Goal: Task Accomplishment & Management: Complete application form

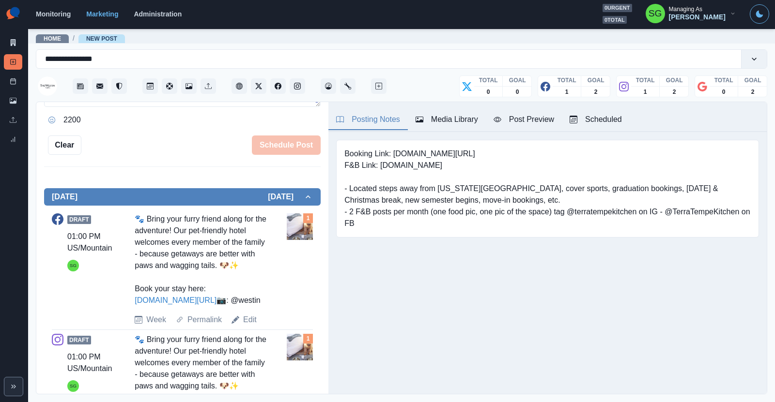
scroll to position [263, 0]
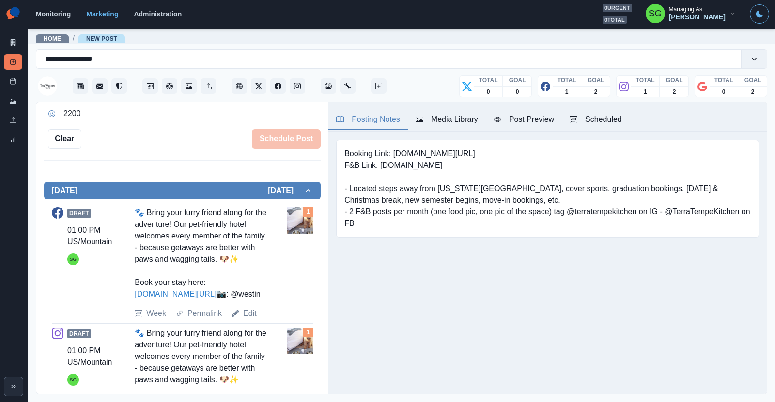
click at [595, 112] on button "Scheduled" at bounding box center [596, 120] width 68 height 20
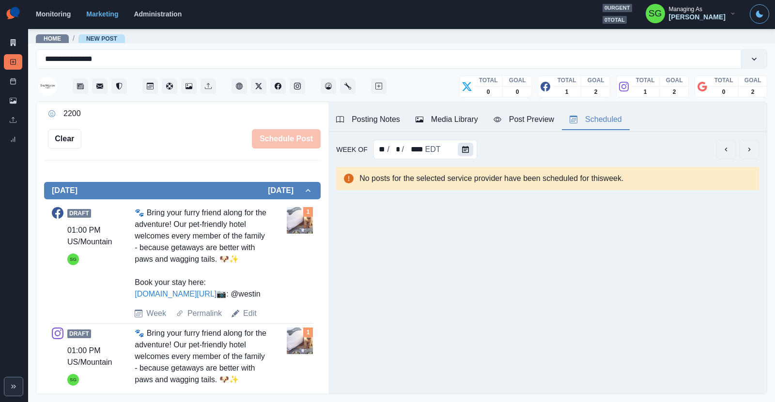
click at [463, 155] on button "Calendar" at bounding box center [464, 150] width 15 height 14
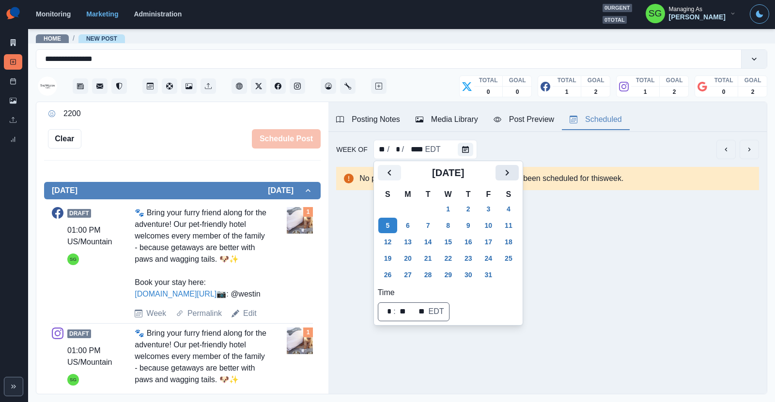
click at [499, 173] on button "Next" at bounding box center [506, 172] width 23 height 15
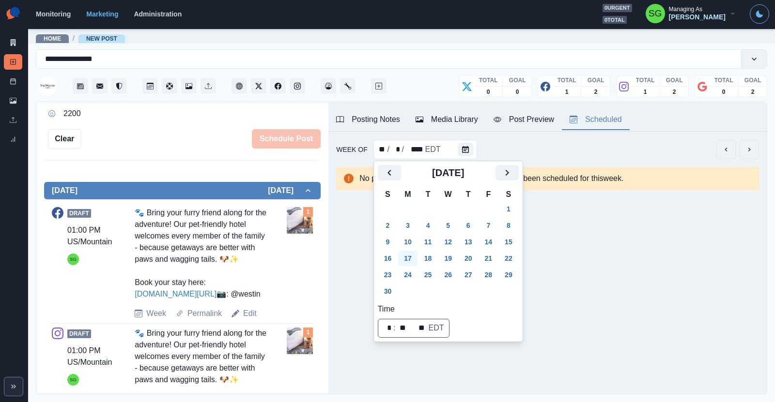
click at [402, 263] on button "17" at bounding box center [407, 258] width 19 height 15
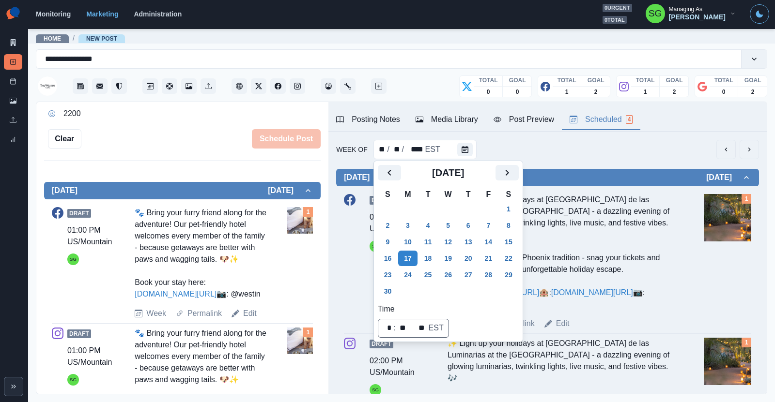
click at [588, 147] on div "Week Of ** / ** / **** EST" at bounding box center [547, 149] width 423 height 19
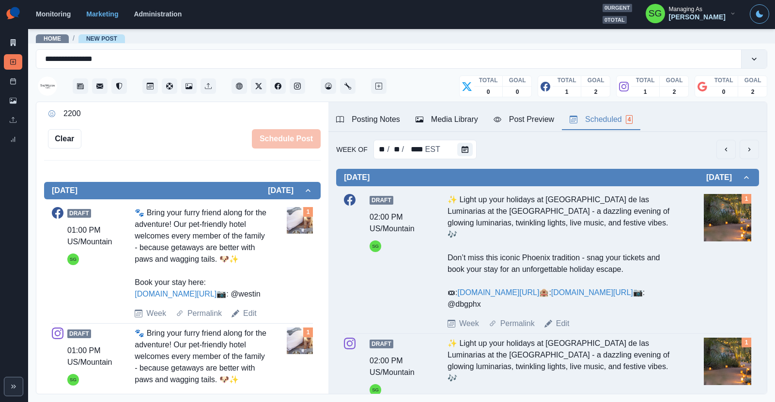
scroll to position [0, 0]
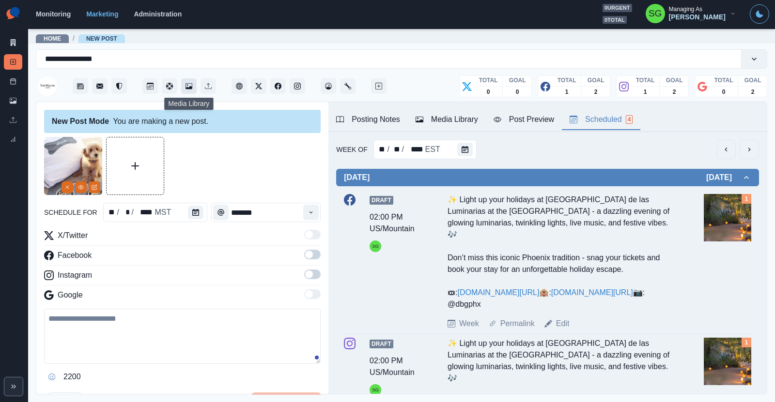
click at [186, 85] on icon "Media Library" at bounding box center [188, 86] width 7 height 7
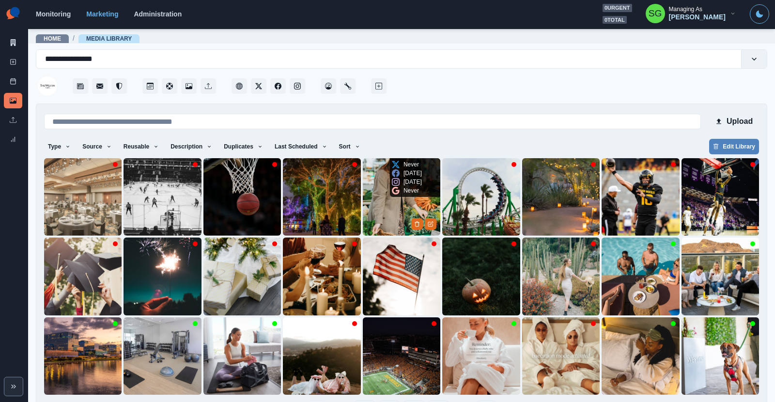
scroll to position [33, 0]
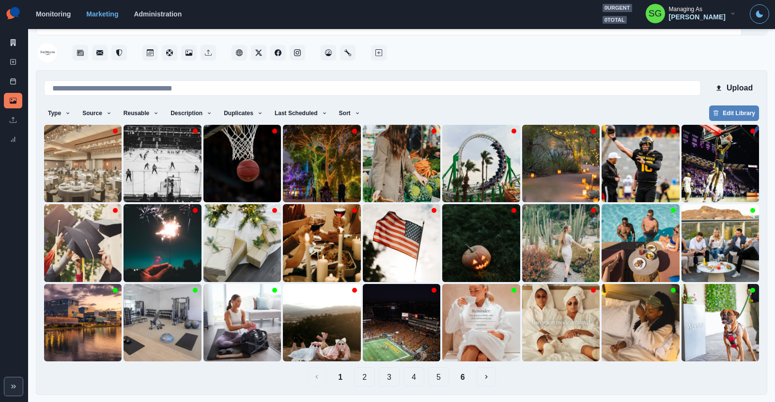
click at [370, 376] on button "2" at bounding box center [364, 376] width 21 height 19
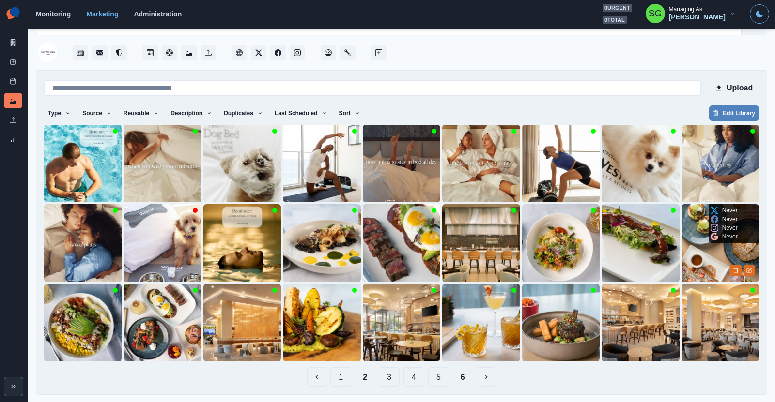
click at [693, 263] on img at bounding box center [719, 242] width 77 height 77
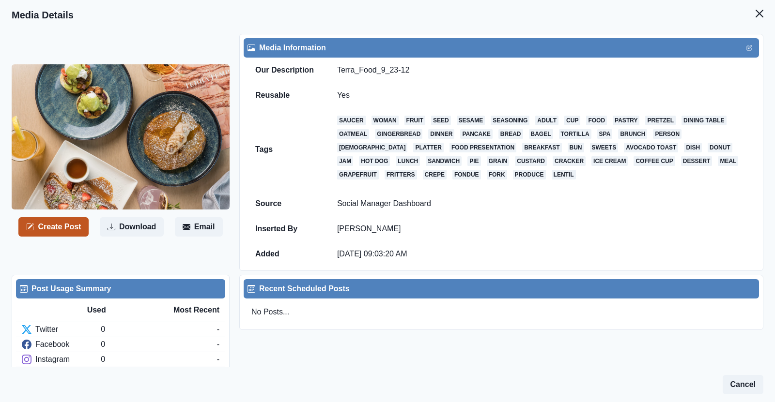
click at [66, 226] on button "Create Post" at bounding box center [53, 226] width 70 height 19
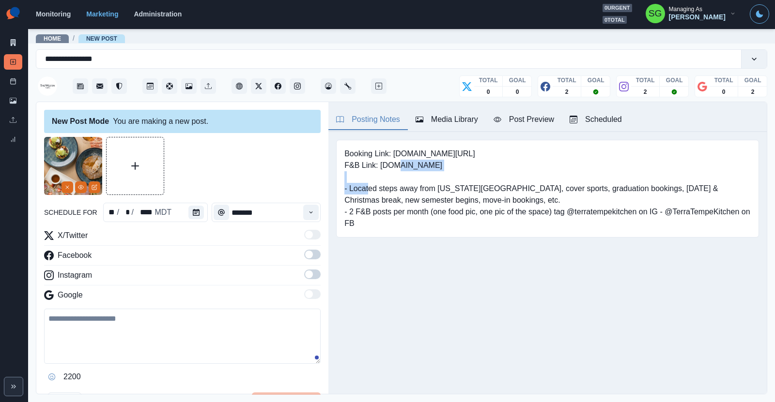
drag, startPoint x: 459, startPoint y: 161, endPoint x: 381, endPoint y: 169, distance: 78.8
click at [381, 169] on pre "Booking Link: [DOMAIN_NAME][URL] F&B Link: [DOMAIN_NAME] - Located steps away f…" at bounding box center [547, 188] width 406 height 81
copy pre "[DOMAIN_NAME]"
click at [80, 187] on circle "View Media" at bounding box center [80, 187] width 1 height 1
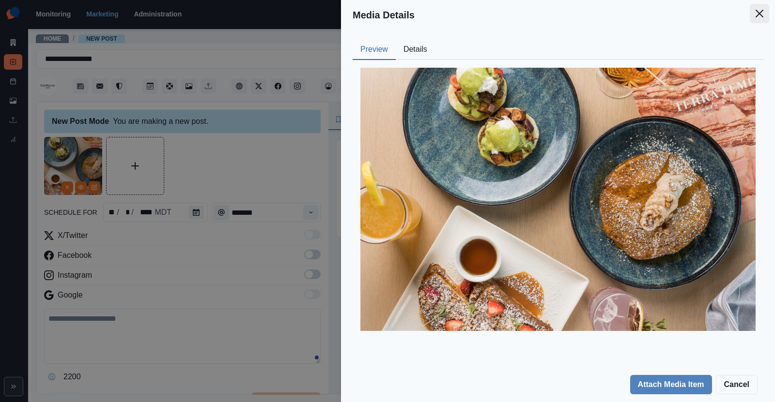
click at [758, 15] on icon "Close" at bounding box center [759, 14] width 8 height 8
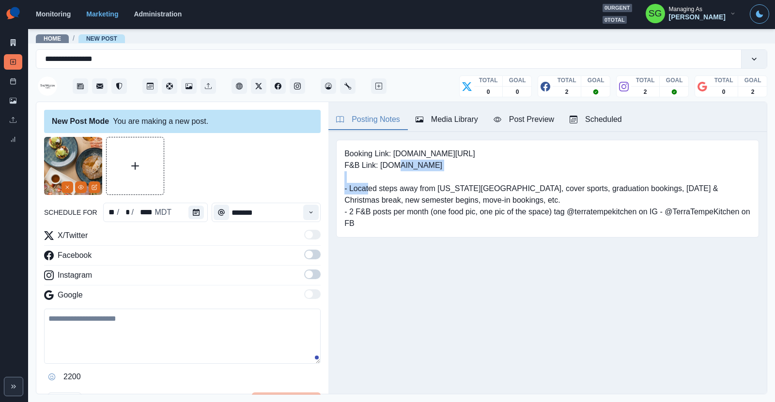
click at [452, 165] on pre "Booking Link: [DOMAIN_NAME][URL] F&B Link: [DOMAIN_NAME] - Located steps away f…" at bounding box center [547, 188] width 406 height 81
click at [585, 122] on div "Scheduled" at bounding box center [595, 120] width 52 height 12
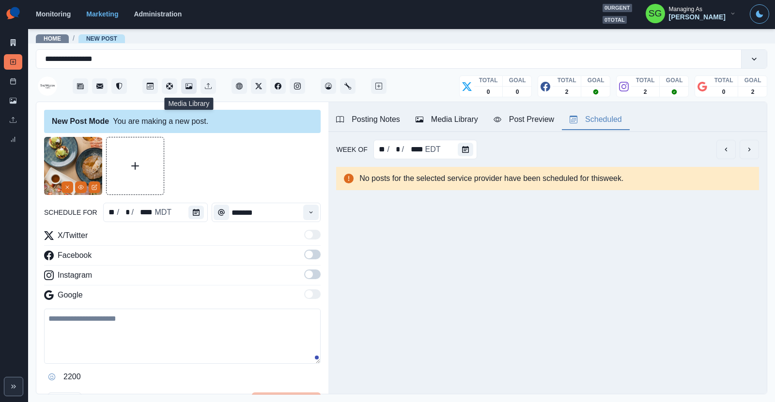
click at [188, 88] on icon "Media Library" at bounding box center [188, 86] width 7 height 6
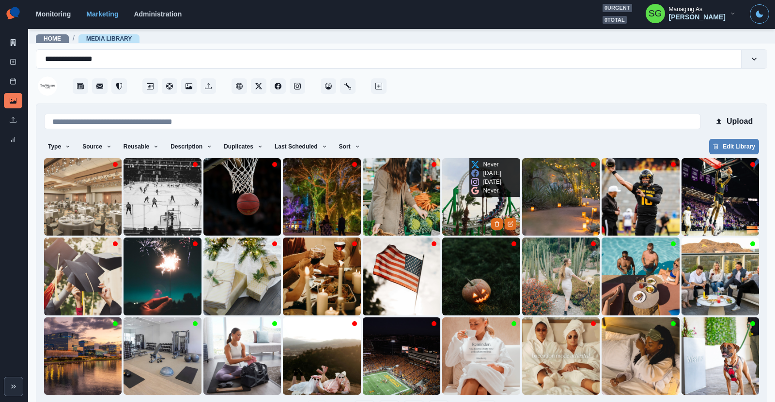
scroll to position [33, 0]
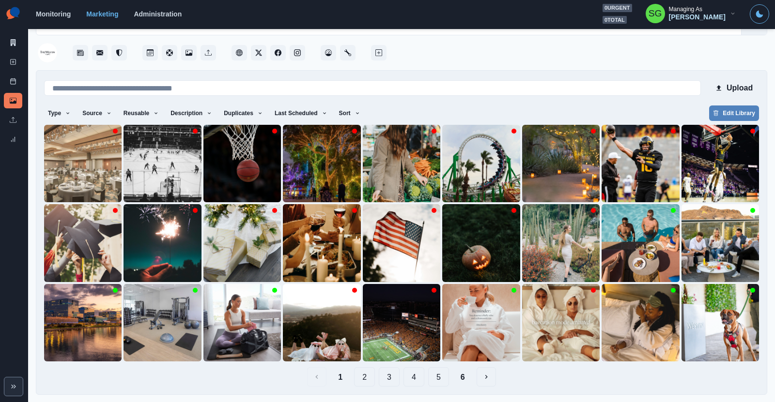
click at [366, 376] on button "2" at bounding box center [364, 376] width 21 height 19
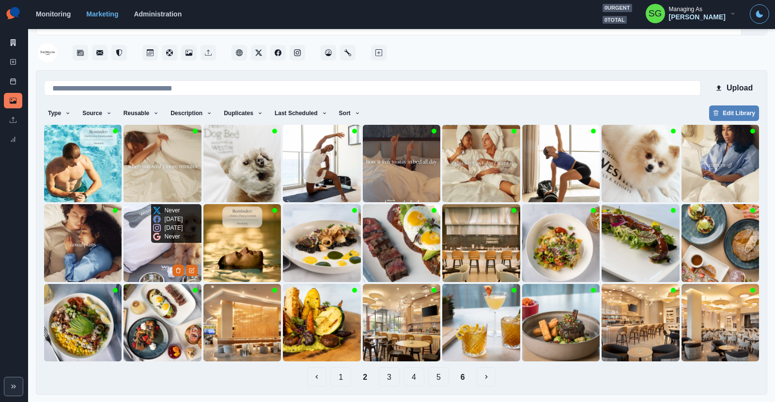
click at [147, 244] on img at bounding box center [161, 242] width 77 height 77
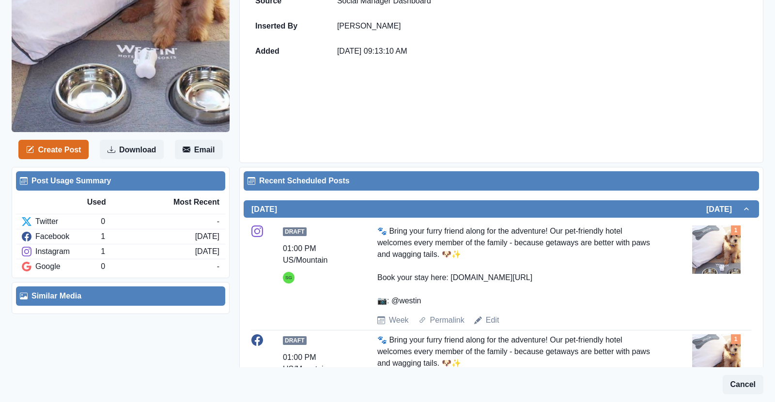
scroll to position [267, 0]
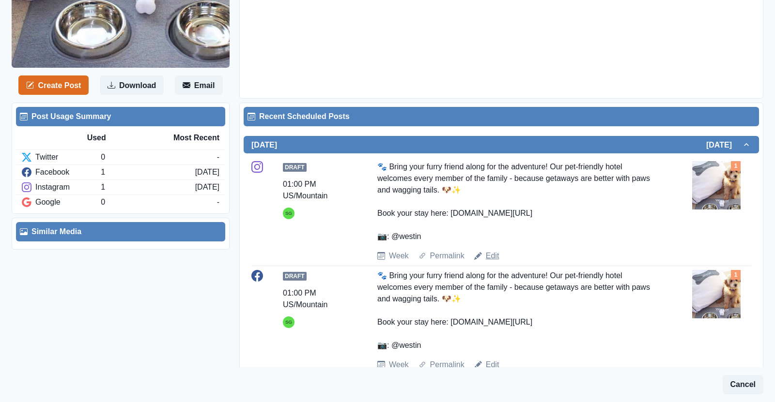
click at [487, 255] on link "Edit" at bounding box center [493, 256] width 14 height 12
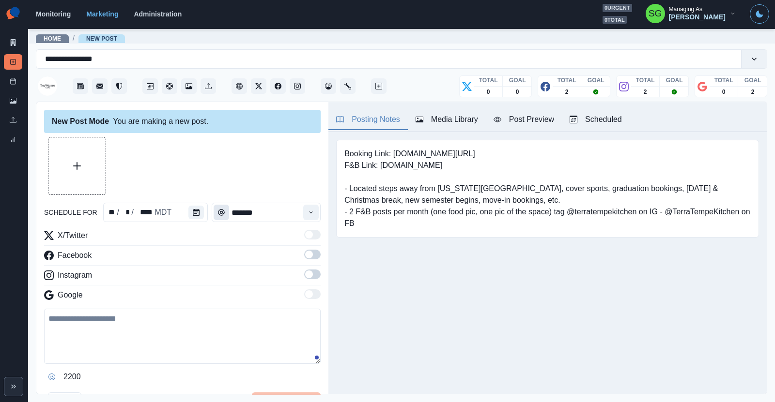
type input "*******"
type textarea "**********"
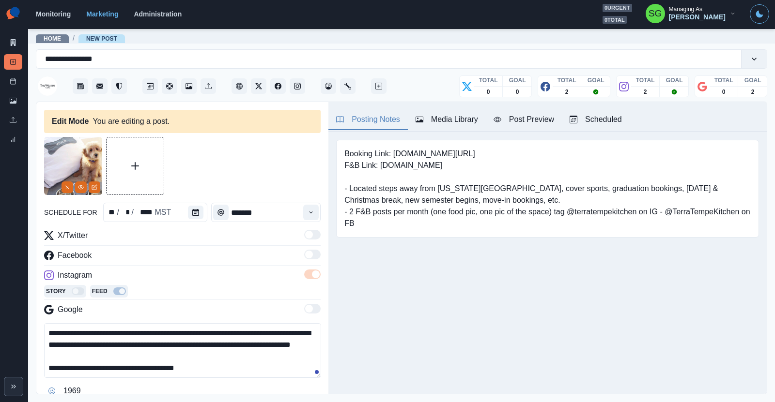
scroll to position [29, 0]
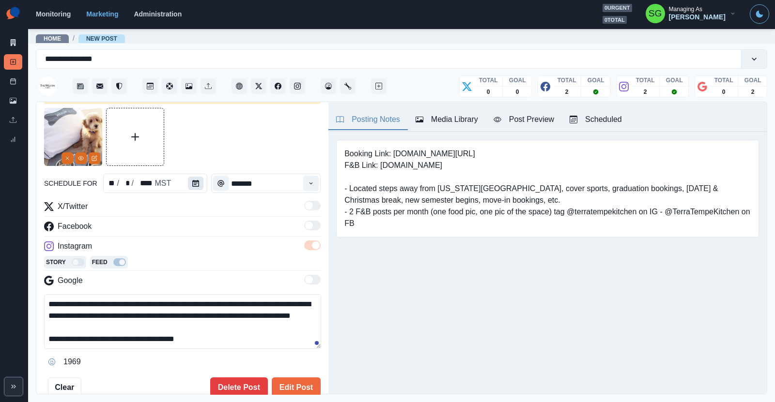
click at [196, 184] on icon "Calendar" at bounding box center [195, 183] width 7 height 7
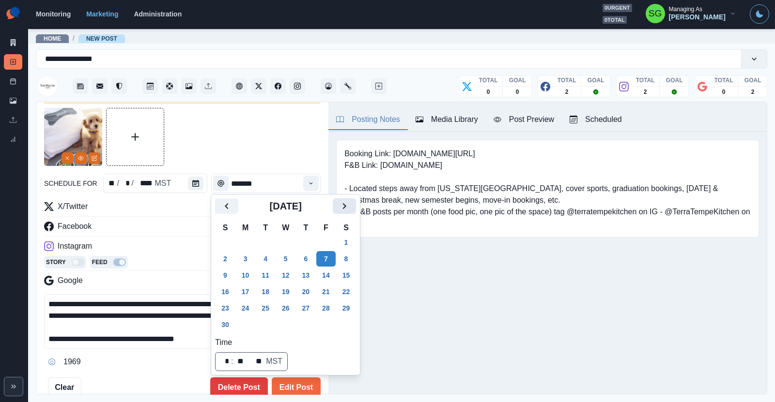
click at [340, 209] on icon "Next" at bounding box center [344, 206] width 12 height 12
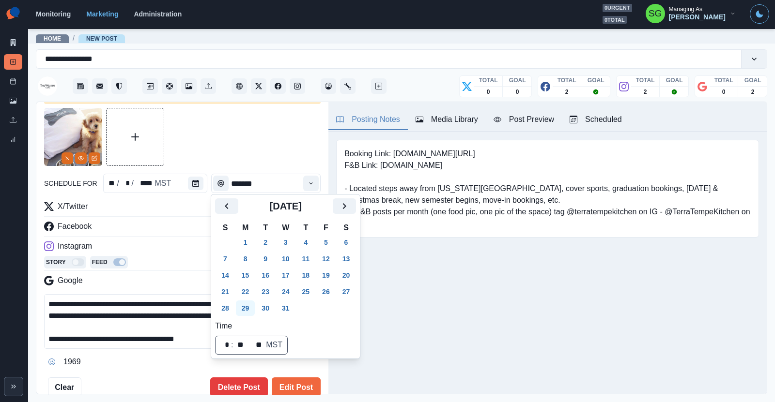
click at [246, 307] on button "29" at bounding box center [245, 308] width 19 height 15
click at [286, 383] on button "Edit Post" at bounding box center [296, 387] width 49 height 19
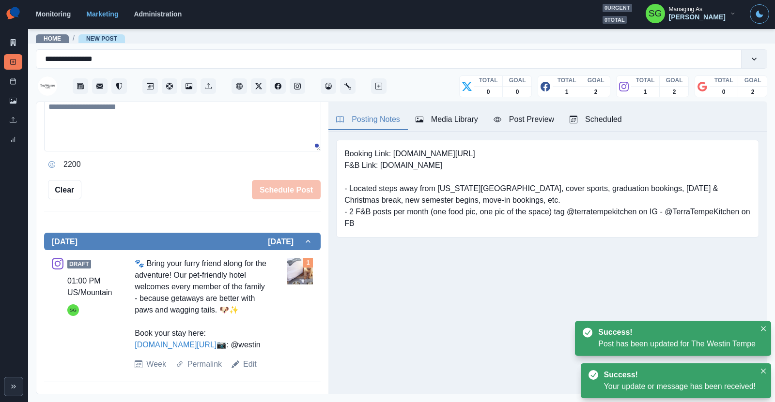
scroll to position [239, 0]
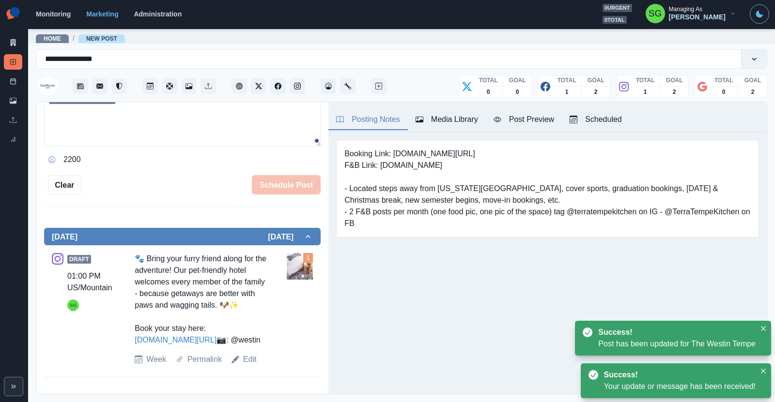
click at [584, 114] on div "Scheduled" at bounding box center [595, 120] width 52 height 12
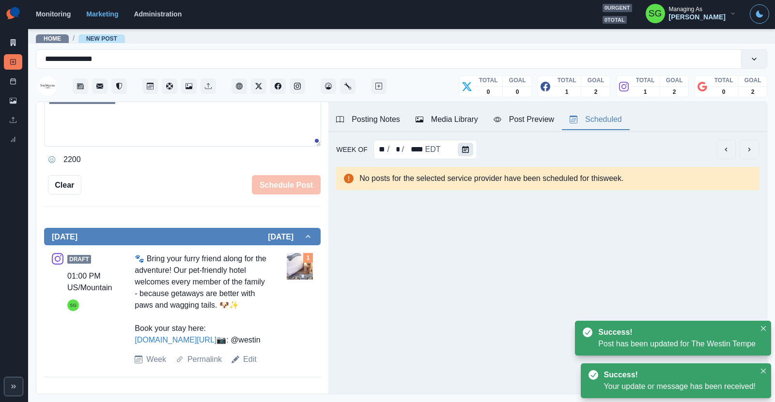
click at [468, 153] on button "Calendar" at bounding box center [464, 150] width 15 height 14
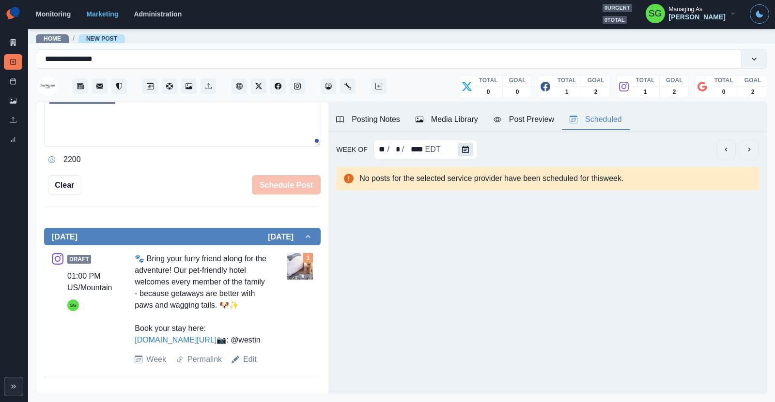
click at [460, 151] on button "Calendar" at bounding box center [464, 150] width 15 height 14
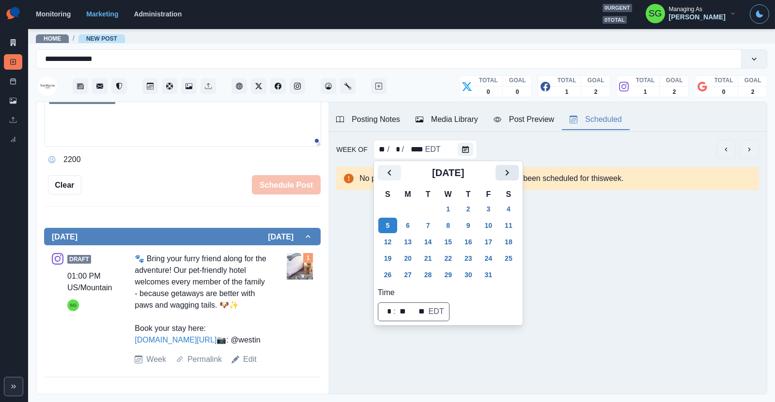
click at [512, 173] on button "Next" at bounding box center [506, 172] width 23 height 15
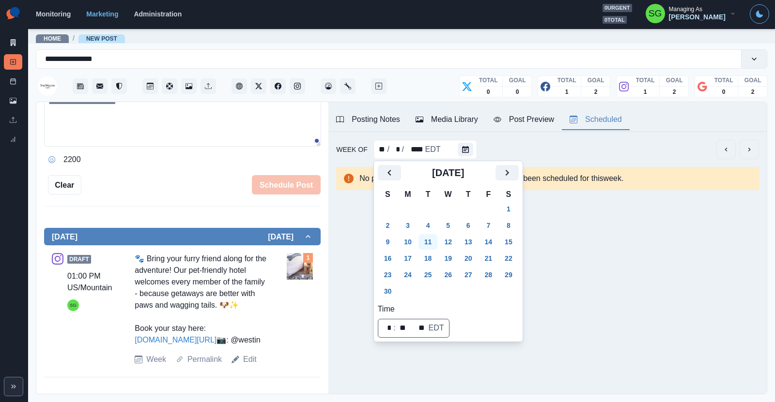
click at [425, 241] on button "11" at bounding box center [427, 241] width 19 height 15
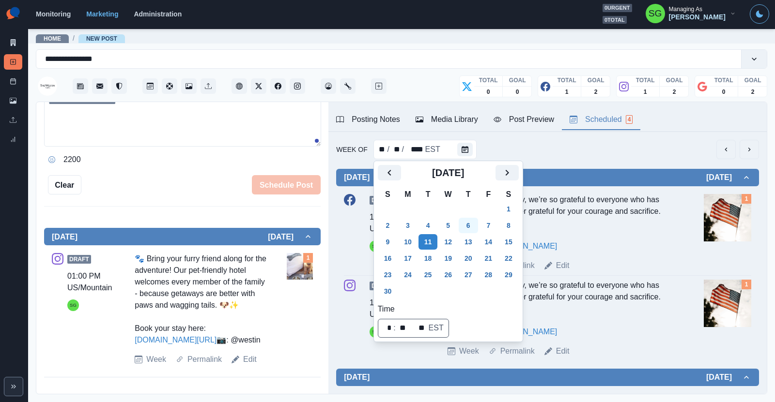
click at [467, 225] on button "6" at bounding box center [467, 225] width 19 height 15
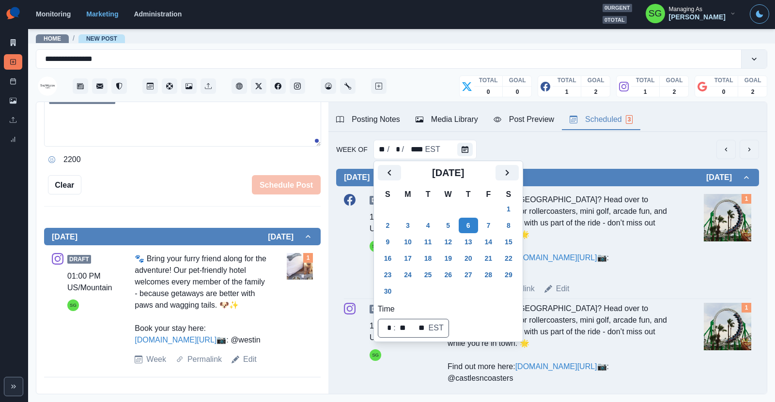
click at [565, 151] on div "Week Of ** / * / **** EST" at bounding box center [547, 149] width 423 height 19
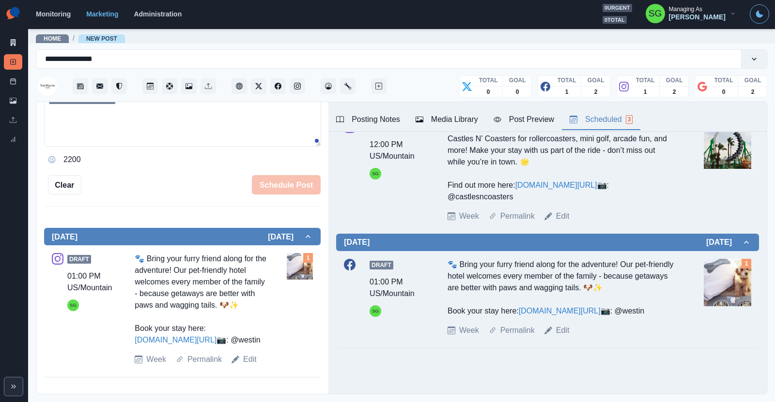
scroll to position [206, 0]
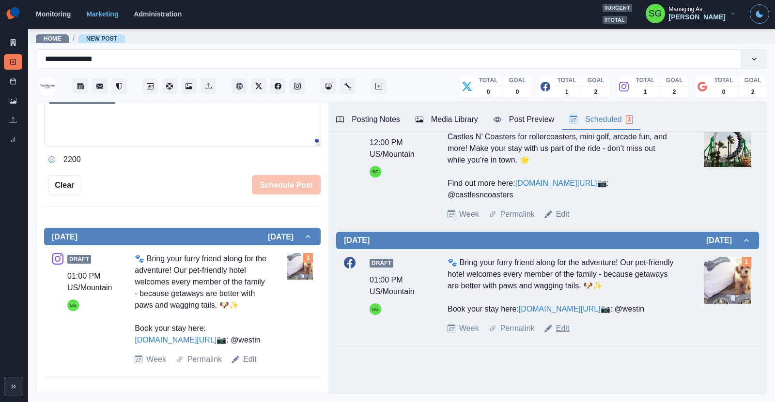
click at [562, 327] on link "Edit" at bounding box center [563, 329] width 14 height 12
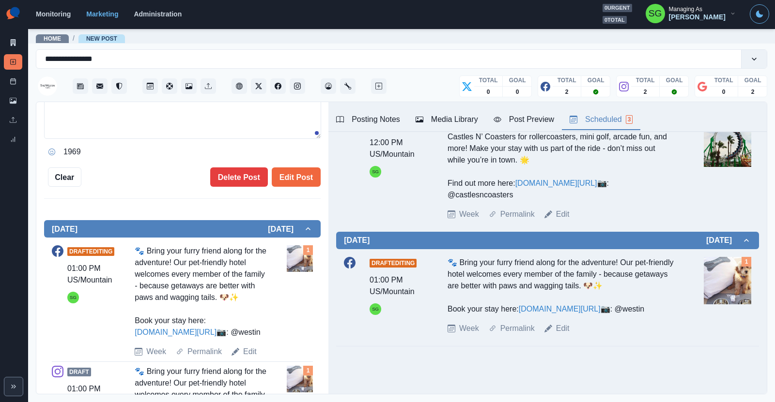
type textarea "**********"
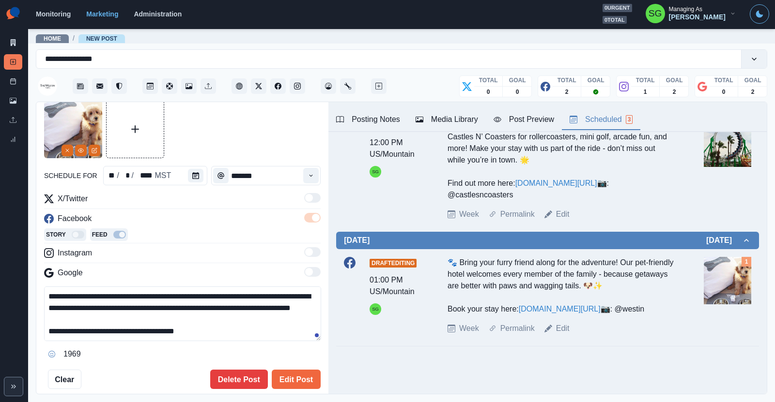
scroll to position [37, 0]
click at [195, 180] on button "Calendar" at bounding box center [195, 176] width 15 height 14
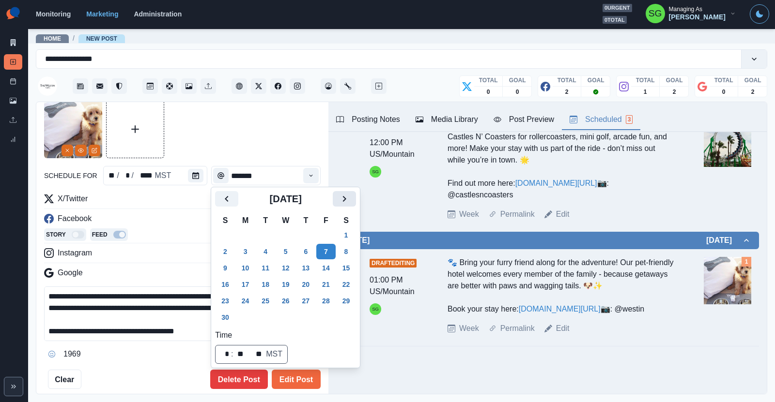
click at [342, 199] on icon "Next" at bounding box center [344, 199] width 12 height 12
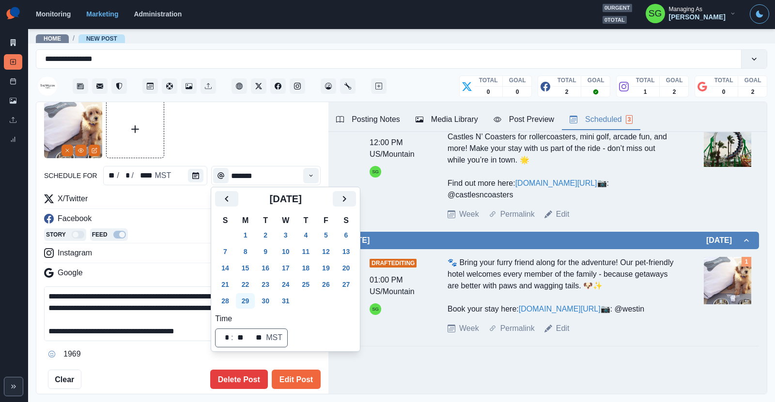
click at [250, 295] on button "29" at bounding box center [245, 300] width 19 height 15
click at [288, 375] on button "Edit Post" at bounding box center [296, 379] width 49 height 19
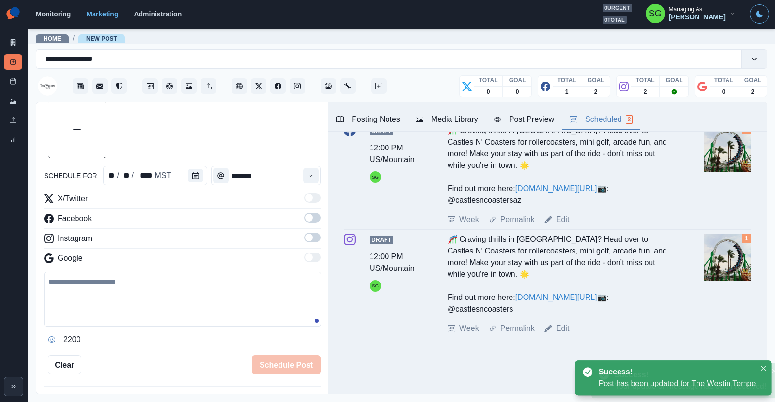
scroll to position [68, 0]
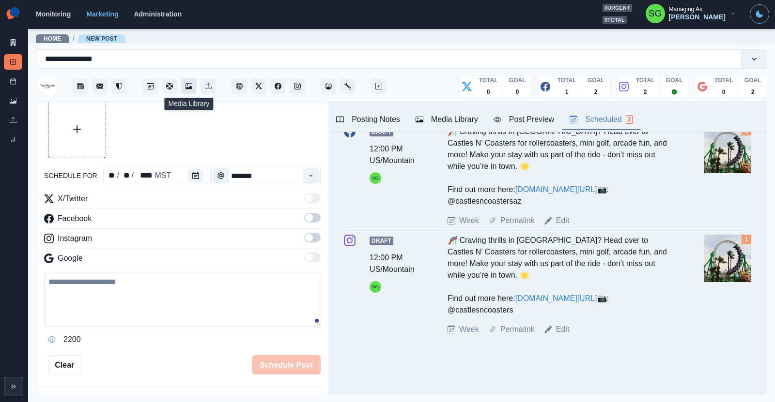
click at [184, 84] on button "Media Library" at bounding box center [188, 85] width 15 height 15
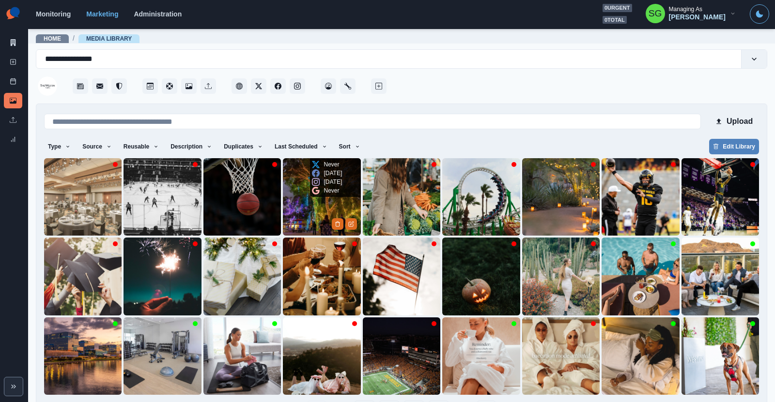
scroll to position [33, 0]
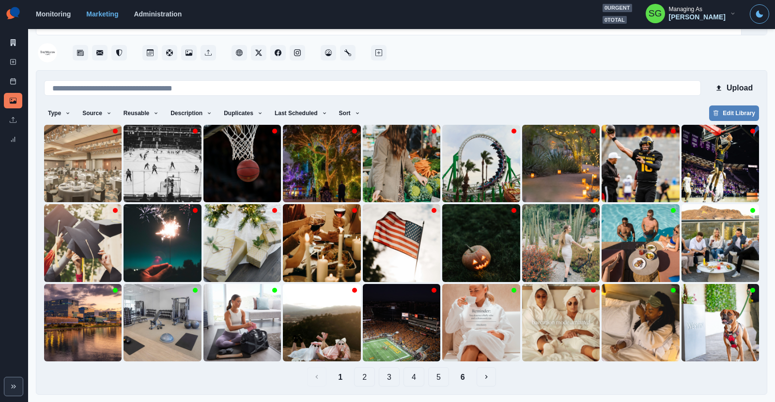
click at [368, 374] on button "2" at bounding box center [364, 376] width 21 height 19
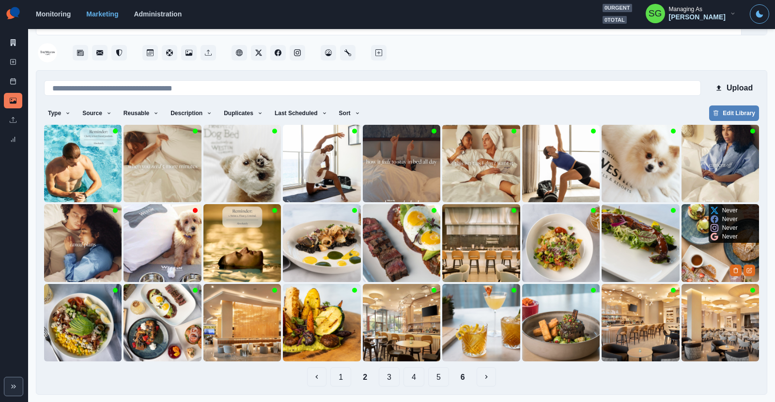
click at [694, 261] on img at bounding box center [719, 242] width 77 height 77
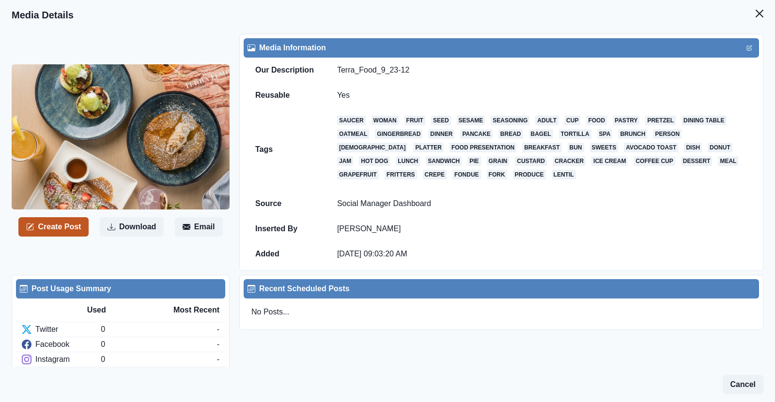
click at [59, 230] on button "Create Post" at bounding box center [53, 226] width 70 height 19
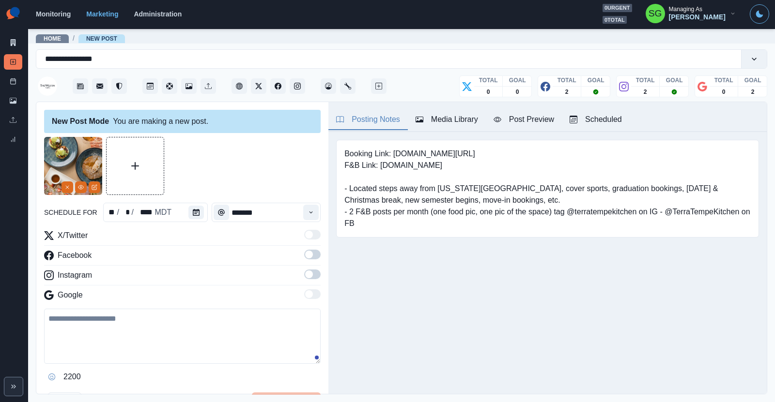
click at [442, 120] on div "Media Library" at bounding box center [446, 120] width 62 height 12
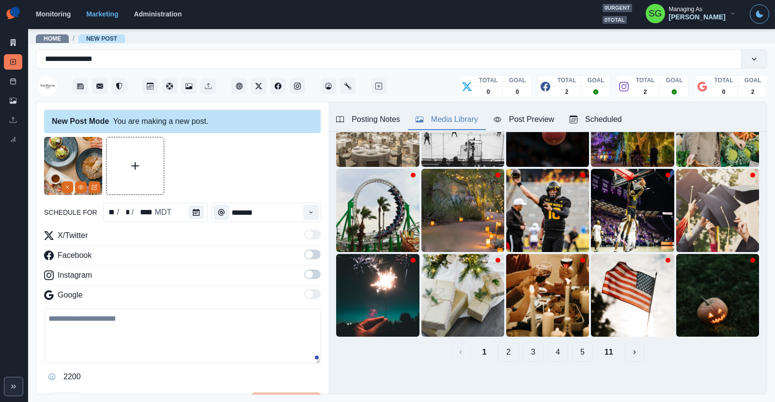
scroll to position [107, 0]
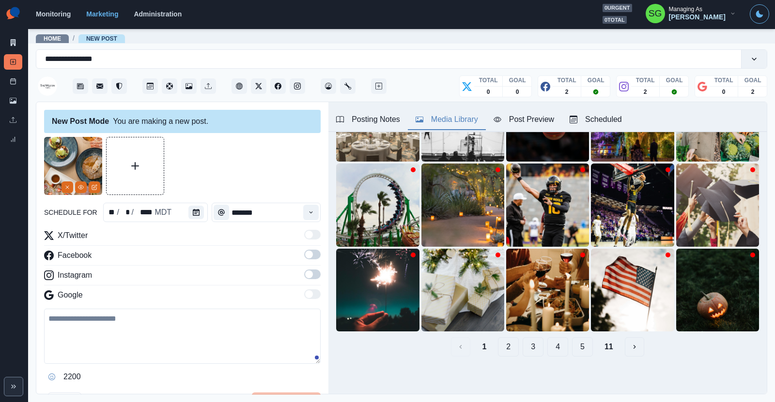
click at [509, 347] on button "2" at bounding box center [508, 346] width 21 height 19
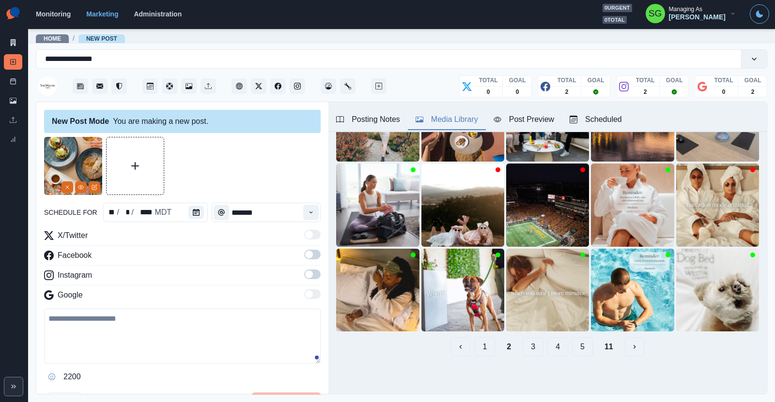
click at [533, 343] on button "3" at bounding box center [532, 346] width 21 height 19
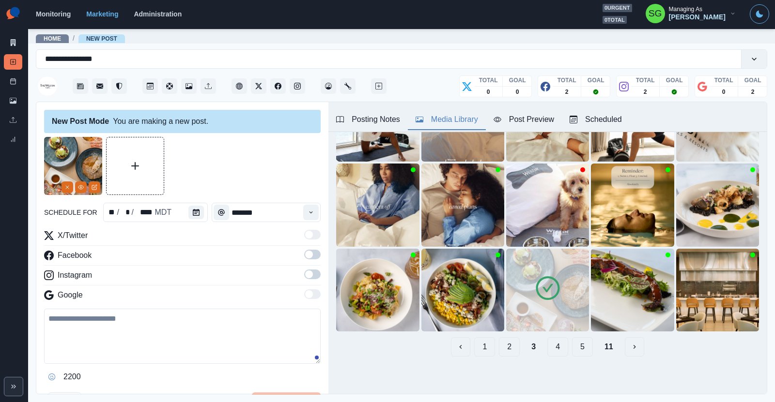
click at [551, 349] on button "4" at bounding box center [557, 346] width 21 height 19
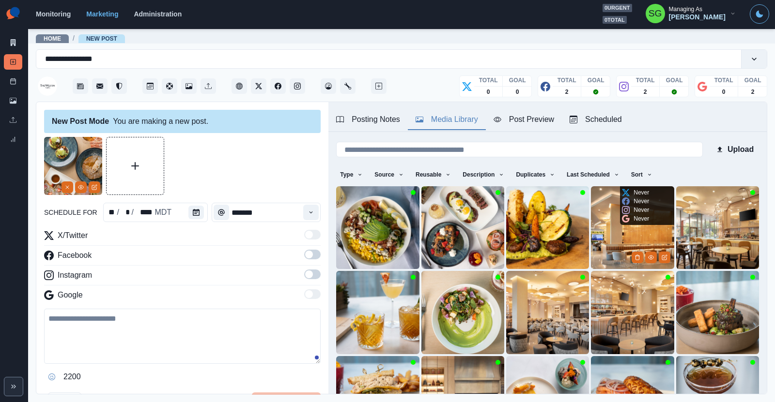
scroll to position [18, 0]
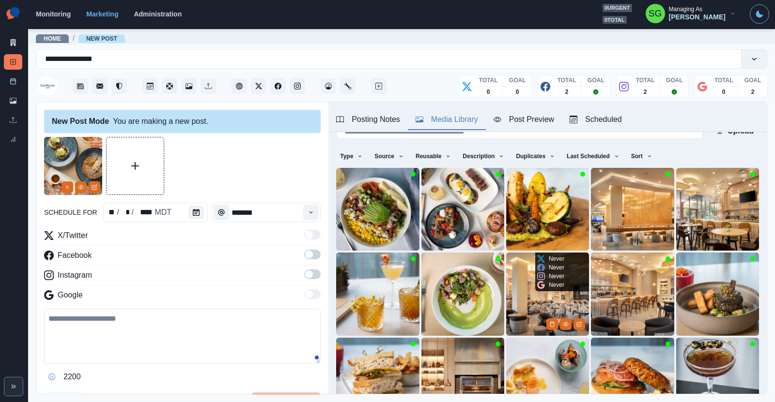
click at [537, 300] on img at bounding box center [547, 294] width 83 height 83
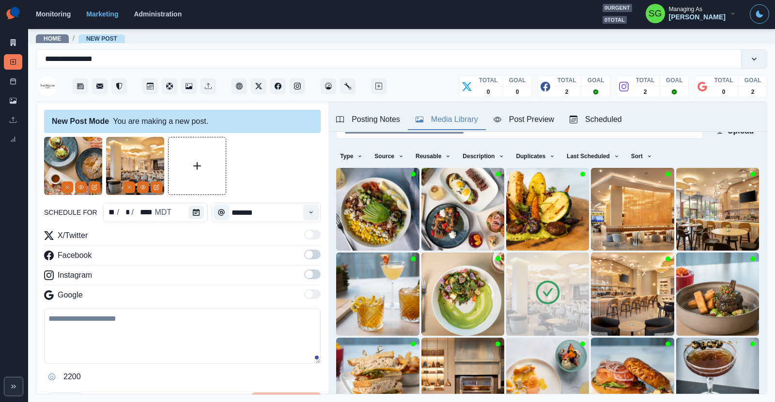
click at [101, 323] on textarea at bounding box center [182, 336] width 276 height 55
paste textarea "**********"
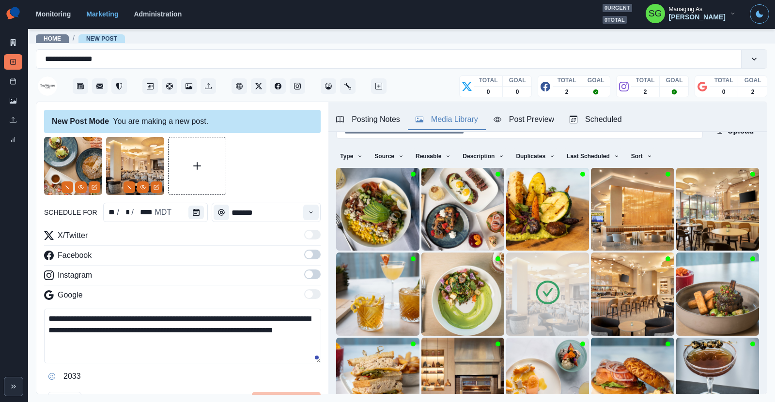
click at [311, 253] on span at bounding box center [309, 255] width 8 height 8
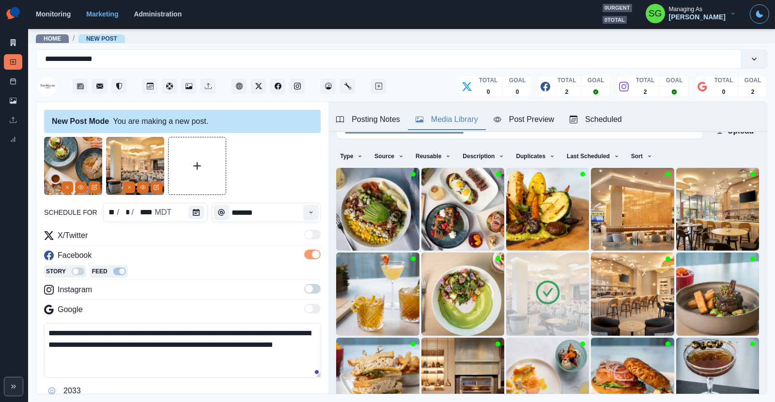
click at [313, 289] on span at bounding box center [312, 289] width 16 height 10
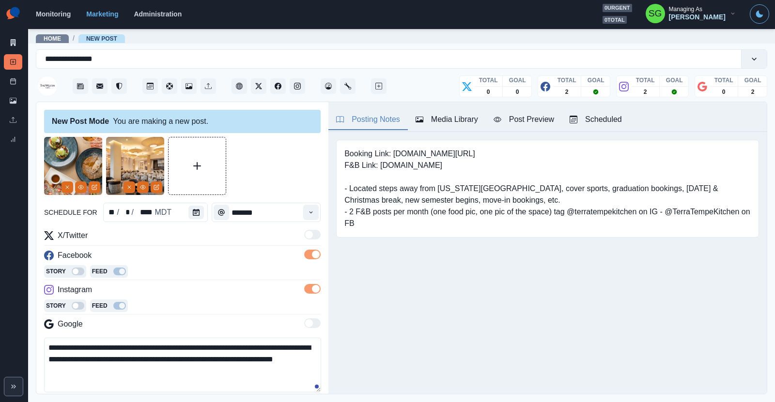
click at [384, 121] on div "Posting Notes" at bounding box center [368, 120] width 64 height 12
click at [665, 211] on pre "Booking Link: [DOMAIN_NAME][URL] F&B Link: [DOMAIN_NAME] - Located steps away f…" at bounding box center [547, 188] width 406 height 81
click at [566, 213] on pre "Booking Link: [DOMAIN_NAME][URL] F&B Link: [DOMAIN_NAME] - Located steps away f…" at bounding box center [547, 188] width 406 height 81
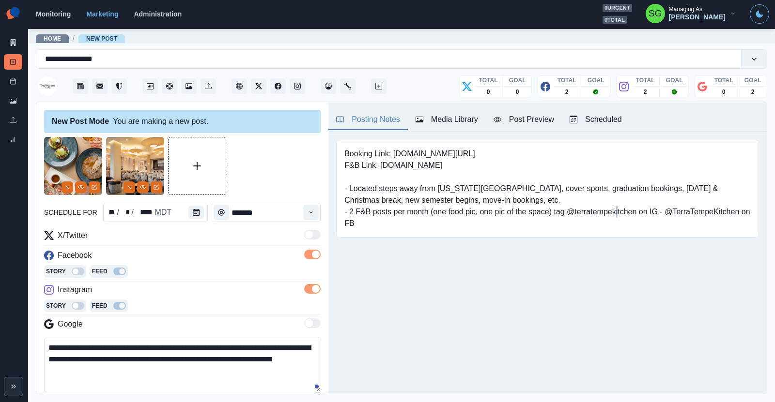
drag, startPoint x: 664, startPoint y: 212, endPoint x: 717, endPoint y: 217, distance: 53.5
click at [717, 217] on pre "Booking Link: [DOMAIN_NAME][URL] F&B Link: [DOMAIN_NAME] - Located steps away f…" at bounding box center [547, 188] width 406 height 81
click at [729, 214] on pre "Booking Link: [DOMAIN_NAME][URL] F&B Link: [DOMAIN_NAME] - Located steps away f…" at bounding box center [547, 188] width 406 height 81
drag, startPoint x: 739, startPoint y: 213, endPoint x: 666, endPoint y: 214, distance: 73.1
click at [666, 214] on pre "Booking Link: [DOMAIN_NAME][URL] F&B Link: [DOMAIN_NAME] - Located steps away f…" at bounding box center [547, 188] width 406 height 81
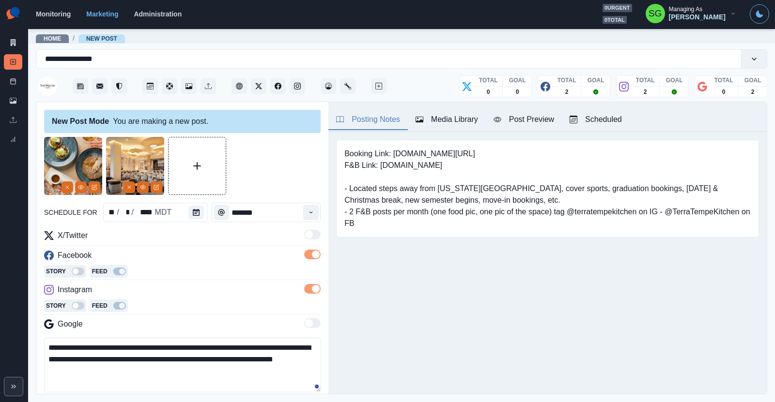
copy pre "@TerraTempeKitchen"
drag, startPoint x: 178, startPoint y: 345, endPoint x: 136, endPoint y: 349, distance: 42.3
click at [136, 349] on textarea "**********" at bounding box center [182, 365] width 277 height 55
paste textarea "*******"
type textarea "**********"
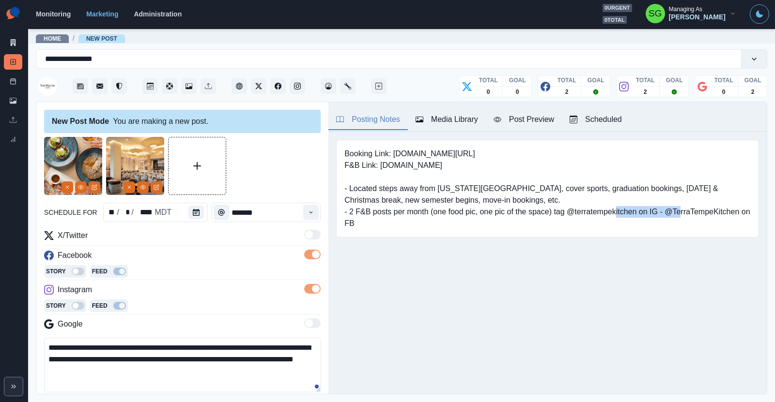
drag, startPoint x: 635, startPoint y: 209, endPoint x: 569, endPoint y: 215, distance: 66.1
click at [569, 215] on pre "Booking Link: [DOMAIN_NAME][URL] F&B Link: [DOMAIN_NAME] - Located steps away f…" at bounding box center [547, 188] width 406 height 81
copy pre "@terratempekitchen"
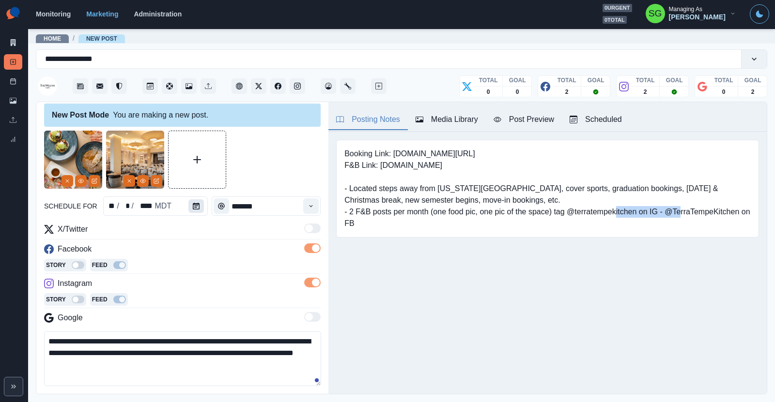
click at [197, 207] on icon "Calendar" at bounding box center [196, 206] width 7 height 7
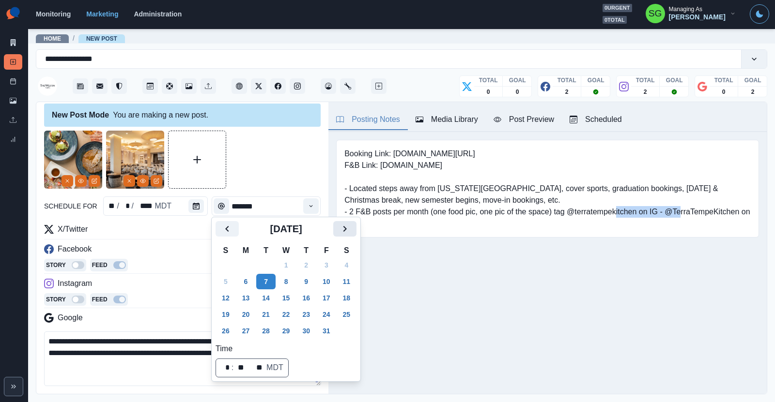
click at [335, 226] on button "Next" at bounding box center [344, 228] width 23 height 15
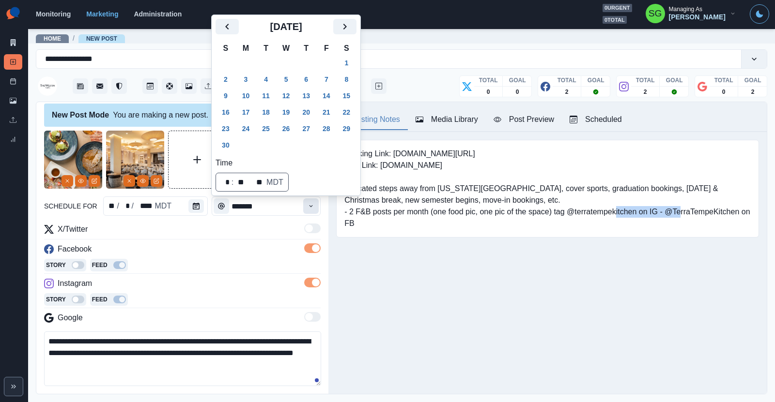
click at [310, 211] on button "Time" at bounding box center [310, 205] width 15 height 15
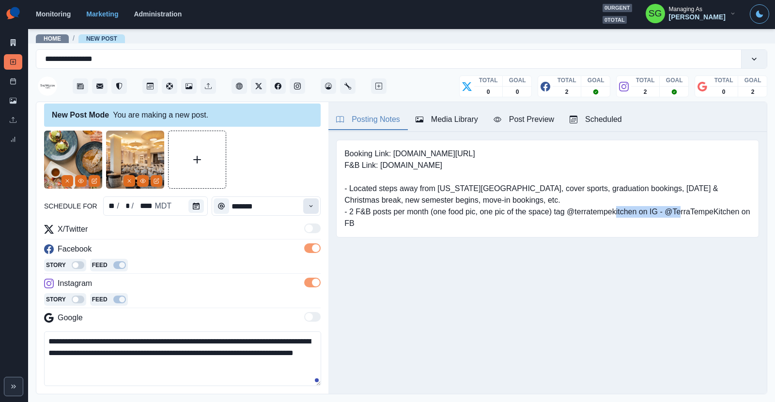
click at [310, 211] on button "Time" at bounding box center [310, 205] width 15 height 15
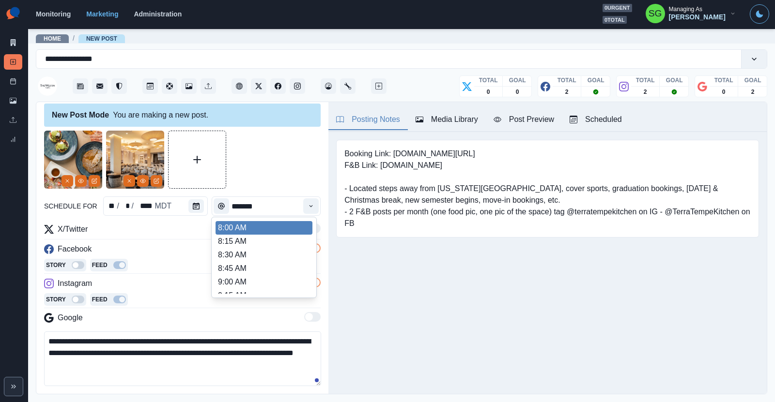
click at [282, 228] on li "8:00 AM" at bounding box center [263, 228] width 97 height 14
type input "*******"
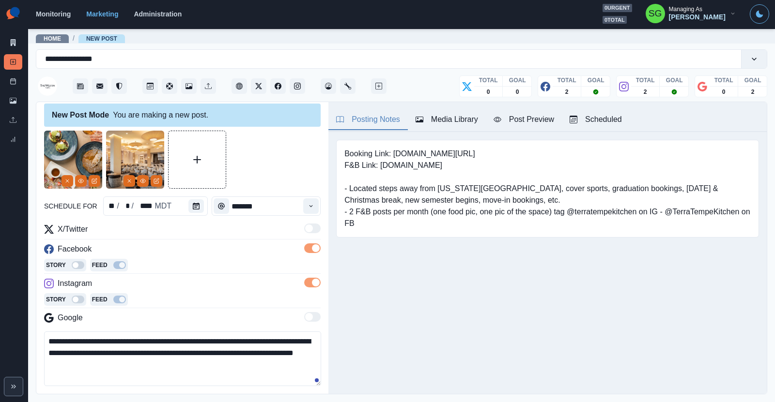
click at [282, 228] on div "X/Twitter" at bounding box center [182, 231] width 276 height 15
click at [197, 209] on icon "Calendar" at bounding box center [196, 206] width 7 height 7
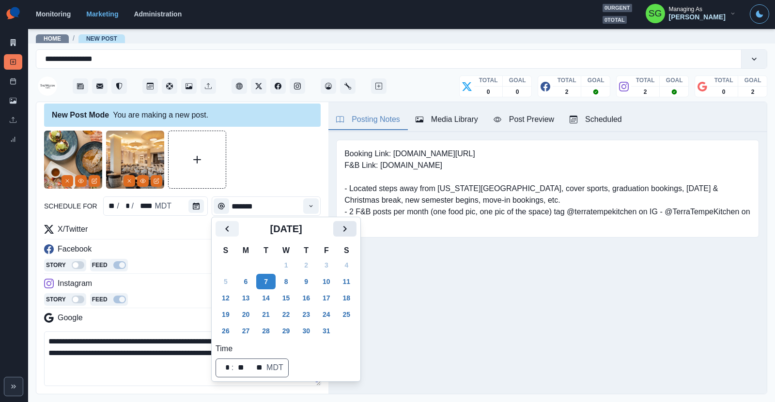
click at [349, 228] on icon "Next" at bounding box center [345, 229] width 12 height 12
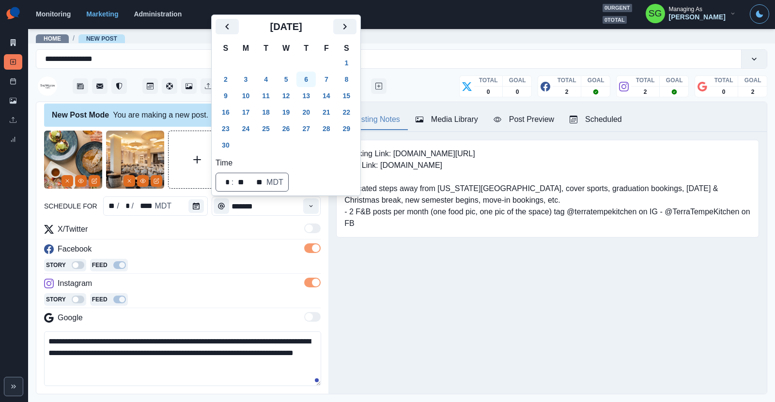
click at [306, 83] on button "6" at bounding box center [305, 79] width 19 height 15
click at [244, 256] on div "Facebook" at bounding box center [182, 250] width 276 height 15
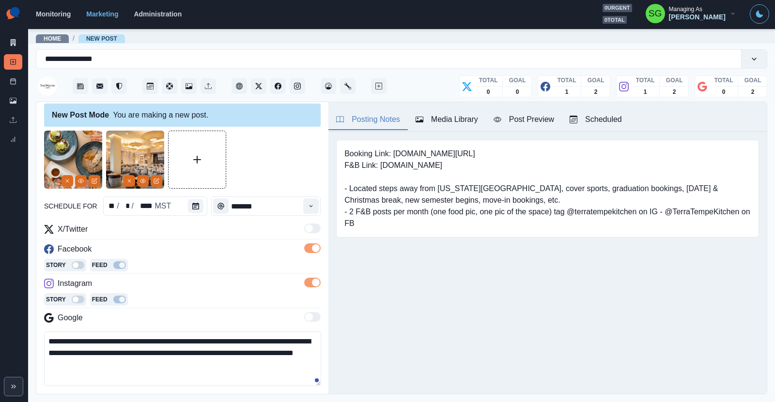
scroll to position [111, 0]
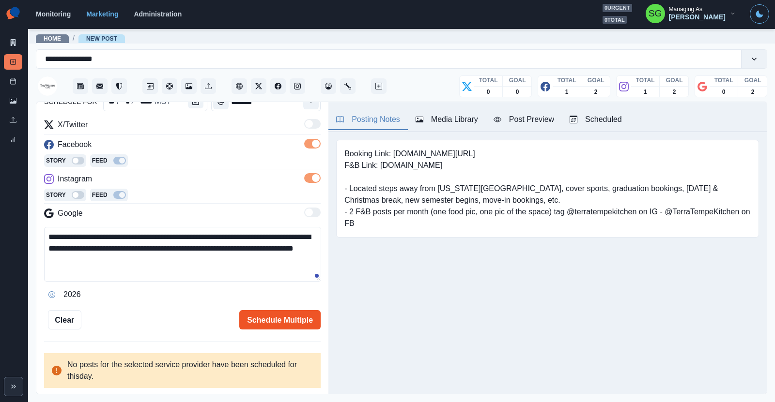
click at [265, 323] on button "Schedule Multiple" at bounding box center [279, 319] width 81 height 19
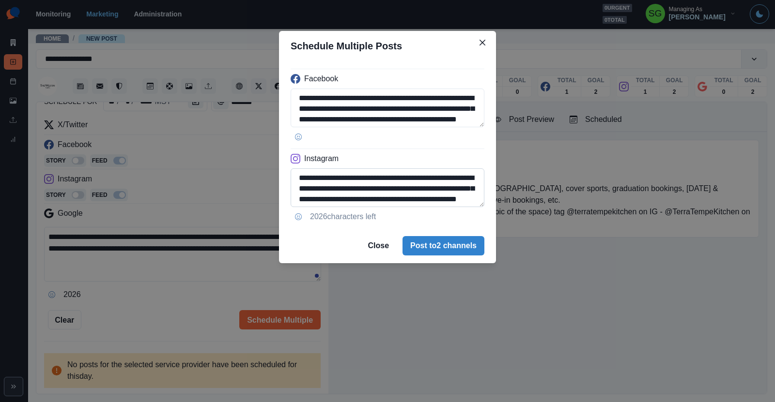
drag, startPoint x: 459, startPoint y: 175, endPoint x: 387, endPoint y: 179, distance: 72.2
click at [387, 179] on textarea "**********" at bounding box center [387, 187] width 194 height 39
paste textarea
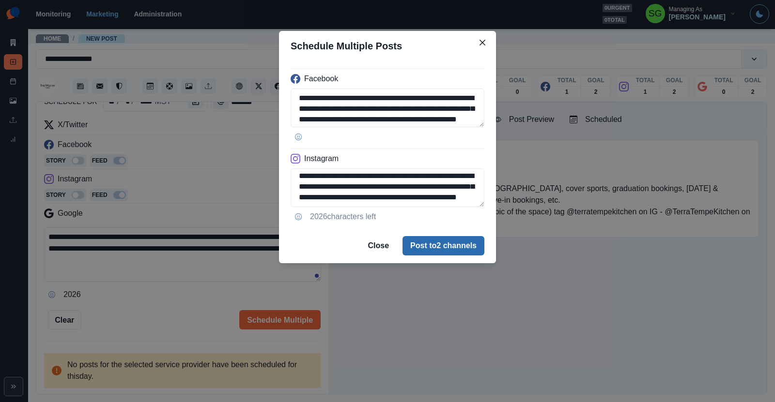
type textarea "**********"
click at [414, 240] on button "Post to 2 channels" at bounding box center [443, 245] width 82 height 19
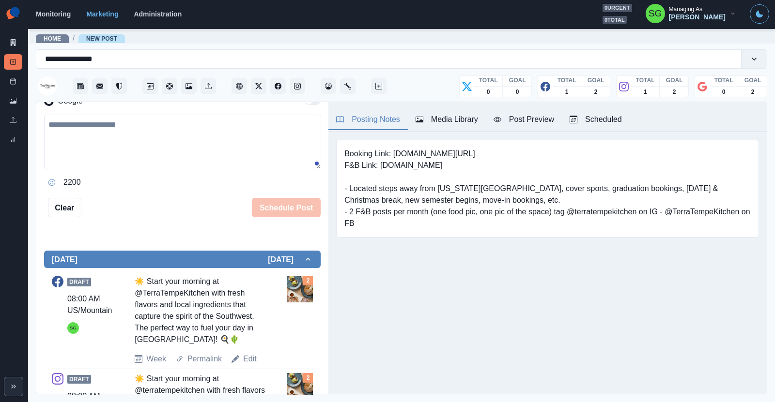
scroll to position [0, 0]
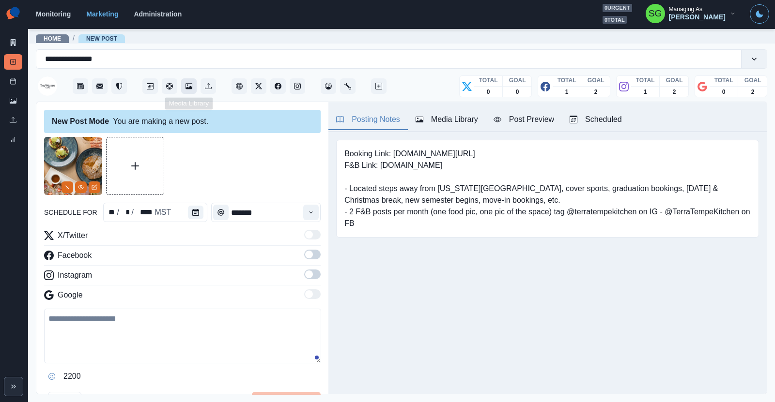
click at [184, 86] on button "Media Library" at bounding box center [188, 85] width 15 height 15
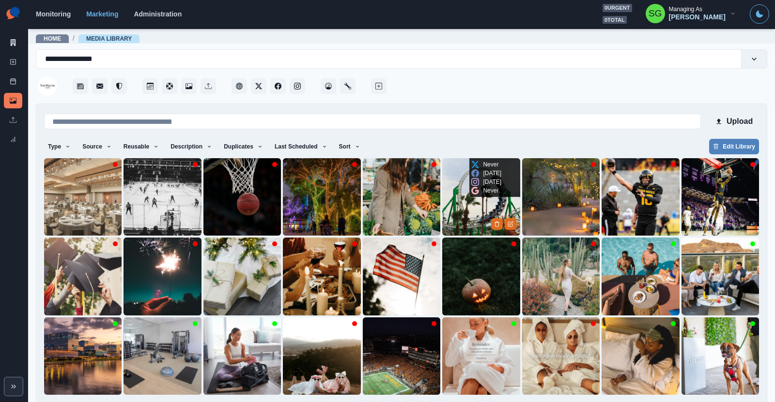
scroll to position [33, 0]
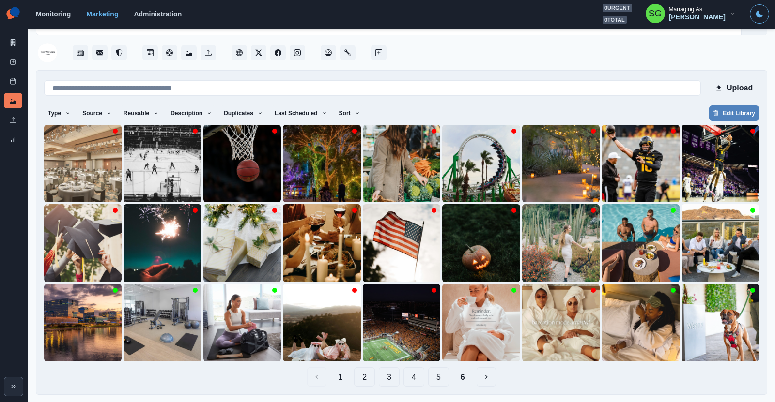
click at [370, 373] on button "2" at bounding box center [364, 376] width 21 height 19
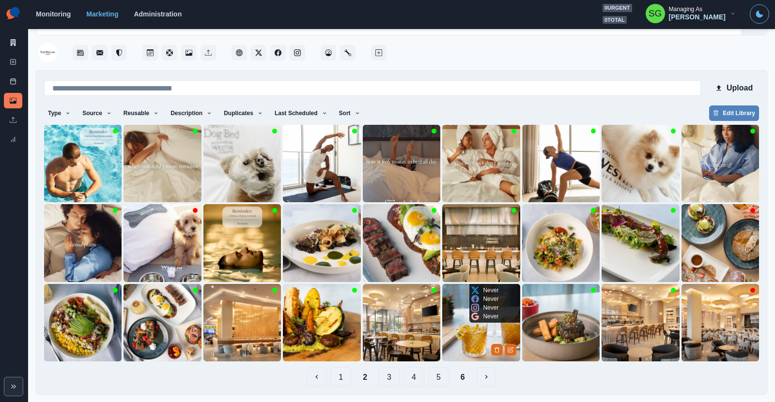
click at [470, 333] on img at bounding box center [480, 322] width 77 height 77
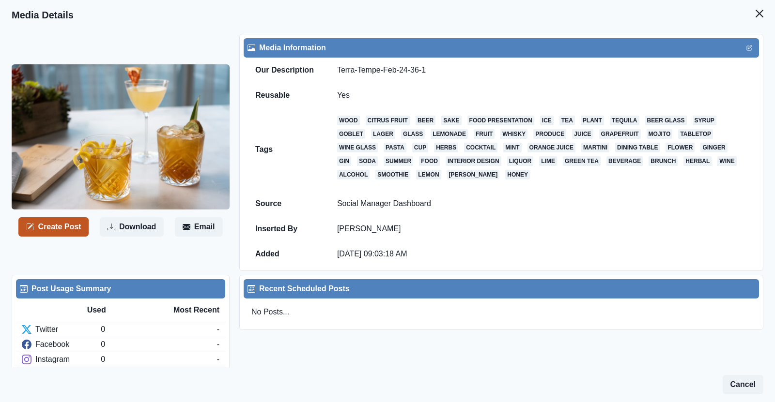
click at [75, 225] on button "Create Post" at bounding box center [53, 226] width 70 height 19
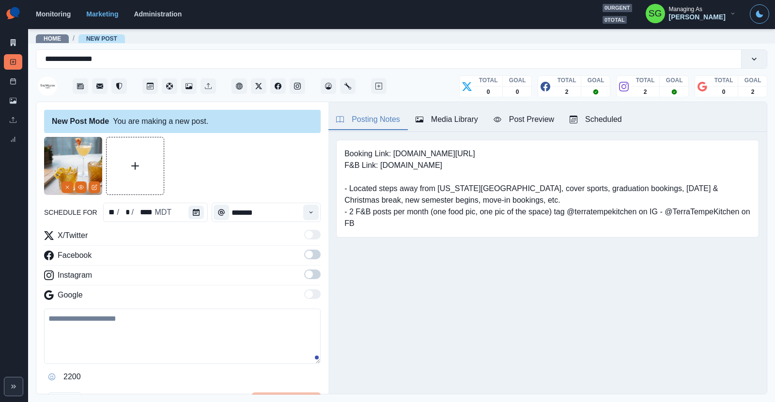
click at [451, 121] on div "Media Library" at bounding box center [446, 120] width 62 height 12
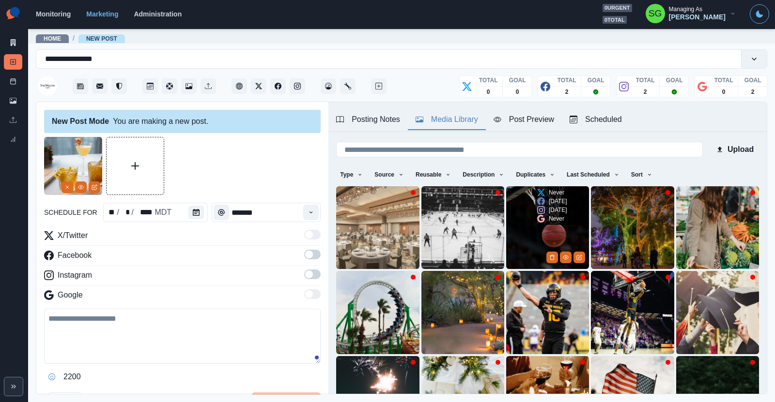
scroll to position [107, 0]
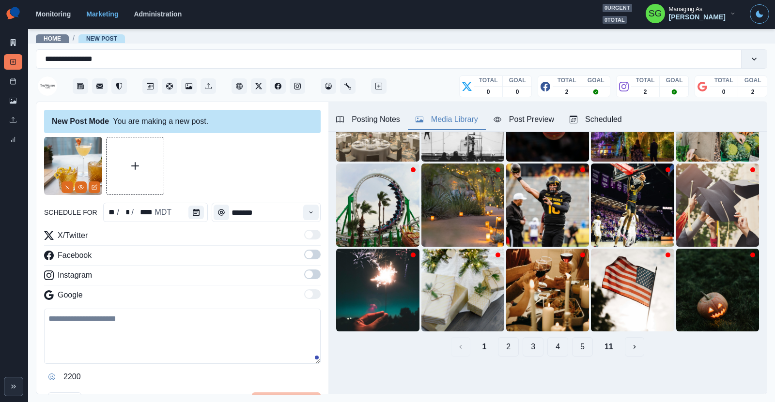
click at [504, 345] on button "2" at bounding box center [508, 346] width 21 height 19
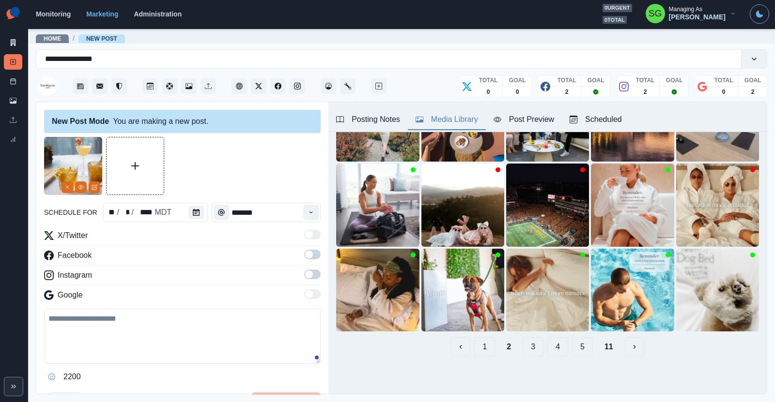
click at [537, 342] on button "3" at bounding box center [532, 346] width 21 height 19
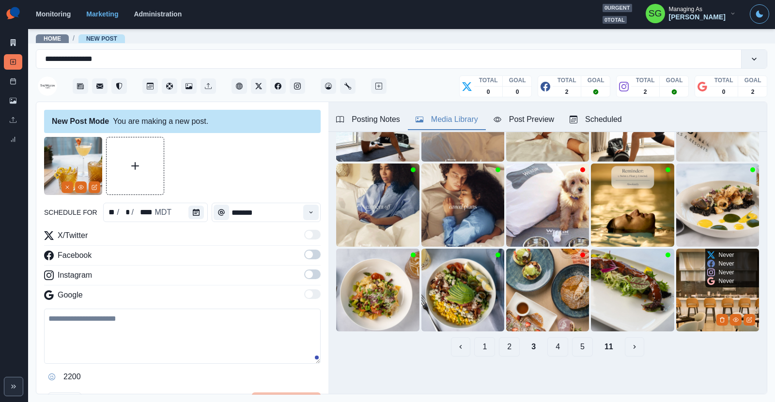
click at [691, 303] on img at bounding box center [717, 290] width 83 height 83
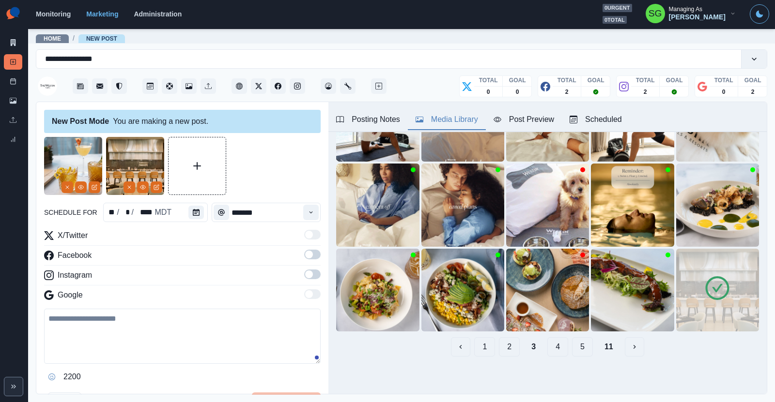
click at [121, 340] on textarea at bounding box center [182, 336] width 276 height 55
paste textarea "**********"
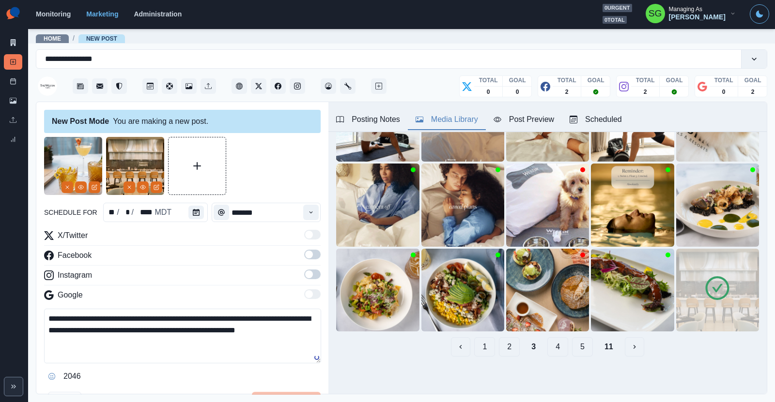
click at [125, 318] on textarea "**********" at bounding box center [182, 336] width 277 height 55
type textarea "**********"
click at [191, 213] on button "Calendar" at bounding box center [195, 213] width 15 height 14
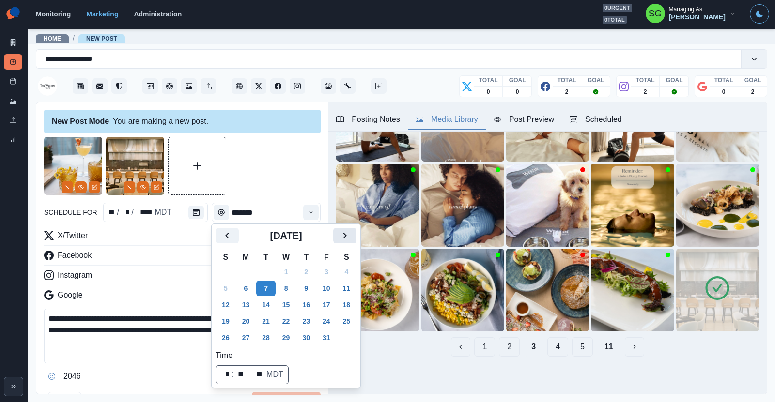
click at [348, 240] on icon "Next" at bounding box center [345, 236] width 12 height 12
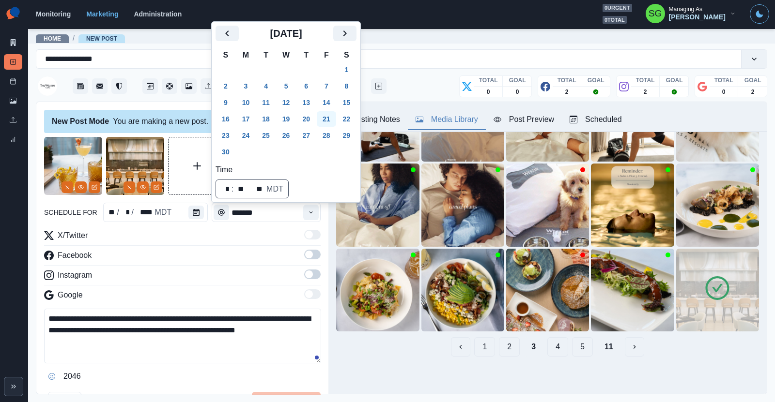
click at [321, 120] on button "21" at bounding box center [326, 118] width 19 height 15
click at [308, 211] on icon "Time" at bounding box center [310, 212] width 7 height 7
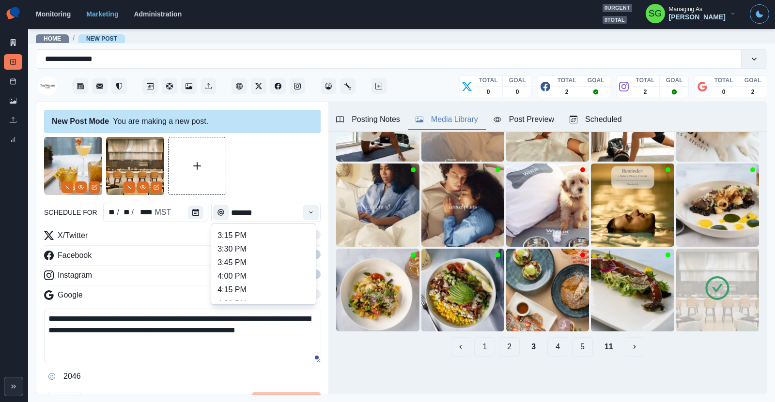
scroll to position [416, 0]
click at [267, 250] on li "4:00 PM" at bounding box center [263, 252] width 97 height 14
type input "*******"
click at [307, 253] on span at bounding box center [309, 255] width 8 height 8
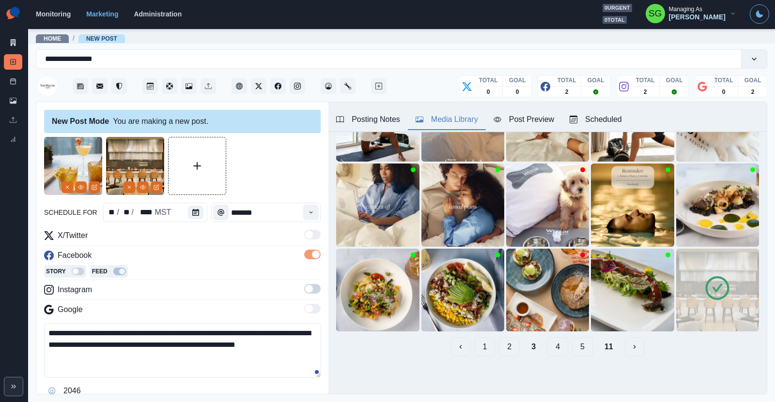
click at [311, 289] on span at bounding box center [309, 289] width 8 height 8
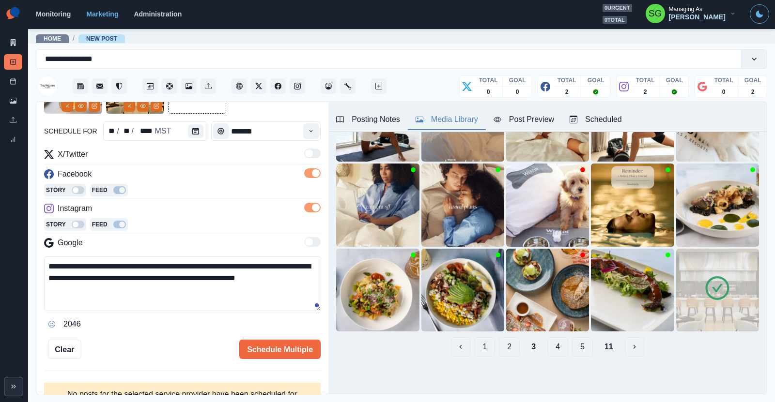
scroll to position [84, 0]
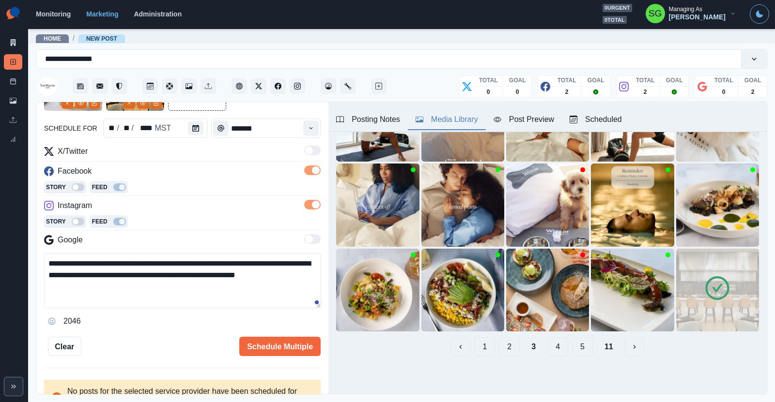
drag, startPoint x: 119, startPoint y: 273, endPoint x: 78, endPoint y: 278, distance: 40.9
click at [78, 278] on textarea "**********" at bounding box center [182, 281] width 277 height 55
paste textarea "**********"
type textarea "**********"
click at [276, 342] on button "Schedule Multiple" at bounding box center [279, 346] width 81 height 19
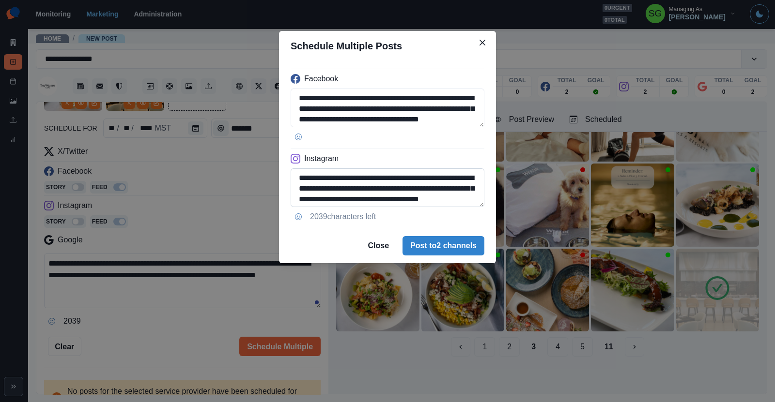
scroll to position [12, 0]
drag, startPoint x: 372, startPoint y: 198, endPoint x: 307, endPoint y: 191, distance: 65.3
click at [307, 191] on textarea "**********" at bounding box center [387, 187] width 194 height 39
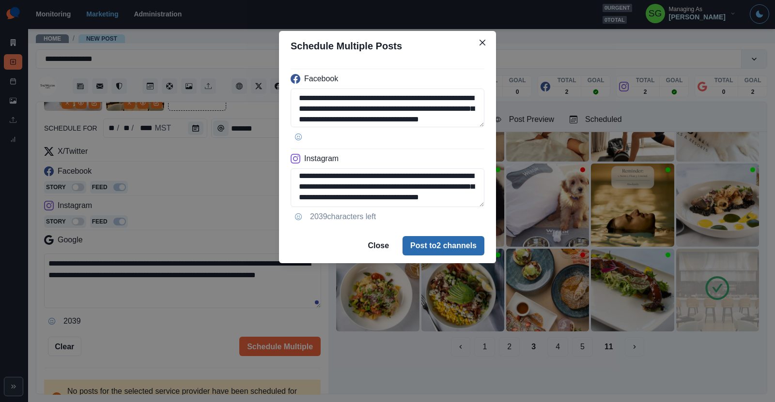
click at [421, 242] on button "Post to 2 channels" at bounding box center [443, 245] width 82 height 19
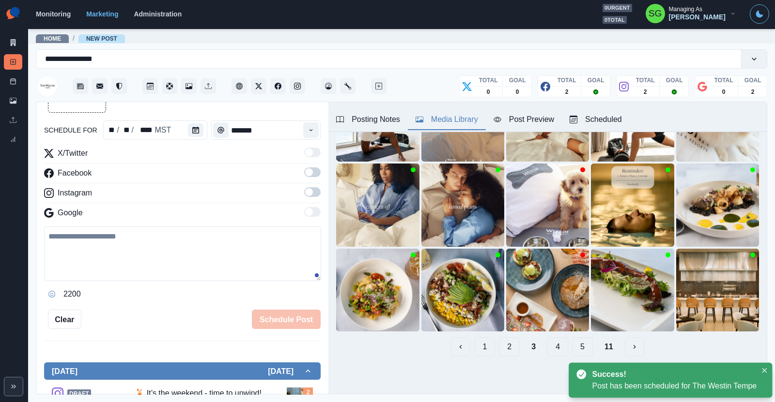
scroll to position [84, 0]
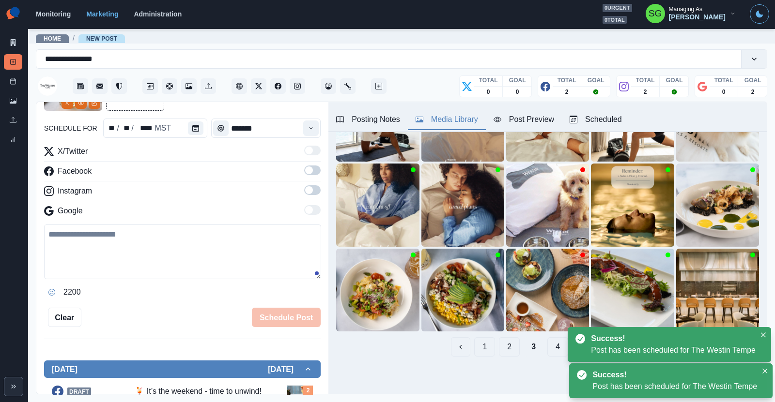
click at [378, 117] on div "Posting Notes" at bounding box center [368, 120] width 64 height 12
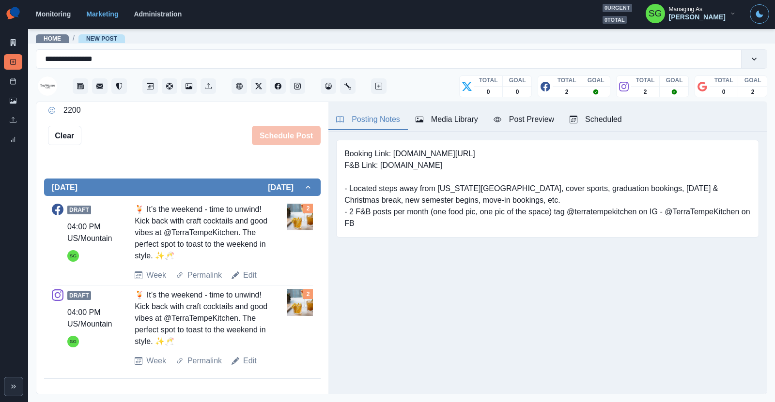
scroll to position [0, 0]
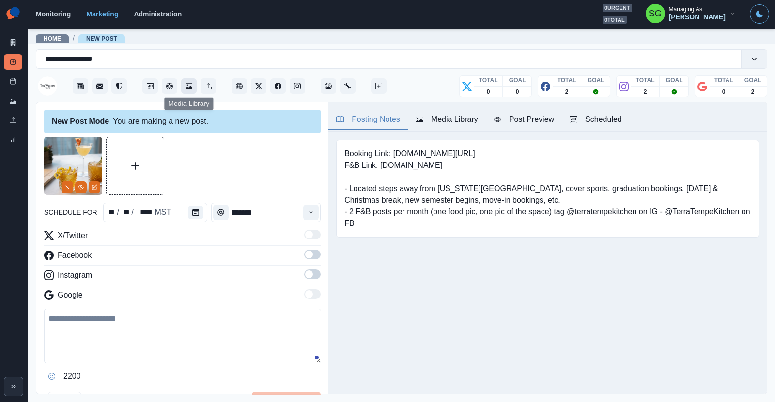
click at [190, 88] on icon "Media Library" at bounding box center [188, 86] width 7 height 6
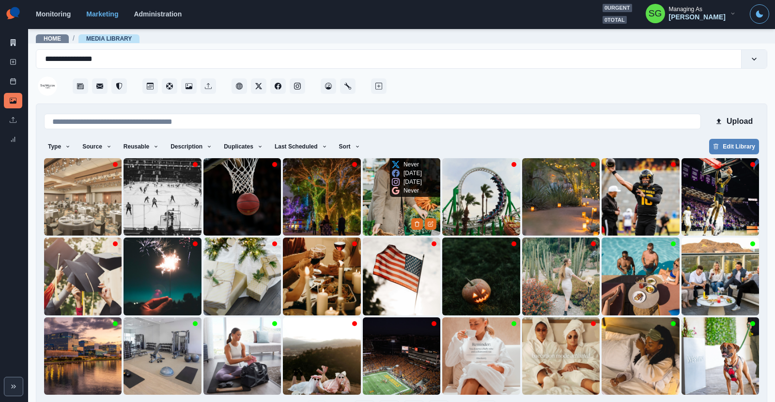
click at [371, 209] on img at bounding box center [401, 196] width 77 height 77
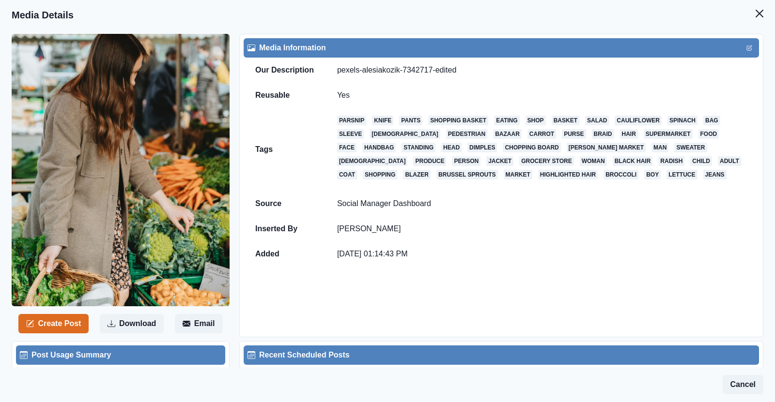
scroll to position [273, 0]
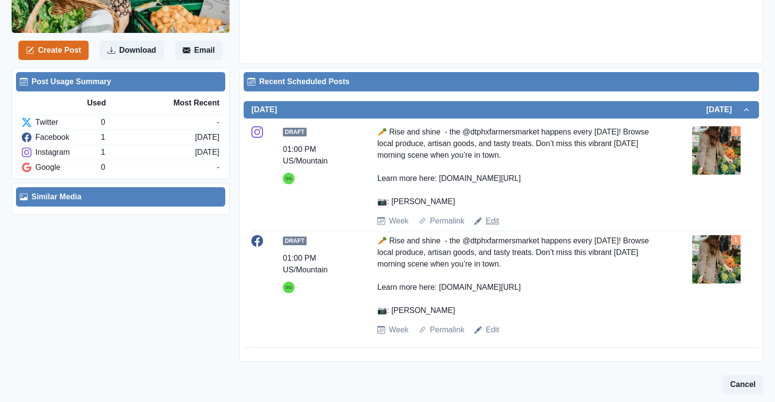
click at [486, 218] on link "Edit" at bounding box center [493, 221] width 14 height 12
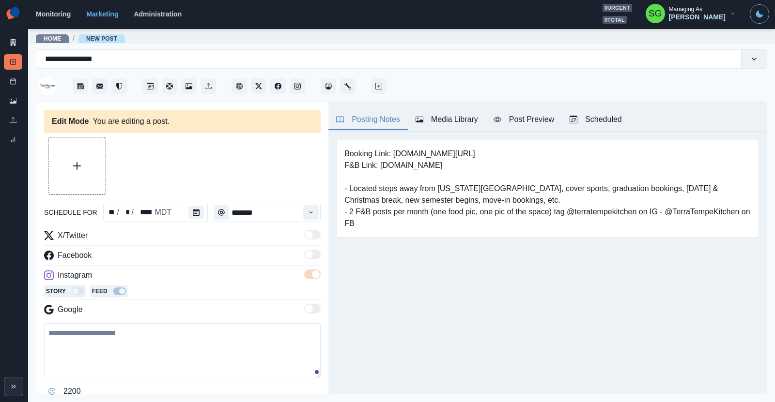
type input "*******"
type textarea "**********"
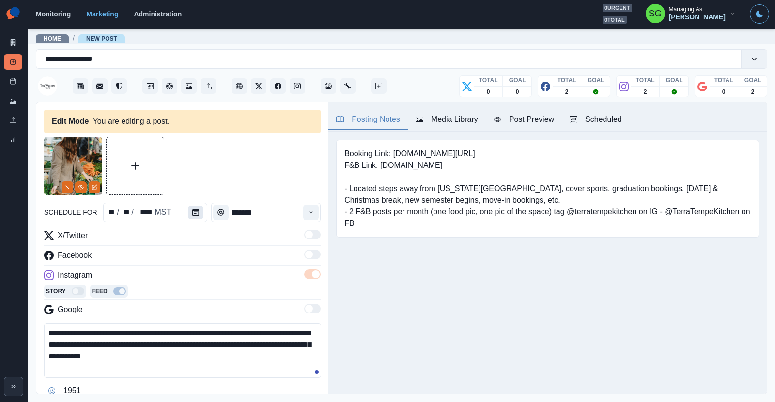
click at [194, 212] on icon "Calendar" at bounding box center [195, 212] width 7 height 7
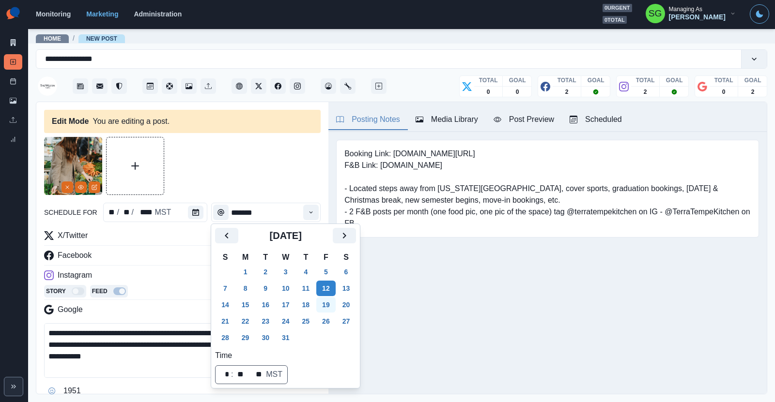
click at [320, 303] on button "19" at bounding box center [325, 304] width 19 height 15
click at [176, 281] on div "Instagram" at bounding box center [182, 277] width 276 height 15
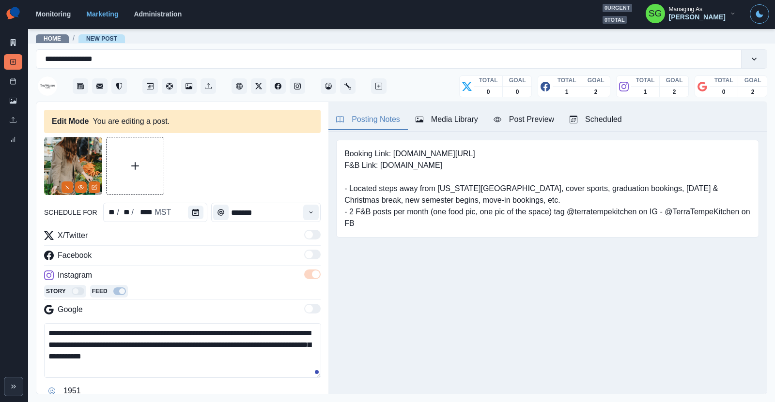
scroll to position [59, 0]
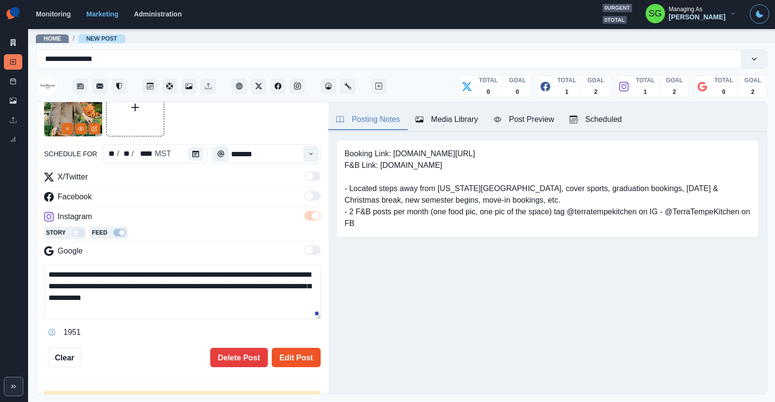
click at [286, 353] on button "Edit Post" at bounding box center [296, 357] width 49 height 19
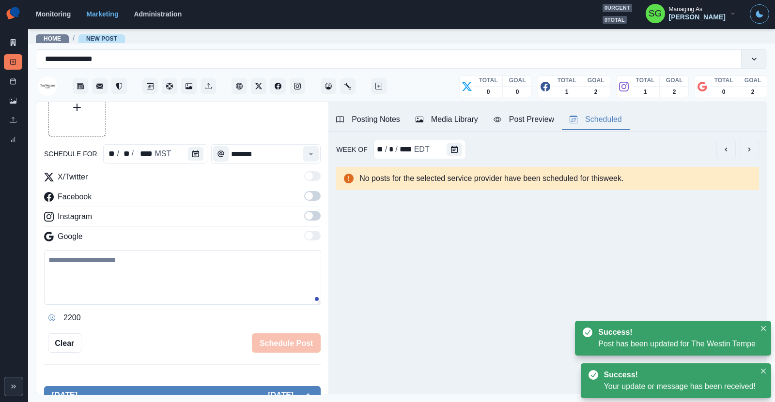
click at [583, 130] on button "Scheduled" at bounding box center [596, 120] width 68 height 20
click at [469, 150] on button "Calendar" at bounding box center [464, 150] width 15 height 14
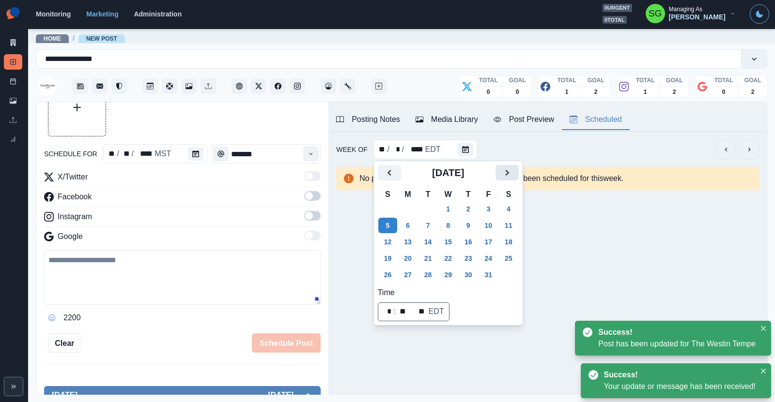
click at [497, 170] on button "Next" at bounding box center [506, 172] width 23 height 15
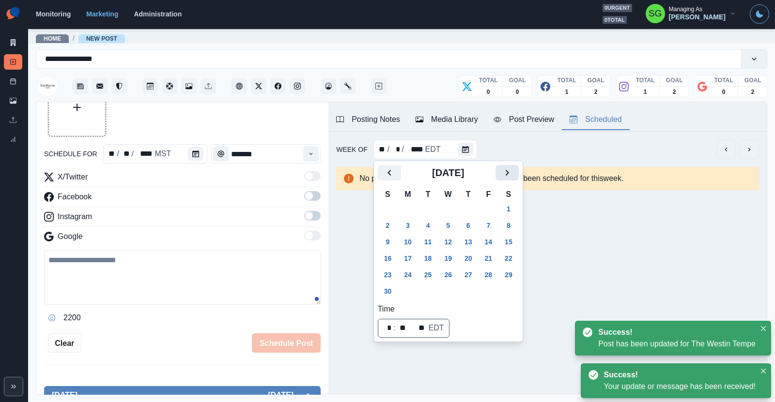
click at [497, 170] on button "Next" at bounding box center [506, 172] width 23 height 15
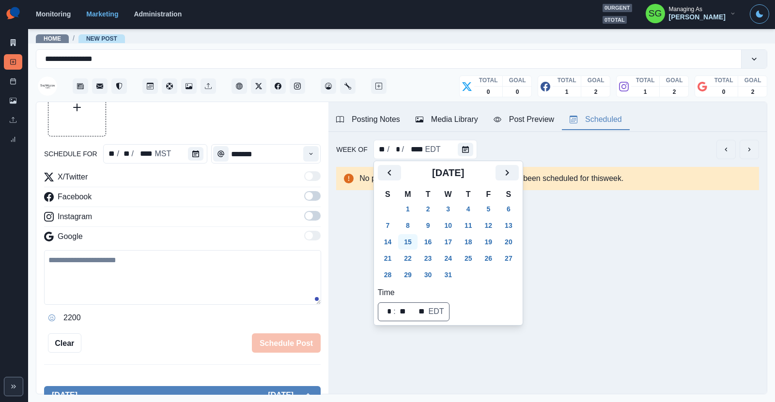
click at [408, 239] on button "15" at bounding box center [407, 241] width 19 height 15
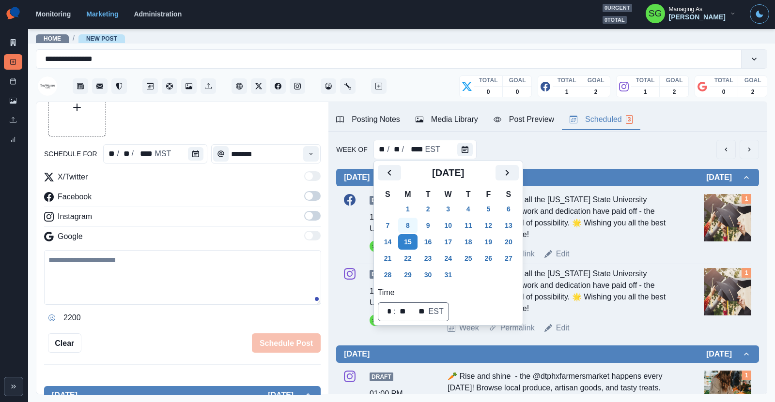
click at [406, 228] on button "8" at bounding box center [407, 225] width 19 height 15
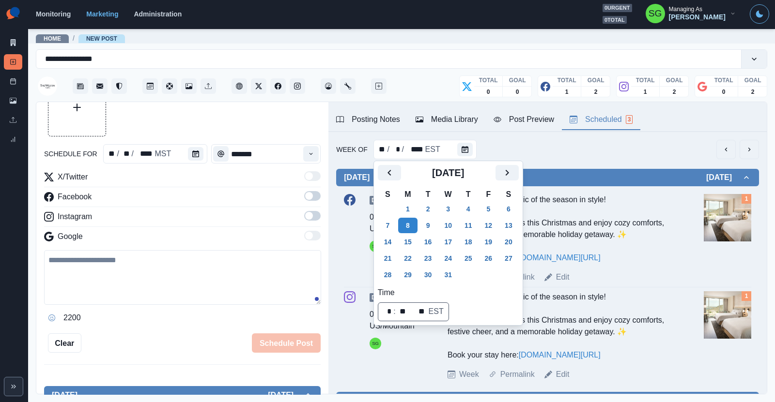
click at [605, 149] on div "Week Of ** / * / **** EST" at bounding box center [547, 149] width 423 height 19
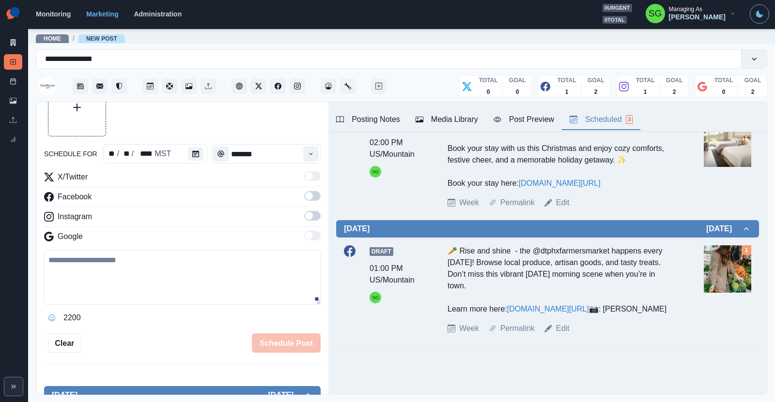
scroll to position [194, 0]
click at [563, 326] on link "Edit" at bounding box center [563, 329] width 14 height 12
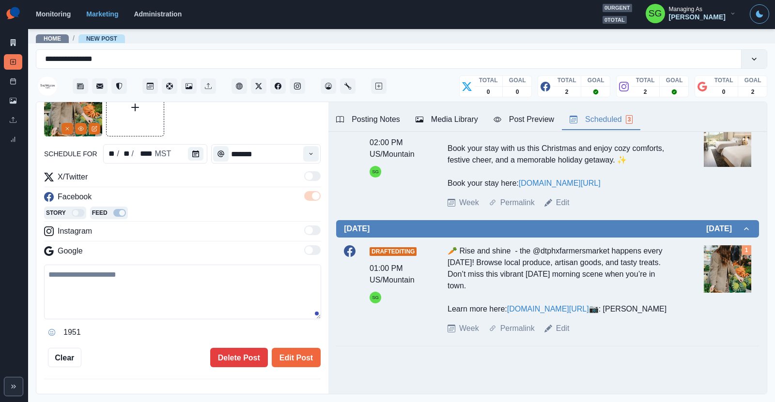
type textarea "**********"
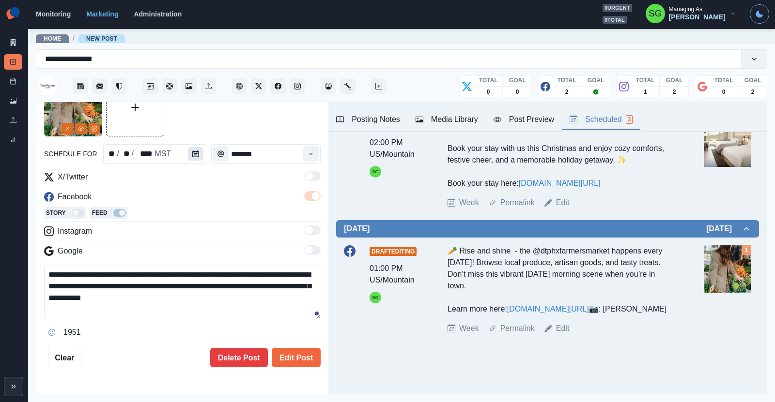
click at [191, 156] on button "Calendar" at bounding box center [195, 154] width 15 height 14
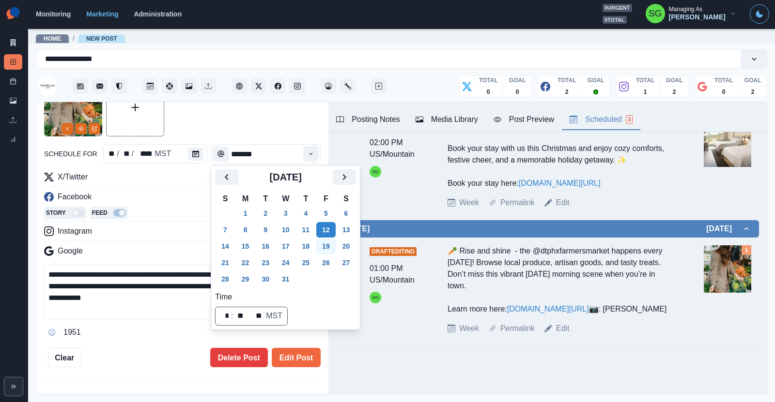
click at [323, 244] on button "19" at bounding box center [325, 246] width 19 height 15
click at [289, 361] on button "Edit Post" at bounding box center [296, 357] width 49 height 19
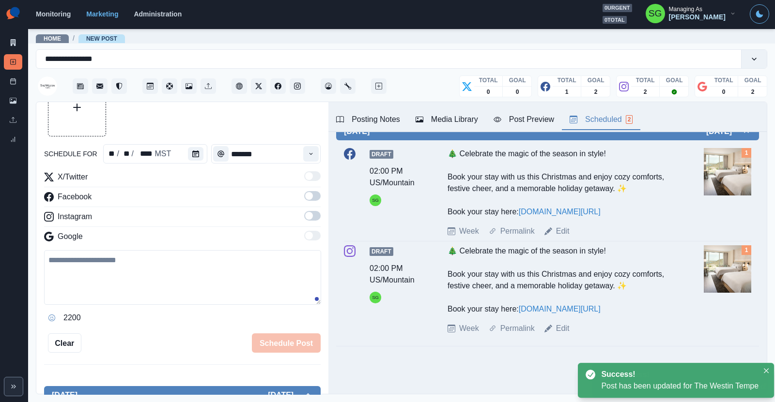
scroll to position [45, 0]
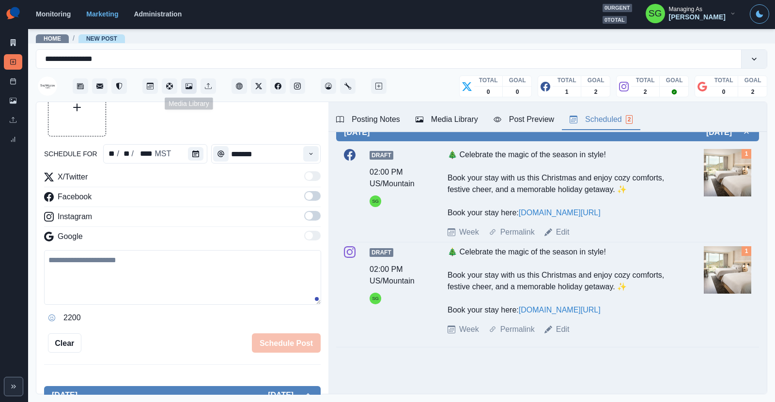
click at [186, 84] on icon "Media Library" at bounding box center [188, 86] width 7 height 7
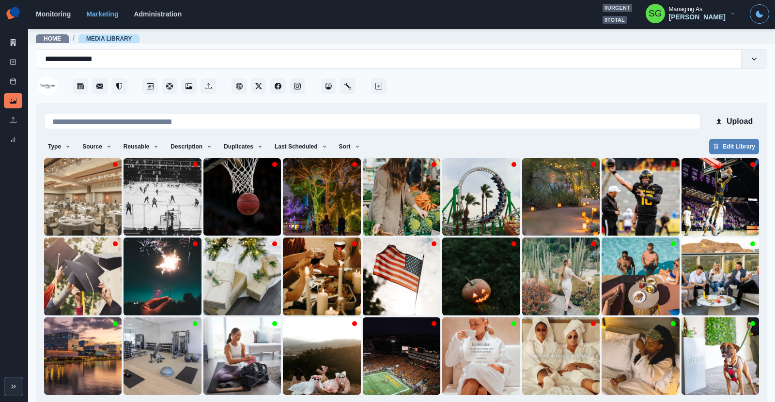
scroll to position [33, 0]
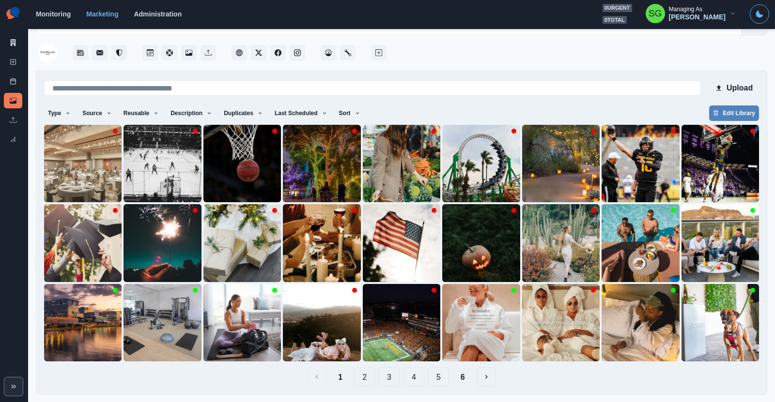
click at [364, 379] on button "2" at bounding box center [364, 376] width 21 height 19
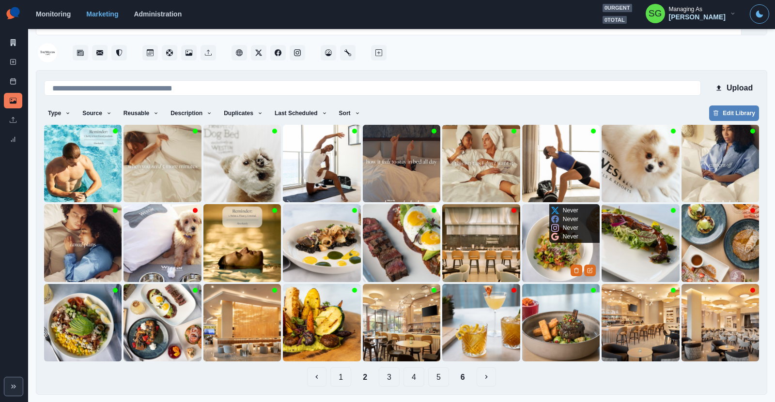
click at [542, 258] on img at bounding box center [560, 242] width 77 height 77
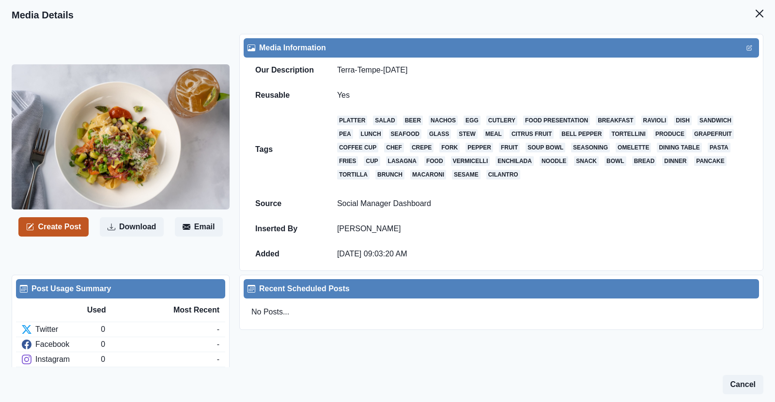
click at [54, 224] on button "Create Post" at bounding box center [53, 226] width 70 height 19
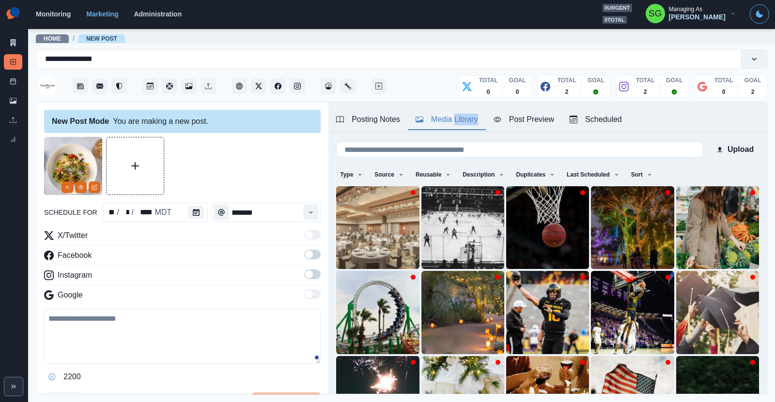
click at [419, 167] on div "Posting Notes Media Library Post Preview Scheduled Booking Link: [DOMAIN_NAME][…" at bounding box center [547, 287] width 438 height 370
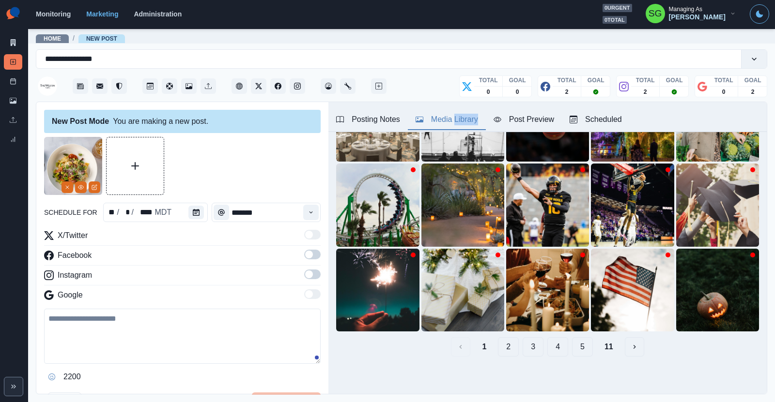
click at [533, 344] on button "3" at bounding box center [532, 346] width 21 height 19
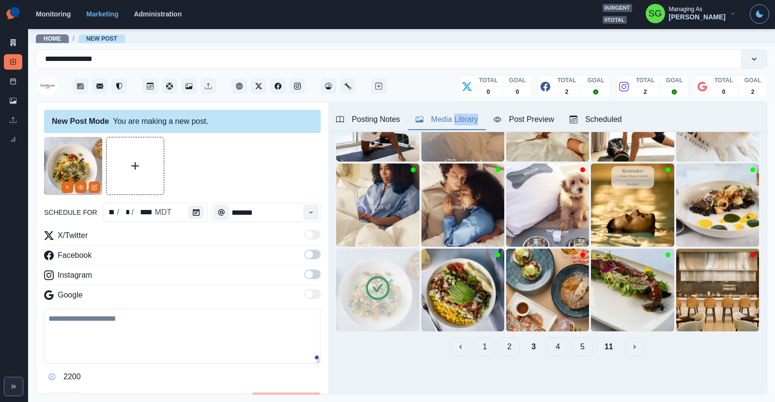
click at [555, 345] on button "4" at bounding box center [557, 346] width 21 height 19
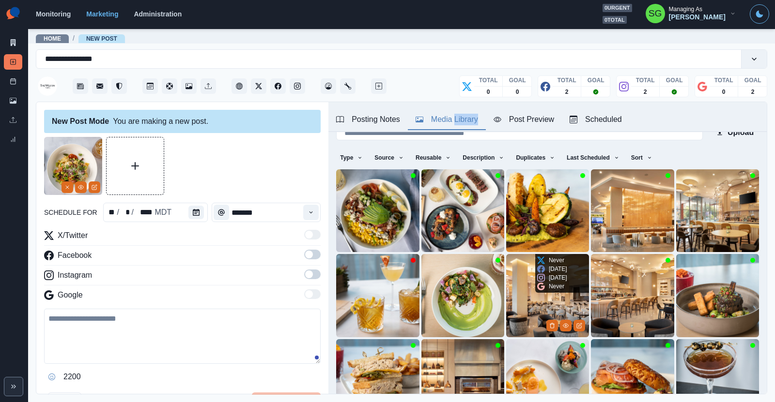
scroll to position [20, 0]
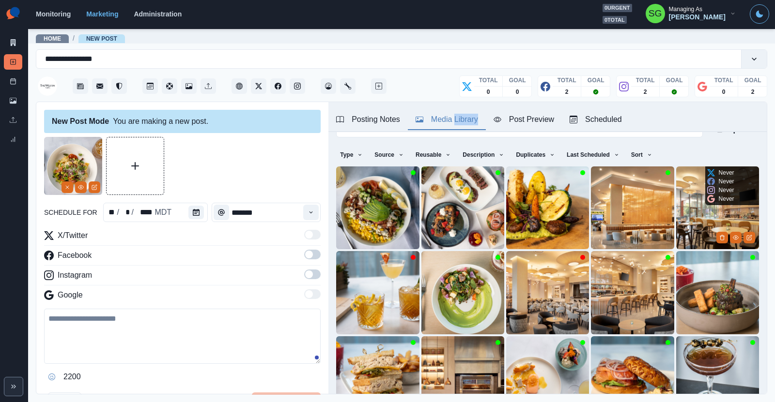
click at [691, 229] on img at bounding box center [717, 208] width 83 height 83
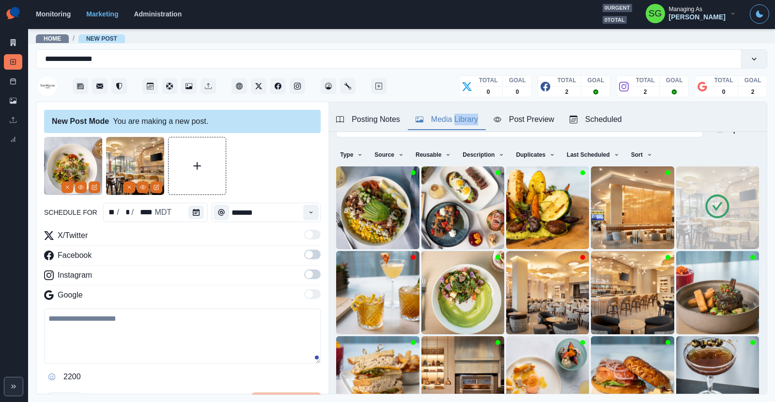
click at [75, 327] on textarea at bounding box center [182, 336] width 276 height 55
paste textarea "**********"
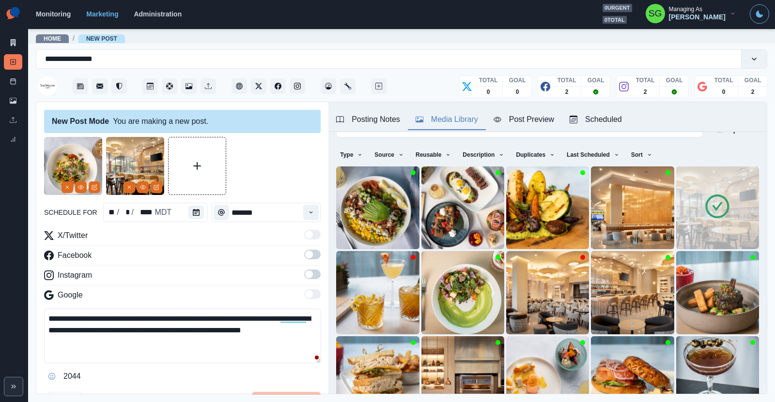
click at [374, 126] on button "Posting Notes" at bounding box center [367, 120] width 79 height 20
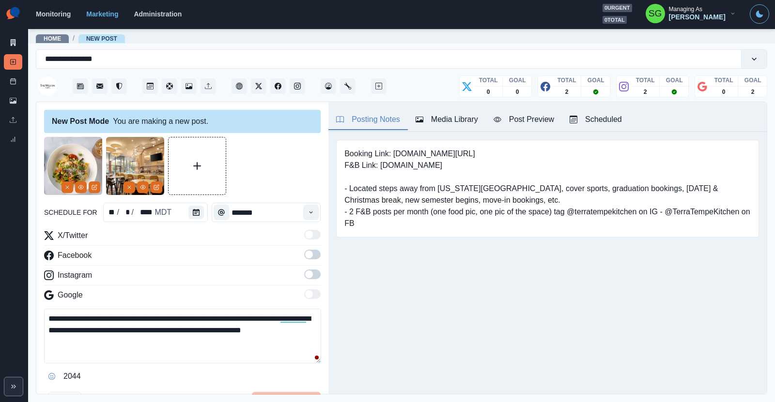
scroll to position [0, 0]
drag, startPoint x: 243, startPoint y: 319, endPoint x: 201, endPoint y: 321, distance: 42.2
click at [201, 321] on textarea "**********" at bounding box center [182, 336] width 277 height 55
paste textarea "**********"
click at [288, 319] on textarea "**********" at bounding box center [182, 336] width 277 height 55
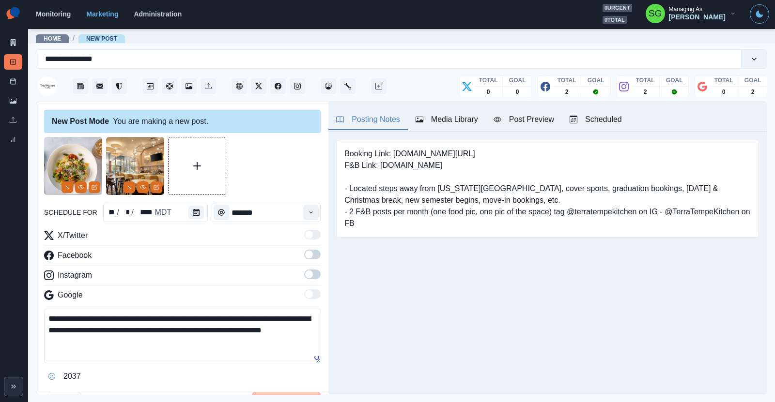
type textarea "**********"
click at [307, 254] on span at bounding box center [309, 255] width 8 height 8
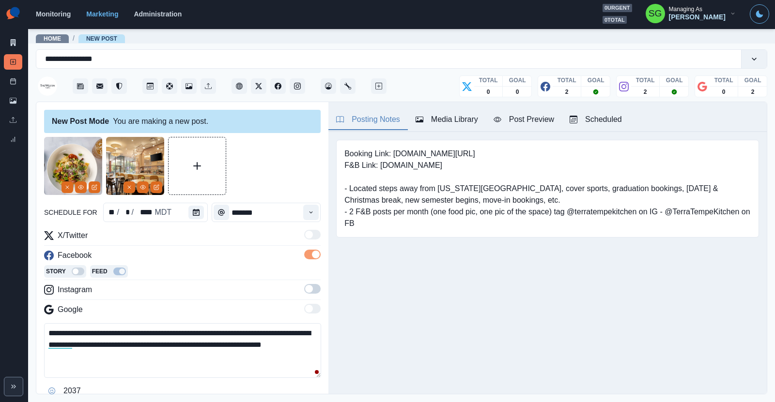
click at [310, 287] on span at bounding box center [309, 289] width 8 height 8
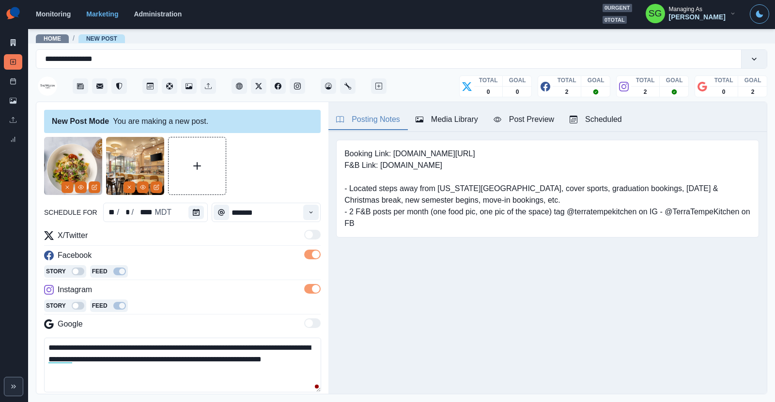
scroll to position [43, 0]
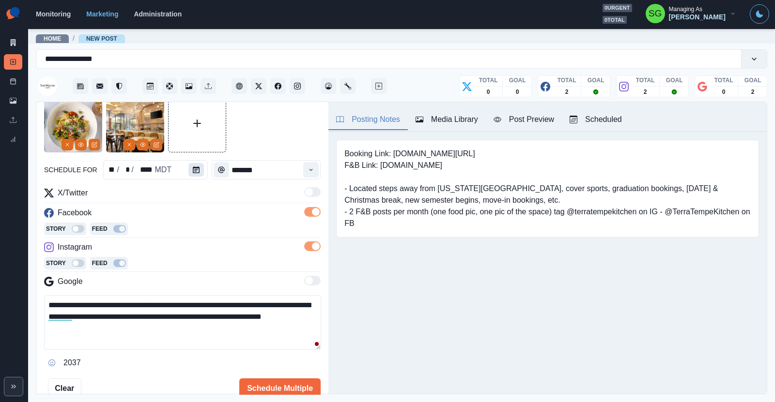
click at [198, 171] on icon "Calendar" at bounding box center [196, 170] width 7 height 7
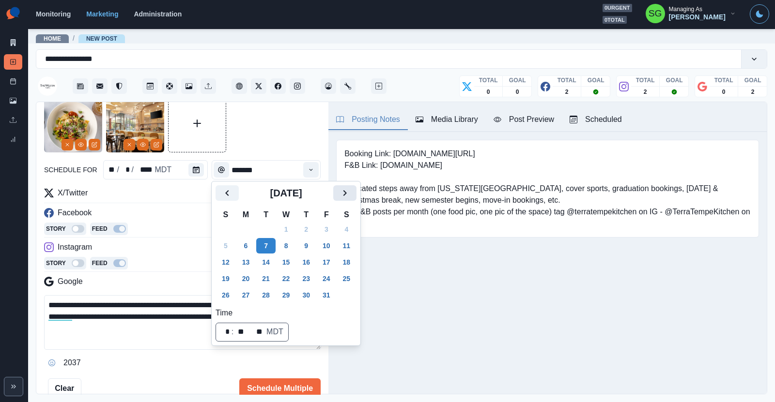
click at [342, 191] on icon "Next" at bounding box center [345, 193] width 12 height 12
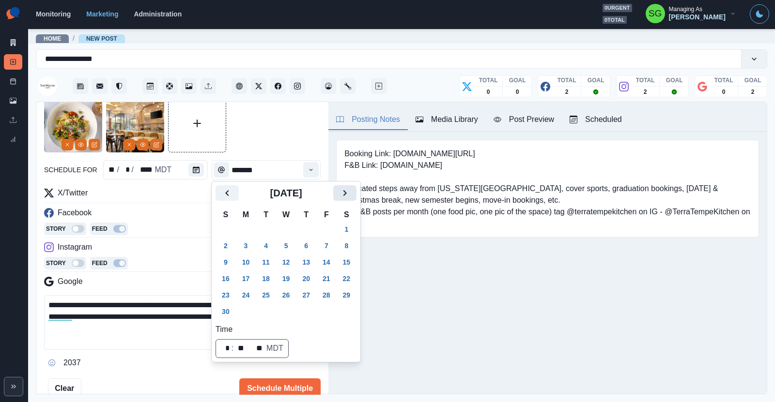
click at [342, 191] on icon "Next" at bounding box center [345, 193] width 12 height 12
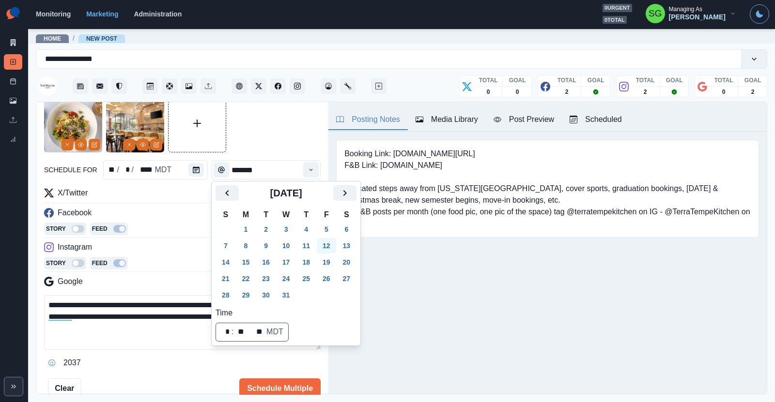
click at [325, 246] on button "12" at bounding box center [326, 245] width 19 height 15
click at [309, 163] on button "Time" at bounding box center [310, 169] width 15 height 15
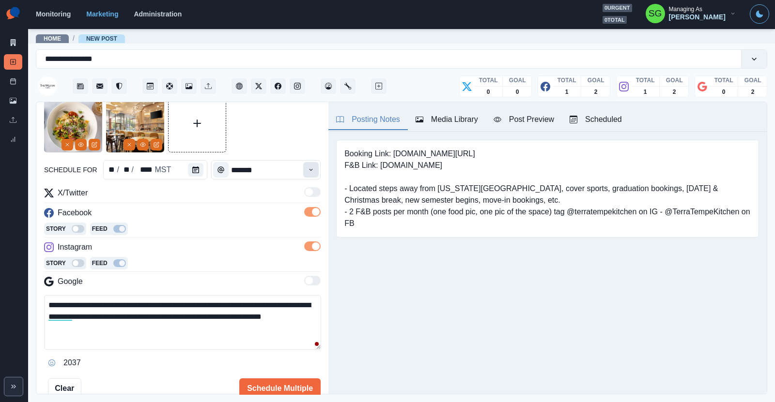
click at [309, 163] on button "Time" at bounding box center [310, 169] width 15 height 15
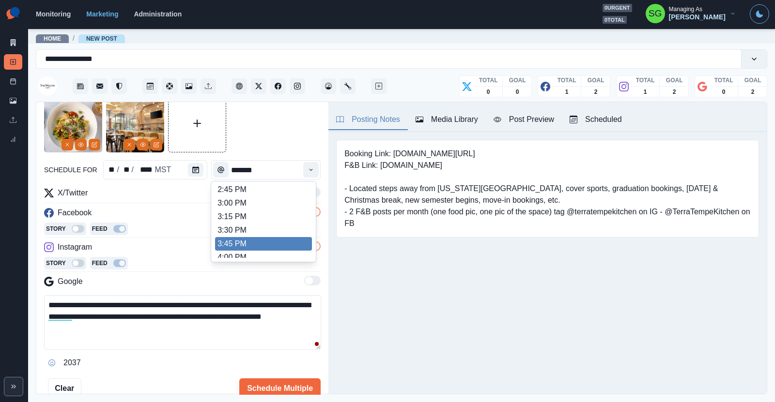
scroll to position [376, 0]
click at [235, 248] on li "4:00 PM" at bounding box center [263, 250] width 97 height 14
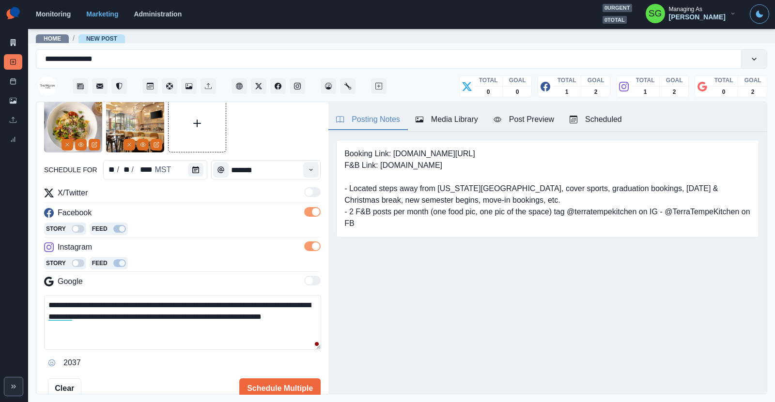
type input "*******"
click at [235, 248] on div "Instagram" at bounding box center [182, 249] width 276 height 15
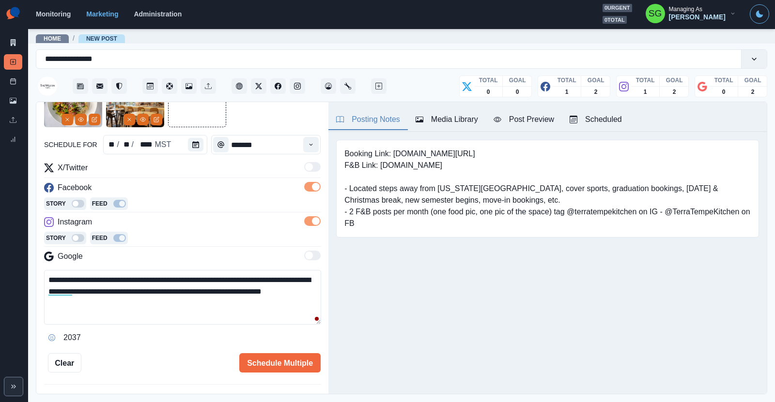
scroll to position [82, 0]
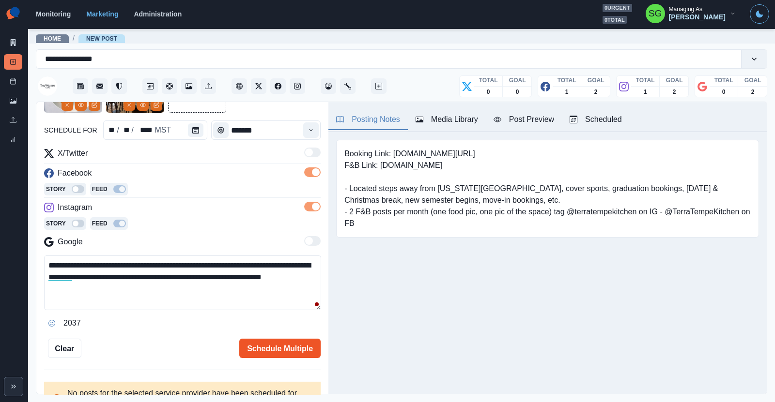
click at [274, 356] on button "Schedule Multiple" at bounding box center [279, 348] width 81 height 19
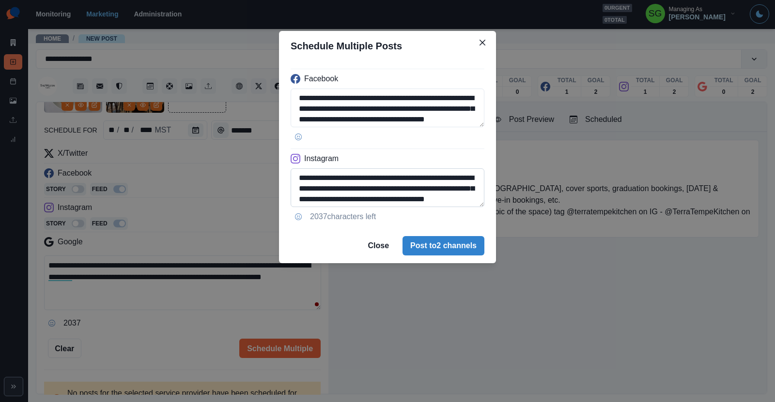
click at [353, 185] on textarea "**********" at bounding box center [387, 187] width 194 height 39
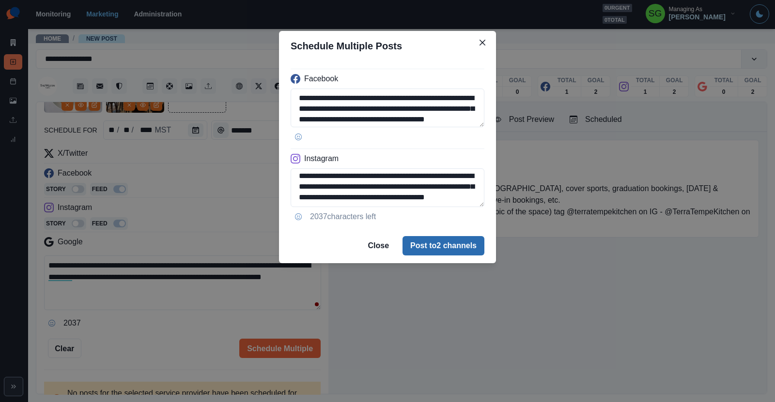
click at [422, 242] on button "Post to 2 channels" at bounding box center [443, 245] width 82 height 19
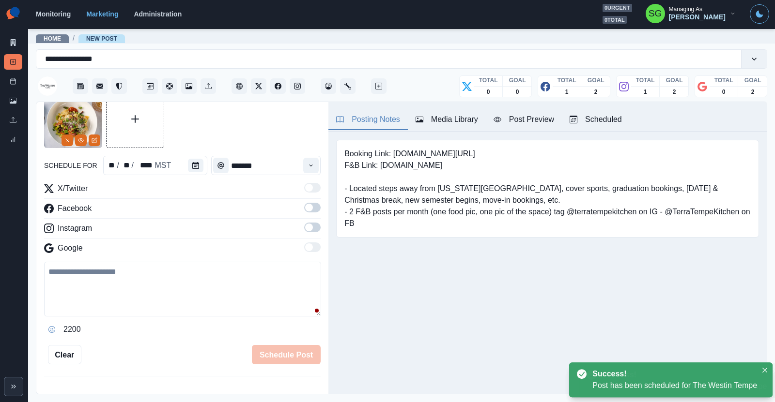
scroll to position [82, 0]
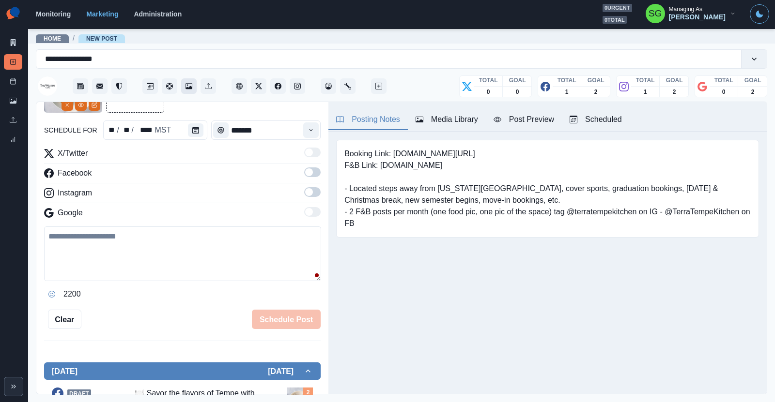
click at [188, 87] on icon "Media Library" at bounding box center [188, 86] width 7 height 7
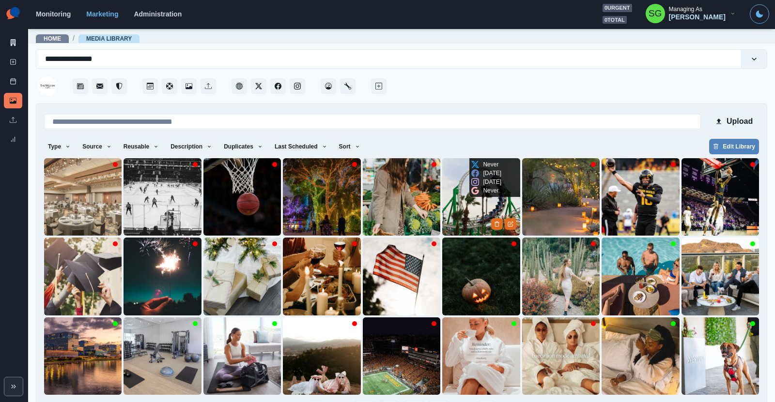
scroll to position [33, 0]
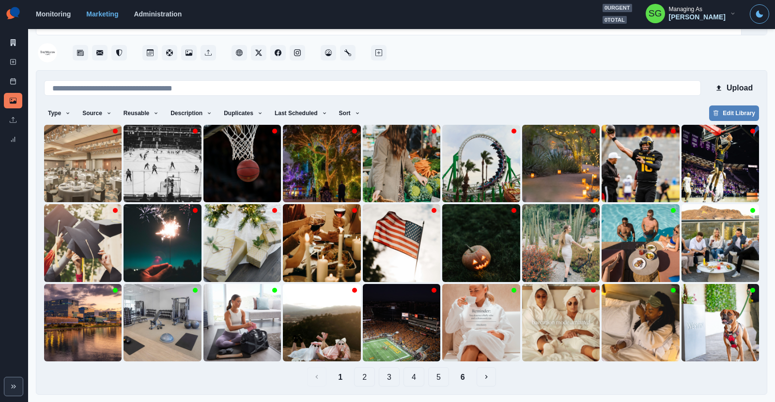
click at [367, 376] on button "2" at bounding box center [364, 376] width 21 height 19
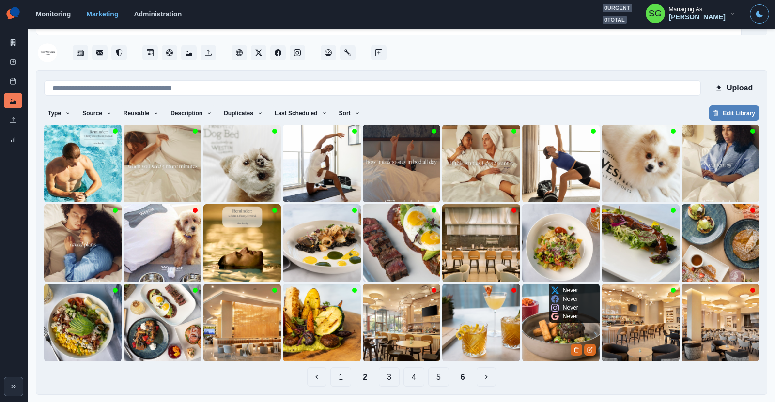
click at [541, 336] on img at bounding box center [560, 322] width 77 height 77
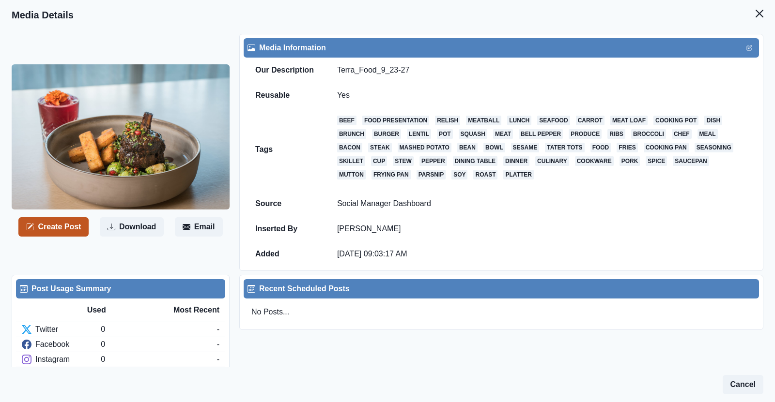
click at [64, 223] on button "Create Post" at bounding box center [53, 226] width 70 height 19
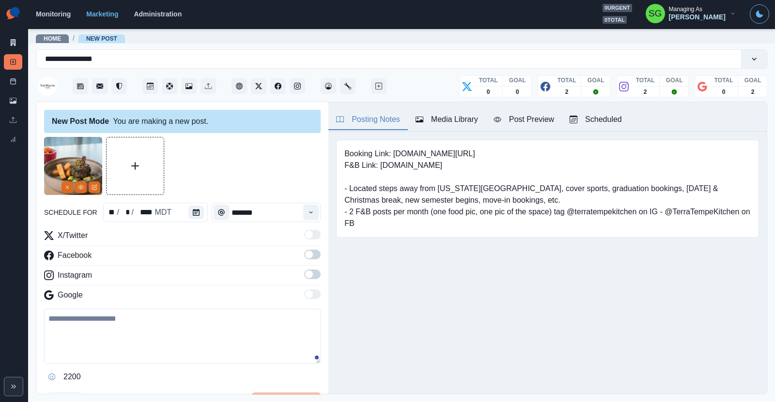
click at [432, 109] on div "Posting Notes Media Library Post Preview Scheduled" at bounding box center [547, 117] width 438 height 30
click at [441, 118] on div "Media Library" at bounding box center [446, 120] width 62 height 12
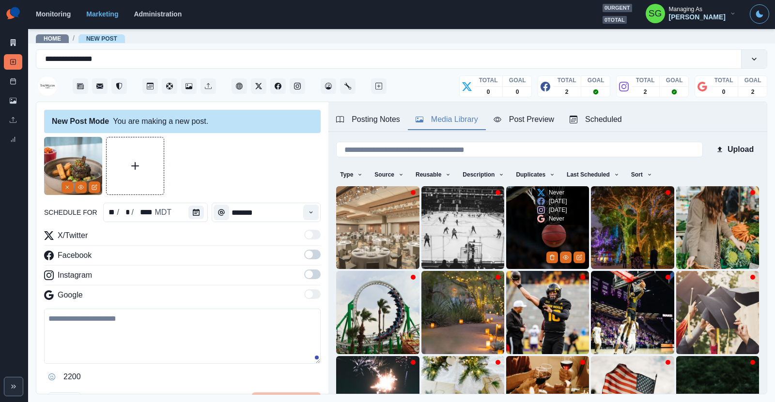
scroll to position [107, 0]
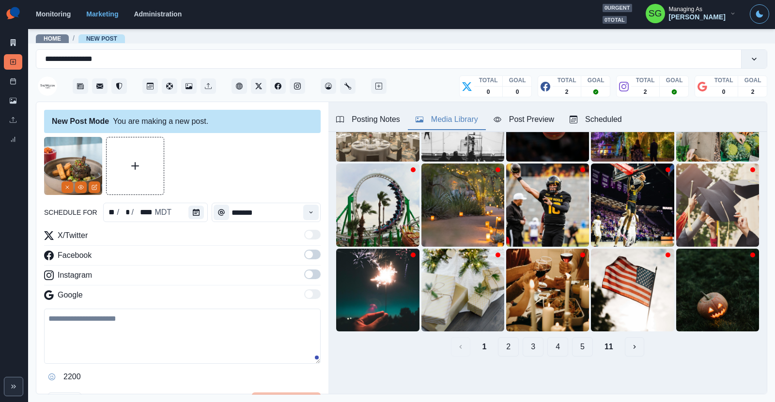
click at [531, 345] on button "3" at bounding box center [532, 346] width 21 height 19
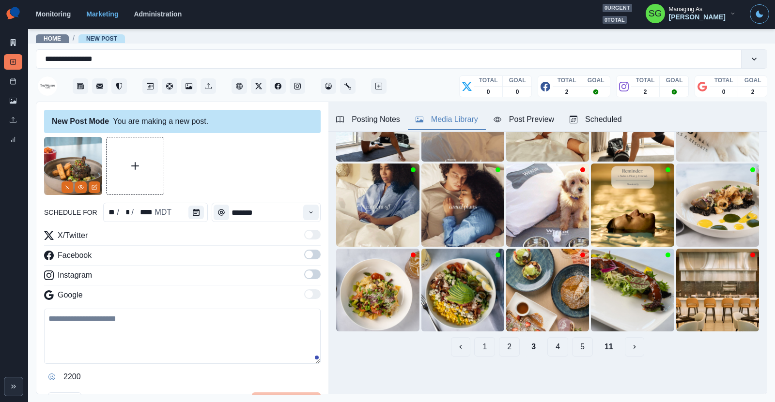
click at [561, 347] on button "4" at bounding box center [557, 346] width 21 height 19
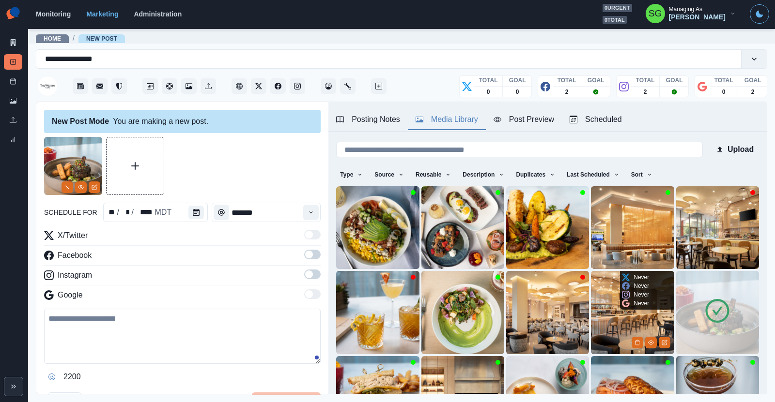
scroll to position [79, 0]
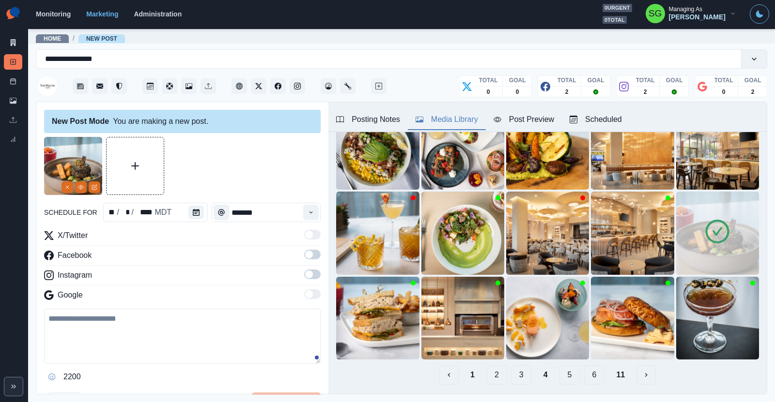
click at [573, 371] on button "5" at bounding box center [569, 374] width 21 height 19
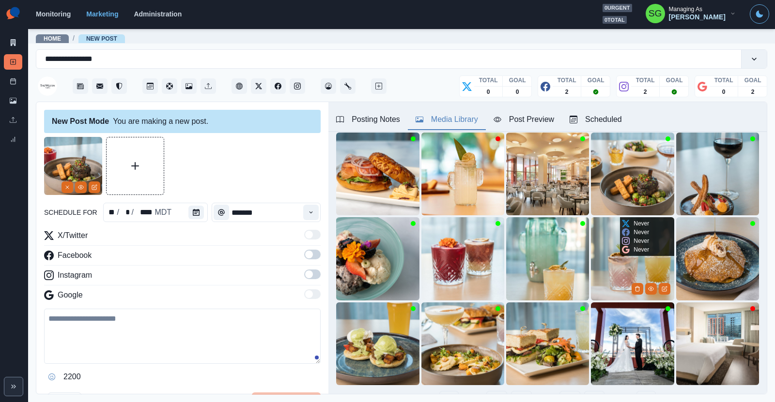
scroll to position [59, 0]
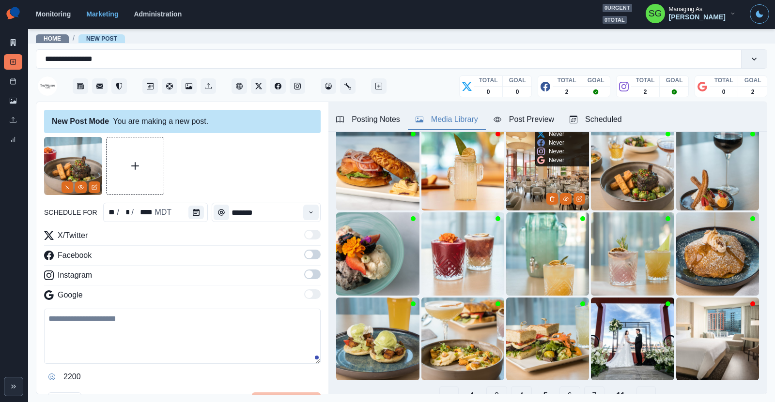
click at [522, 188] on img at bounding box center [547, 169] width 83 height 83
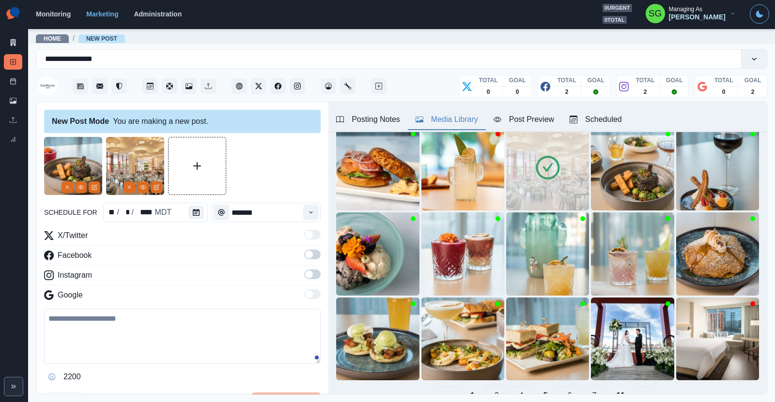
click at [127, 327] on textarea at bounding box center [182, 336] width 276 height 55
paste textarea "**********"
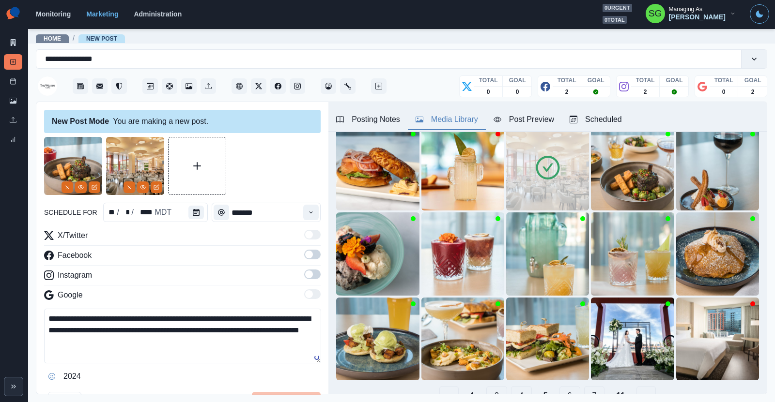
click at [311, 261] on label at bounding box center [312, 257] width 16 height 15
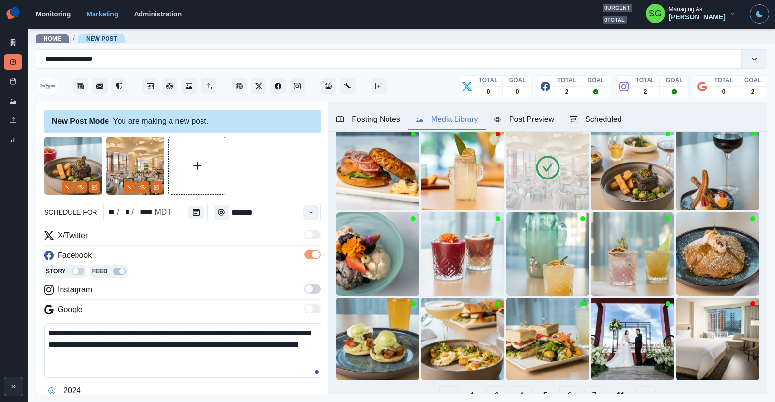
click at [310, 290] on span at bounding box center [309, 289] width 8 height 8
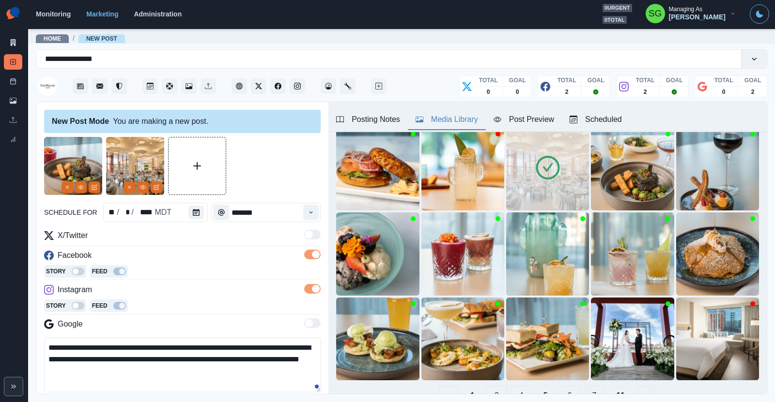
click at [228, 346] on textarea "**********" at bounding box center [182, 365] width 277 height 55
drag, startPoint x: 217, startPoint y: 347, endPoint x: 175, endPoint y: 350, distance: 41.8
click at [175, 350] on textarea "**********" at bounding box center [182, 365] width 277 height 55
paste textarea "**********"
type textarea "**********"
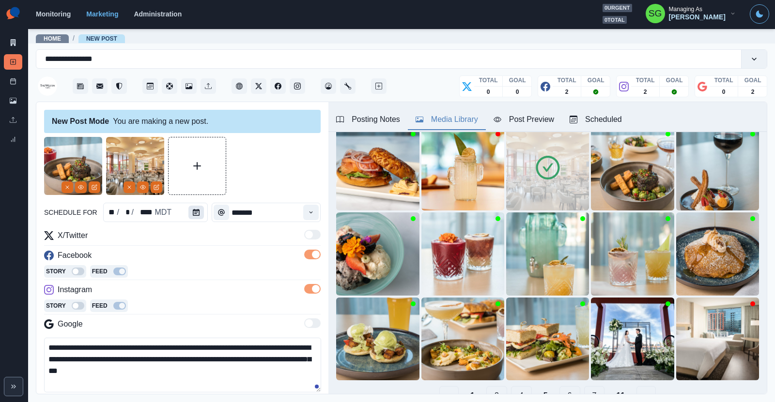
click at [195, 212] on icon "Calendar" at bounding box center [196, 212] width 7 height 7
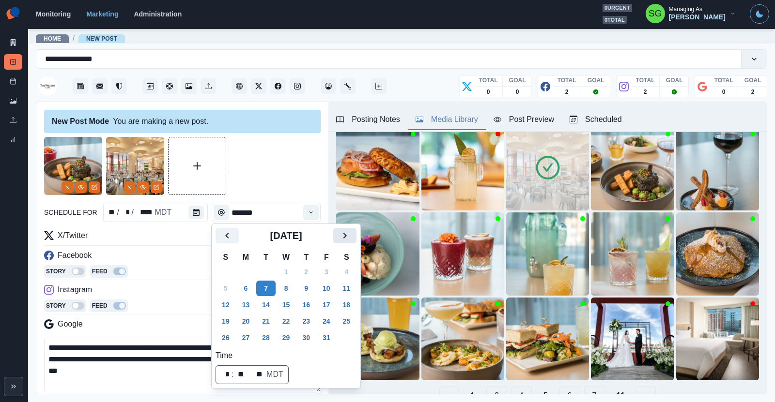
click at [334, 235] on button "Next" at bounding box center [344, 235] width 23 height 15
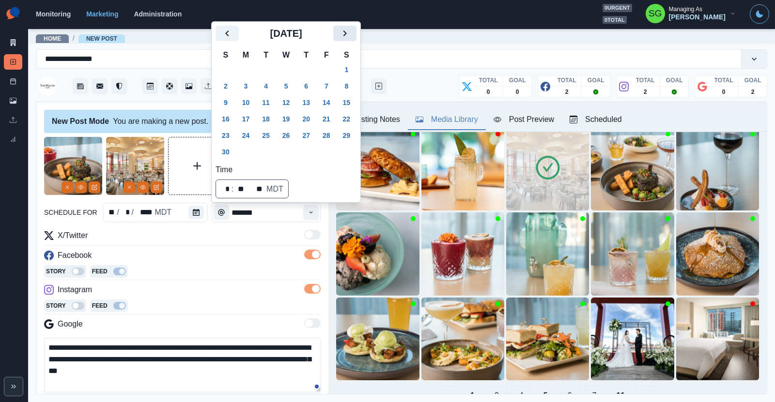
click at [345, 38] on icon "Next" at bounding box center [345, 34] width 12 height 12
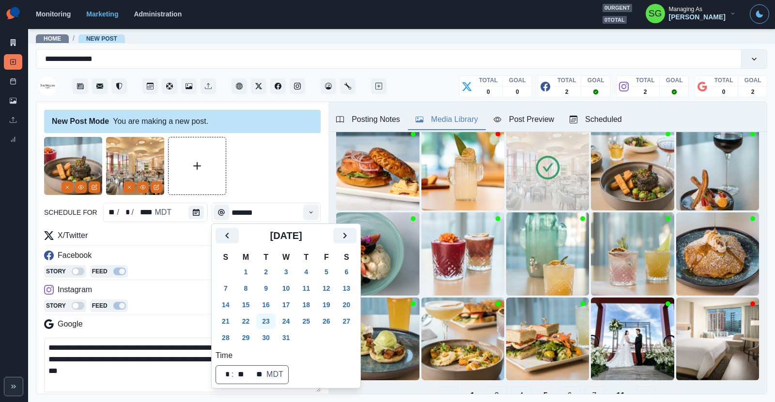
click at [264, 318] on button "23" at bounding box center [265, 321] width 19 height 15
click at [310, 214] on icon "Time" at bounding box center [310, 212] width 7 height 7
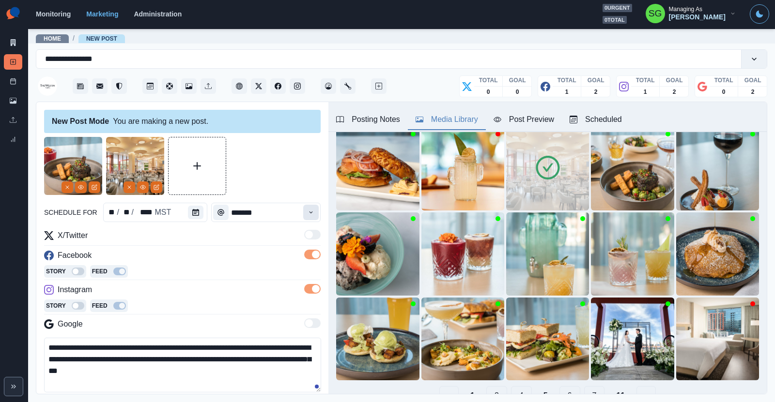
click at [310, 214] on icon "Time" at bounding box center [310, 212] width 7 height 7
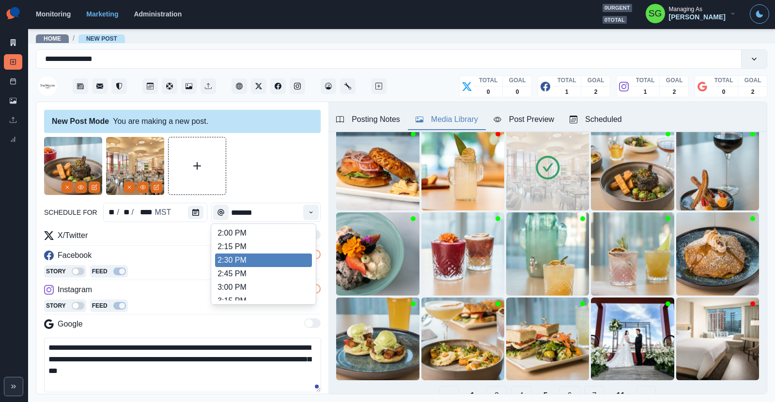
scroll to position [327, 0]
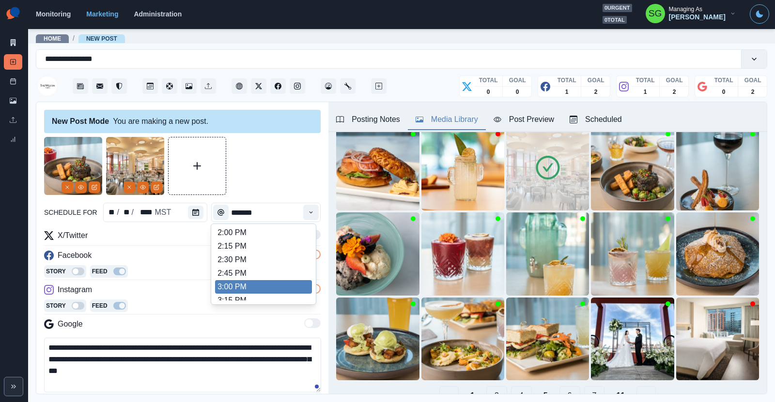
click at [247, 289] on li "3:00 PM" at bounding box center [263, 287] width 97 height 14
type input "*******"
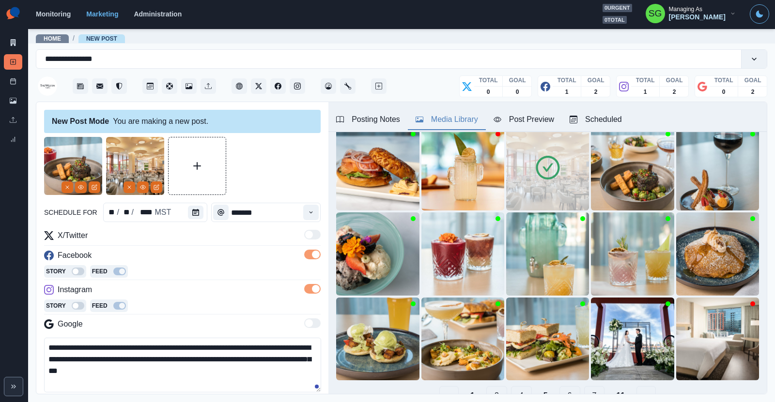
click at [247, 289] on div "Instagram" at bounding box center [182, 291] width 276 height 15
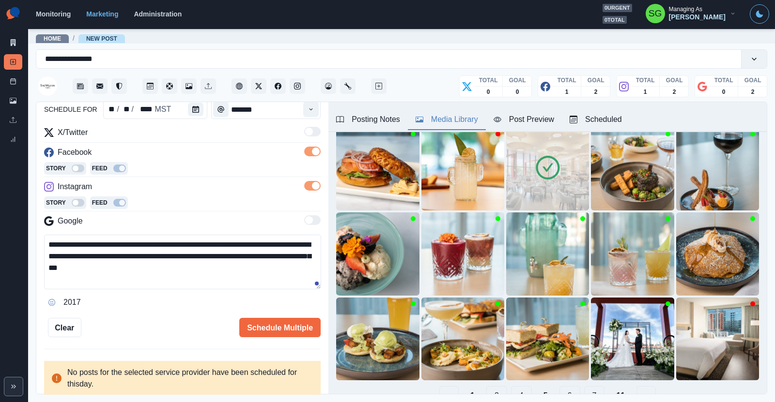
scroll to position [111, 0]
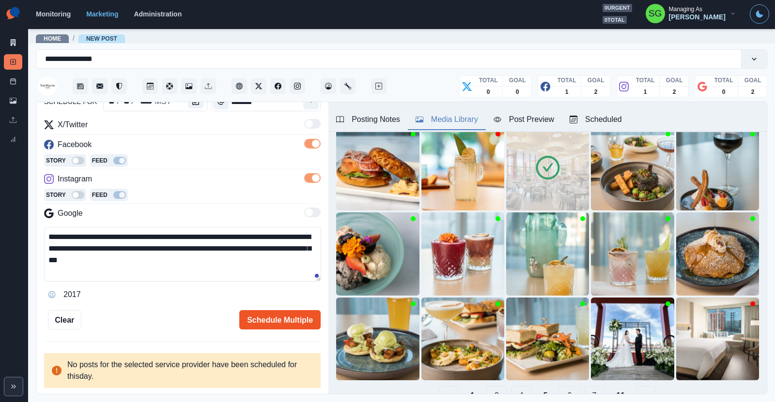
click at [262, 321] on button "Schedule Multiple" at bounding box center [279, 319] width 81 height 19
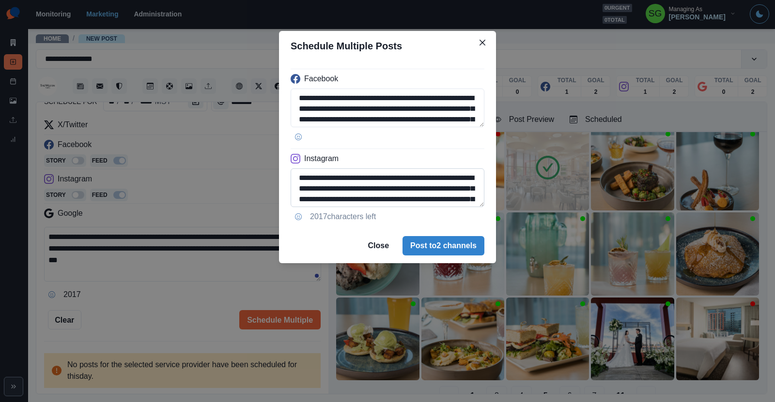
click at [335, 187] on textarea "**********" at bounding box center [387, 187] width 194 height 39
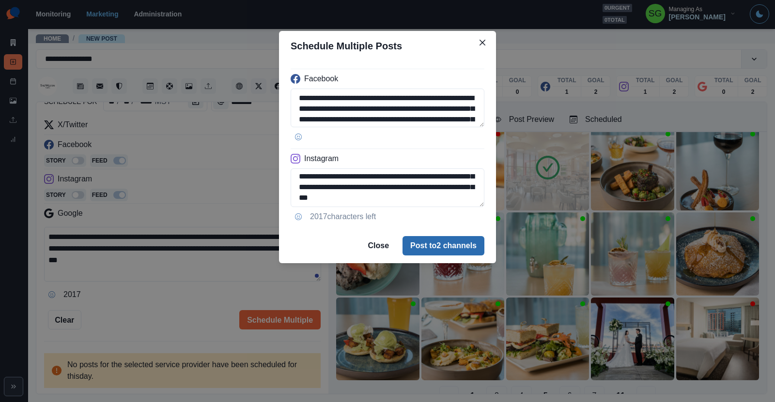
click at [427, 245] on button "Post to 2 channels" at bounding box center [443, 245] width 82 height 19
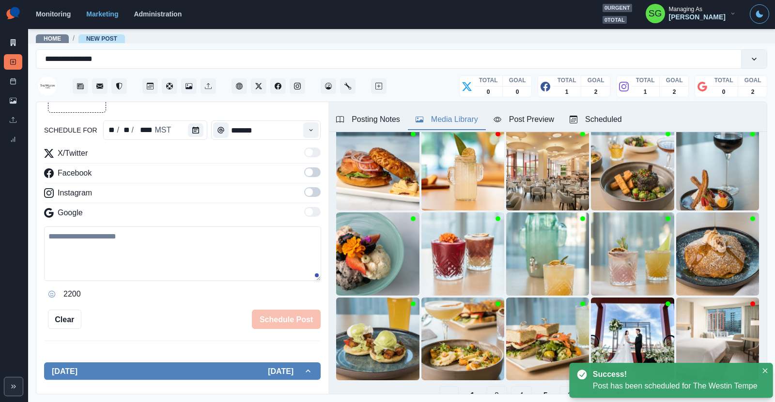
scroll to position [111, 0]
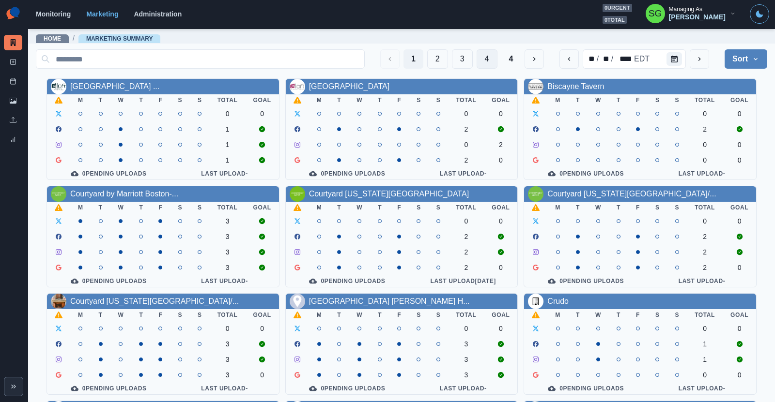
click at [497, 65] on button "4" at bounding box center [486, 58] width 21 height 19
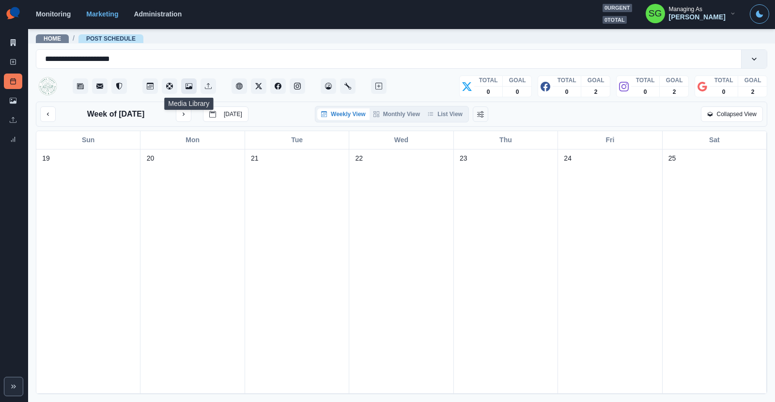
click at [192, 89] on button "Media Library" at bounding box center [188, 85] width 15 height 15
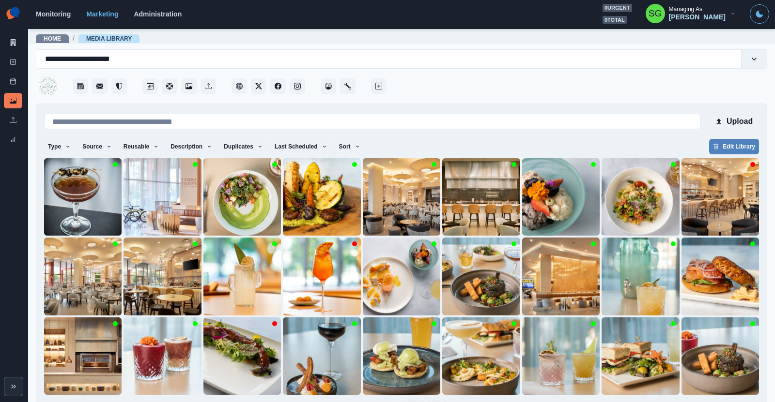
scroll to position [33, 0]
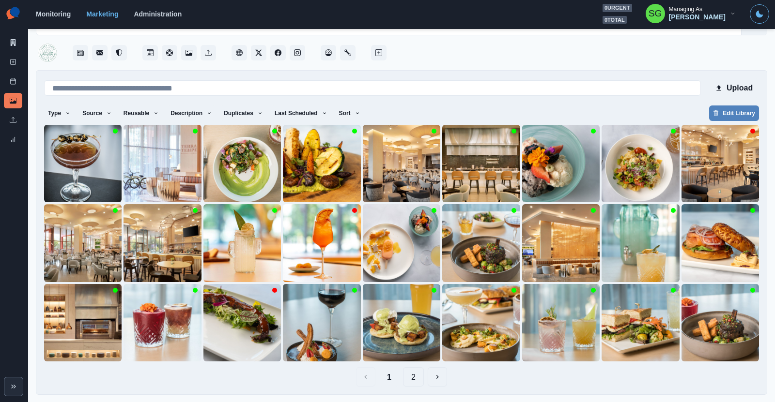
click at [412, 377] on button "2" at bounding box center [413, 376] width 21 height 19
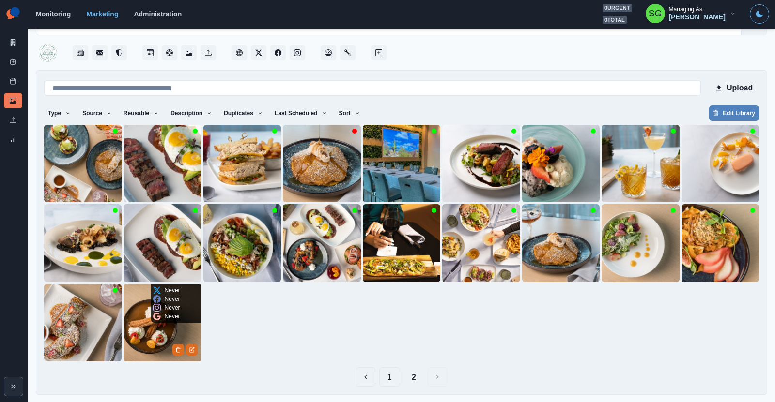
click at [154, 340] on img at bounding box center [161, 322] width 77 height 77
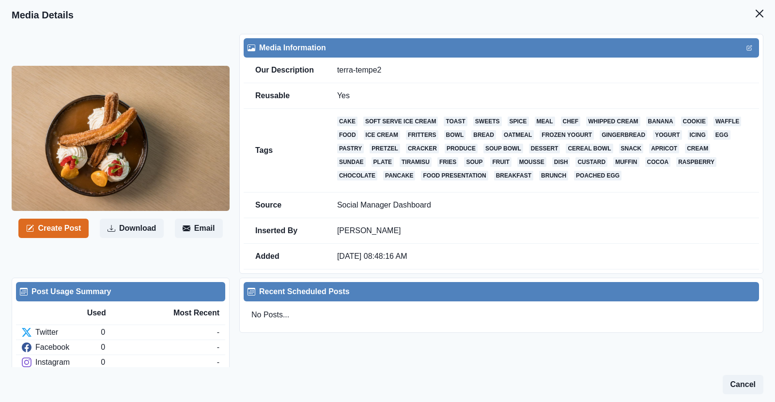
click at [110, 167] on img at bounding box center [121, 138] width 218 height 145
click at [77, 228] on button "Create Post" at bounding box center [53, 228] width 70 height 19
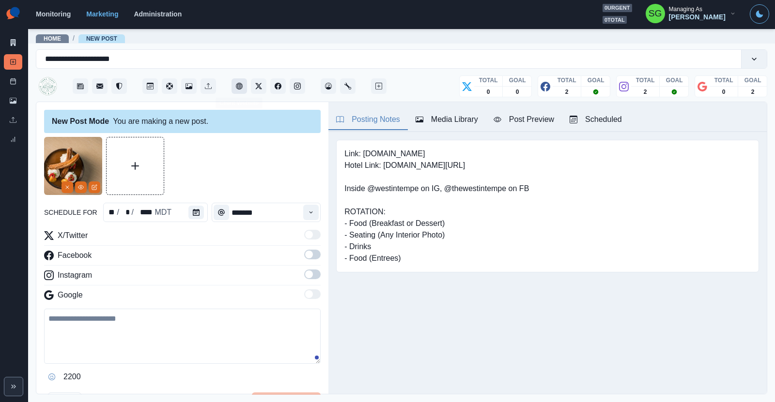
click at [237, 87] on icon "Client Website" at bounding box center [239, 86] width 7 height 7
click at [84, 185] on button "View Media" at bounding box center [81, 188] width 12 height 12
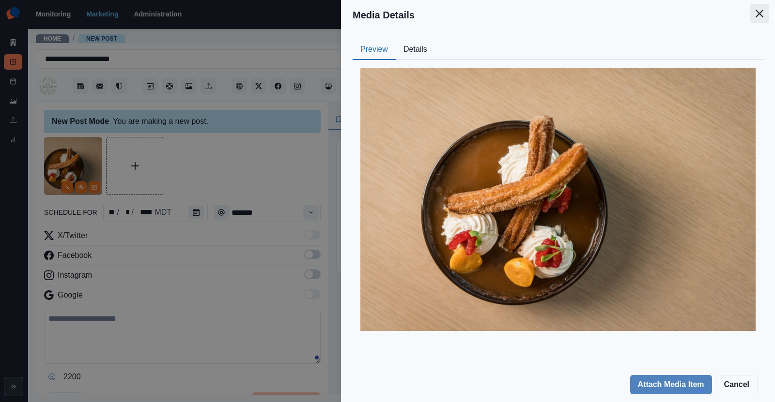
click at [761, 12] on icon "Close" at bounding box center [759, 14] width 8 height 8
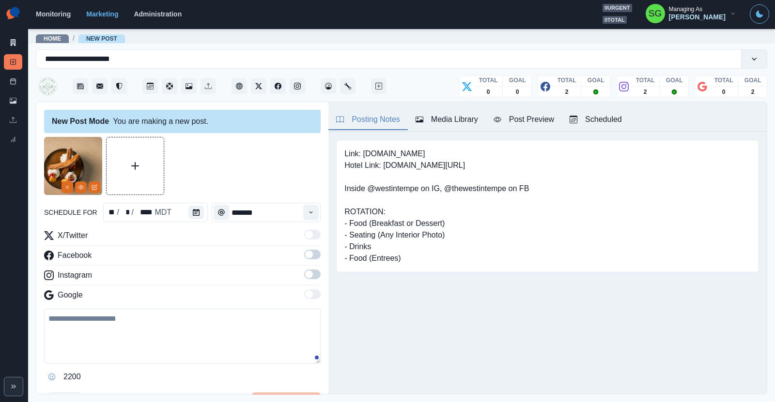
click at [143, 313] on textarea at bounding box center [182, 336] width 276 height 55
paste textarea "**********"
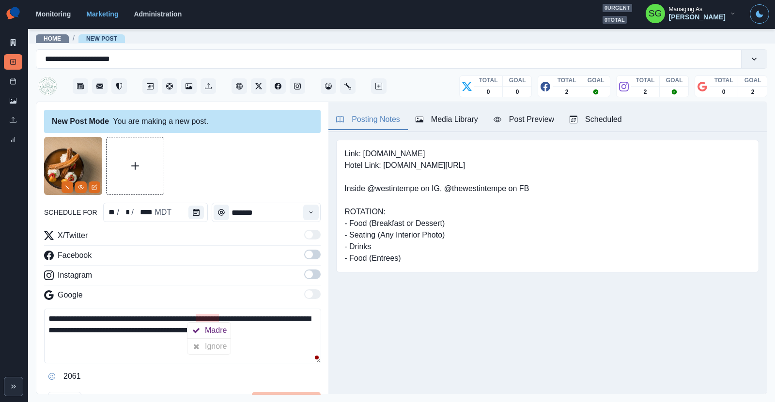
click at [228, 321] on textarea "**********" at bounding box center [182, 336] width 277 height 55
type textarea "**********"
click at [195, 213] on icon "Calendar" at bounding box center [196, 212] width 7 height 7
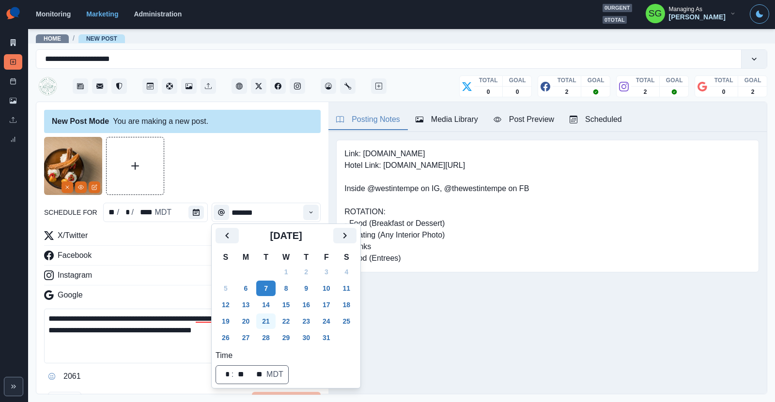
click at [266, 318] on button "21" at bounding box center [265, 321] width 19 height 15
click at [309, 218] on button "Time" at bounding box center [310, 212] width 15 height 15
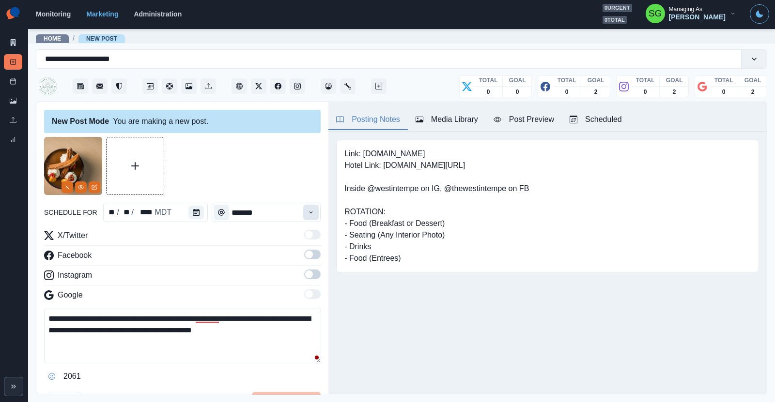
click at [308, 218] on button "Time" at bounding box center [310, 212] width 15 height 15
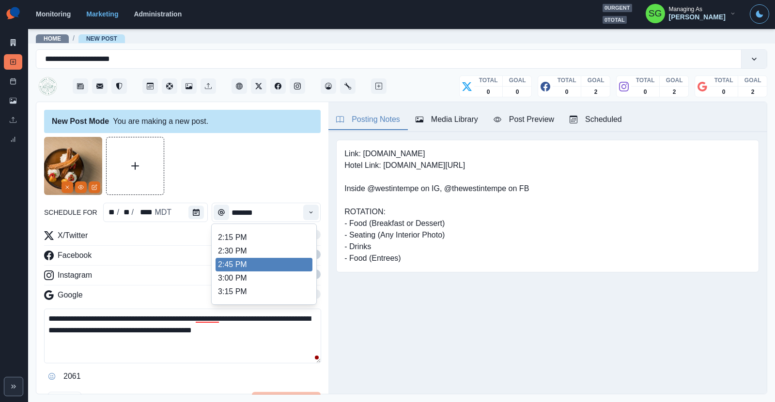
scroll to position [344, 0]
click at [257, 271] on li "3:00 PM" at bounding box center [263, 271] width 97 height 14
type input "*******"
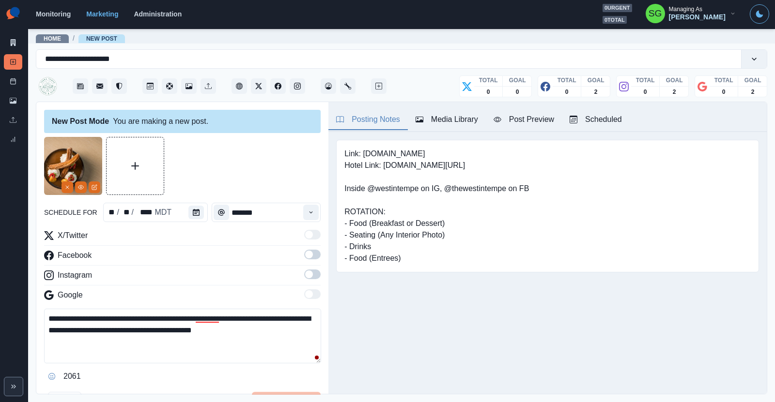
click at [313, 253] on span at bounding box center [312, 255] width 16 height 10
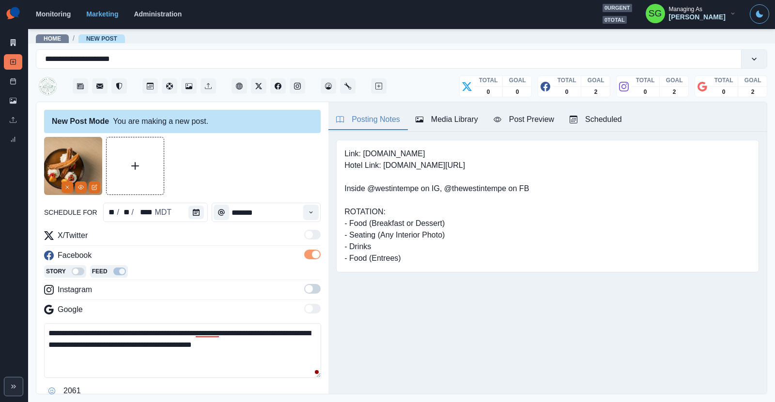
click at [314, 293] on label at bounding box center [312, 291] width 16 height 15
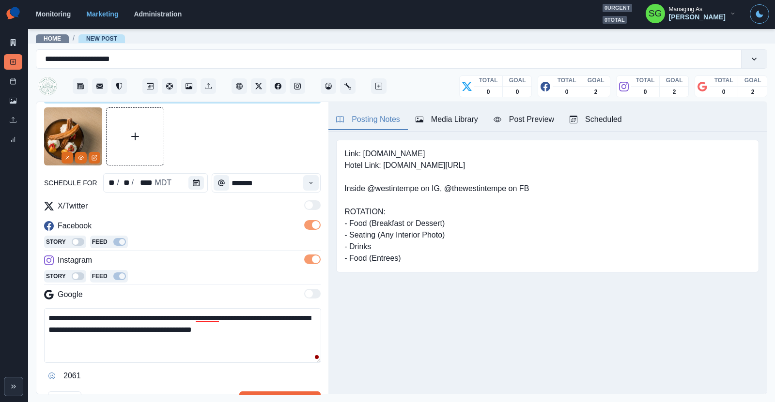
scroll to position [48, 0]
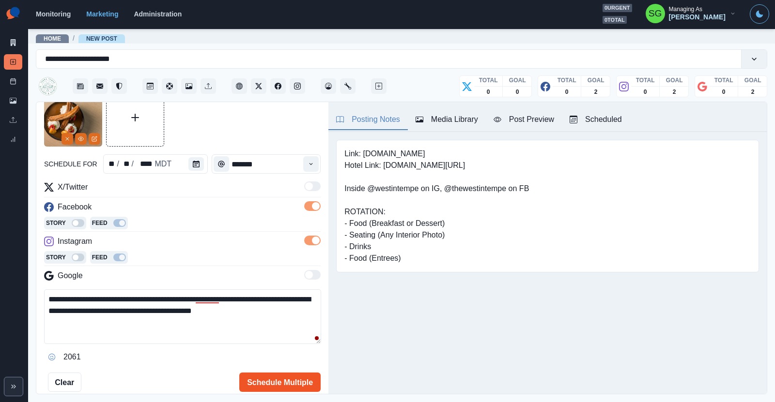
click at [272, 385] on button "Schedule Multiple" at bounding box center [279, 382] width 81 height 19
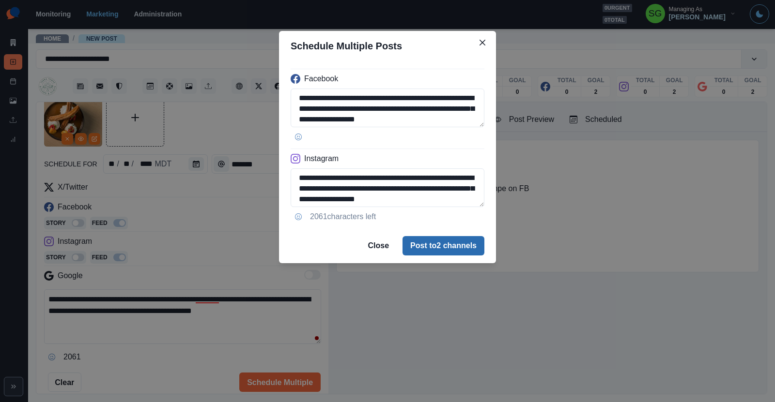
click at [418, 245] on button "Post to 2 channels" at bounding box center [443, 245] width 82 height 19
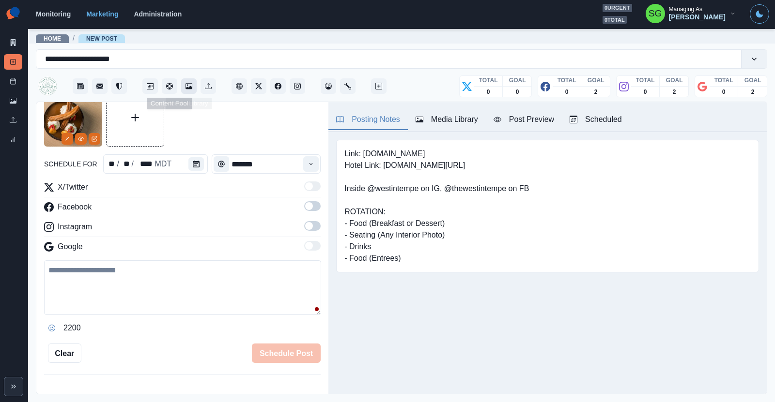
click at [187, 85] on icon "Media Library" at bounding box center [187, 85] width 1 height 1
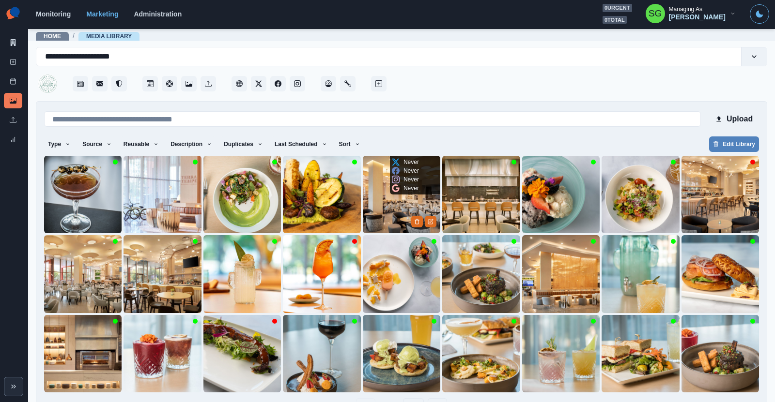
scroll to position [5, 0]
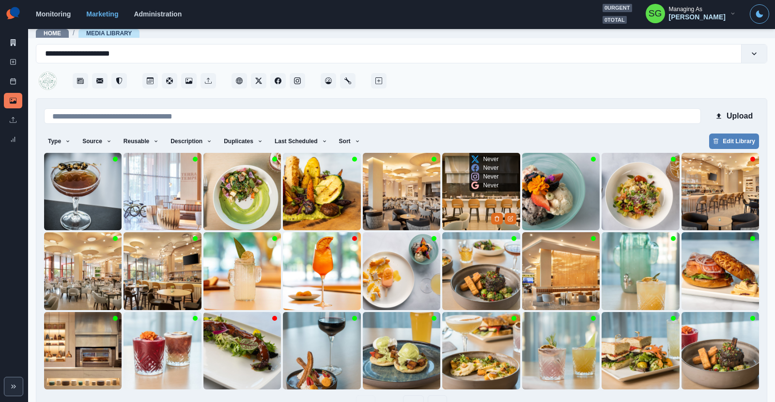
click at [461, 200] on img at bounding box center [480, 191] width 77 height 77
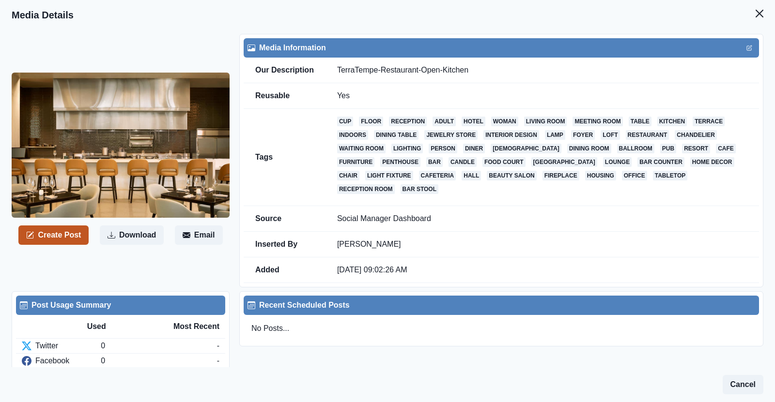
click at [56, 230] on button "Create Post" at bounding box center [53, 235] width 70 height 19
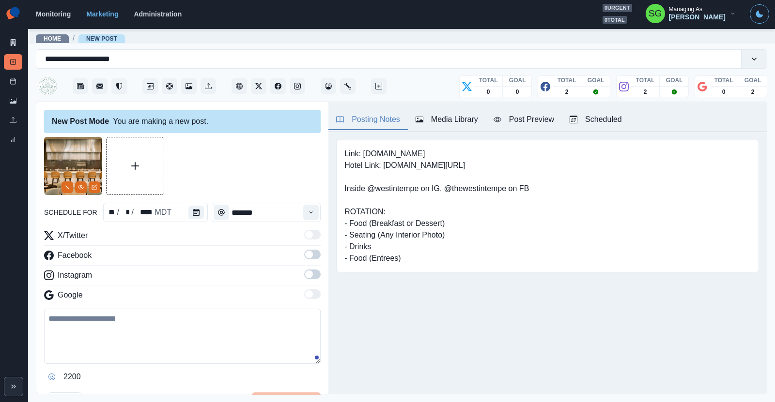
click at [152, 312] on textarea at bounding box center [182, 336] width 276 height 55
paste textarea "**********"
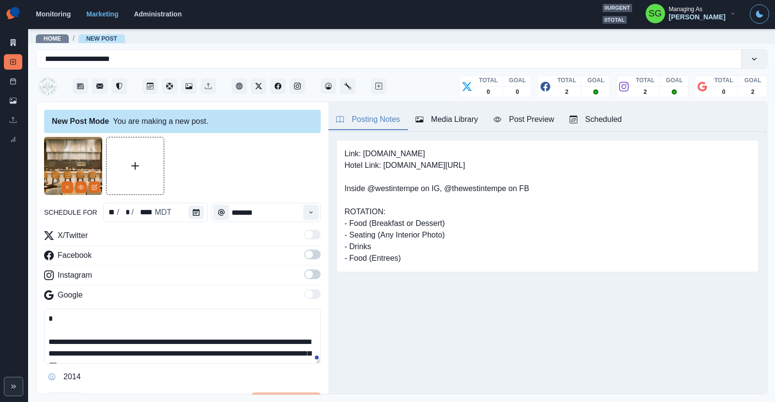
scroll to position [6, 0]
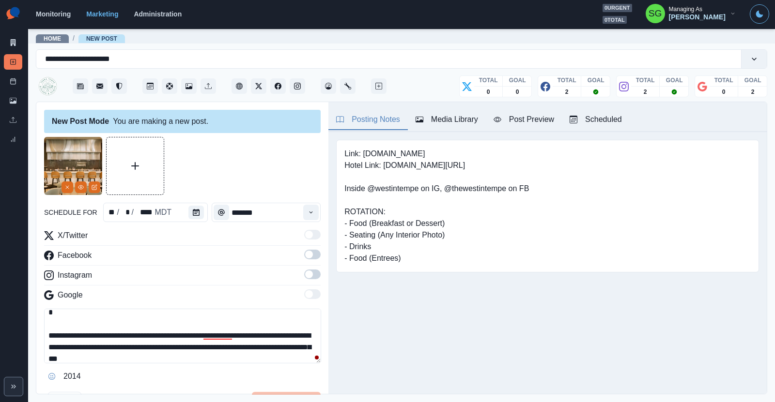
click at [46, 324] on textarea "**********" at bounding box center [182, 336] width 277 height 55
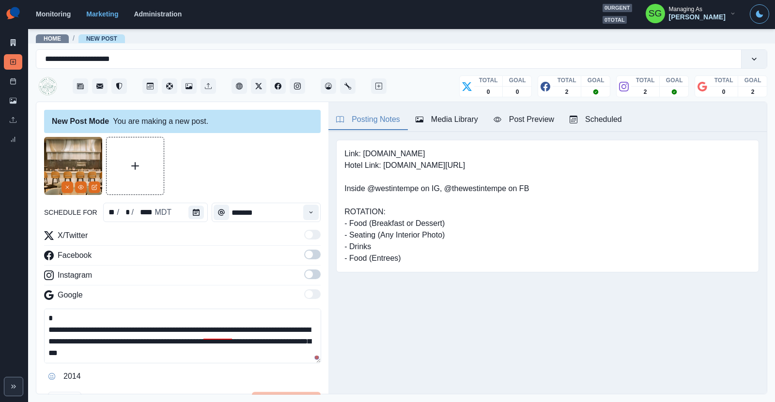
scroll to position [0, 0]
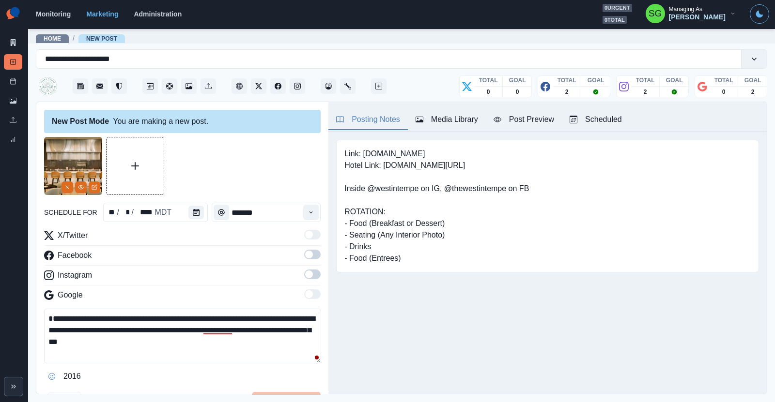
click at [50, 334] on textarea "**********" at bounding box center [182, 336] width 277 height 55
type textarea "**********"
click at [198, 214] on icon "Calendar" at bounding box center [196, 212] width 7 height 7
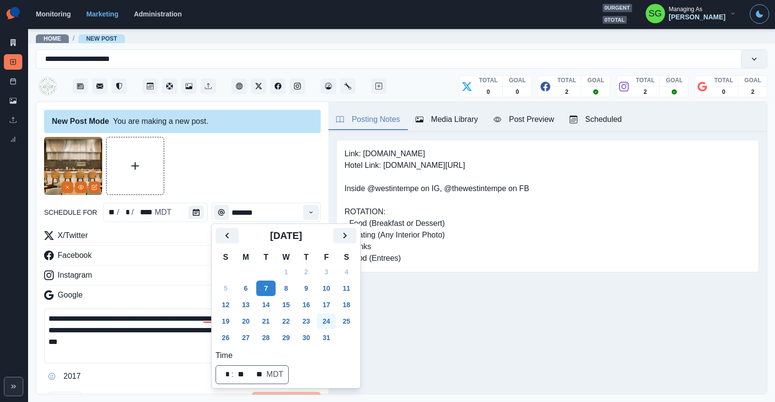
click at [325, 315] on button "24" at bounding box center [326, 321] width 19 height 15
click at [309, 210] on icon "Time" at bounding box center [310, 212] width 7 height 7
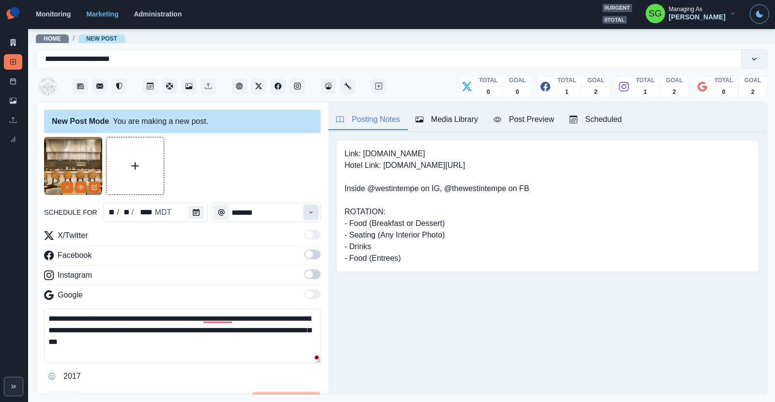
click at [309, 210] on icon "Time" at bounding box center [310, 212] width 7 height 7
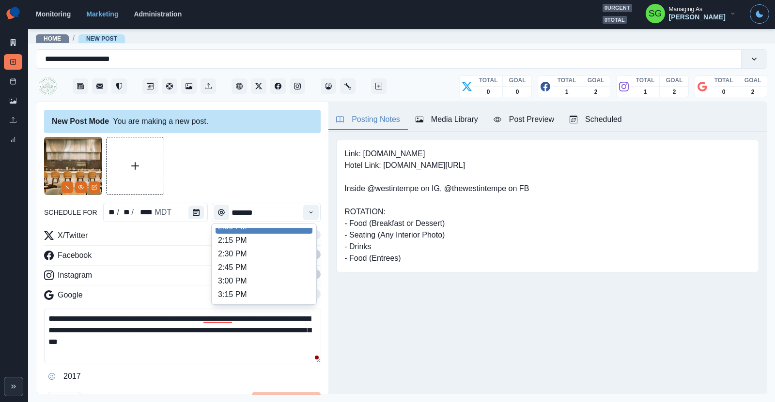
scroll to position [346, 0]
click at [250, 267] on li "3:00 PM" at bounding box center [263, 268] width 97 height 14
type input "*******"
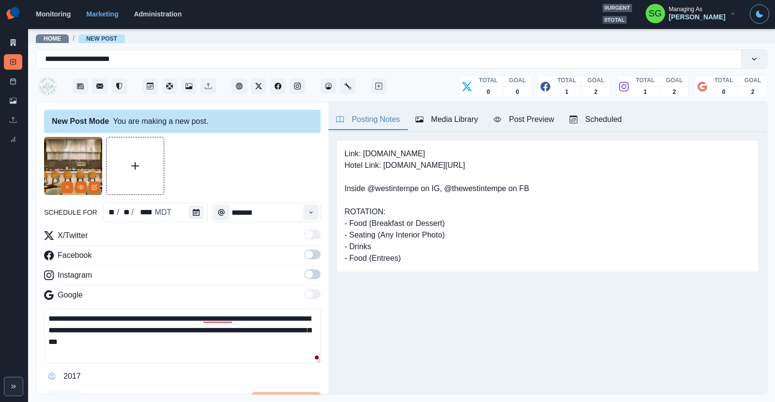
click at [318, 253] on span at bounding box center [312, 255] width 16 height 10
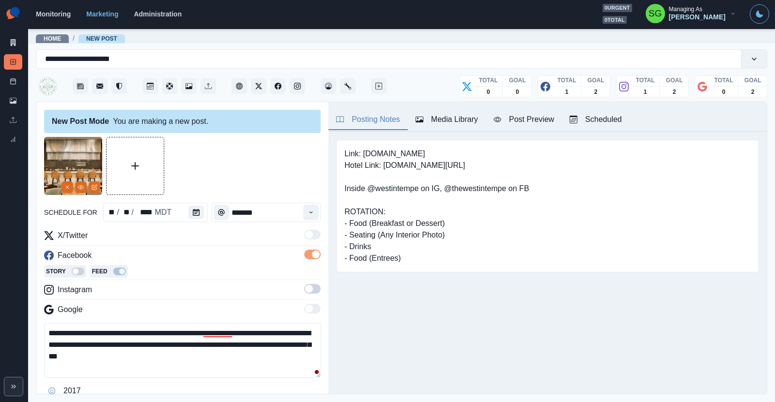
click at [312, 293] on label at bounding box center [312, 291] width 16 height 15
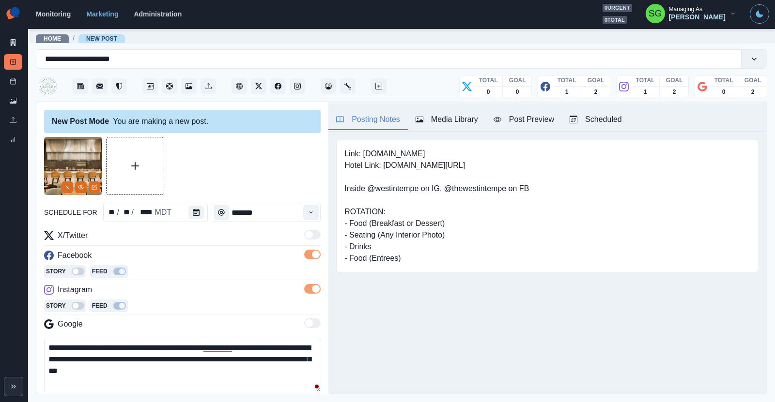
scroll to position [111, 0]
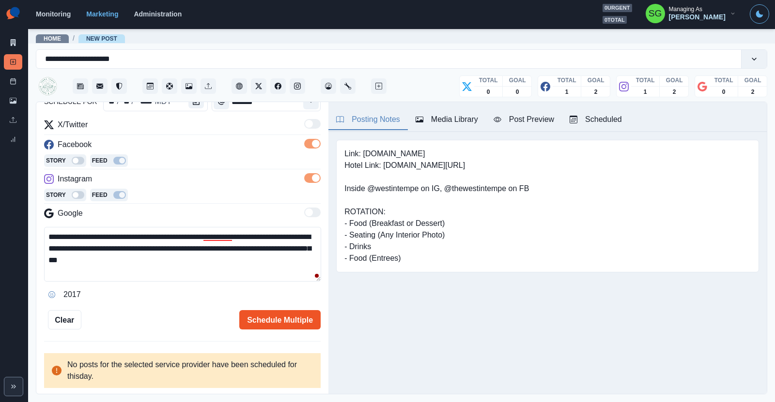
click at [276, 321] on button "Schedule Multiple" at bounding box center [279, 319] width 81 height 19
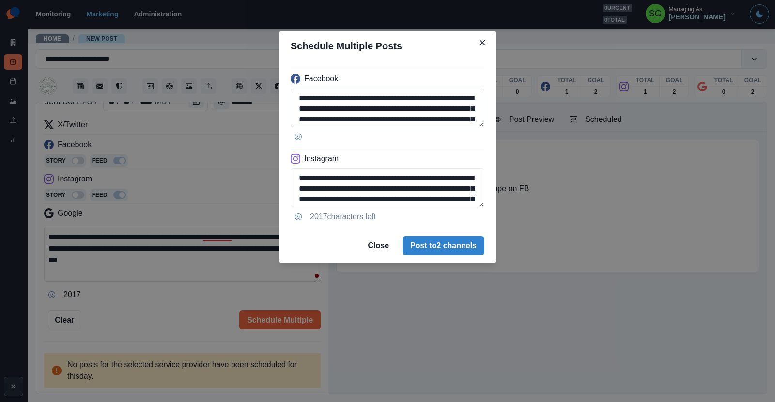
click at [383, 110] on textarea "**********" at bounding box center [387, 108] width 194 height 39
type textarea "**********"
click at [381, 185] on textarea "**********" at bounding box center [387, 187] width 194 height 39
type textarea "**********"
click at [426, 244] on button "Post to 2 channels" at bounding box center [443, 245] width 82 height 19
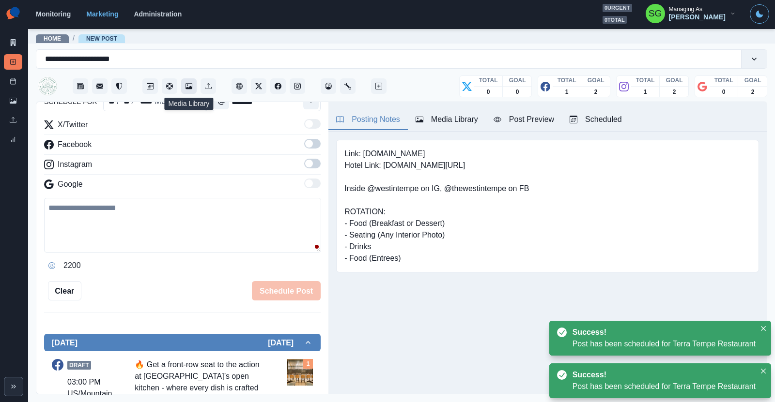
click at [190, 90] on button "Media Library" at bounding box center [188, 85] width 15 height 15
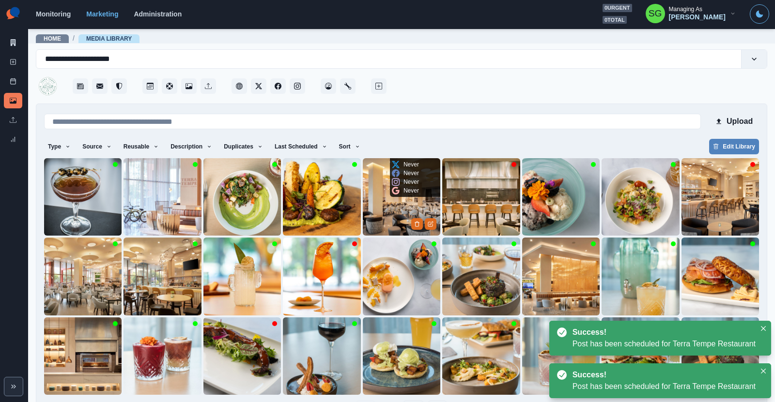
scroll to position [33, 0]
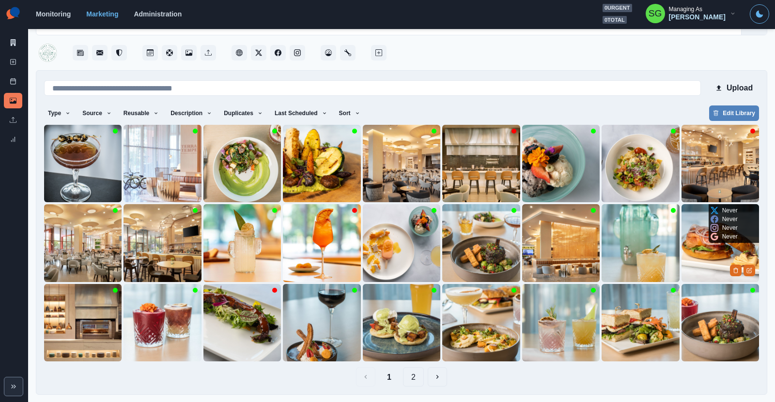
click at [696, 272] on img at bounding box center [719, 242] width 77 height 77
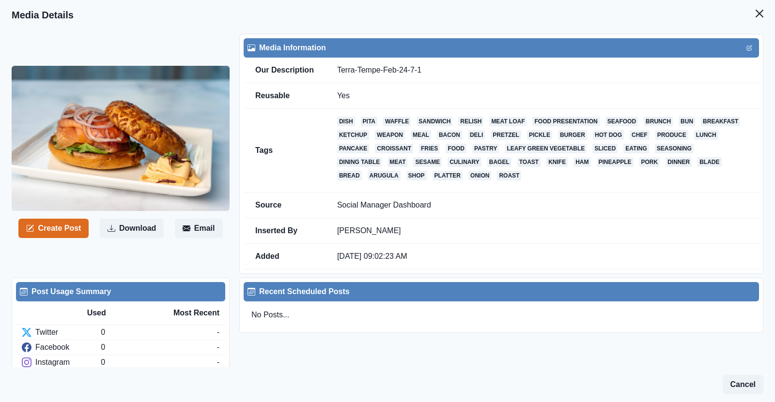
click at [64, 217] on div "Create Post Download Email" at bounding box center [126, 154] width 228 height 240
click at [62, 224] on button "Create Post" at bounding box center [53, 228] width 70 height 19
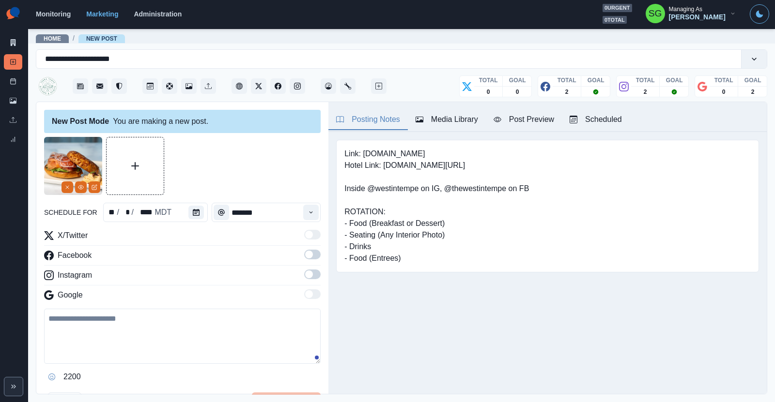
click at [76, 339] on textarea at bounding box center [182, 336] width 276 height 55
paste textarea "**********"
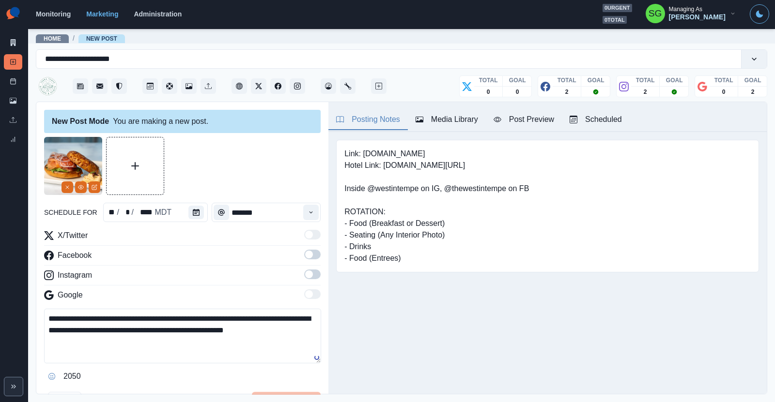
click at [160, 319] on textarea "**********" at bounding box center [182, 336] width 277 height 55
type textarea "**********"
click at [197, 211] on icon "Calendar" at bounding box center [196, 212] width 7 height 7
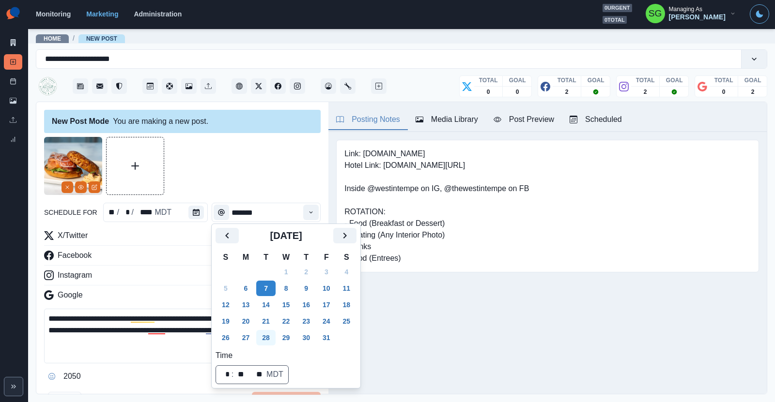
click at [264, 338] on button "28" at bounding box center [265, 337] width 19 height 15
click at [306, 212] on button "Time" at bounding box center [310, 212] width 15 height 15
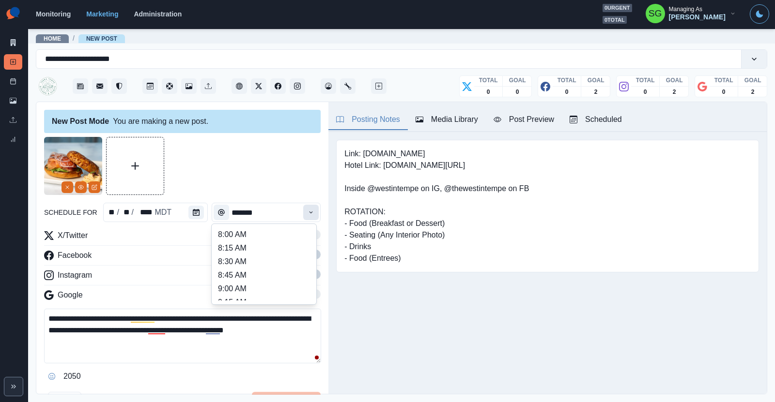
click at [306, 212] on button "Time" at bounding box center [310, 212] width 15 height 15
click at [249, 290] on li "12:00 PM" at bounding box center [263, 294] width 97 height 14
type input "********"
click at [311, 253] on span at bounding box center [309, 255] width 8 height 8
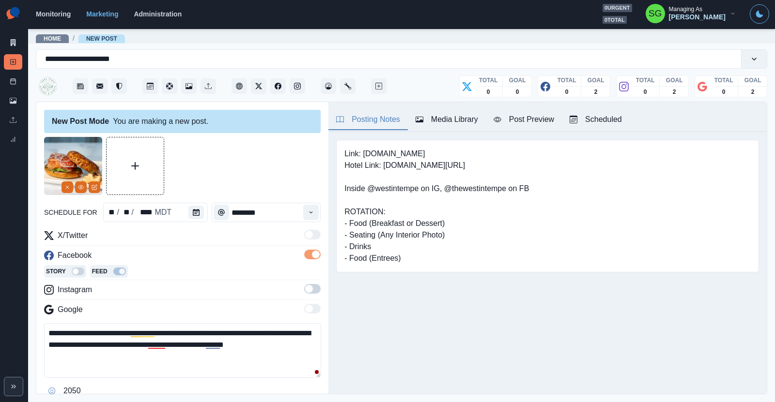
click at [311, 290] on span at bounding box center [309, 289] width 8 height 8
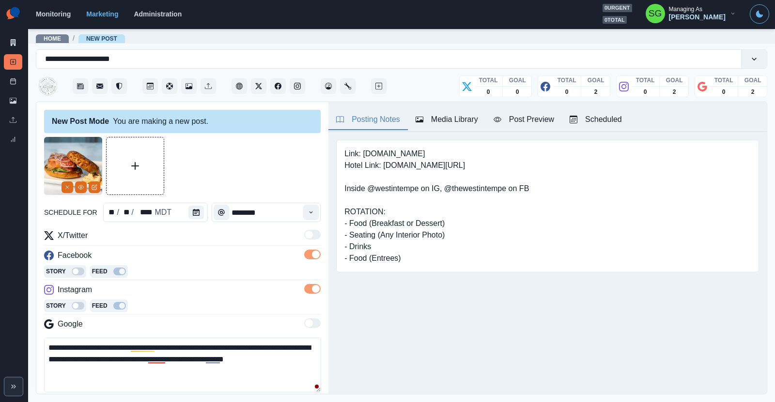
scroll to position [109, 0]
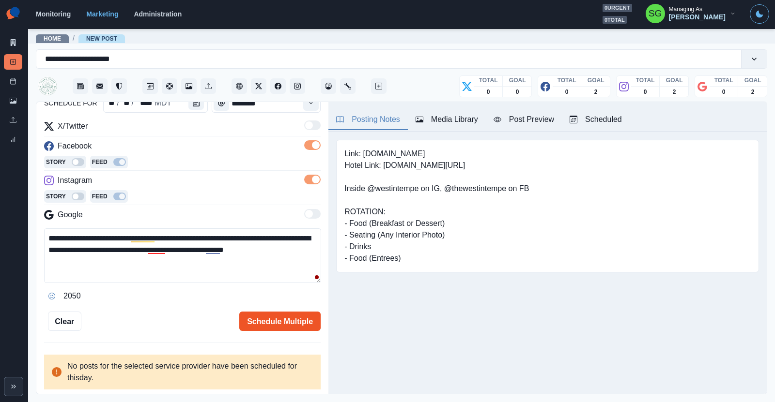
click at [277, 324] on button "Schedule Multiple" at bounding box center [279, 321] width 81 height 19
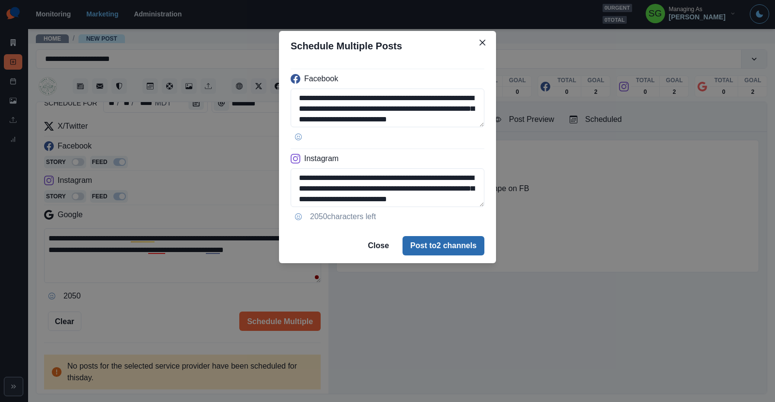
click at [431, 244] on button "Post to 2 channels" at bounding box center [443, 245] width 82 height 19
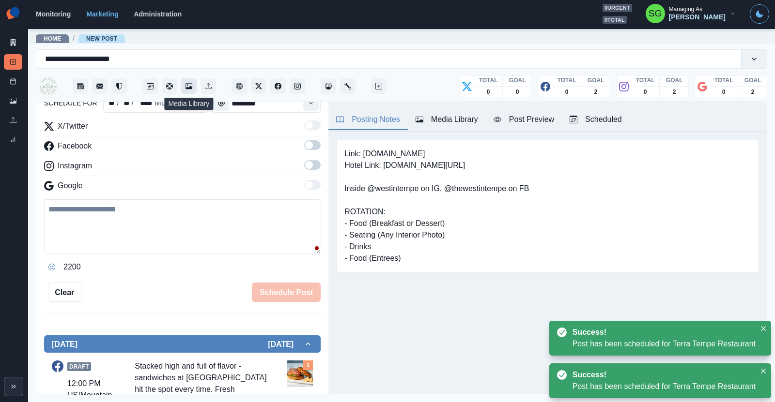
click at [190, 84] on icon "Media Library" at bounding box center [188, 86] width 7 height 7
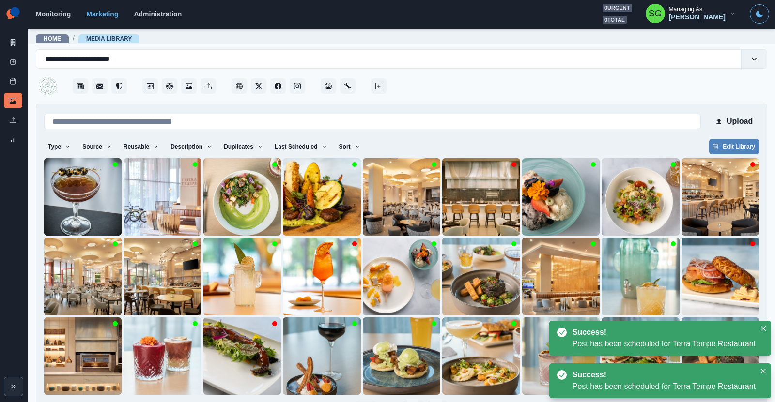
scroll to position [33, 0]
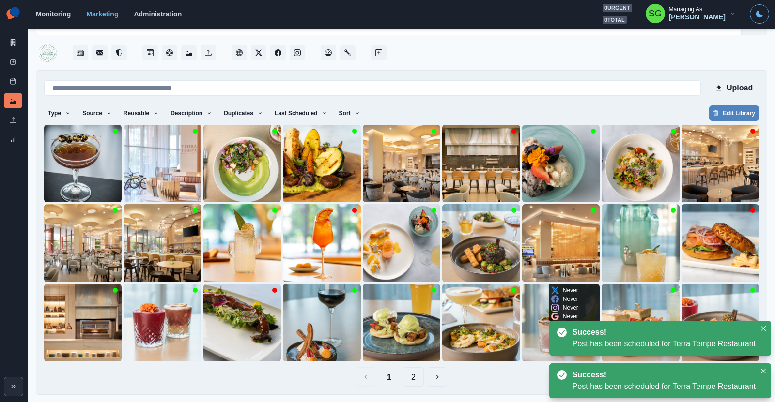
click at [523, 317] on img at bounding box center [560, 322] width 77 height 77
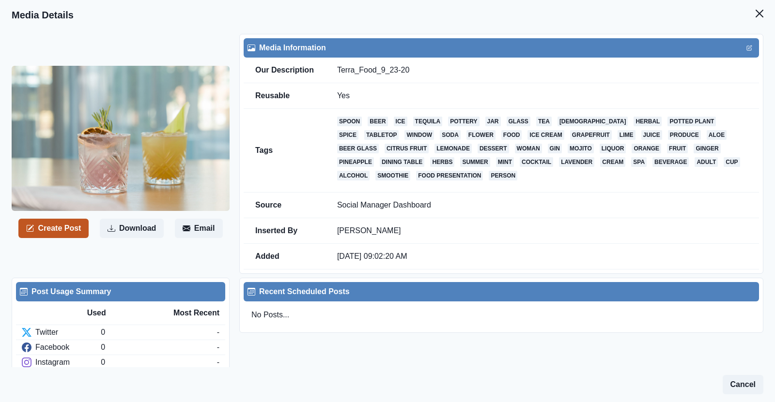
click at [44, 229] on button "Create Post" at bounding box center [53, 228] width 70 height 19
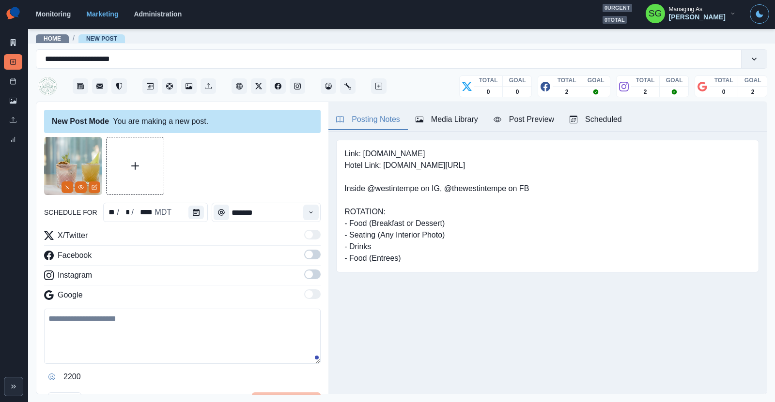
click at [110, 332] on textarea at bounding box center [182, 336] width 276 height 55
paste textarea "**********"
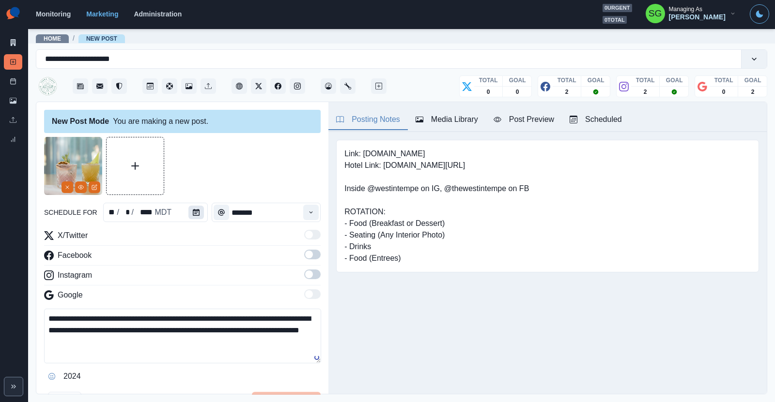
type textarea "**********"
click at [195, 218] on button "Calendar" at bounding box center [195, 213] width 15 height 14
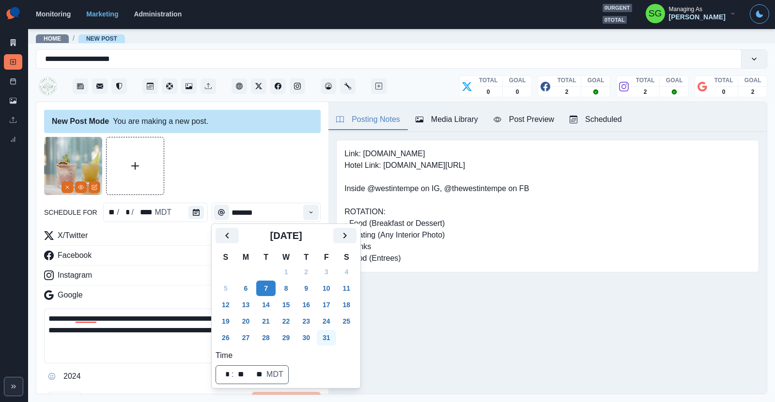
click at [323, 336] on button "31" at bounding box center [326, 337] width 19 height 15
click at [315, 213] on button "Time" at bounding box center [310, 212] width 15 height 15
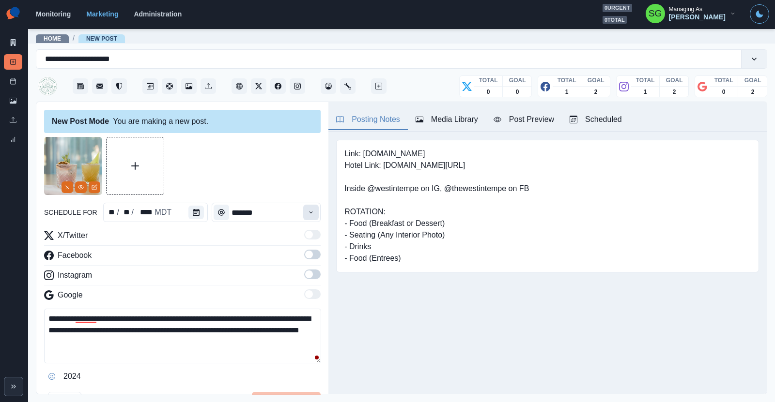
click at [315, 213] on button "Time" at bounding box center [310, 212] width 15 height 15
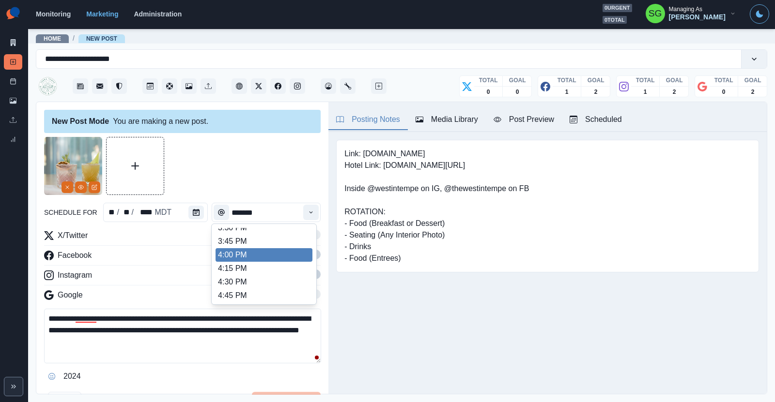
click at [261, 255] on li "4:00 PM" at bounding box center [263, 255] width 97 height 14
type input "*******"
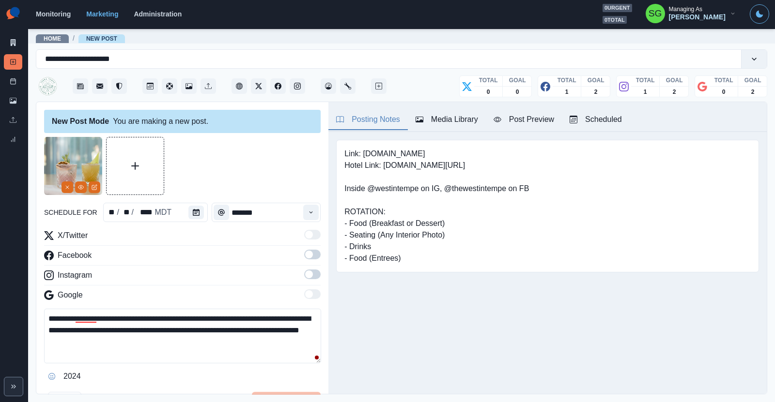
click at [308, 255] on span at bounding box center [309, 255] width 8 height 8
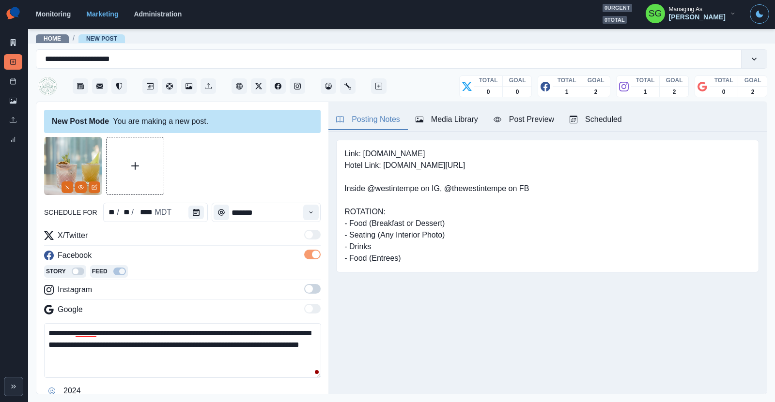
click at [313, 292] on span at bounding box center [312, 289] width 16 height 10
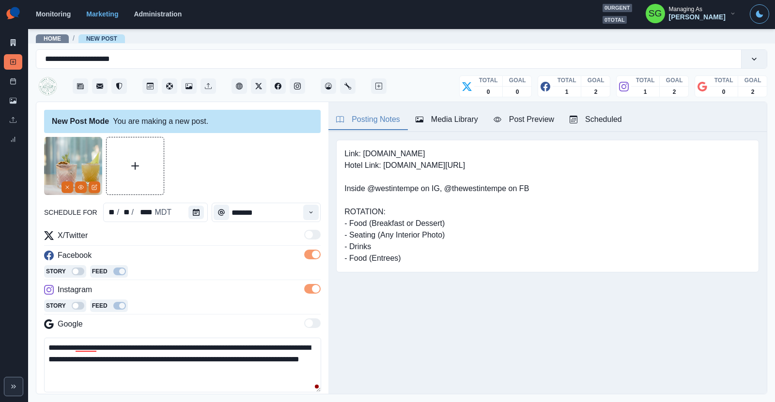
scroll to position [111, 0]
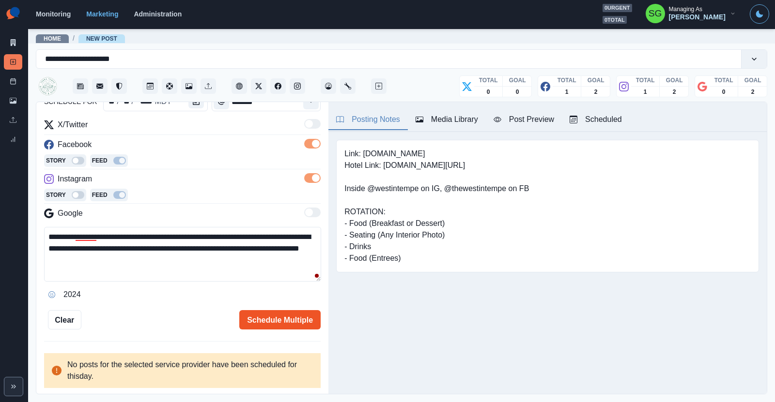
click at [277, 318] on button "Schedule Multiple" at bounding box center [279, 319] width 81 height 19
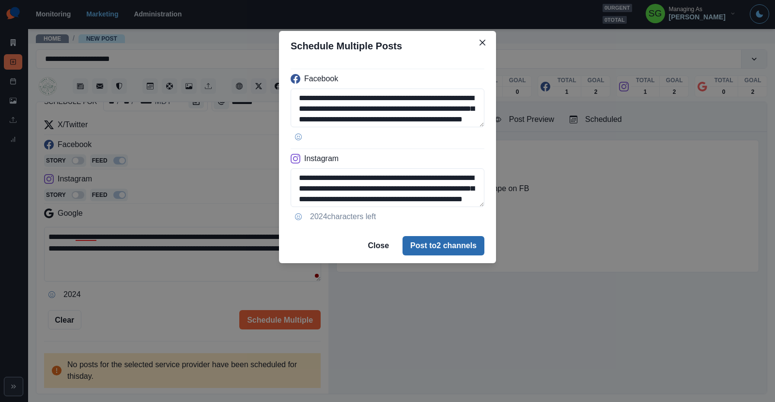
click at [427, 243] on button "Post to 2 channels" at bounding box center [443, 245] width 82 height 19
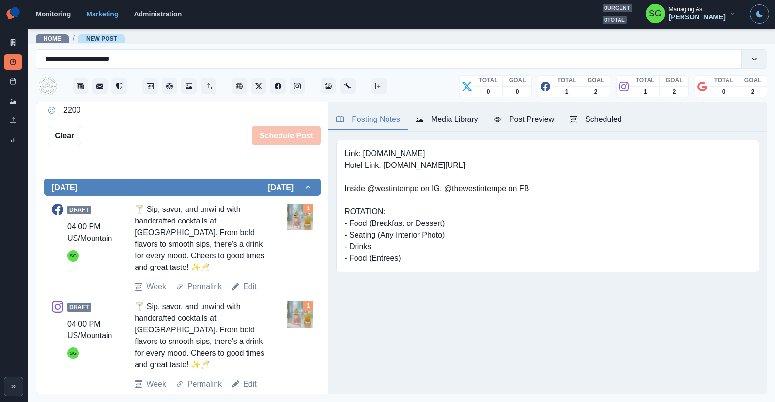
scroll to position [0, 0]
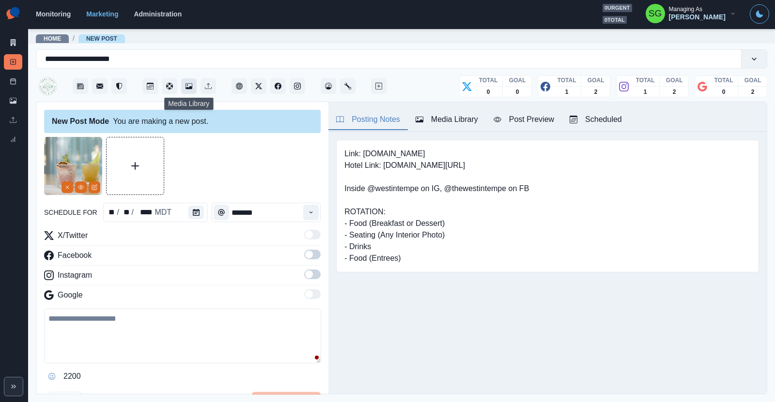
click at [187, 84] on icon "Media Library" at bounding box center [188, 86] width 7 height 7
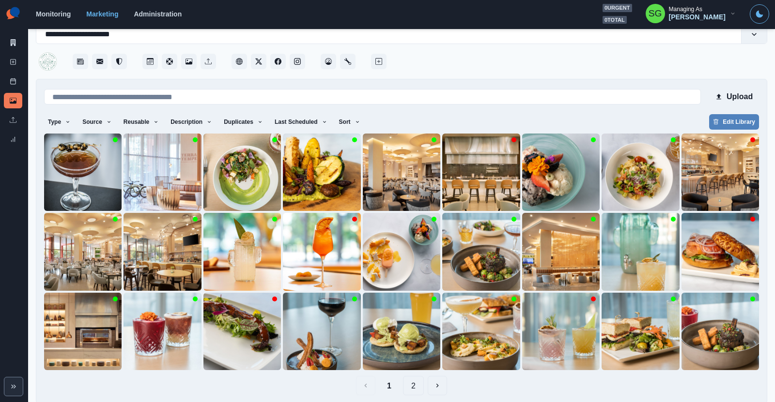
scroll to position [33, 0]
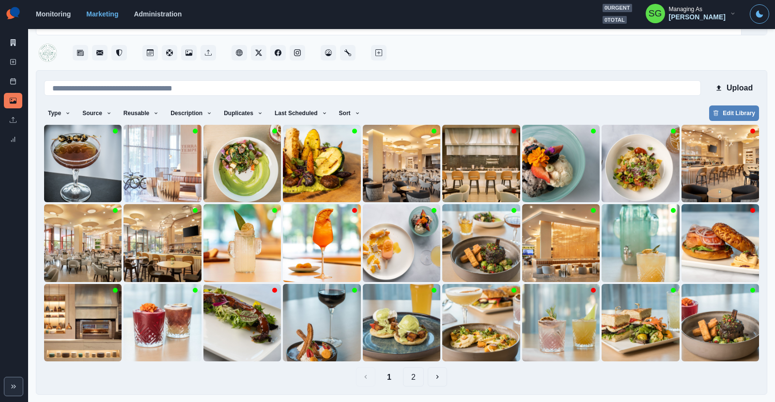
click at [410, 381] on button "2" at bounding box center [413, 376] width 21 height 19
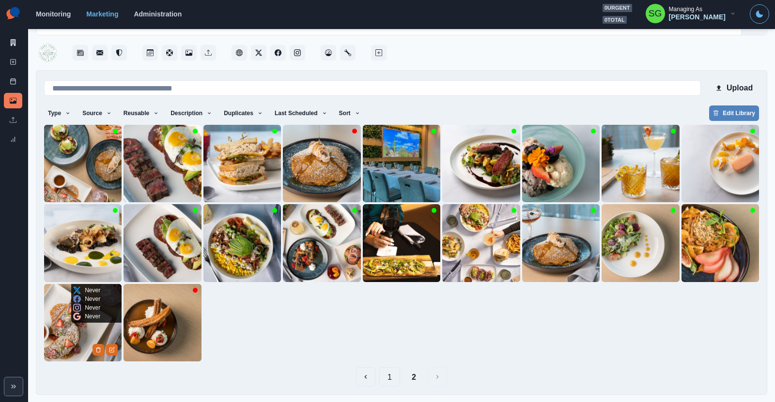
click at [83, 343] on img at bounding box center [82, 322] width 77 height 77
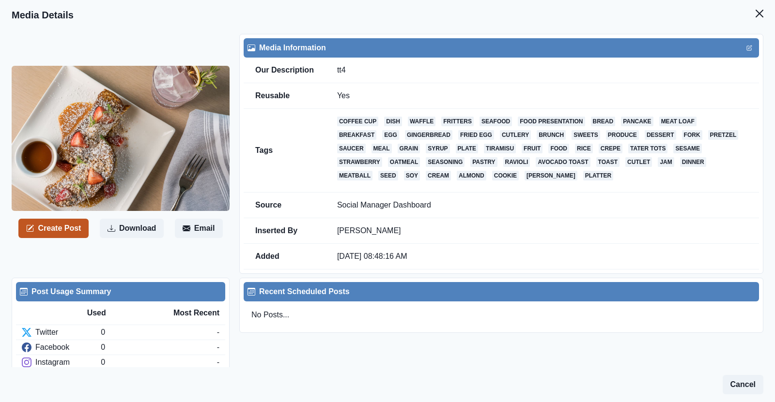
click at [73, 225] on button "Create Post" at bounding box center [53, 228] width 70 height 19
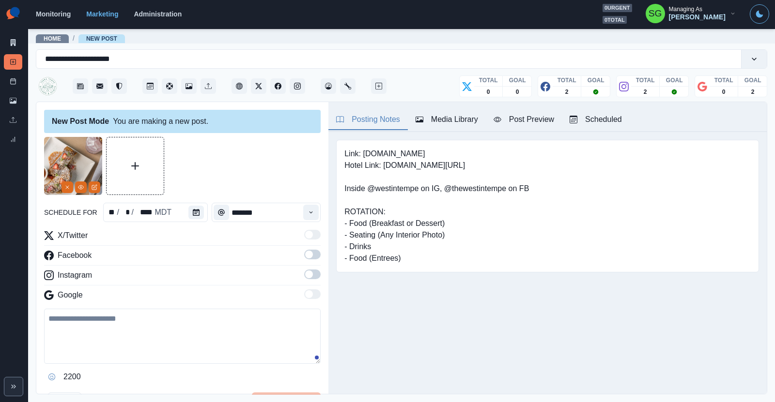
click at [122, 341] on textarea at bounding box center [182, 336] width 276 height 55
paste textarea "**********"
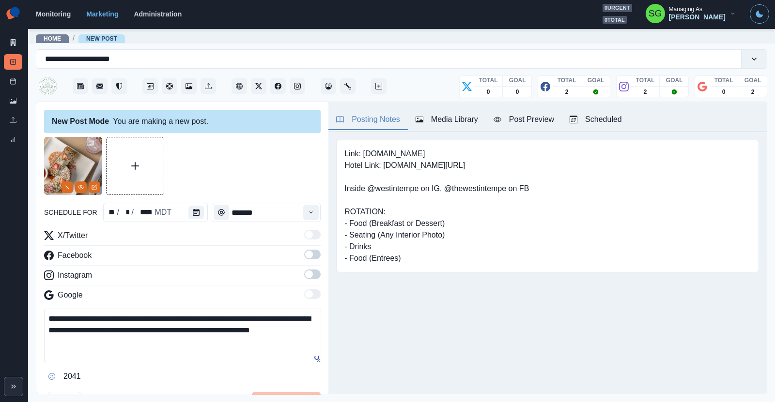
type textarea "**********"
click at [311, 252] on span at bounding box center [309, 255] width 8 height 8
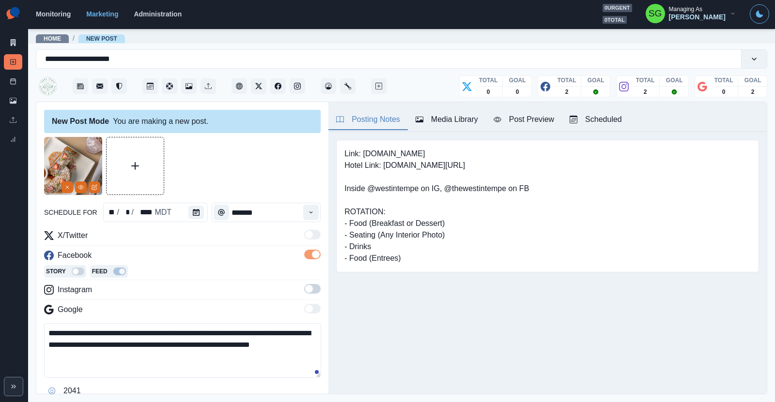
click at [313, 293] on label at bounding box center [312, 291] width 16 height 15
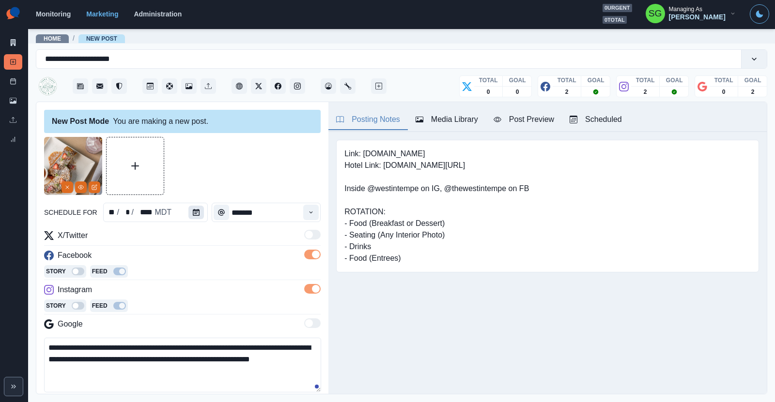
click at [191, 213] on button "Calendar" at bounding box center [195, 213] width 15 height 14
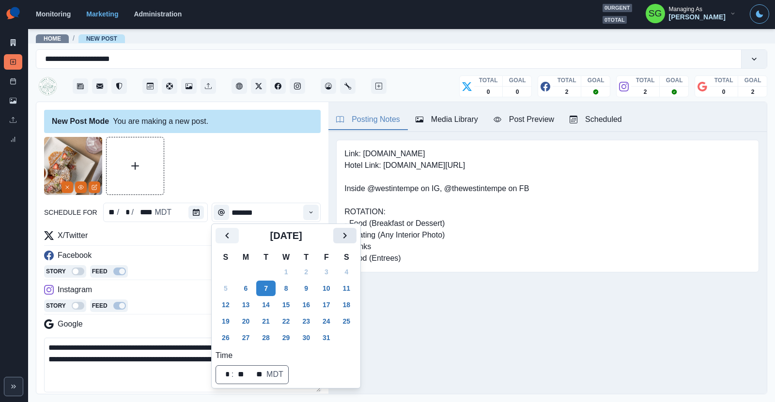
click at [336, 230] on button "Next" at bounding box center [344, 235] width 23 height 15
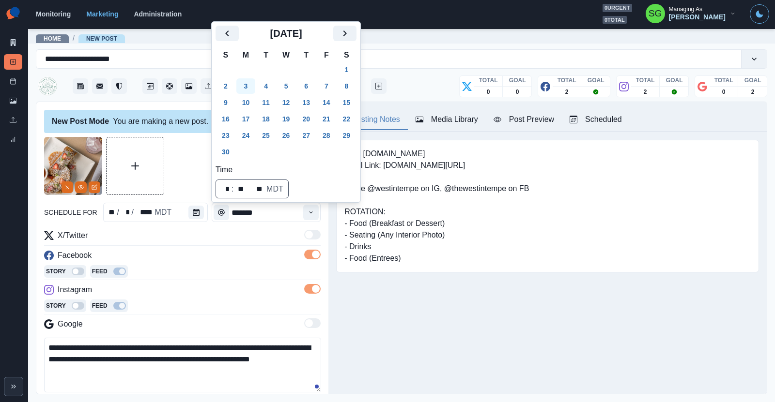
click at [249, 91] on button "3" at bounding box center [245, 85] width 19 height 15
click at [312, 216] on button "Time" at bounding box center [310, 212] width 15 height 15
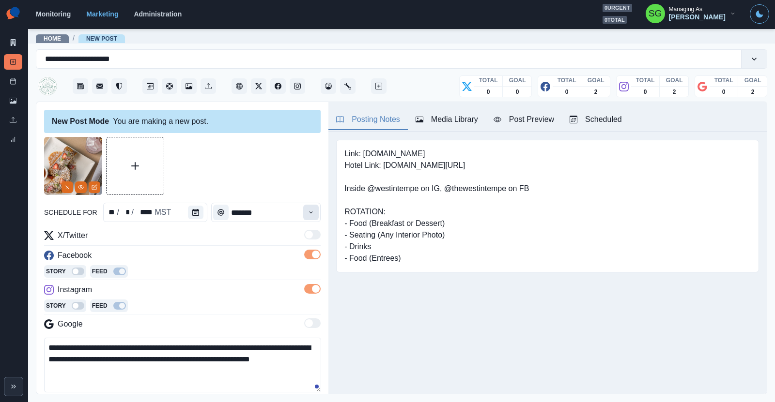
click at [312, 216] on button "Time" at bounding box center [310, 212] width 15 height 15
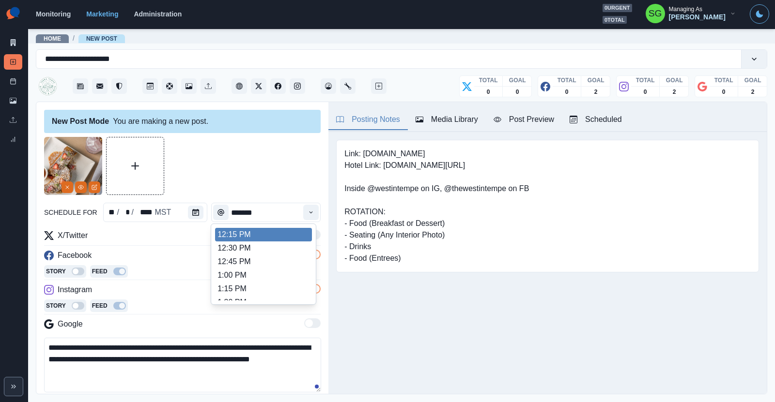
scroll to position [230, 0]
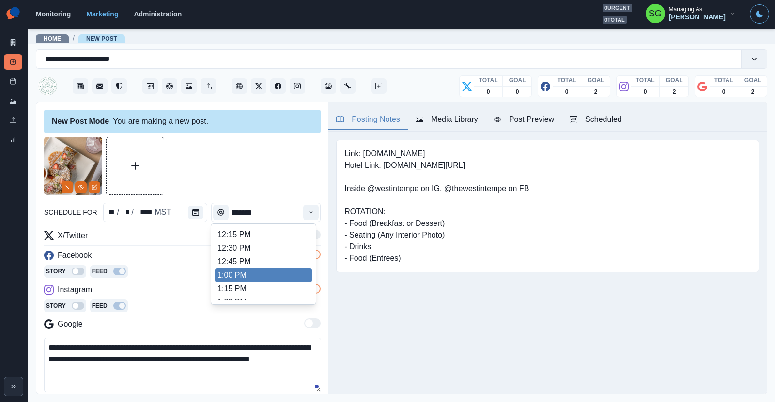
click at [263, 271] on li "1:00 PM" at bounding box center [263, 276] width 97 height 14
type input "*******"
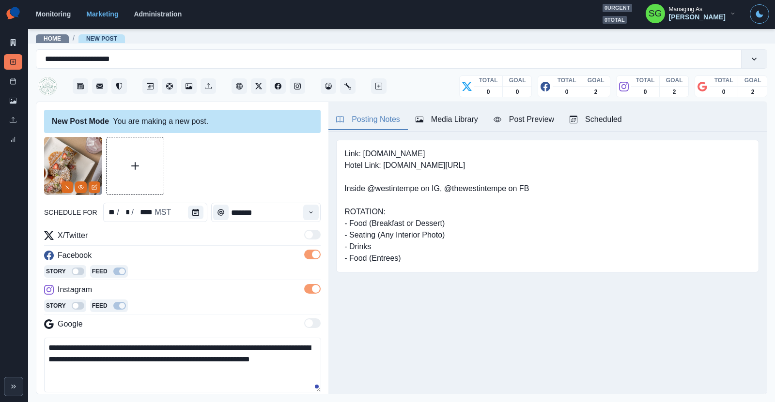
click at [263, 271] on div "Story Feed" at bounding box center [182, 272] width 276 height 15
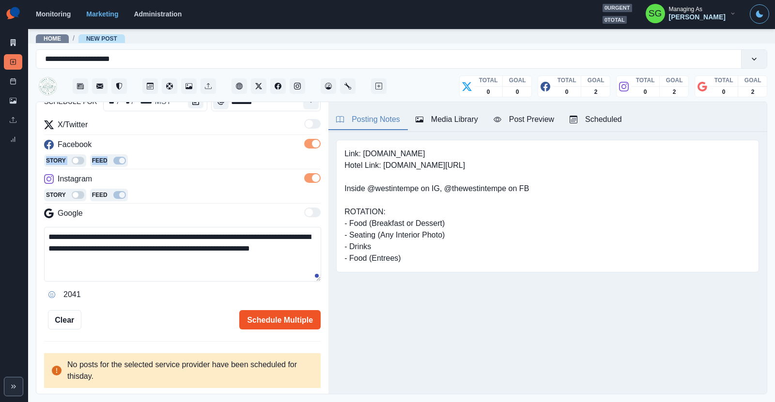
click at [277, 319] on button "Schedule Multiple" at bounding box center [279, 319] width 81 height 19
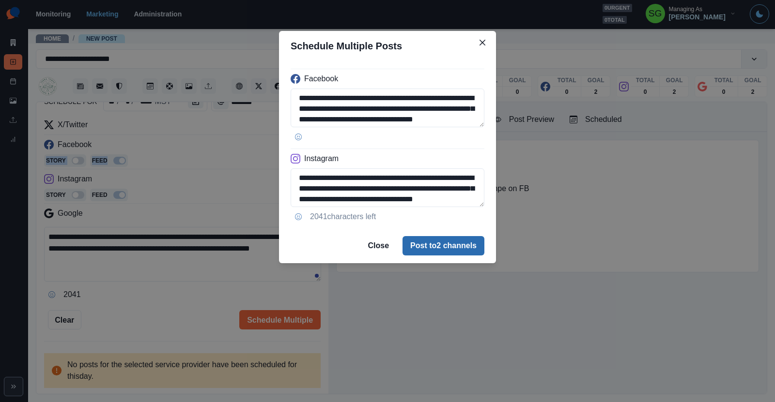
click at [443, 245] on button "Post to 2 channels" at bounding box center [443, 245] width 82 height 19
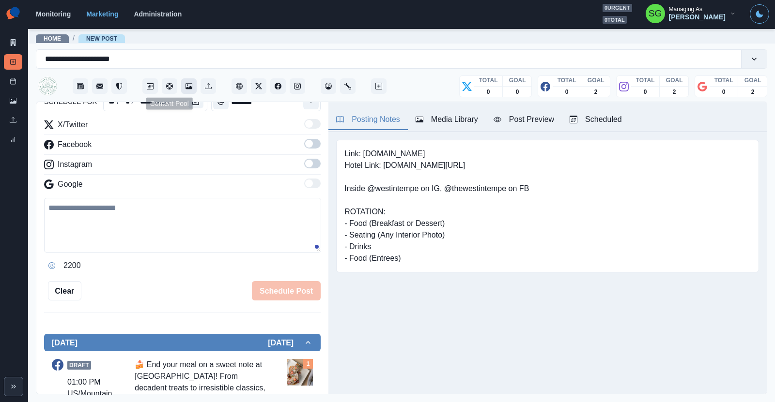
click at [182, 82] on button "Media Library" at bounding box center [188, 85] width 15 height 15
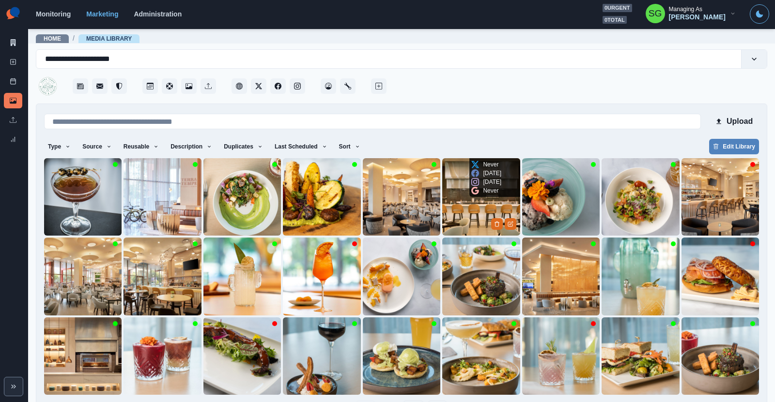
scroll to position [33, 0]
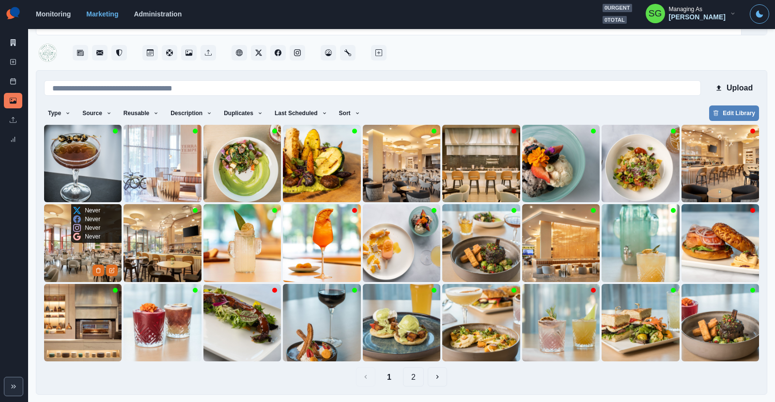
click at [71, 249] on img at bounding box center [82, 242] width 77 height 77
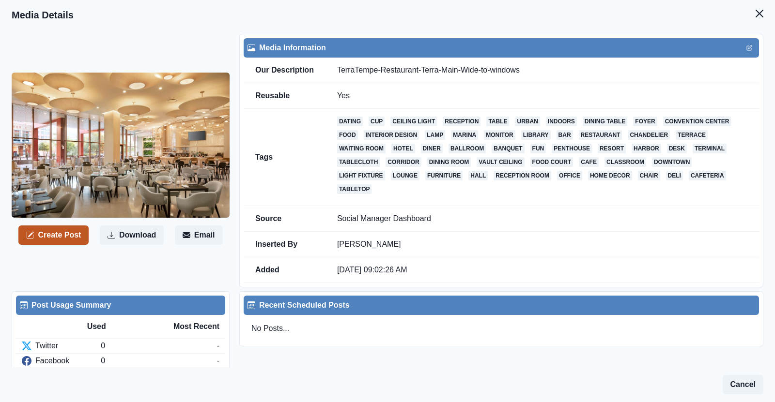
click at [77, 233] on button "Create Post" at bounding box center [53, 235] width 70 height 19
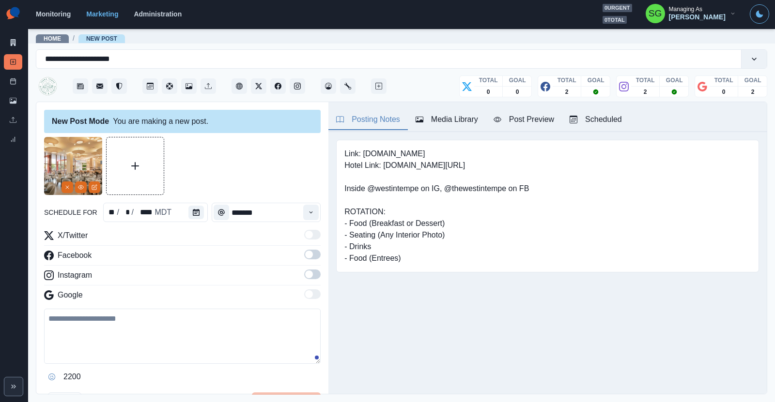
click at [122, 338] on textarea at bounding box center [182, 336] width 276 height 55
paste textarea "**********"
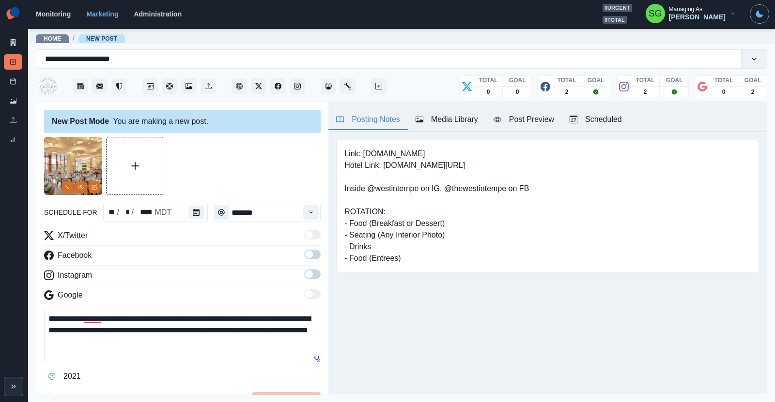
type textarea "**********"
click at [193, 211] on icon "Calendar" at bounding box center [196, 212] width 7 height 7
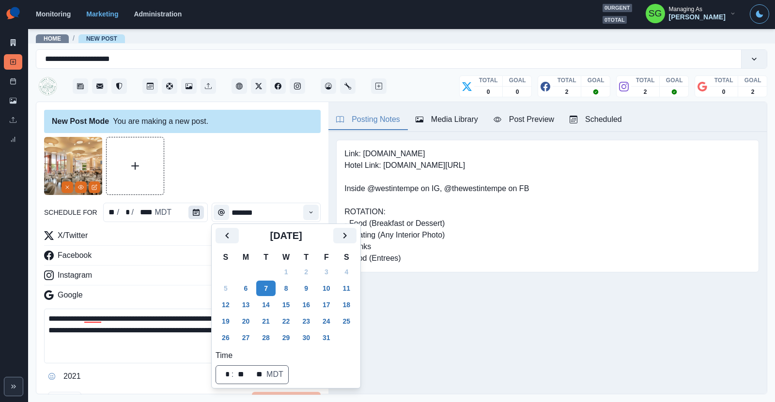
click at [194, 211] on icon "Calendar" at bounding box center [196, 212] width 7 height 7
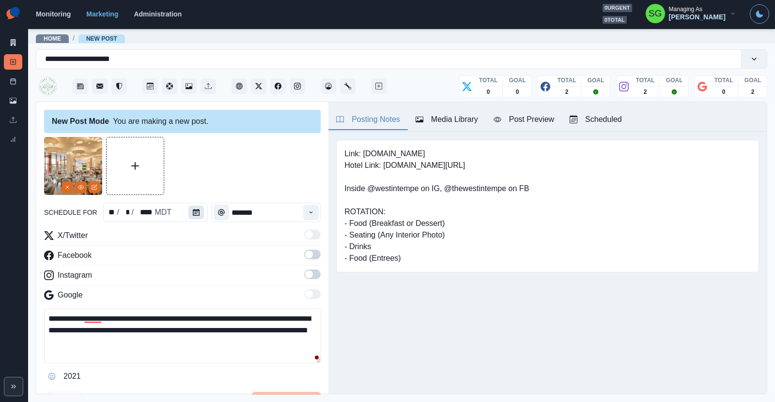
click at [194, 211] on icon "Calendar" at bounding box center [196, 212] width 7 height 7
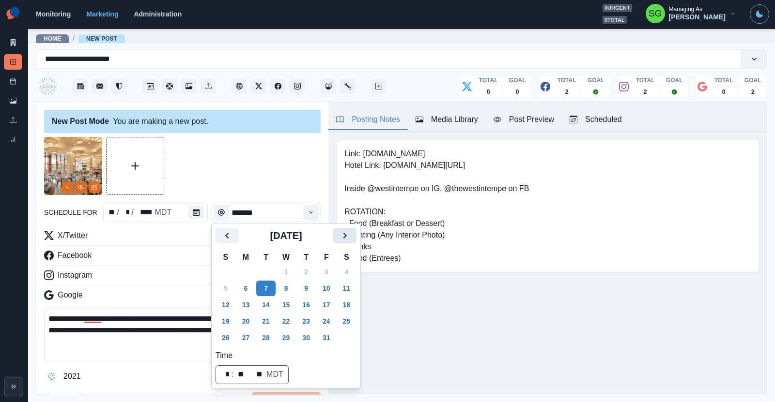
click at [342, 233] on icon "Next" at bounding box center [345, 236] width 12 height 12
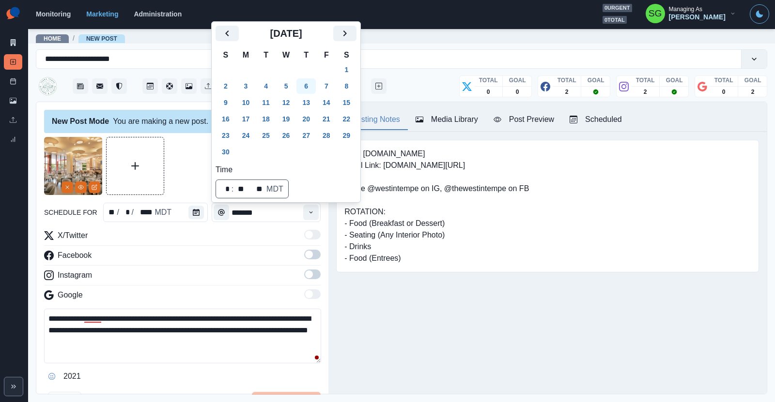
click at [303, 90] on button "6" at bounding box center [305, 85] width 19 height 15
click at [310, 214] on icon "Time" at bounding box center [310, 212] width 7 height 7
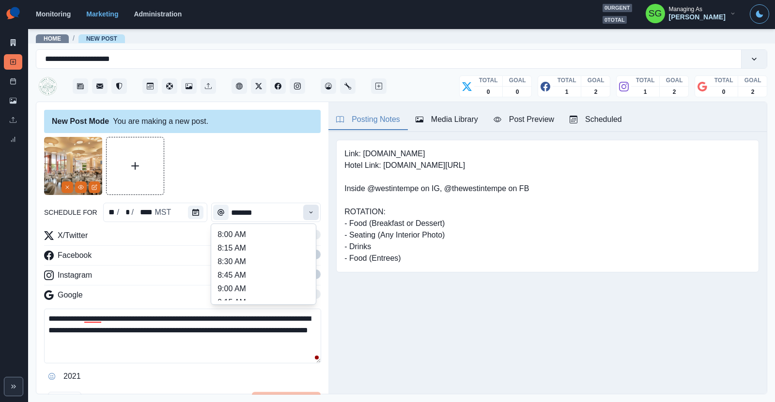
click at [310, 214] on icon "Time" at bounding box center [310, 212] width 7 height 7
click at [275, 242] on li "4:00 PM" at bounding box center [263, 241] width 97 height 14
type input "*******"
click at [312, 255] on span at bounding box center [309, 255] width 8 height 8
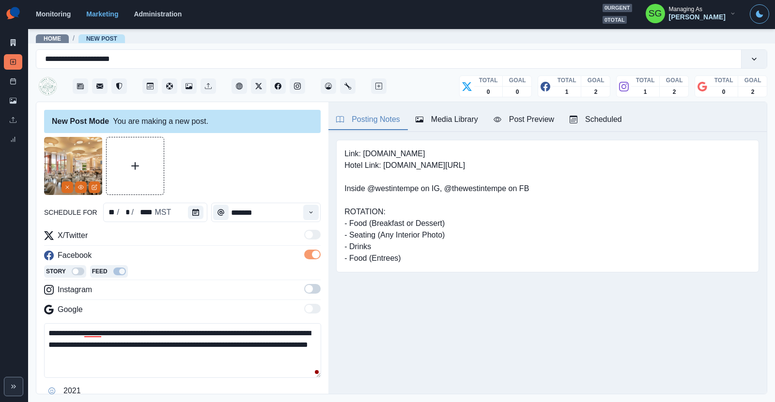
click at [311, 288] on span at bounding box center [309, 289] width 8 height 8
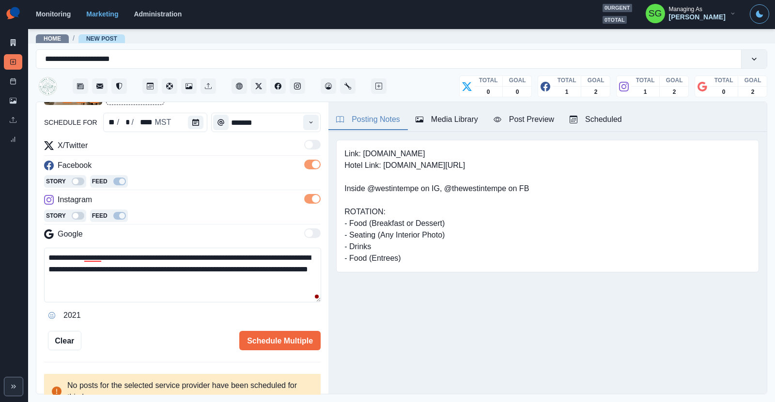
scroll to position [110, 0]
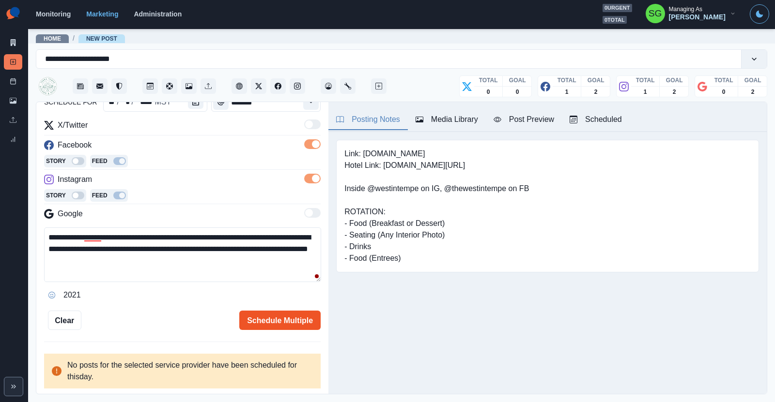
click at [269, 316] on button "Schedule Multiple" at bounding box center [279, 320] width 81 height 19
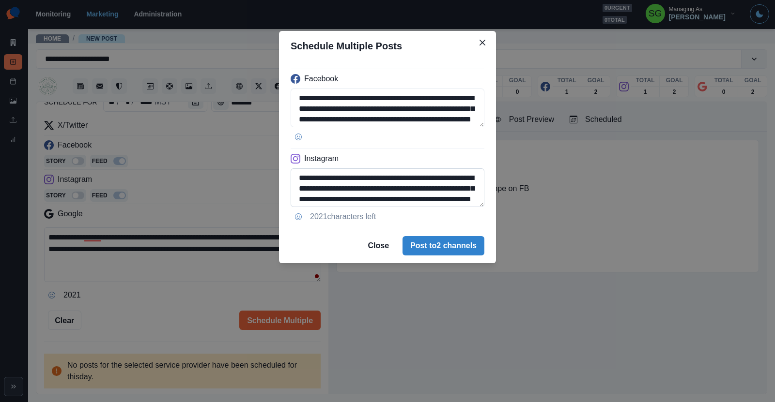
scroll to position [12, 0]
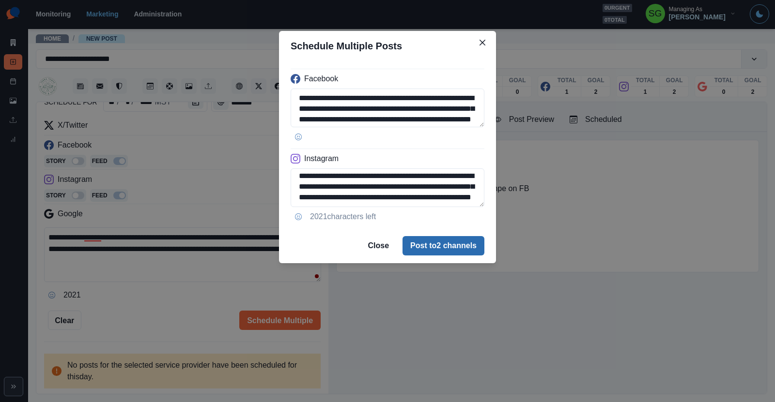
click at [418, 245] on button "Post to 2 channels" at bounding box center [443, 245] width 82 height 19
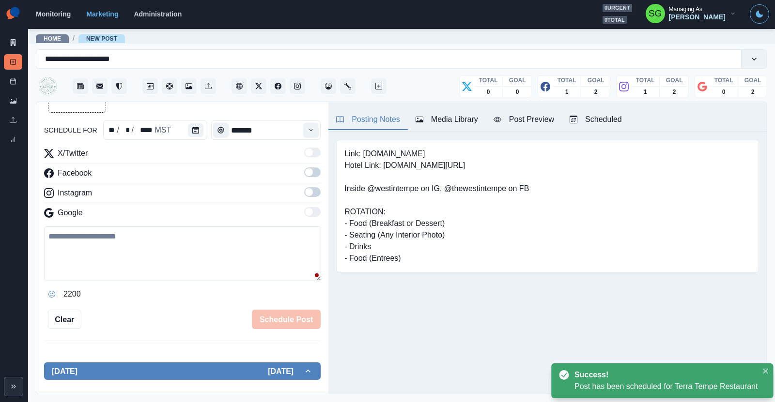
scroll to position [110, 0]
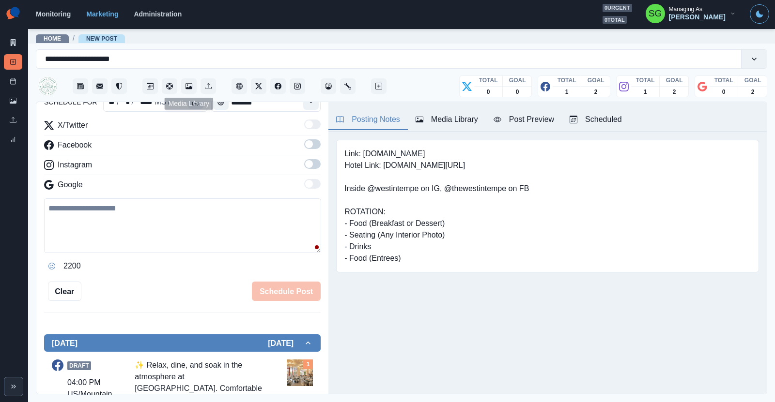
click at [186, 78] on div at bounding box center [179, 85] width 74 height 19
click at [189, 87] on icon "Media Library" at bounding box center [188, 86] width 7 height 6
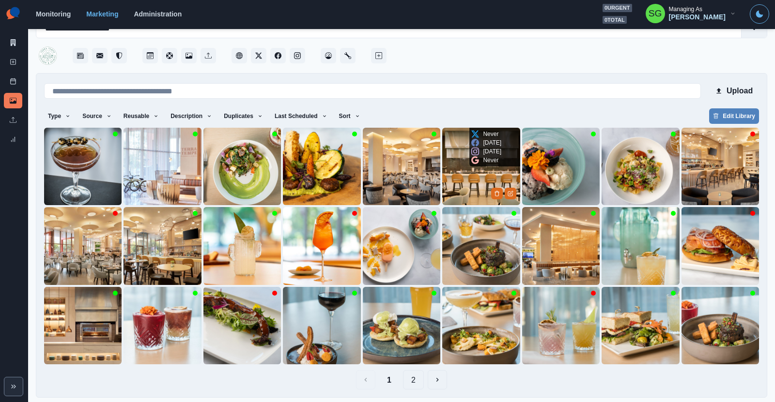
scroll to position [33, 0]
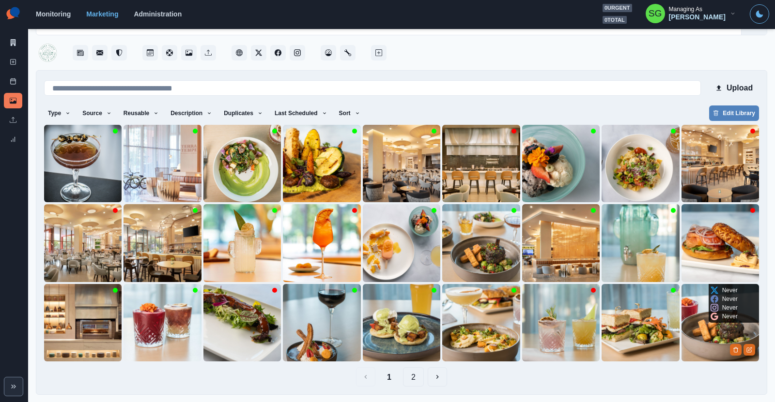
click at [700, 329] on img at bounding box center [719, 322] width 77 height 77
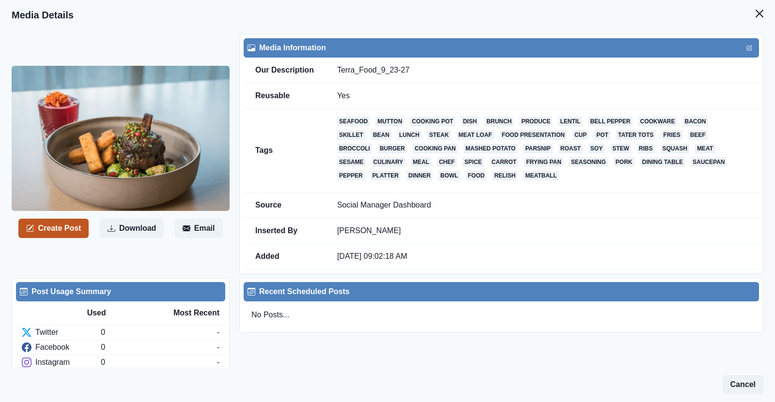
click at [73, 229] on button "Create Post" at bounding box center [53, 228] width 70 height 19
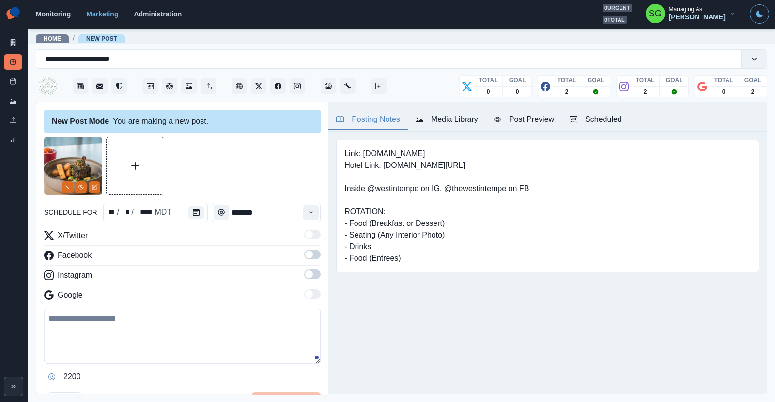
click at [134, 345] on textarea at bounding box center [182, 336] width 276 height 55
paste textarea "**********"
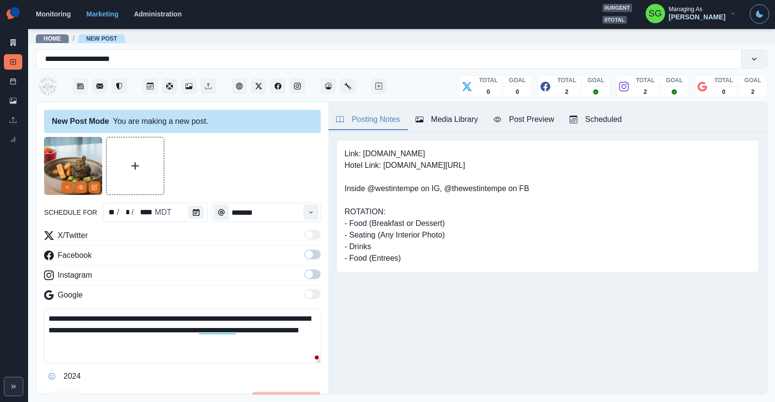
click at [124, 316] on textarea "**********" at bounding box center [182, 336] width 277 height 55
type textarea "**********"
click at [308, 255] on span at bounding box center [309, 255] width 8 height 8
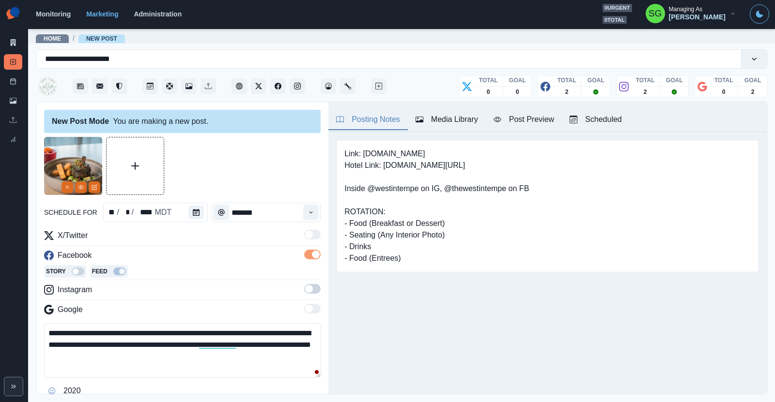
click at [311, 287] on span at bounding box center [309, 289] width 8 height 8
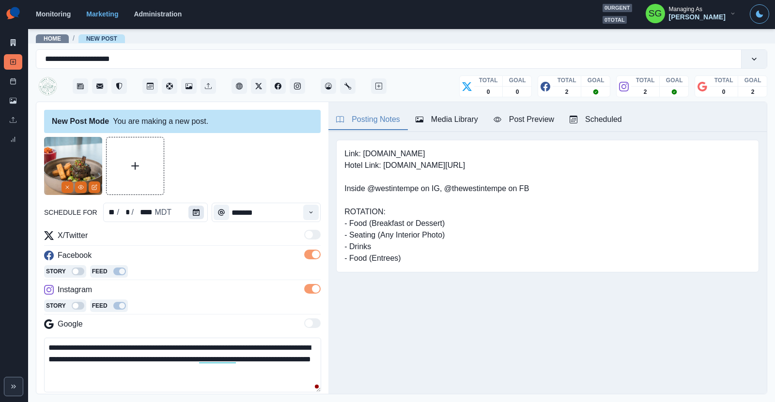
click at [198, 213] on icon "Calendar" at bounding box center [196, 212] width 7 height 7
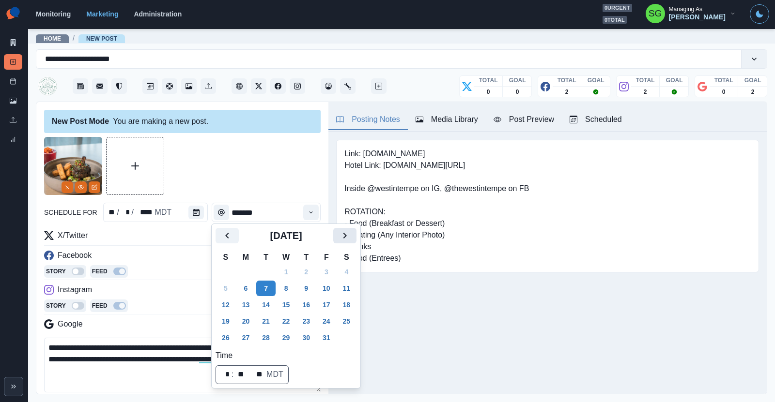
click at [346, 235] on icon "Next" at bounding box center [345, 236] width 12 height 12
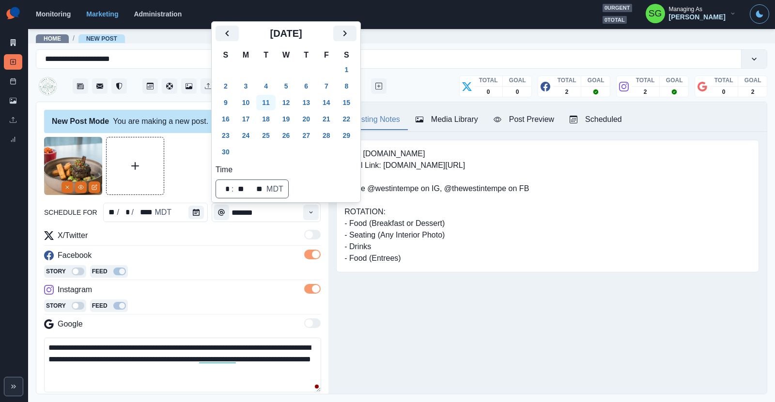
click at [266, 105] on button "11" at bounding box center [265, 102] width 19 height 15
click at [308, 218] on button "Time" at bounding box center [310, 212] width 15 height 15
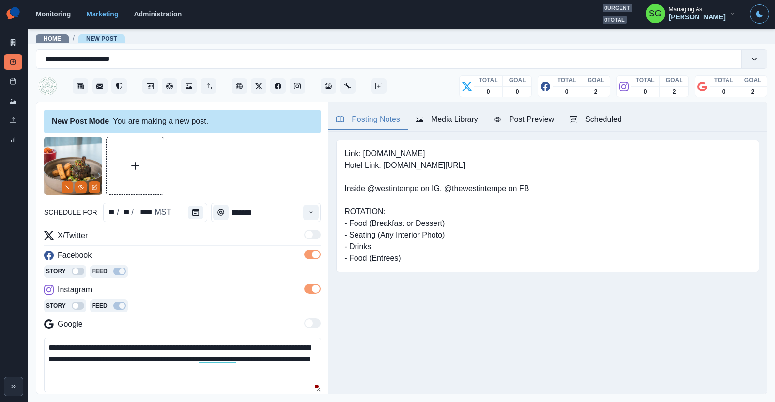
scroll to position [111, 0]
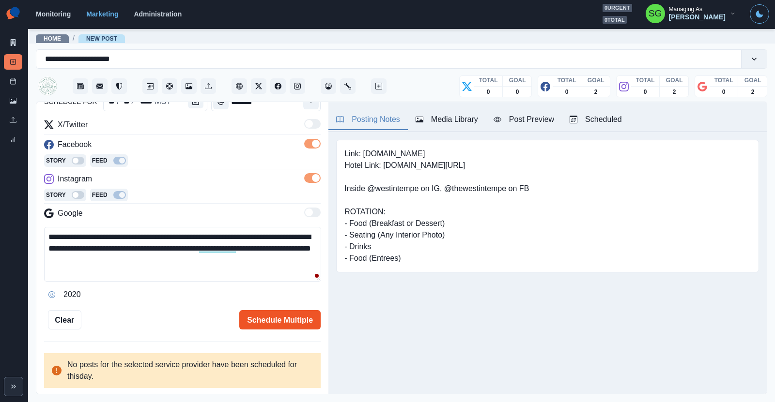
click at [257, 321] on button "Schedule Multiple" at bounding box center [279, 319] width 81 height 19
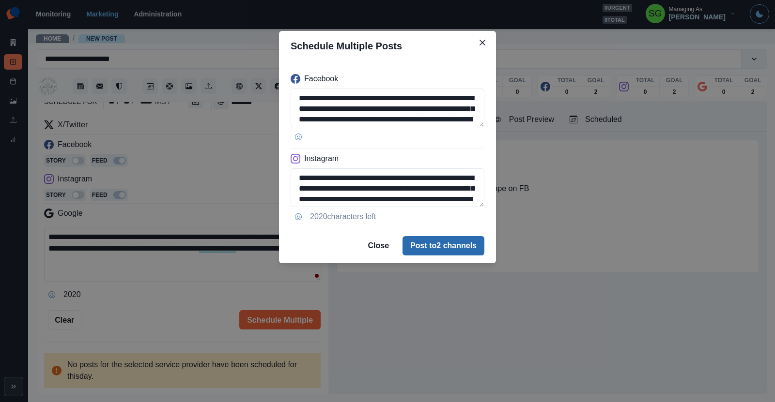
click at [439, 248] on button "Post to 2 channels" at bounding box center [443, 245] width 82 height 19
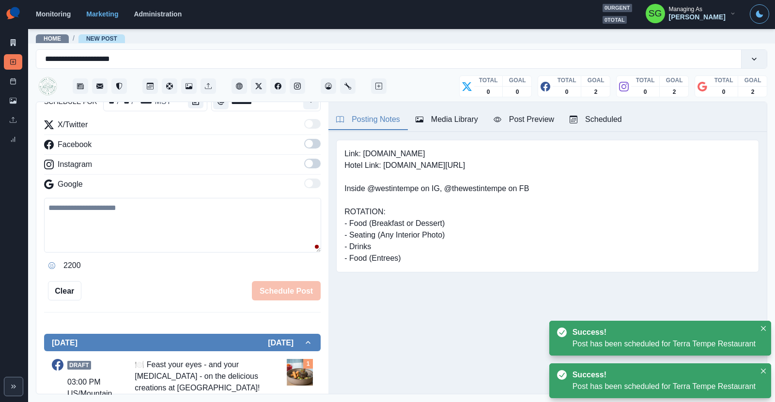
scroll to position [19, 0]
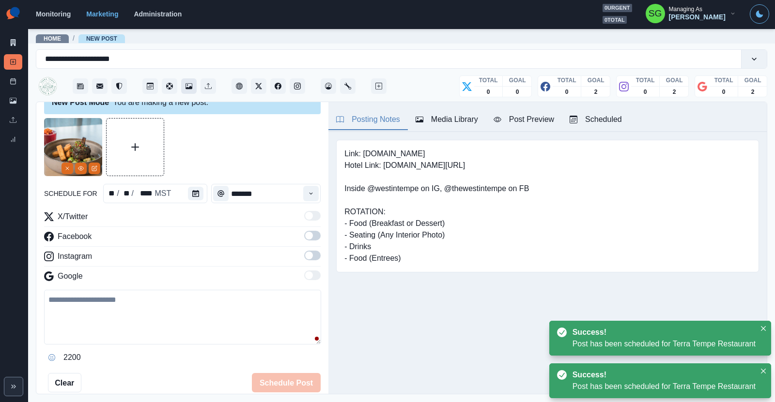
click at [189, 87] on icon "Media Library" at bounding box center [188, 86] width 7 height 6
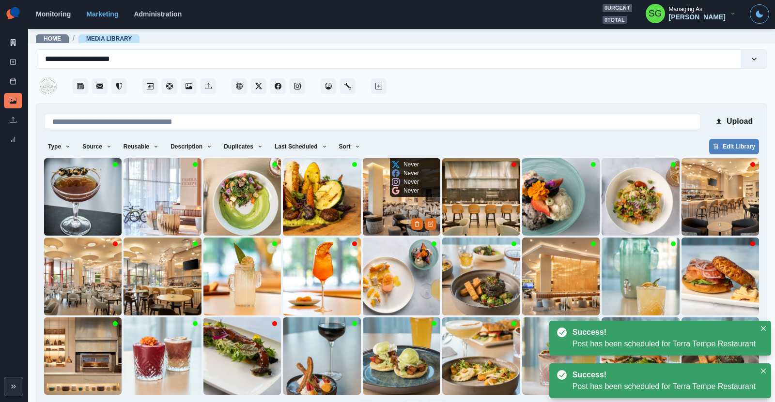
scroll to position [33, 0]
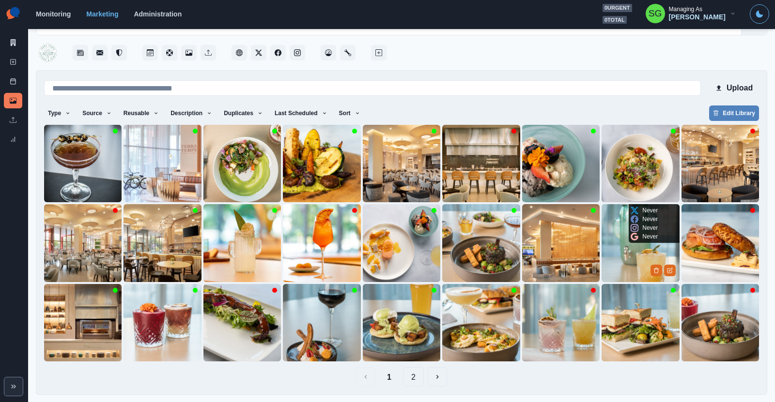
click at [622, 258] on img at bounding box center [639, 242] width 77 height 77
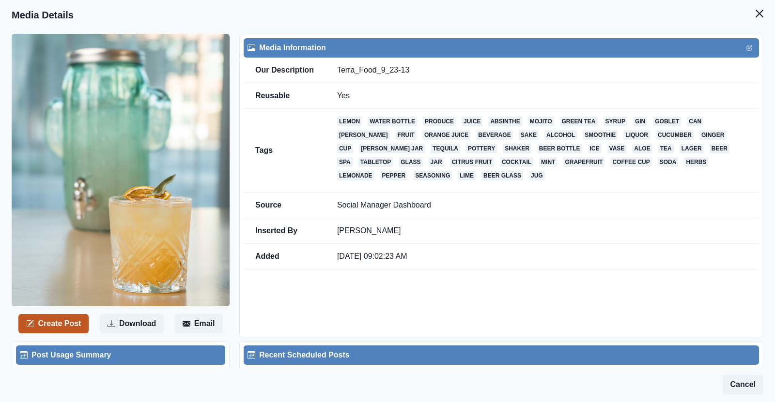
click at [74, 320] on button "Create Post" at bounding box center [53, 323] width 70 height 19
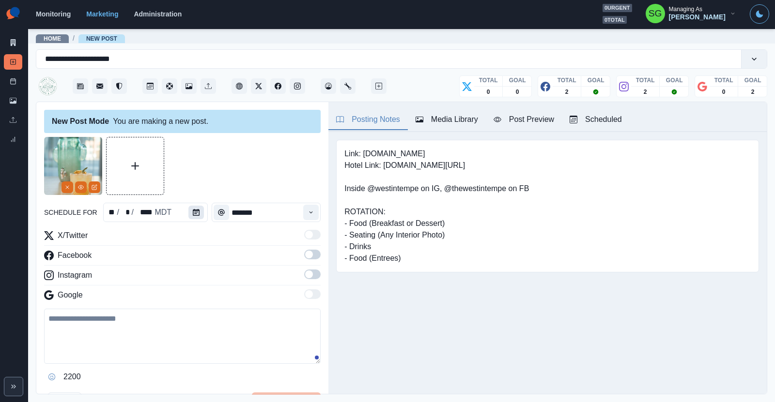
click at [197, 206] on button "Calendar" at bounding box center [195, 213] width 15 height 14
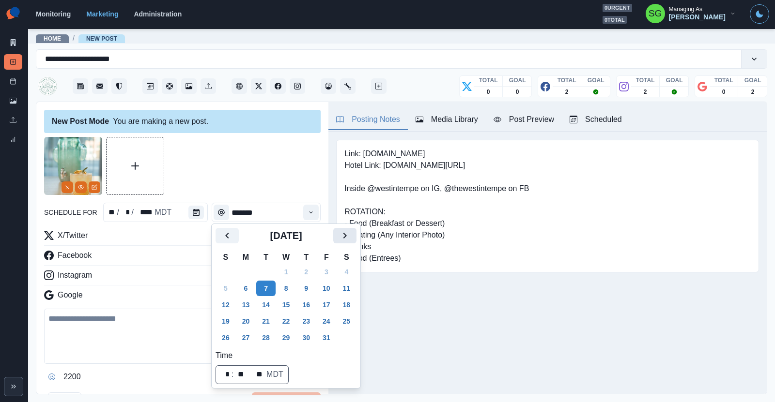
click at [348, 232] on icon "Next" at bounding box center [345, 236] width 12 height 12
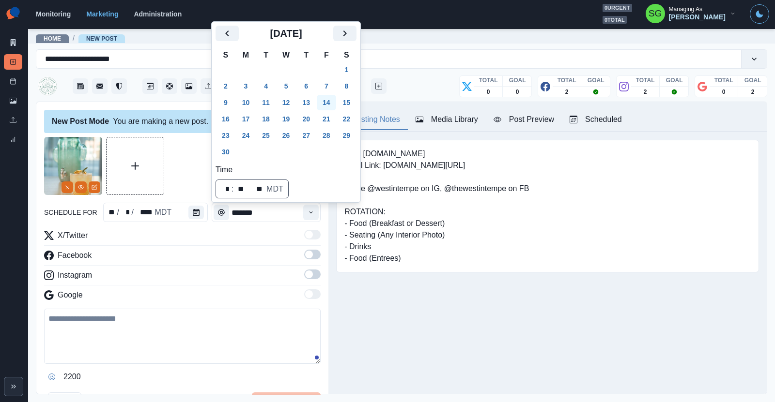
click at [324, 103] on button "14" at bounding box center [326, 102] width 19 height 15
click at [310, 213] on icon "Time" at bounding box center [310, 212] width 7 height 7
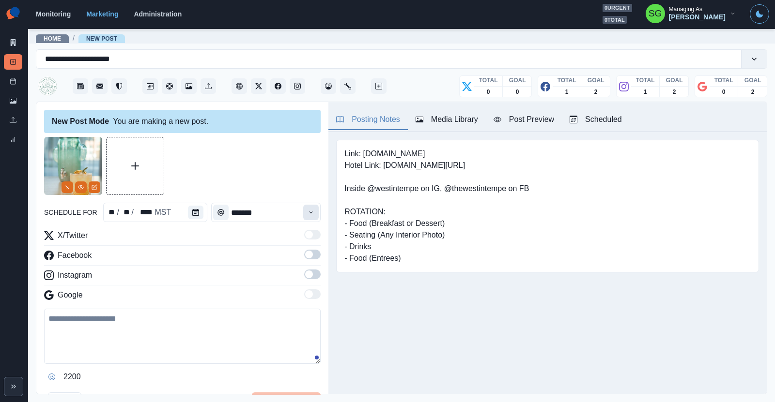
click at [310, 213] on icon "Time" at bounding box center [310, 212] width 7 height 7
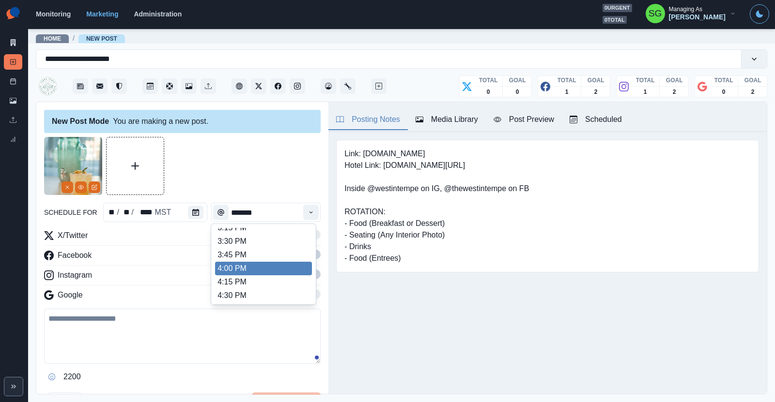
scroll to position [401, 0]
click at [249, 265] on li "4:00 PM" at bounding box center [263, 268] width 97 height 14
type input "*******"
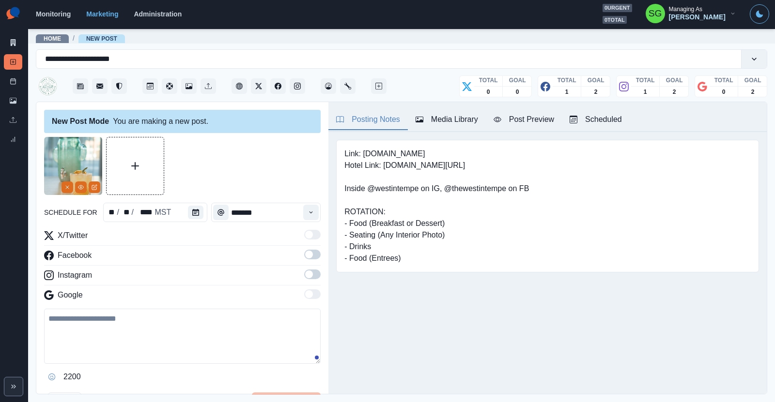
click at [307, 251] on span at bounding box center [309, 255] width 8 height 8
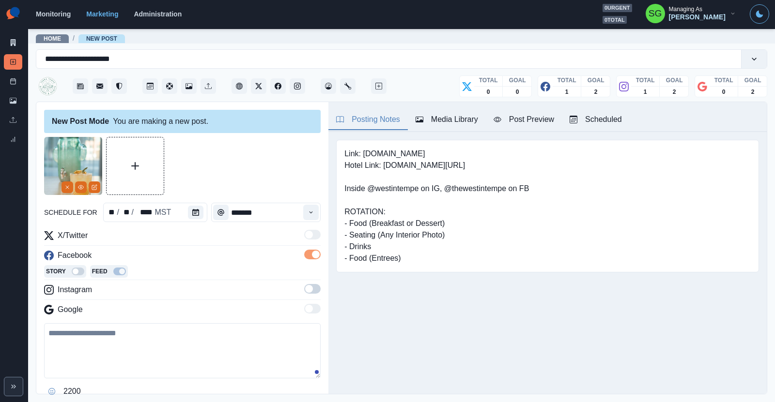
click at [312, 288] on span at bounding box center [309, 289] width 8 height 8
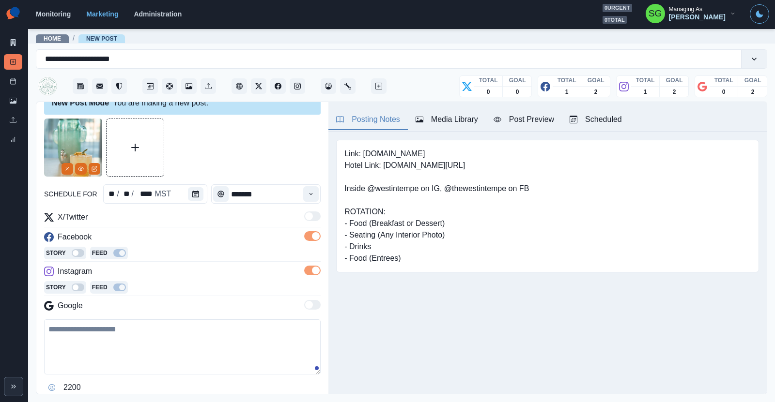
scroll to position [52, 0]
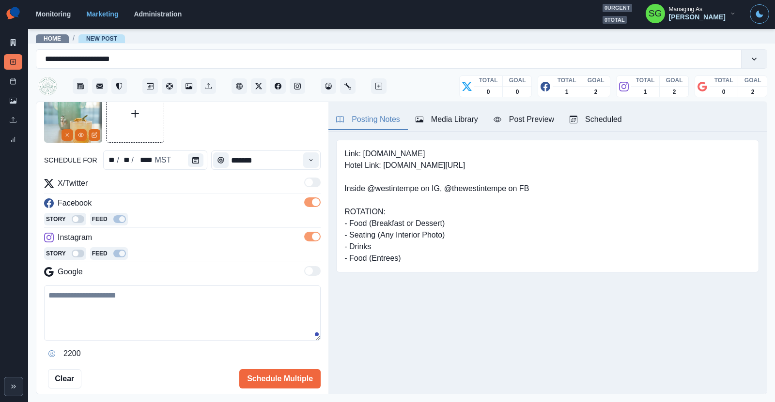
click at [129, 305] on textarea at bounding box center [182, 313] width 276 height 55
paste textarea "**********"
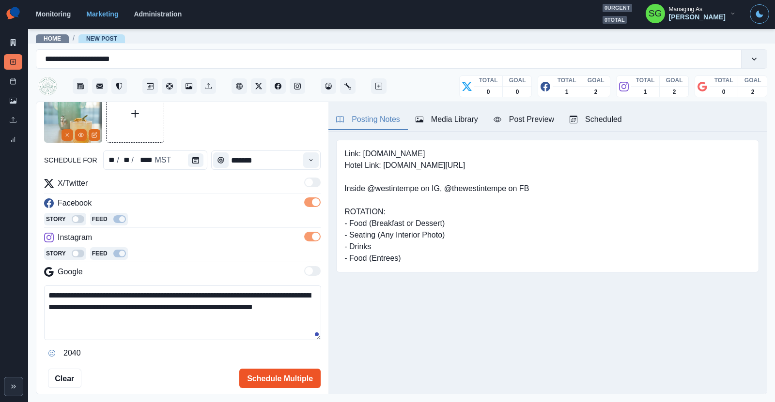
click at [266, 373] on button "Schedule Multiple" at bounding box center [279, 378] width 81 height 19
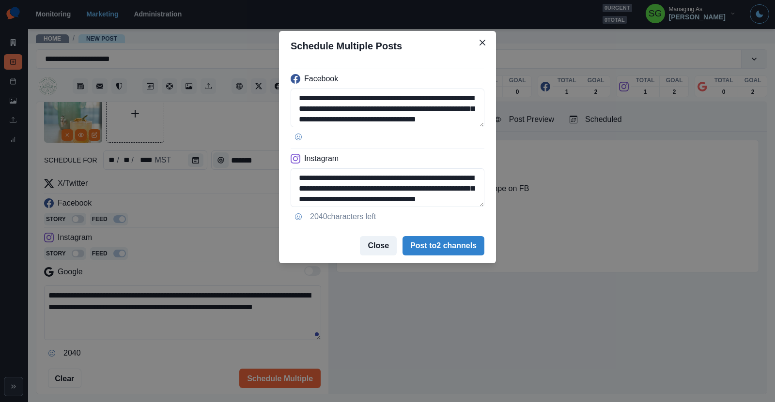
click at [368, 245] on button "Close" at bounding box center [378, 245] width 37 height 19
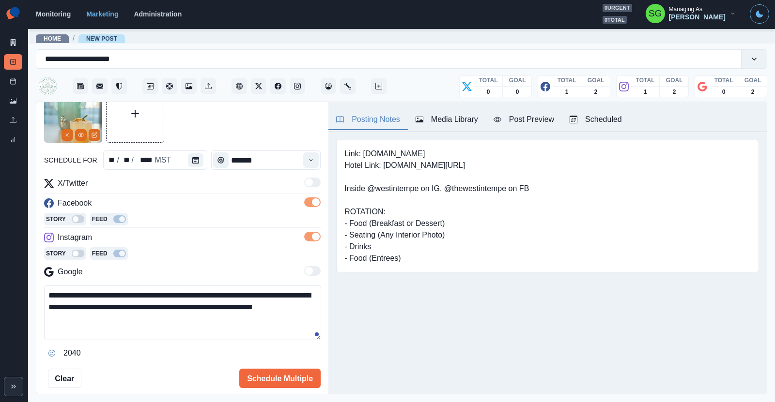
click at [129, 309] on textarea "**********" at bounding box center [182, 313] width 277 height 55
type textarea "**********"
click at [266, 385] on button "Schedule Multiple" at bounding box center [279, 378] width 81 height 19
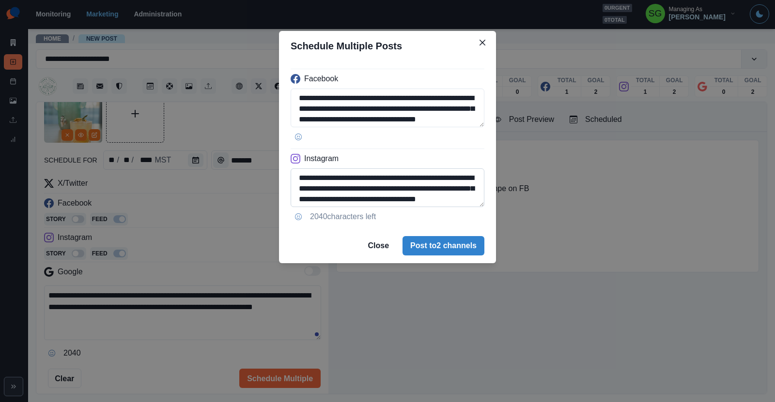
scroll to position [12, 0]
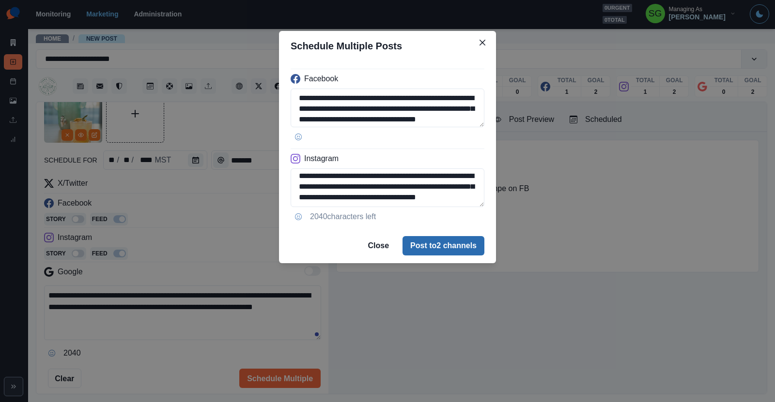
click at [426, 241] on button "Post to 2 channels" at bounding box center [443, 245] width 82 height 19
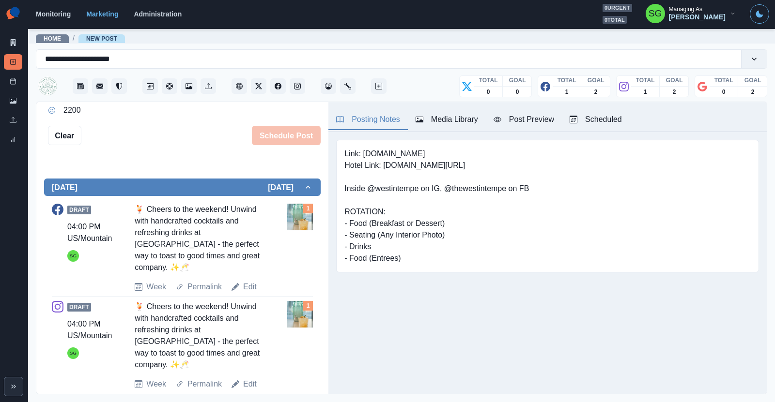
scroll to position [0, 0]
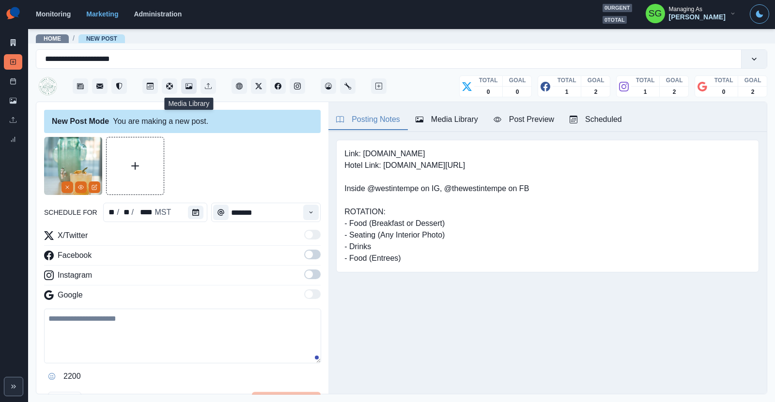
click at [186, 87] on icon "Media Library" at bounding box center [188, 86] width 7 height 7
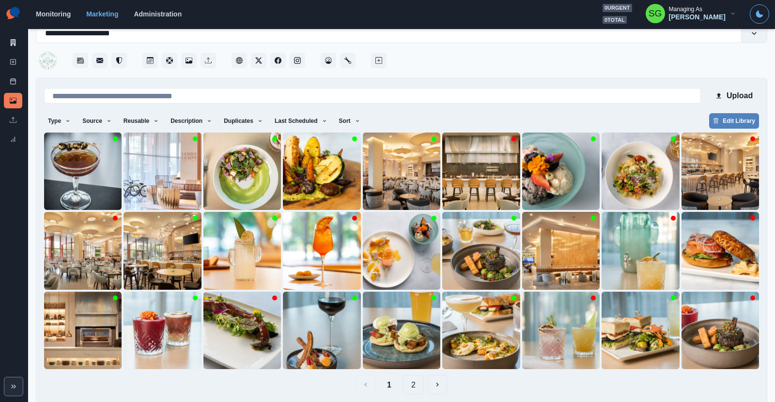
scroll to position [33, 0]
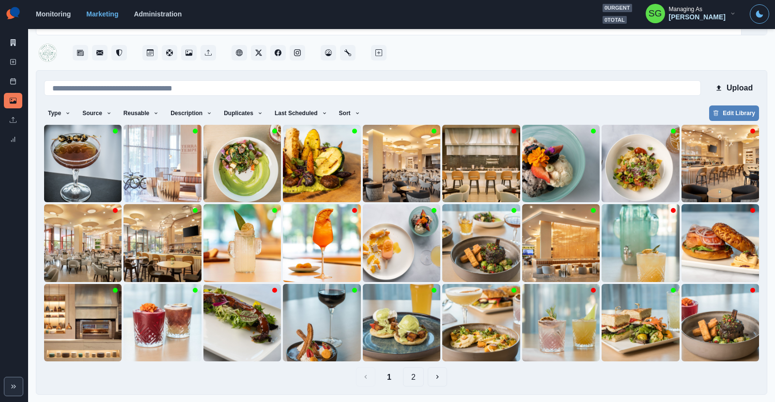
click at [413, 376] on button "2" at bounding box center [413, 376] width 21 height 19
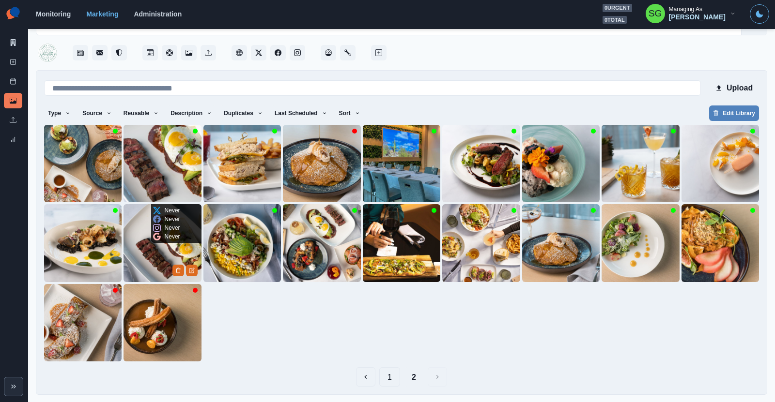
click at [150, 262] on img at bounding box center [161, 242] width 77 height 77
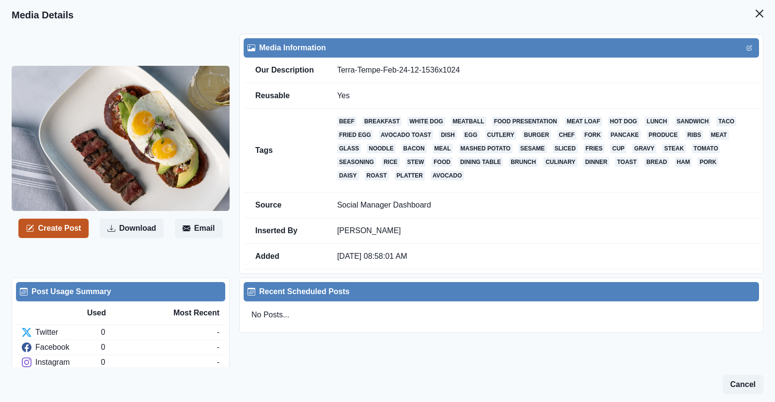
click at [58, 224] on button "Create Post" at bounding box center [53, 228] width 70 height 19
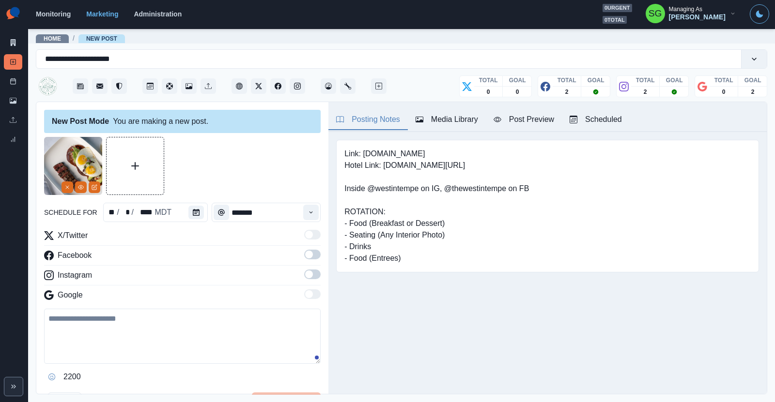
click at [105, 338] on textarea at bounding box center [182, 336] width 276 height 55
paste textarea "**********"
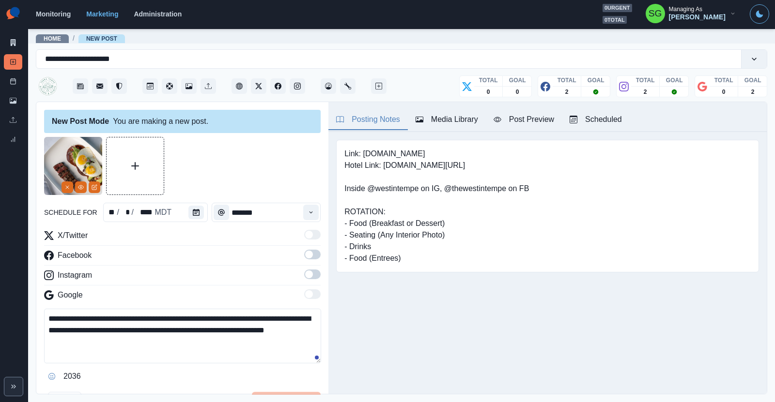
type textarea "**********"
click at [194, 212] on icon "Calendar" at bounding box center [196, 212] width 7 height 7
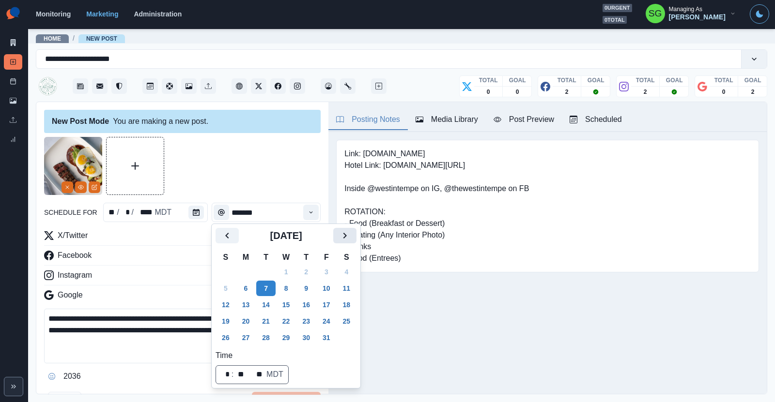
click at [350, 237] on button "Next" at bounding box center [344, 235] width 23 height 15
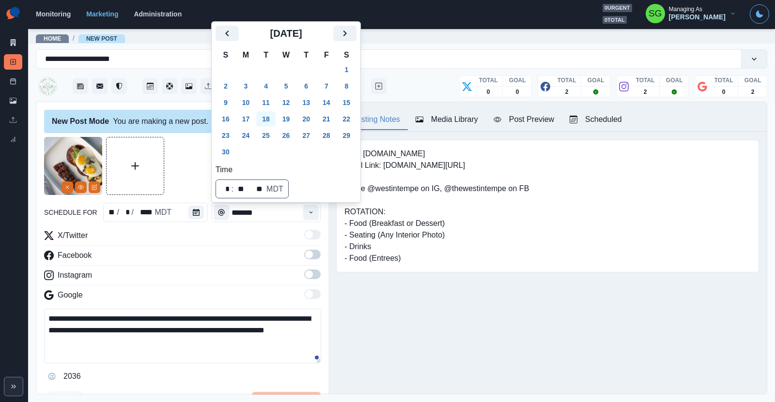
click at [263, 118] on button "18" at bounding box center [265, 118] width 19 height 15
click at [306, 213] on button "Time" at bounding box center [310, 212] width 15 height 15
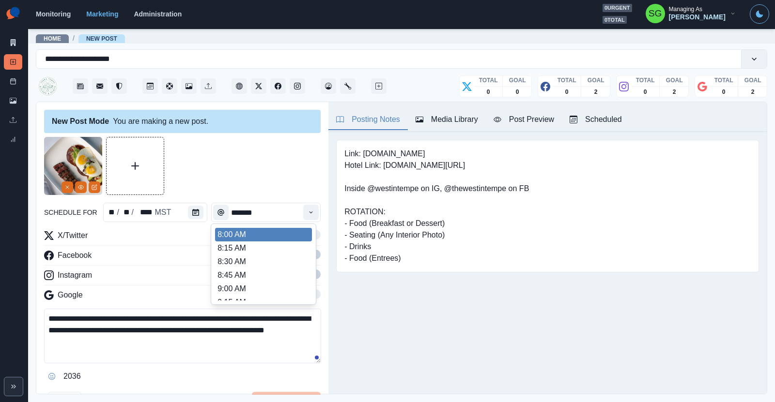
click at [261, 238] on li "8:00 AM" at bounding box center [263, 235] width 97 height 14
type input "*******"
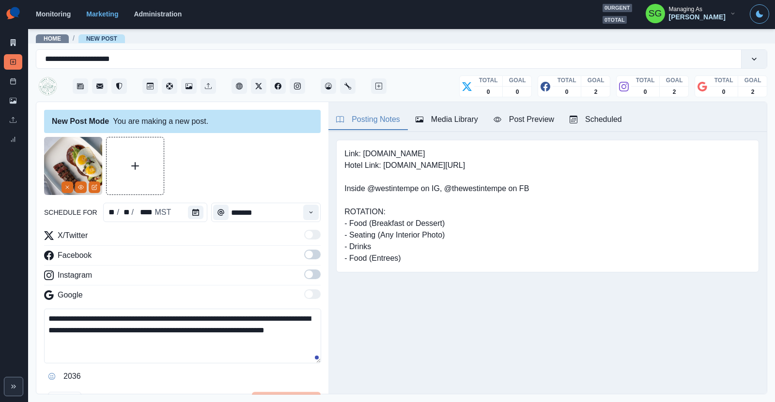
click at [310, 257] on span at bounding box center [309, 255] width 8 height 8
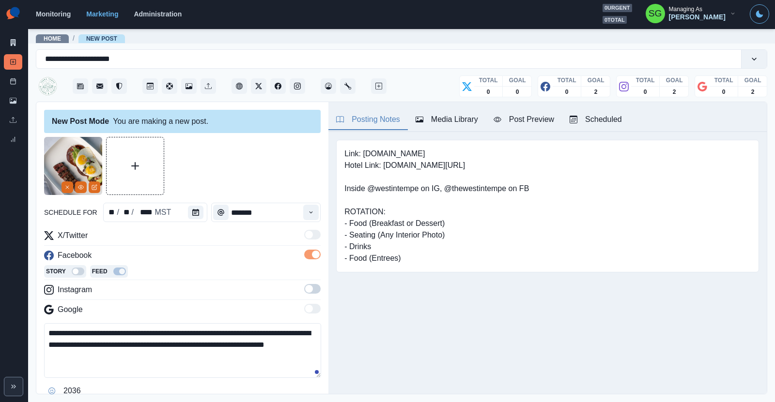
click at [313, 282] on div "X/Twitter Facebook Story Feed Instagram Google" at bounding box center [182, 275] width 276 height 90
click at [312, 289] on span at bounding box center [309, 289] width 8 height 8
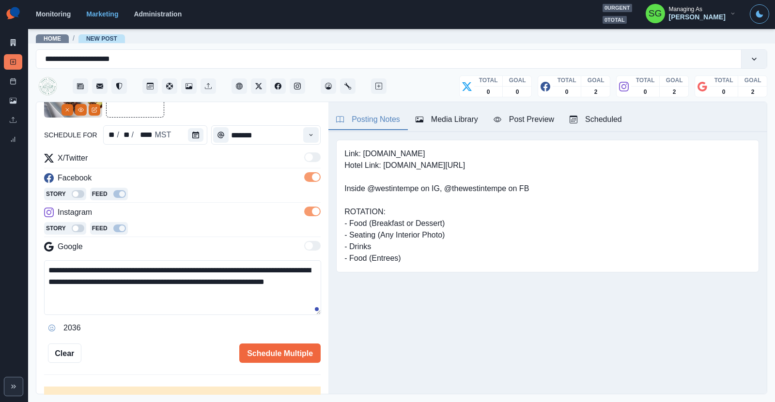
scroll to position [101, 0]
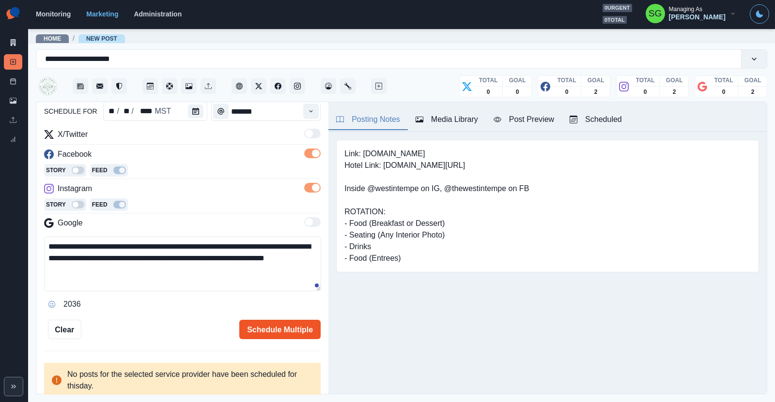
click at [270, 324] on button "Schedule Multiple" at bounding box center [279, 329] width 81 height 19
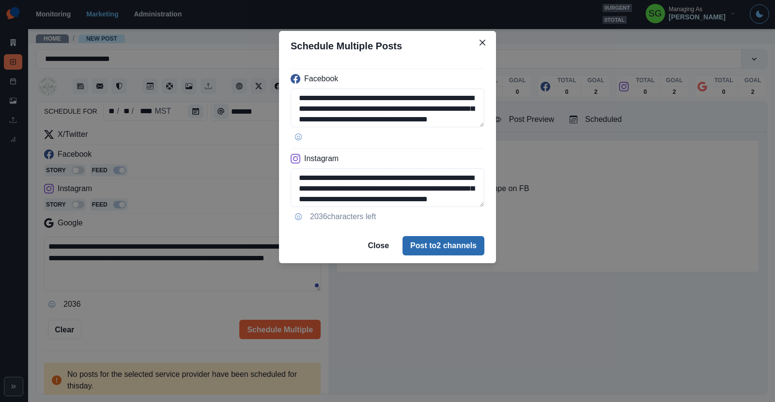
click at [420, 243] on button "Post to 2 channels" at bounding box center [443, 245] width 82 height 19
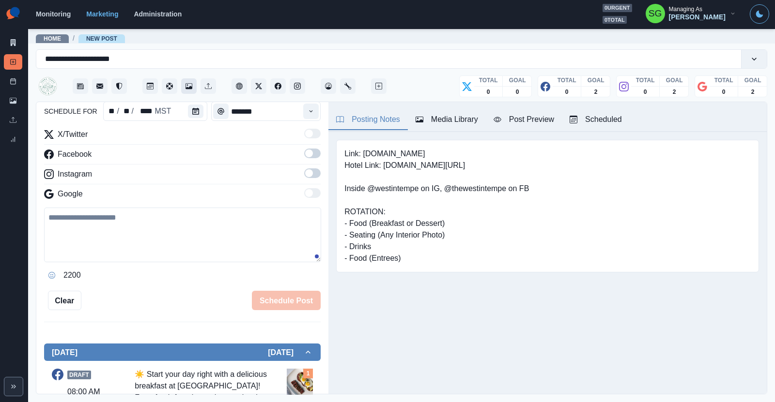
click at [190, 80] on button "Media Library" at bounding box center [188, 85] width 15 height 15
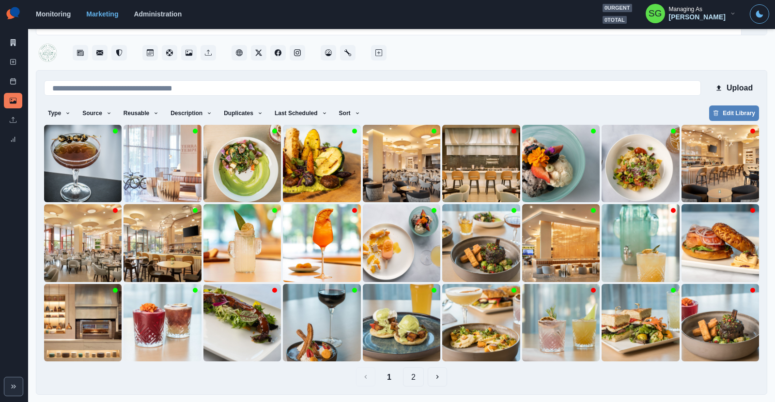
scroll to position [33, 0]
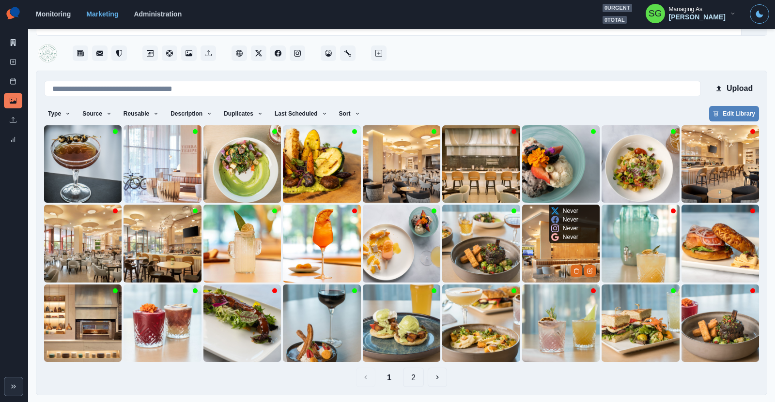
click at [555, 257] on img at bounding box center [560, 243] width 77 height 77
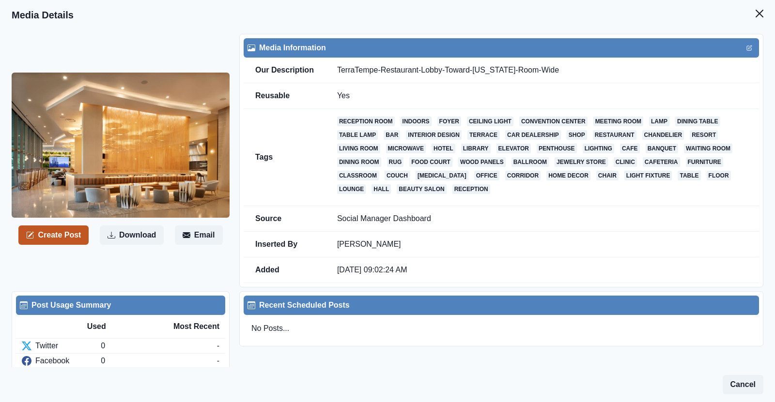
click at [81, 234] on button "Create Post" at bounding box center [53, 235] width 70 height 19
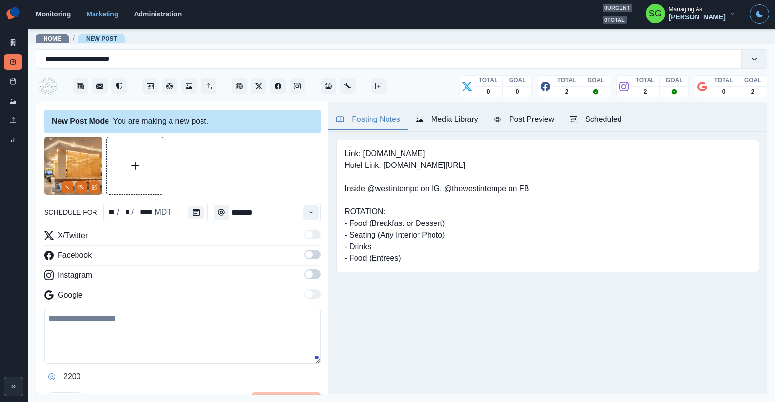
click at [107, 344] on textarea at bounding box center [182, 336] width 276 height 55
paste textarea "**********"
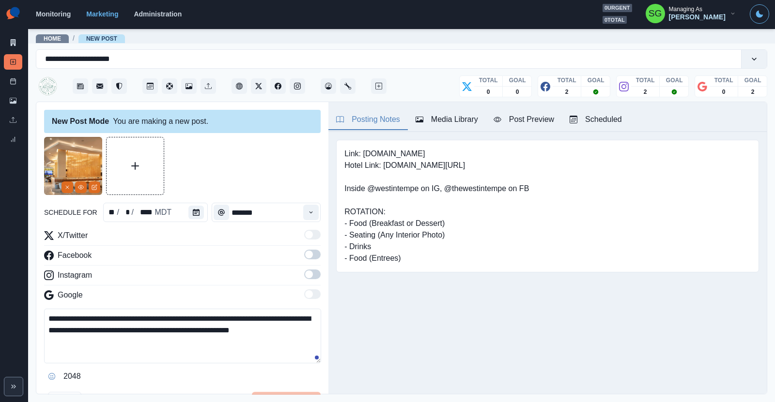
type textarea "**********"
click at [193, 210] on icon "Calendar" at bounding box center [196, 212] width 7 height 7
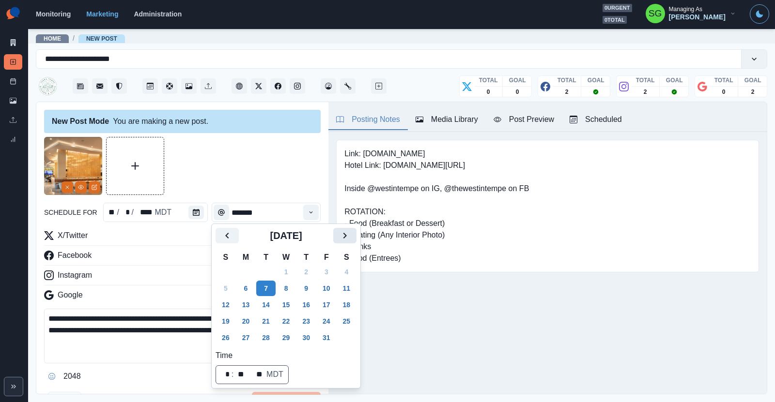
click at [342, 239] on icon "Next" at bounding box center [345, 236] width 12 height 12
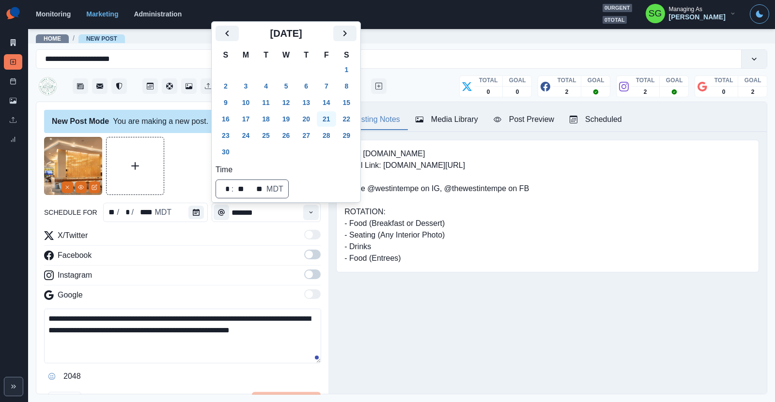
click at [324, 121] on button "21" at bounding box center [326, 118] width 19 height 15
click at [310, 211] on icon "Time" at bounding box center [310, 212] width 7 height 7
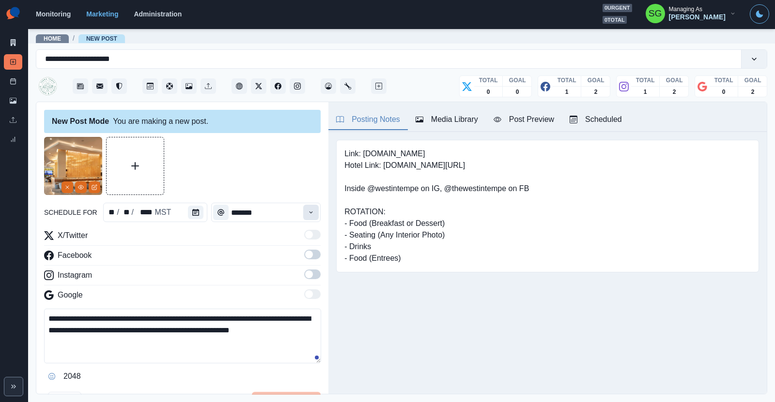
click at [310, 211] on icon "Time" at bounding box center [310, 212] width 7 height 7
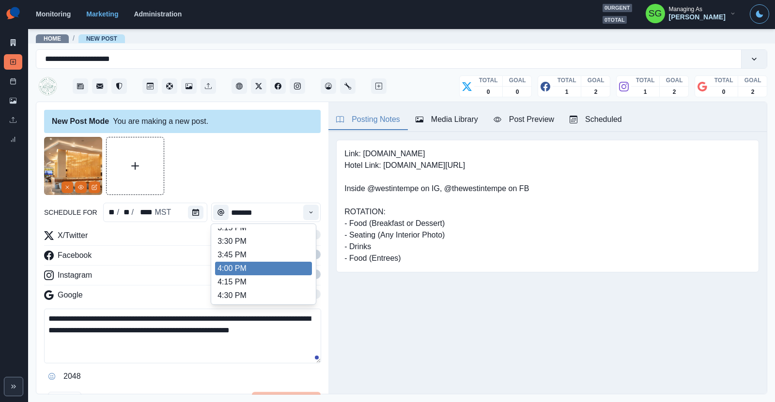
scroll to position [401, 0]
click at [248, 265] on li "4:00 PM" at bounding box center [263, 268] width 97 height 14
type input "*******"
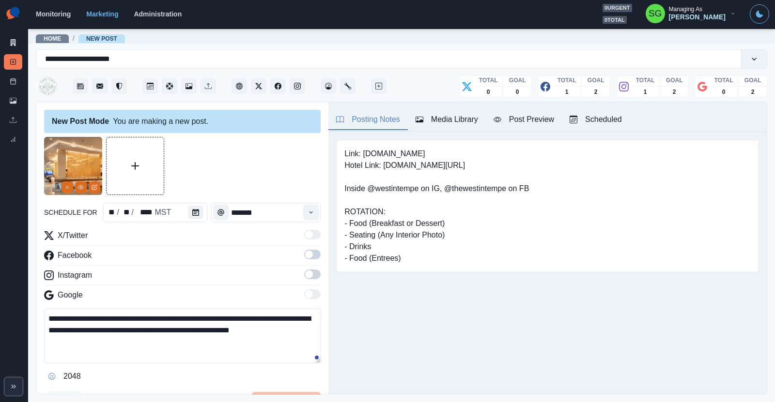
click at [314, 253] on span at bounding box center [312, 255] width 16 height 10
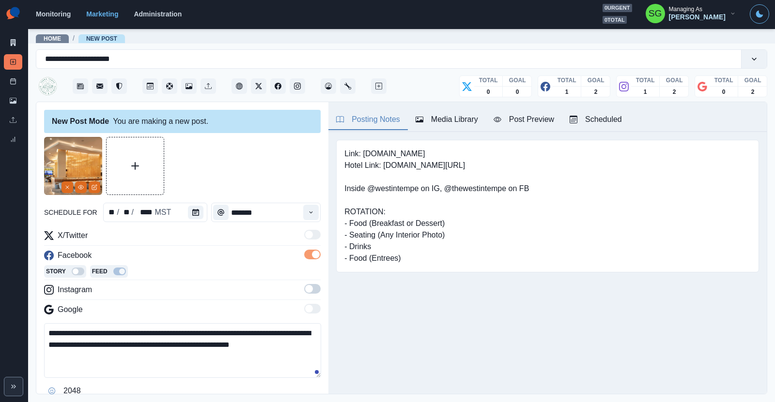
click at [309, 289] on span at bounding box center [309, 289] width 8 height 8
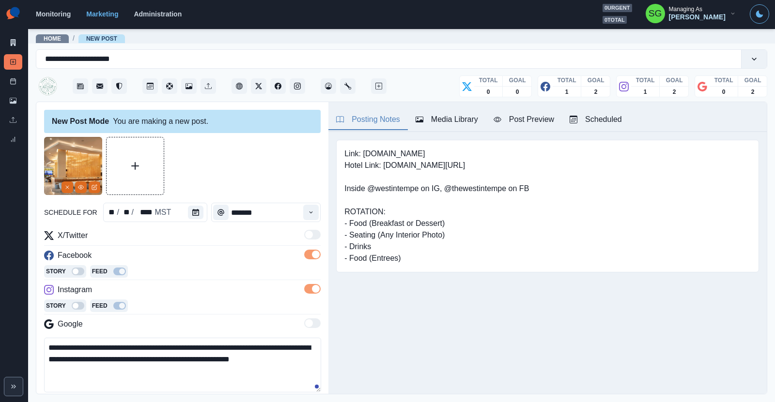
scroll to position [111, 0]
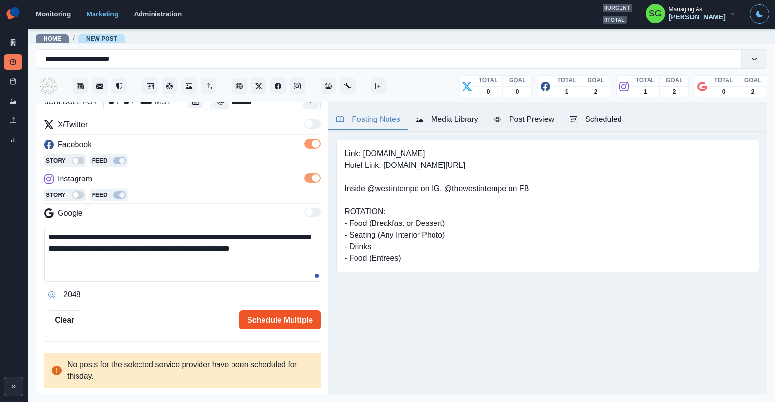
click at [275, 318] on button "Schedule Multiple" at bounding box center [279, 319] width 81 height 19
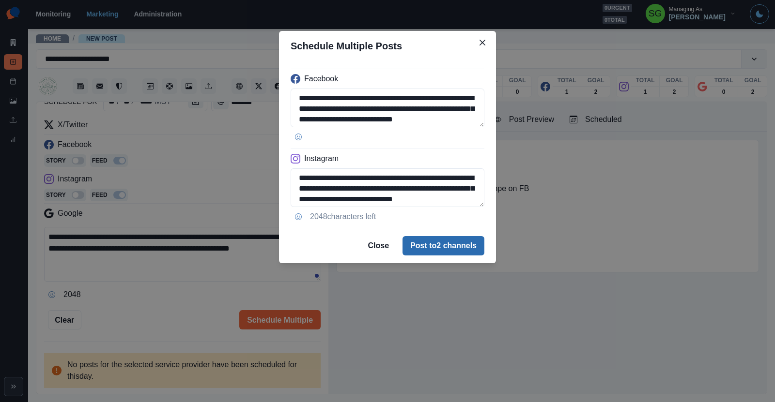
click at [413, 247] on button "Post to 2 channels" at bounding box center [443, 245] width 82 height 19
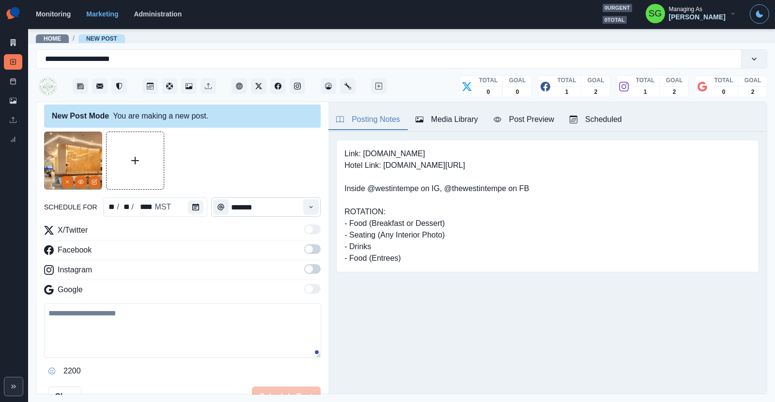
scroll to position [0, 0]
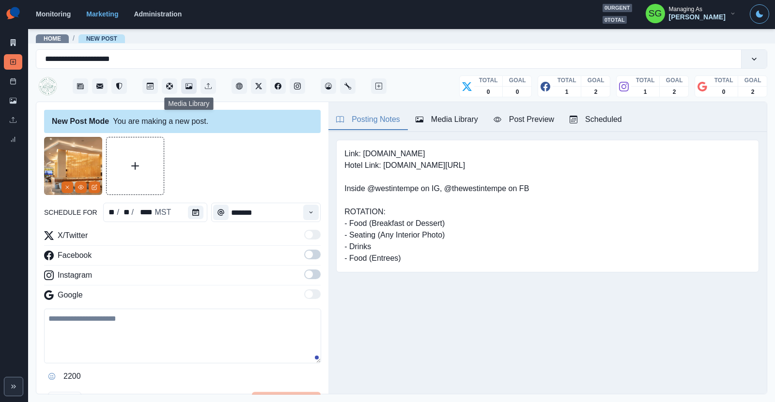
click at [189, 87] on icon "Media Library" at bounding box center [188, 86] width 7 height 6
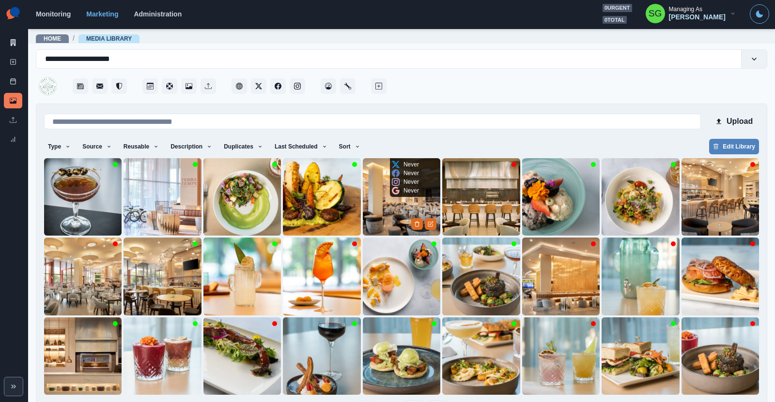
scroll to position [33, 0]
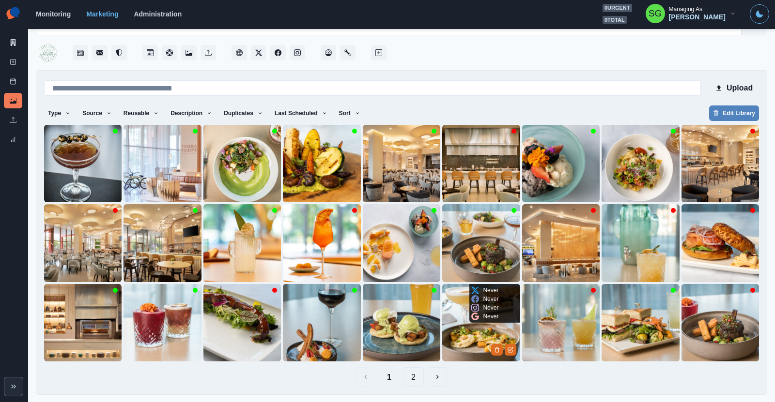
click at [456, 335] on img at bounding box center [480, 322] width 77 height 77
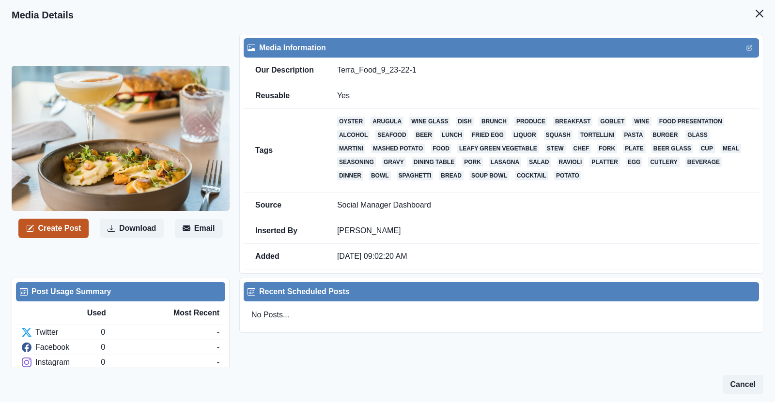
click at [68, 223] on button "Create Post" at bounding box center [53, 228] width 70 height 19
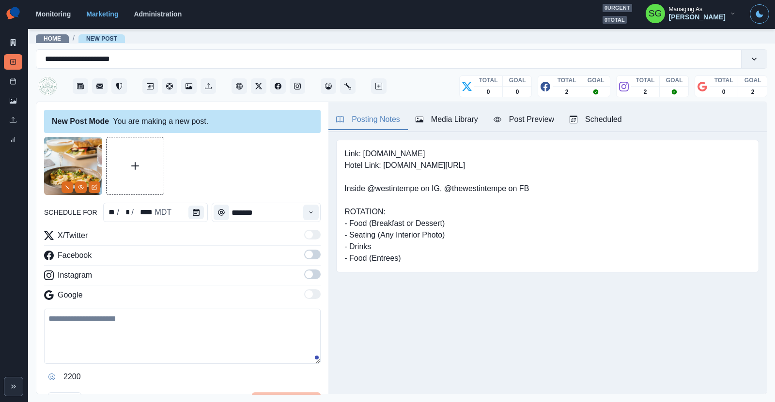
click at [94, 334] on textarea at bounding box center [182, 336] width 276 height 55
paste textarea "**********"
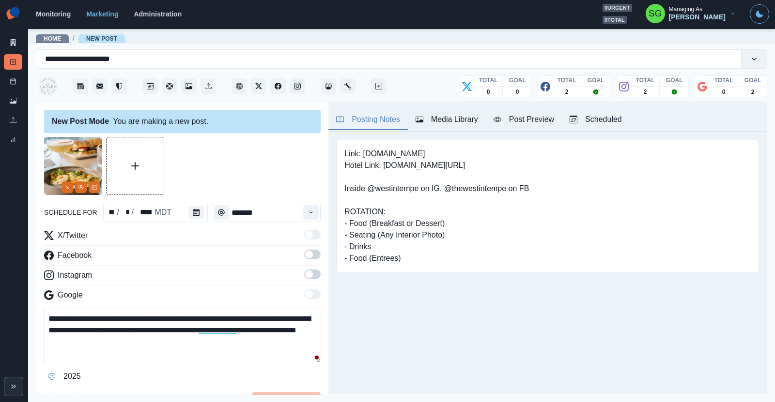
click at [122, 317] on textarea "**********" at bounding box center [182, 336] width 277 height 55
click at [197, 318] on textarea "**********" at bounding box center [182, 336] width 277 height 55
type textarea "**********"
click at [194, 213] on icon "Calendar" at bounding box center [196, 212] width 7 height 7
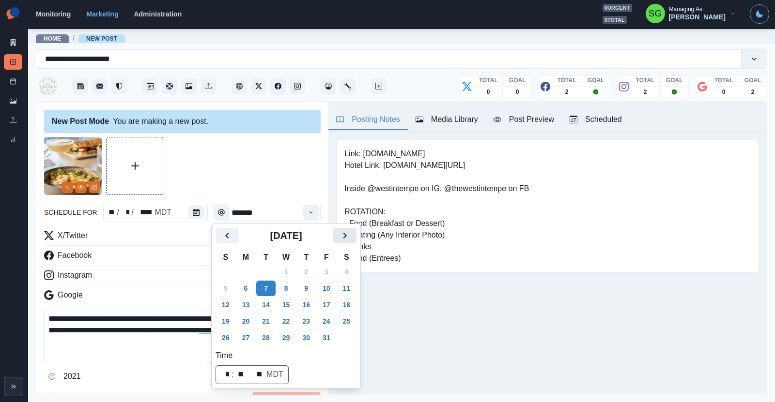
click at [348, 234] on icon "Next" at bounding box center [345, 236] width 12 height 12
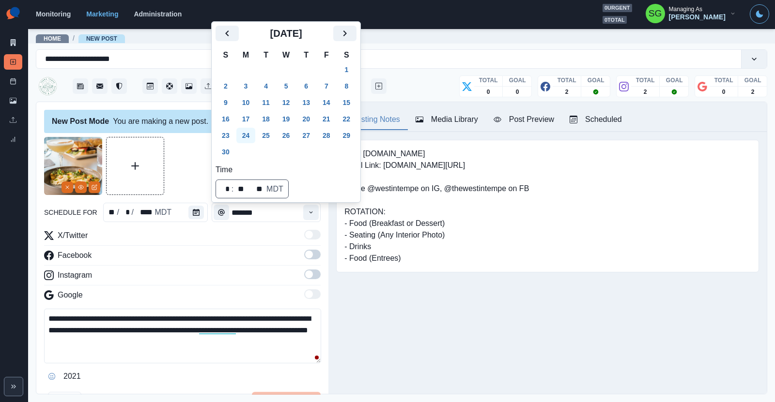
click at [247, 133] on button "24" at bounding box center [245, 135] width 19 height 15
click at [315, 209] on button "Time" at bounding box center [310, 212] width 15 height 15
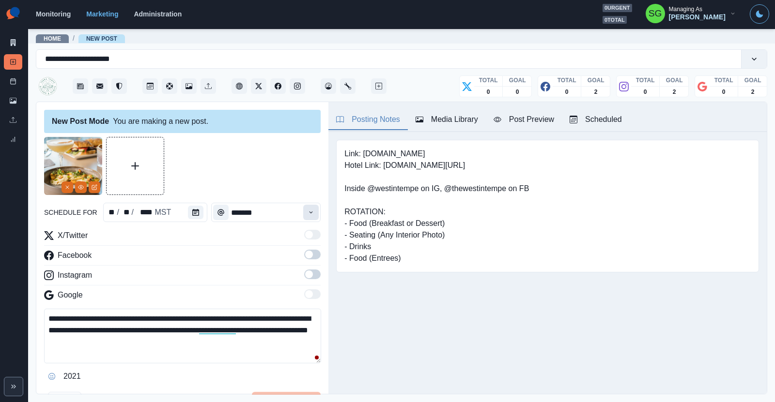
click at [315, 209] on button "Time" at bounding box center [310, 212] width 15 height 15
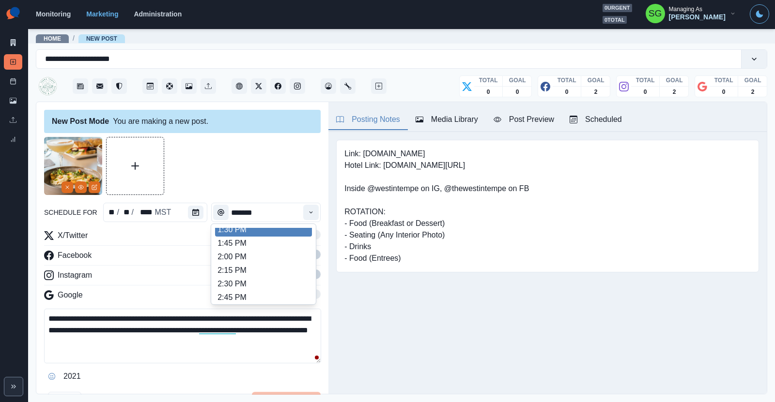
scroll to position [298, 0]
click at [261, 258] on li "2:00 PM" at bounding box center [263, 262] width 97 height 14
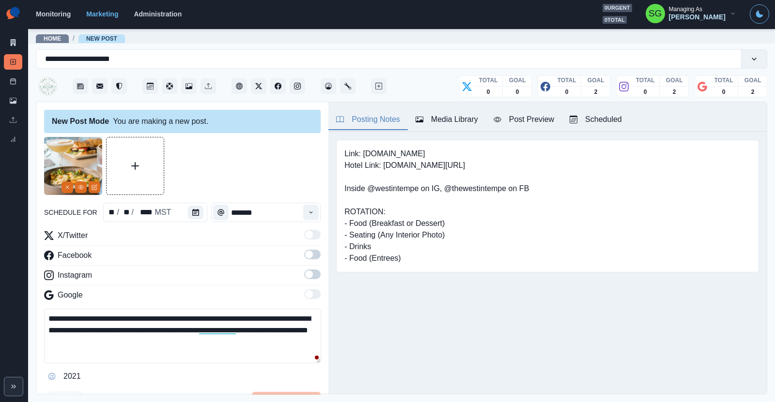
type input "*******"
click at [314, 251] on span at bounding box center [312, 255] width 16 height 10
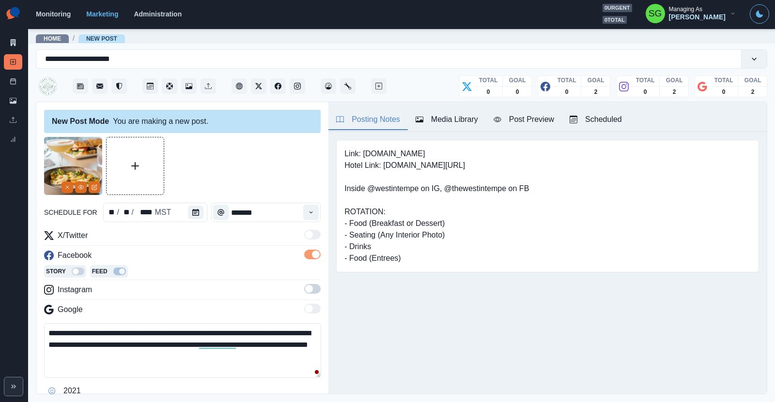
click at [312, 286] on span at bounding box center [309, 289] width 8 height 8
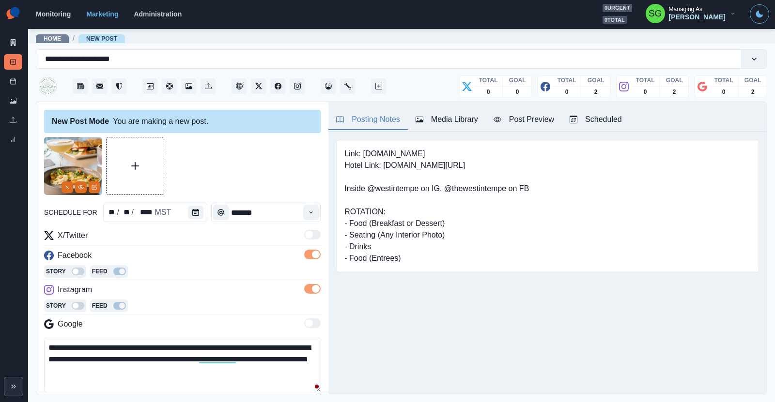
scroll to position [111, 0]
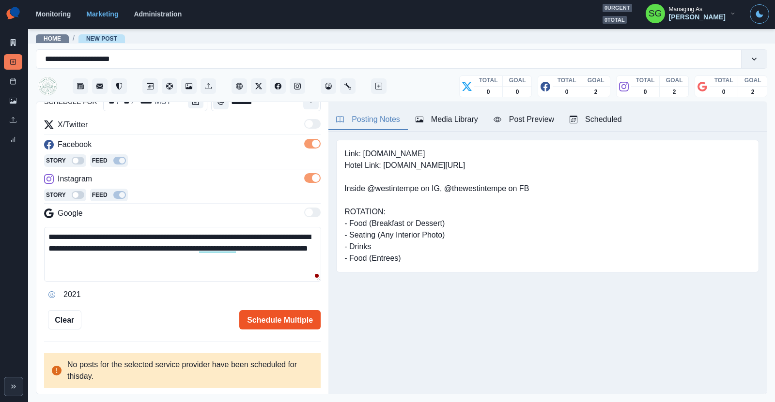
click at [276, 312] on button "Schedule Multiple" at bounding box center [279, 319] width 81 height 19
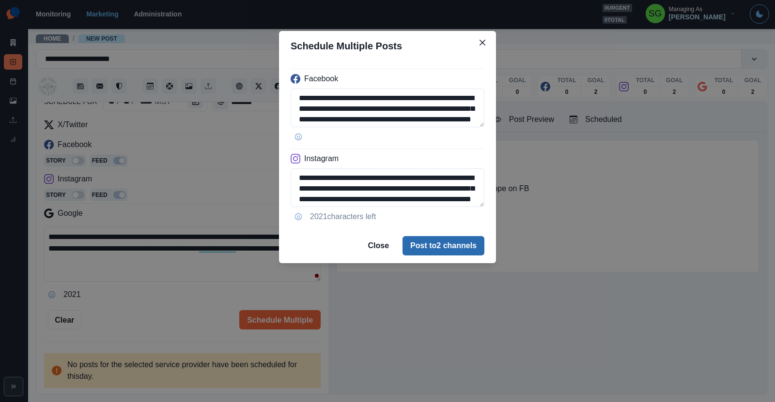
click at [428, 241] on button "Post to 2 channels" at bounding box center [443, 245] width 82 height 19
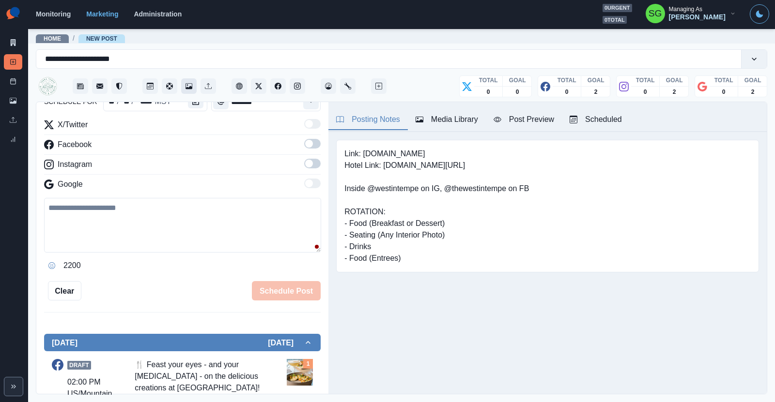
click at [191, 84] on icon "Media Library" at bounding box center [188, 86] width 7 height 7
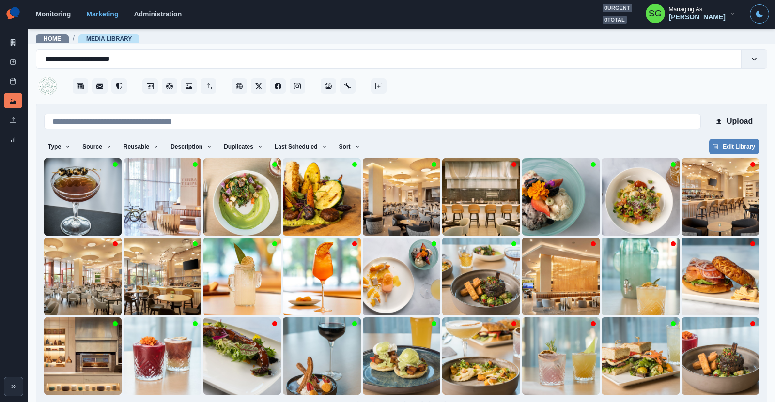
scroll to position [33, 0]
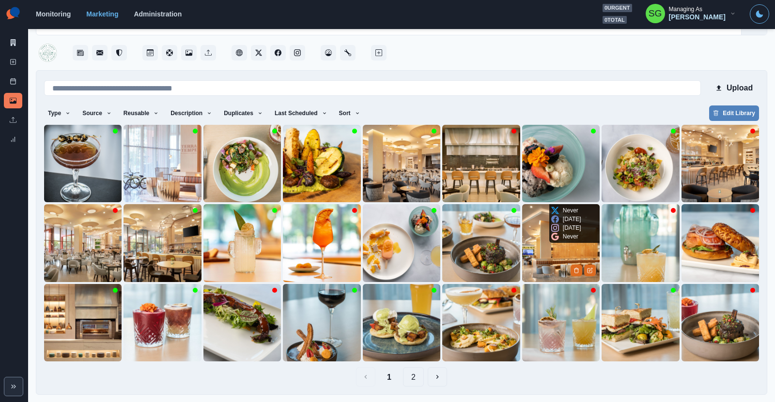
click at [548, 254] on img at bounding box center [560, 242] width 77 height 77
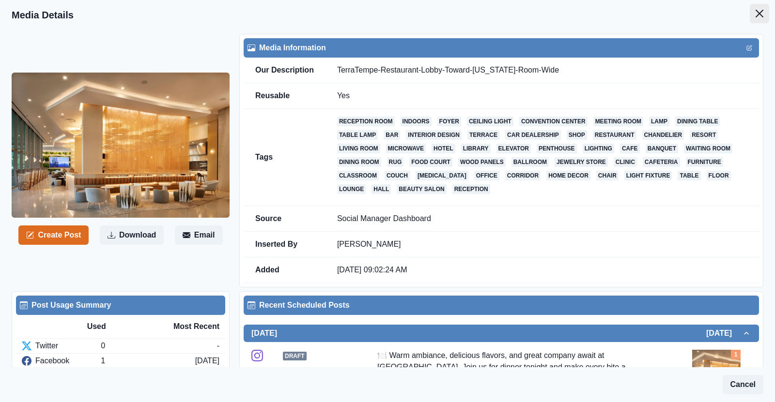
click at [758, 14] on icon "Close" at bounding box center [759, 14] width 8 height 8
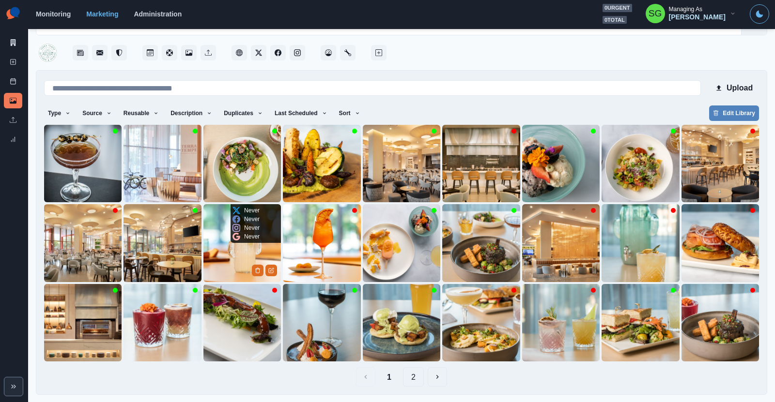
click at [224, 257] on img at bounding box center [241, 242] width 77 height 77
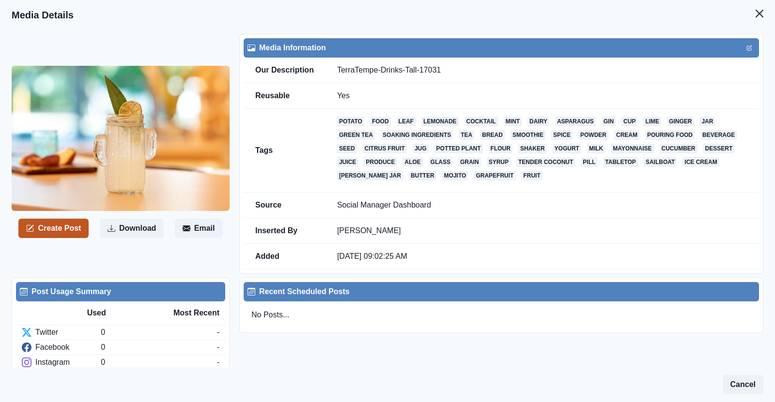
click at [76, 231] on button "Create Post" at bounding box center [53, 228] width 70 height 19
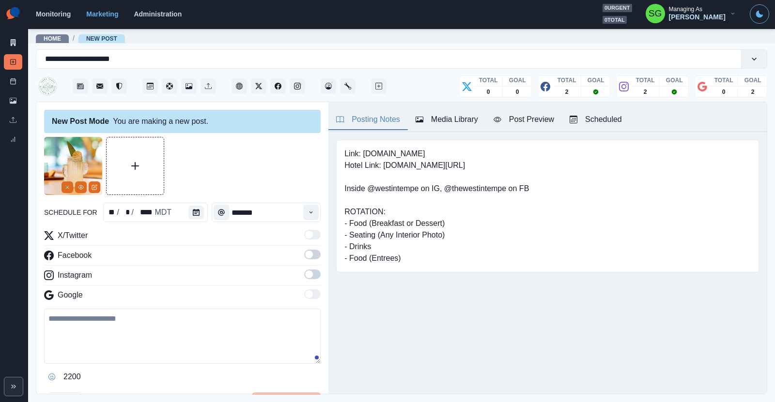
click at [107, 328] on textarea at bounding box center [182, 336] width 276 height 55
paste textarea "**********"
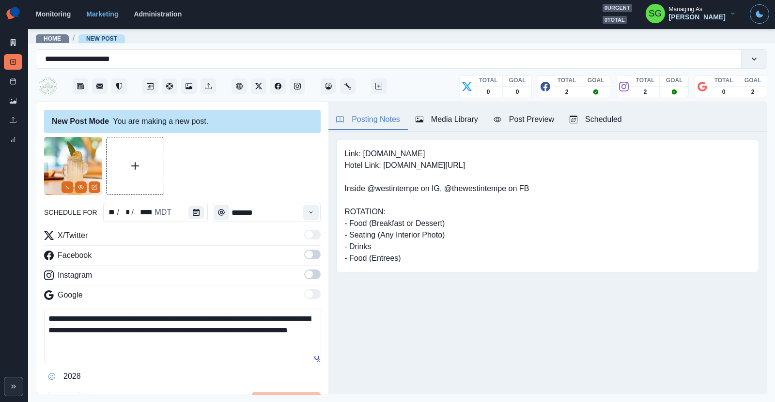
type textarea "**********"
click at [311, 254] on span at bounding box center [309, 255] width 8 height 8
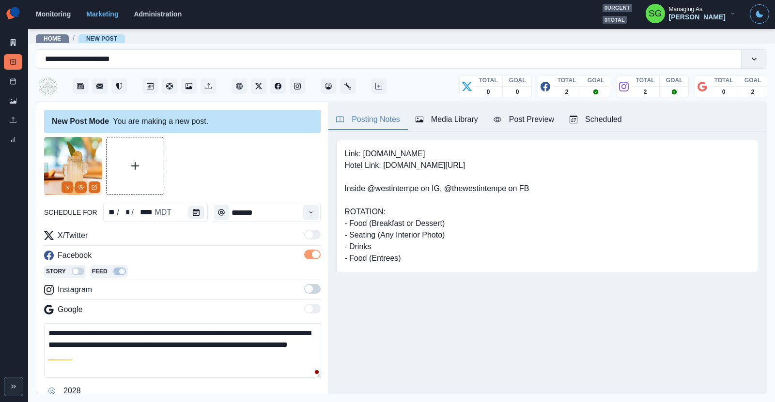
click at [316, 289] on span at bounding box center [312, 289] width 16 height 10
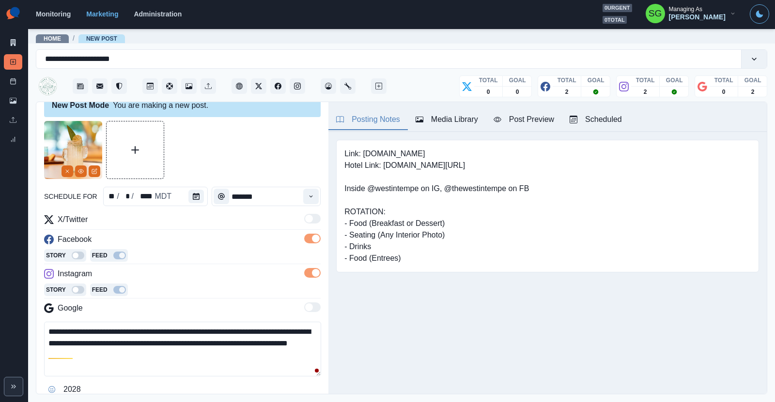
scroll to position [60, 0]
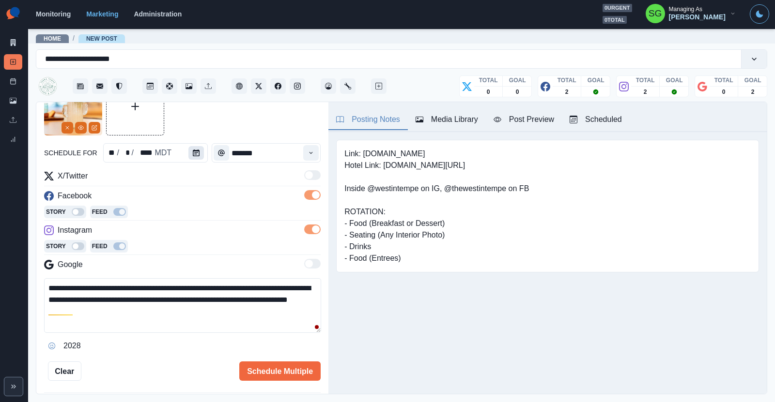
click at [193, 152] on icon "Calendar" at bounding box center [196, 153] width 7 height 7
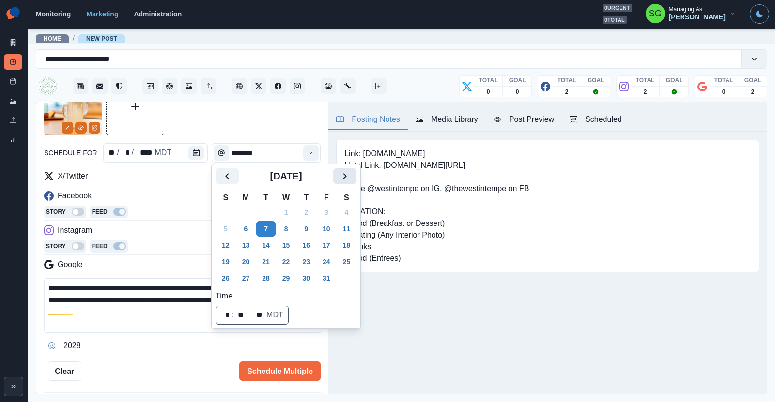
click at [333, 177] on button "Next" at bounding box center [344, 175] width 23 height 15
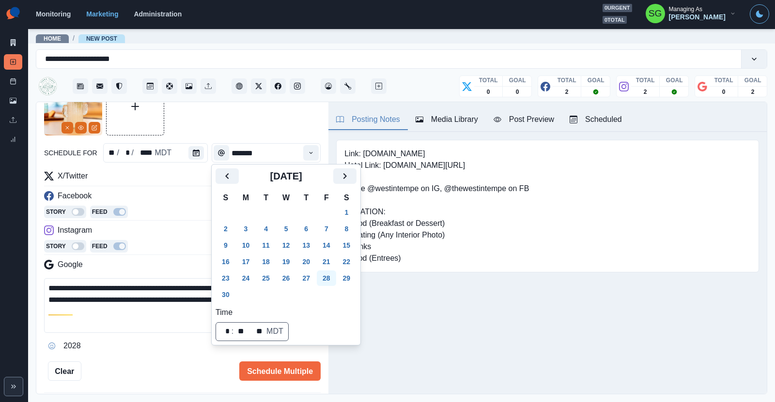
click at [325, 278] on button "28" at bounding box center [326, 278] width 19 height 15
click at [284, 364] on button "Schedule Multiple" at bounding box center [279, 371] width 81 height 19
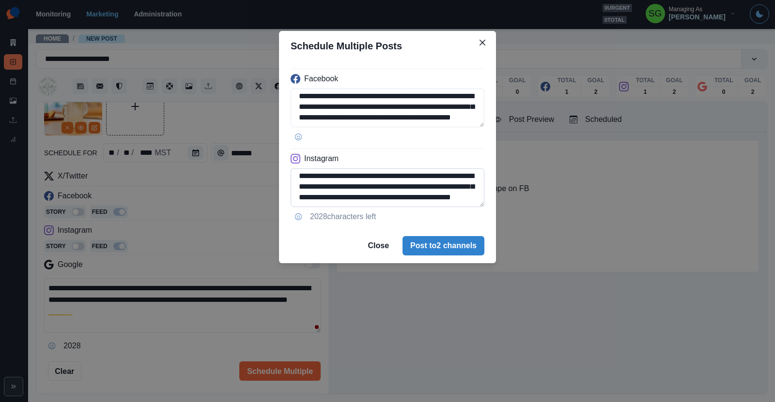
scroll to position [7, 0]
click at [441, 245] on button "Post to 2 channels" at bounding box center [443, 245] width 82 height 19
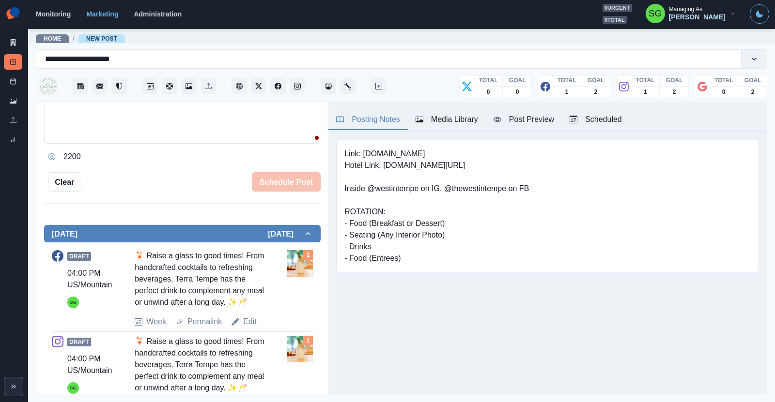
scroll to position [0, 0]
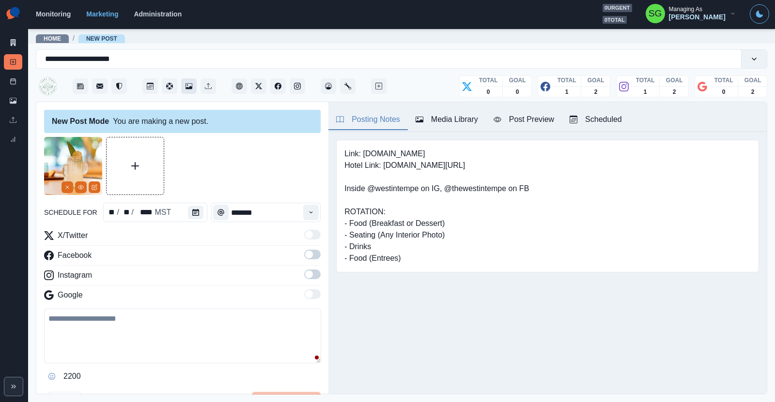
click at [187, 86] on icon "Media Library" at bounding box center [188, 86] width 7 height 7
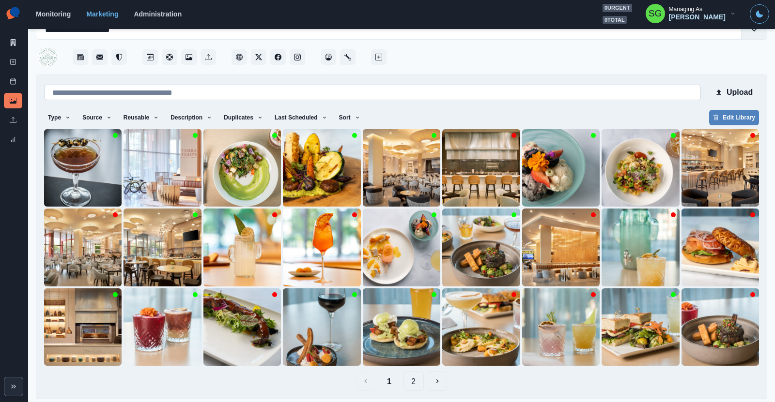
scroll to position [33, 0]
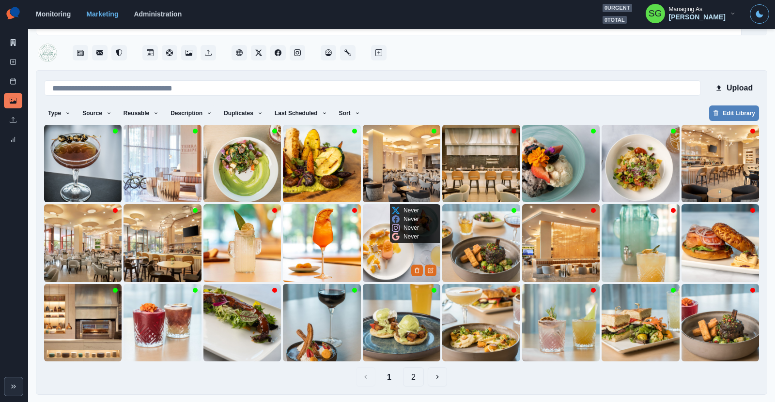
click at [401, 257] on img at bounding box center [401, 242] width 77 height 77
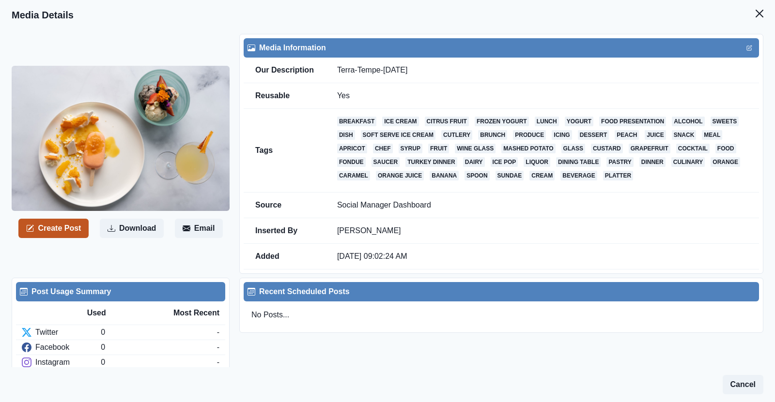
click at [79, 228] on button "Create Post" at bounding box center [53, 228] width 70 height 19
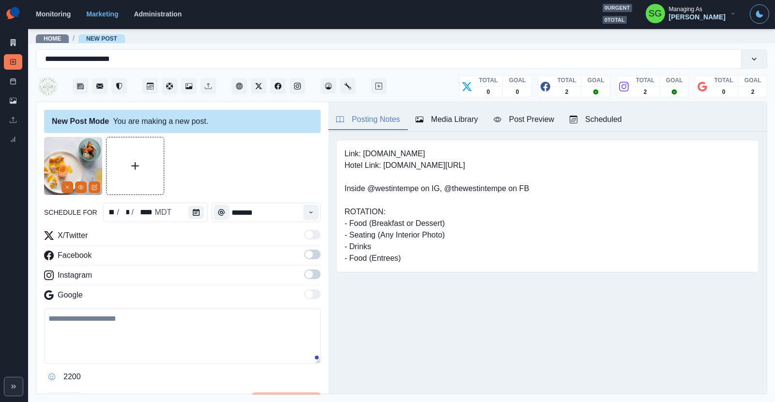
click at [118, 319] on textarea at bounding box center [182, 336] width 276 height 55
paste textarea "**********"
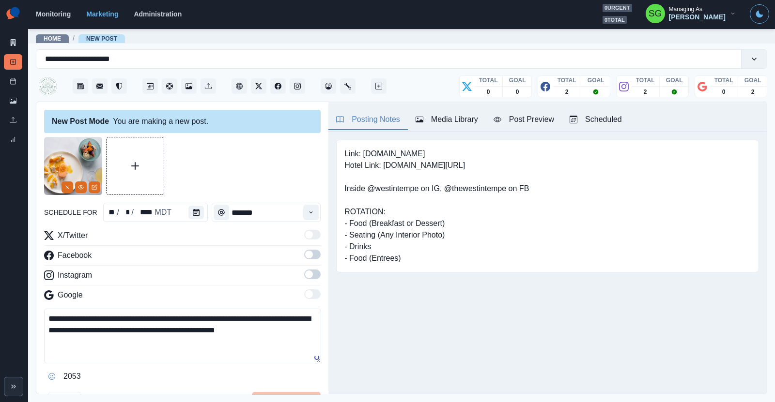
click at [143, 330] on textarea "**********" at bounding box center [182, 336] width 277 height 55
type textarea "**********"
click at [195, 213] on icon "Calendar" at bounding box center [196, 212] width 7 height 7
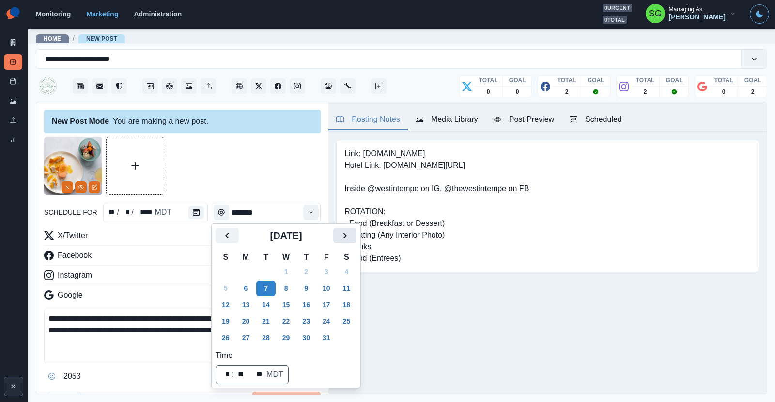
click at [349, 235] on icon "Next" at bounding box center [345, 236] width 12 height 12
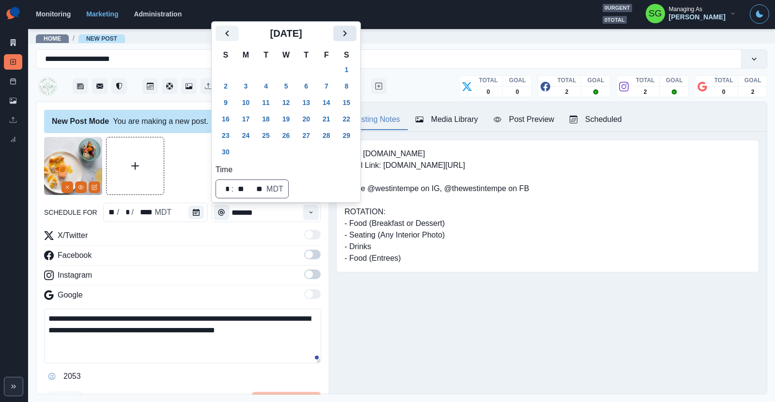
click at [342, 34] on icon "Next" at bounding box center [345, 34] width 12 height 12
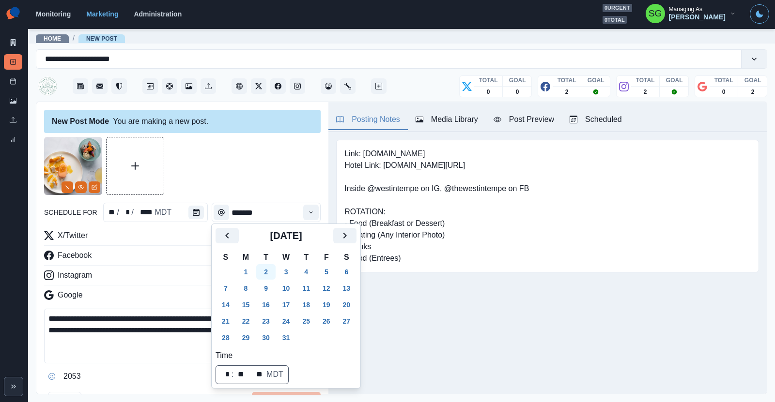
click at [265, 274] on button "2" at bounding box center [265, 271] width 19 height 15
click at [308, 212] on icon "Time" at bounding box center [310, 212] width 7 height 7
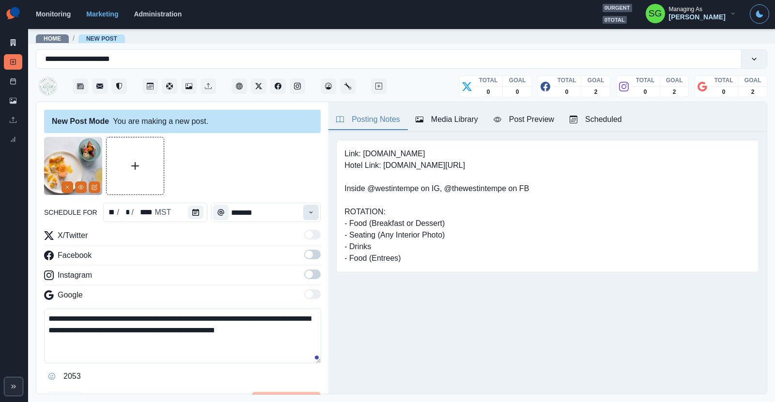
click at [308, 212] on icon "Time" at bounding box center [310, 212] width 7 height 7
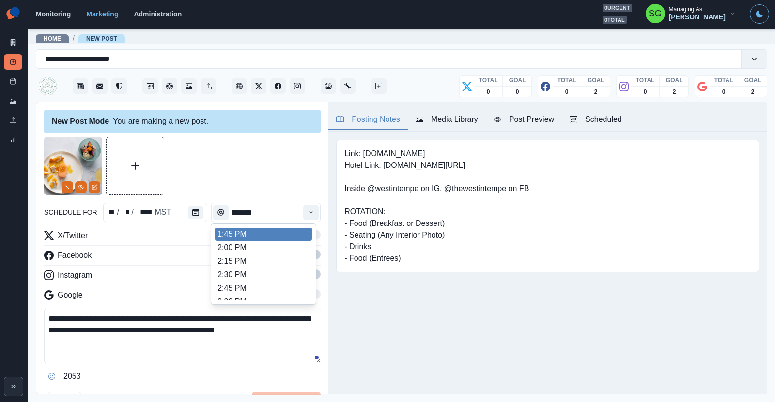
scroll to position [336, 0]
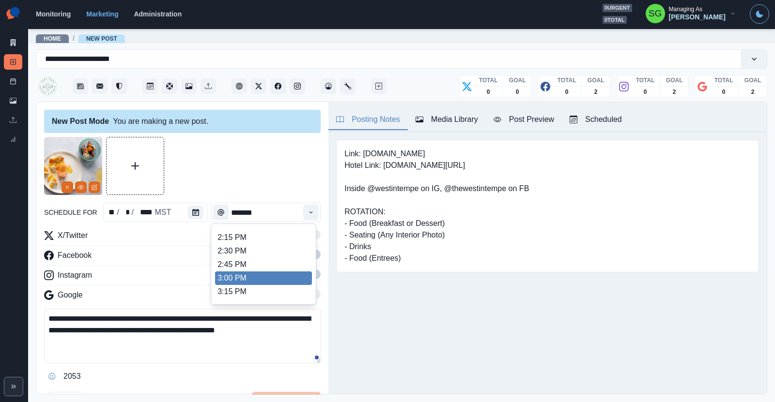
click at [250, 273] on li "3:00 PM" at bounding box center [263, 279] width 97 height 14
type input "*******"
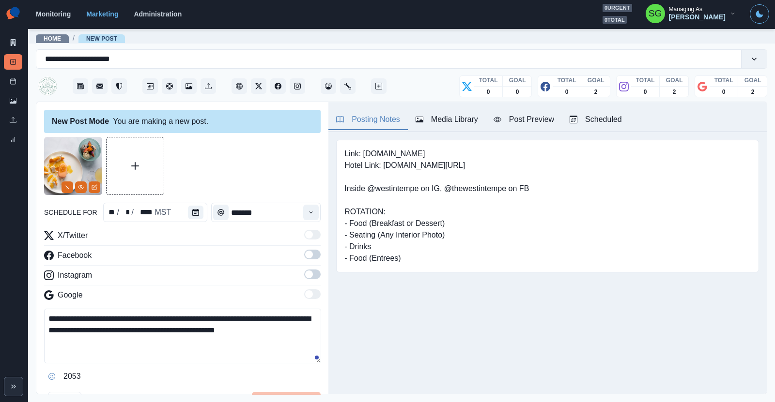
click at [311, 252] on span at bounding box center [309, 255] width 8 height 8
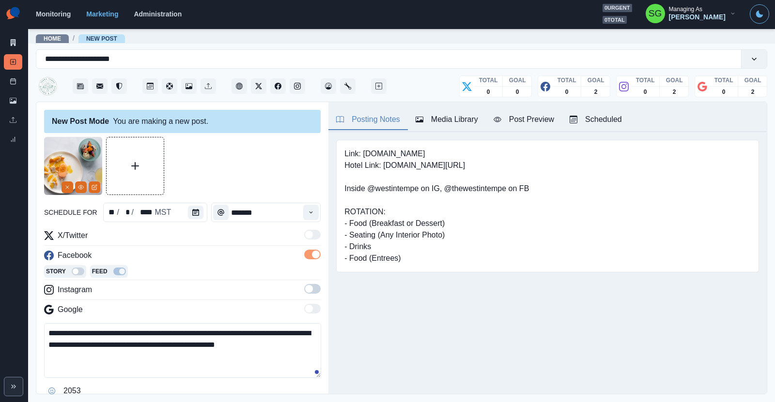
click at [312, 286] on span at bounding box center [309, 289] width 8 height 8
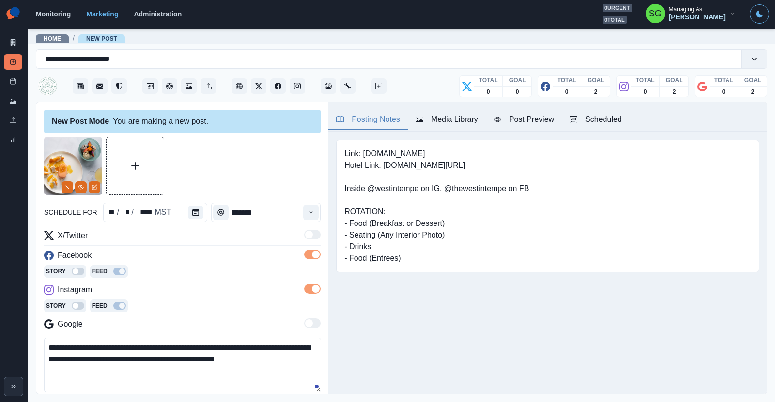
scroll to position [111, 0]
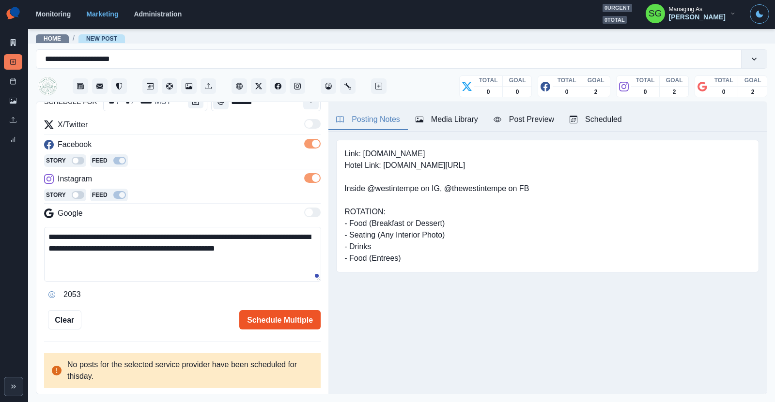
click at [269, 317] on button "Schedule Multiple" at bounding box center [279, 319] width 81 height 19
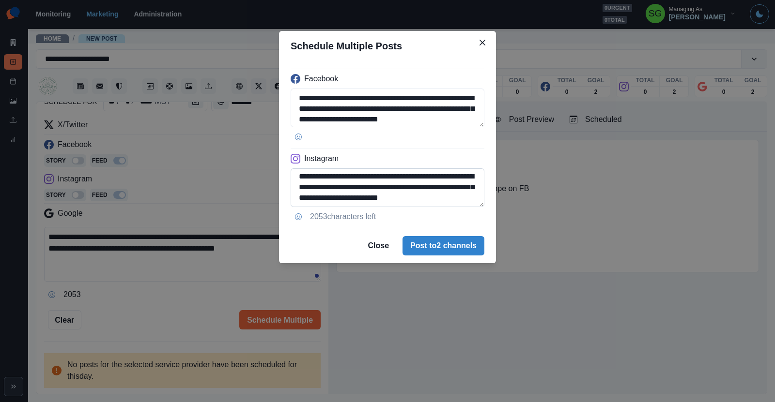
scroll to position [0, 0]
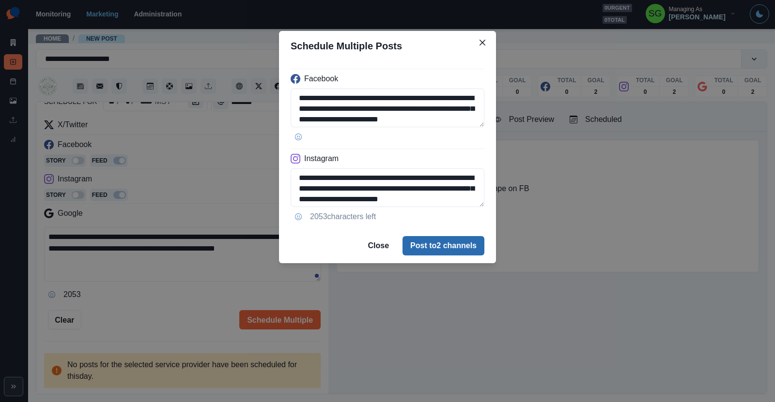
click at [432, 243] on button "Post to 2 channels" at bounding box center [443, 245] width 82 height 19
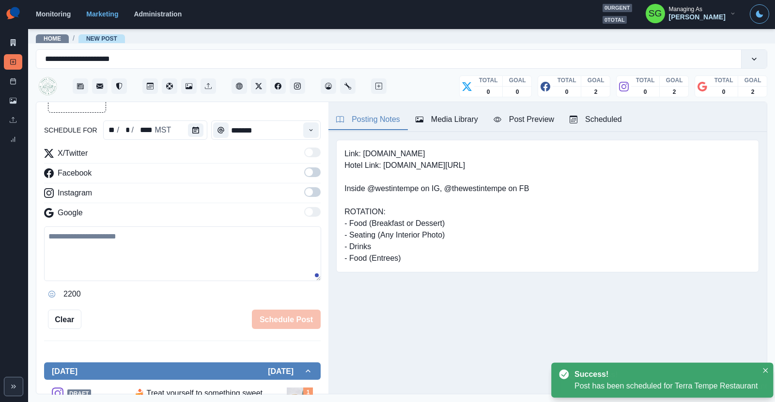
scroll to position [111, 0]
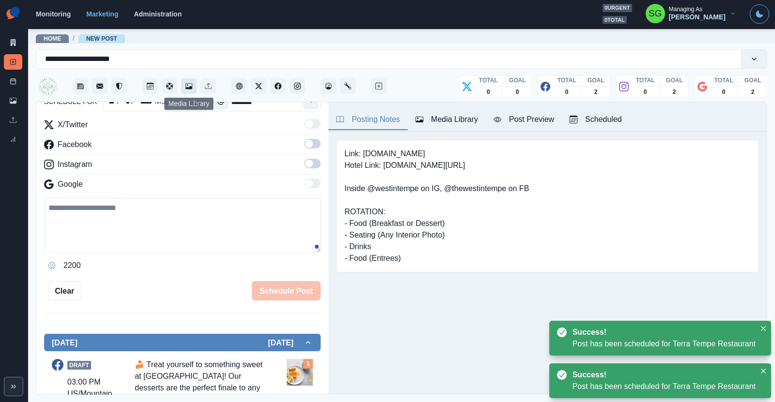
click at [187, 83] on icon "Media Library" at bounding box center [188, 86] width 7 height 6
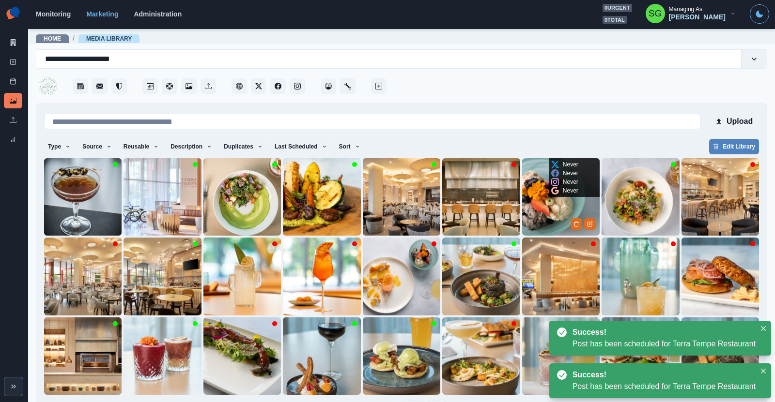
scroll to position [33, 0]
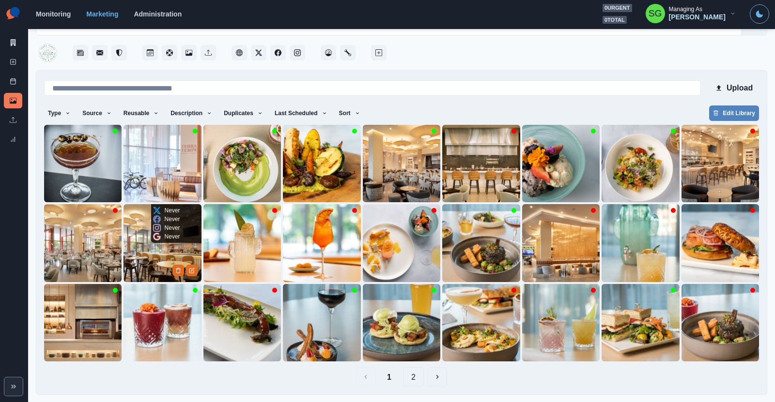
click at [142, 260] on img at bounding box center [161, 242] width 77 height 77
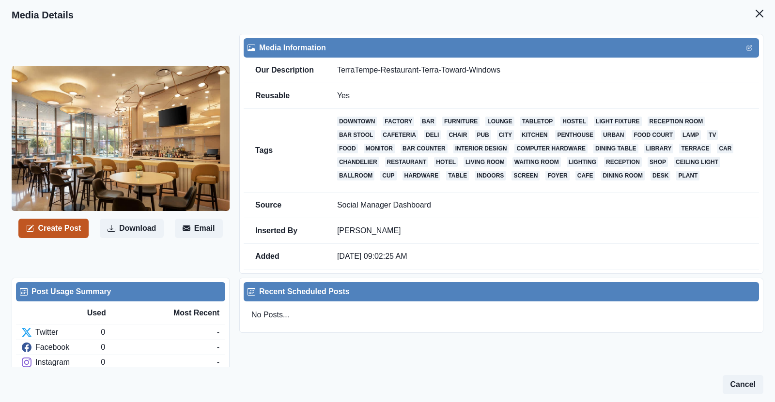
click at [74, 228] on button "Create Post" at bounding box center [53, 228] width 70 height 19
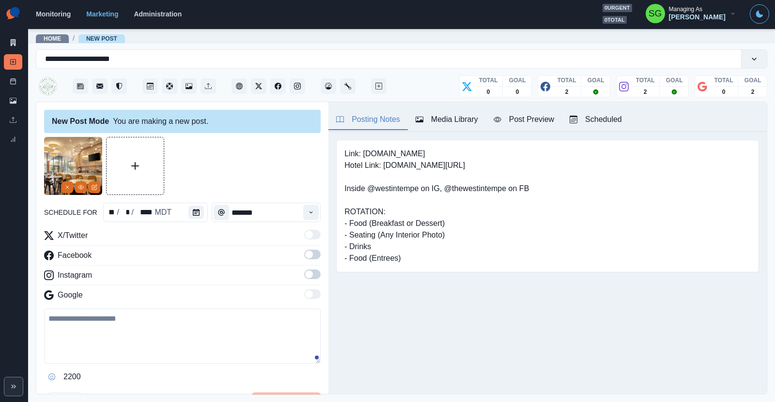
click at [106, 339] on textarea at bounding box center [182, 336] width 276 height 55
paste textarea "**********"
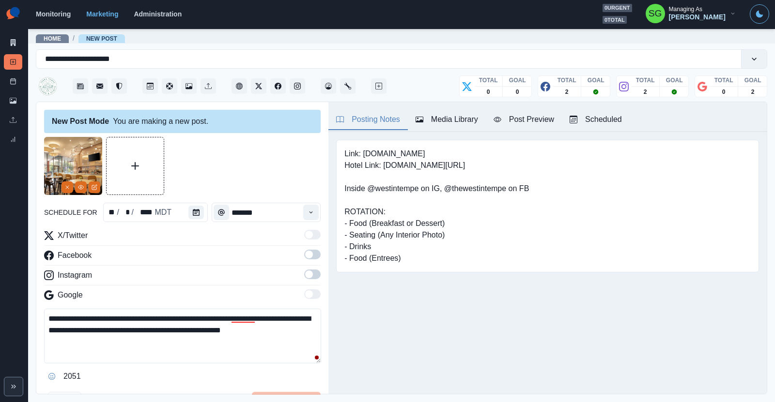
type textarea "**********"
click at [194, 211] on icon "Calendar" at bounding box center [196, 212] width 7 height 7
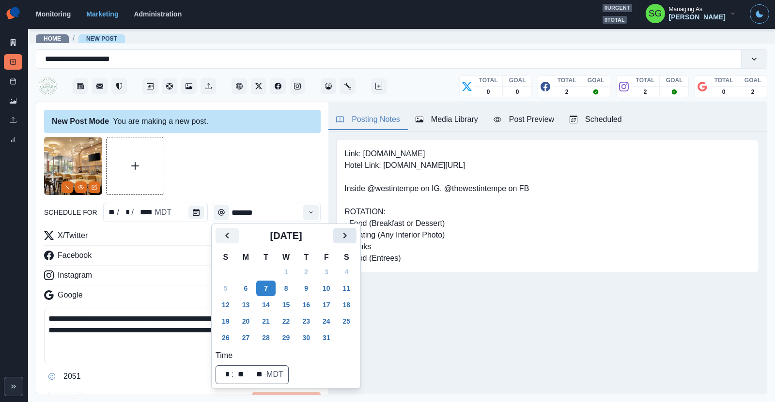
click at [343, 234] on icon "Next" at bounding box center [345, 236] width 12 height 12
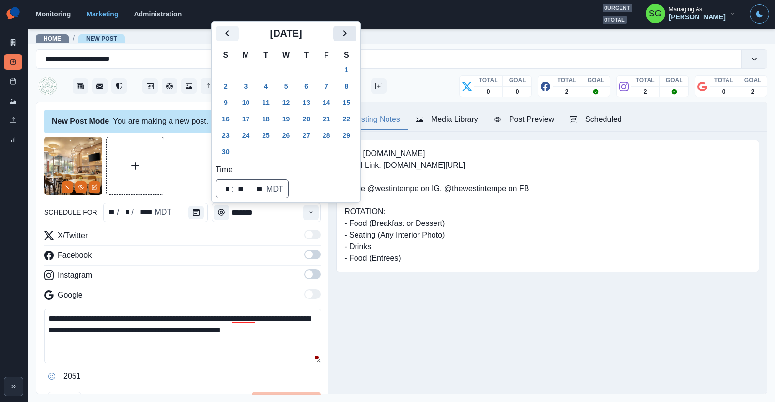
click at [340, 35] on icon "Next" at bounding box center [345, 34] width 12 height 12
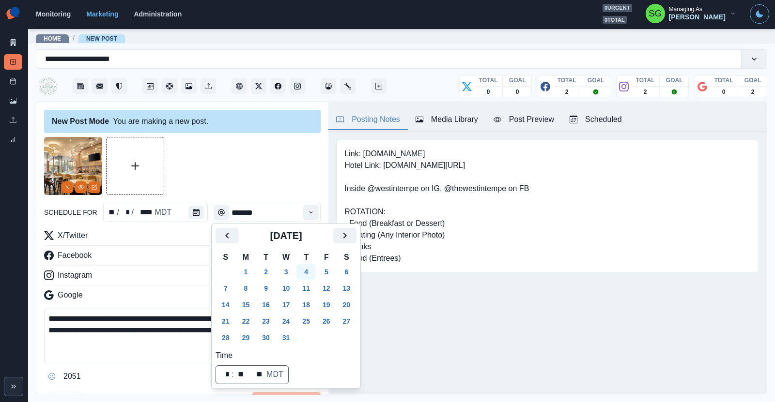
click at [309, 271] on button "4" at bounding box center [305, 271] width 19 height 15
click at [311, 210] on icon "Time" at bounding box center [310, 212] width 7 height 7
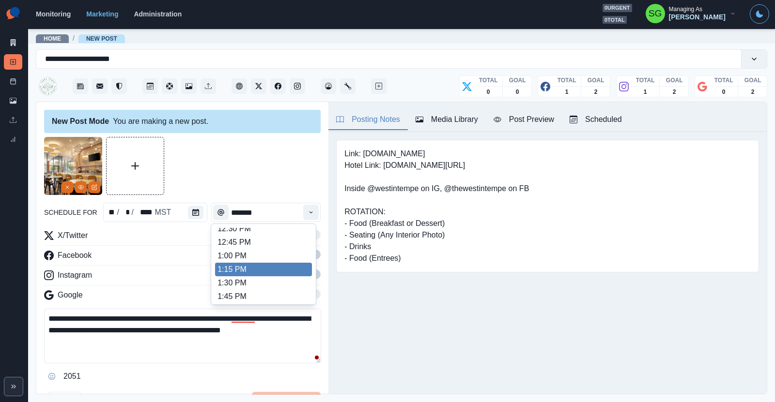
scroll to position [253, 0]
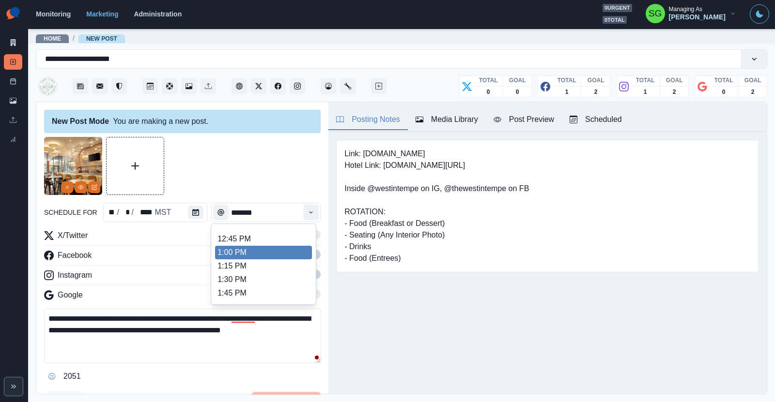
click at [256, 255] on li "1:00 PM" at bounding box center [263, 253] width 97 height 14
type input "*******"
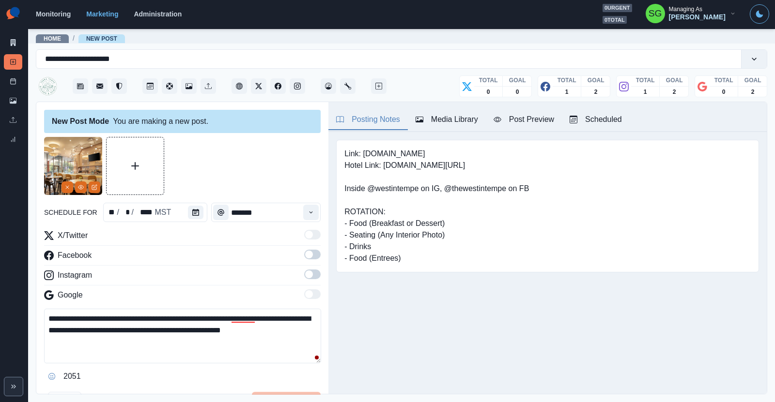
click at [308, 252] on span at bounding box center [309, 255] width 8 height 8
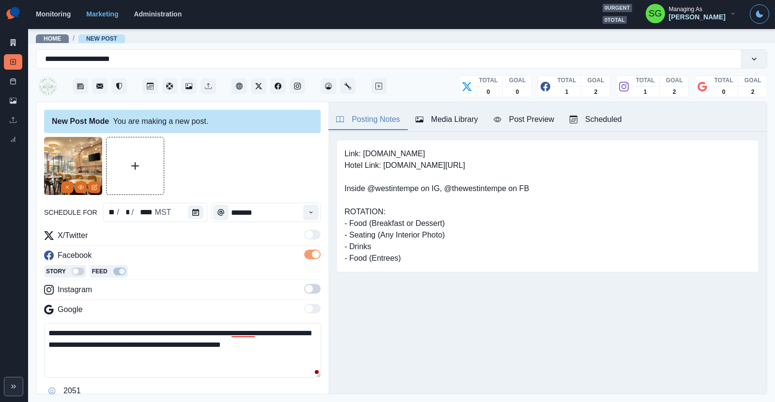
click at [314, 289] on span at bounding box center [312, 289] width 16 height 10
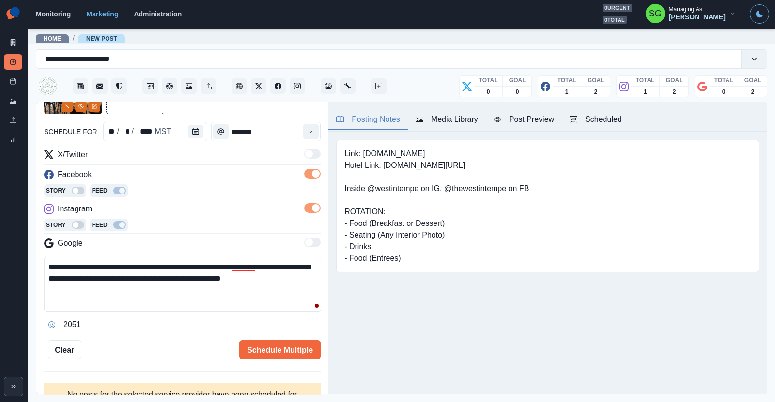
scroll to position [90, 0]
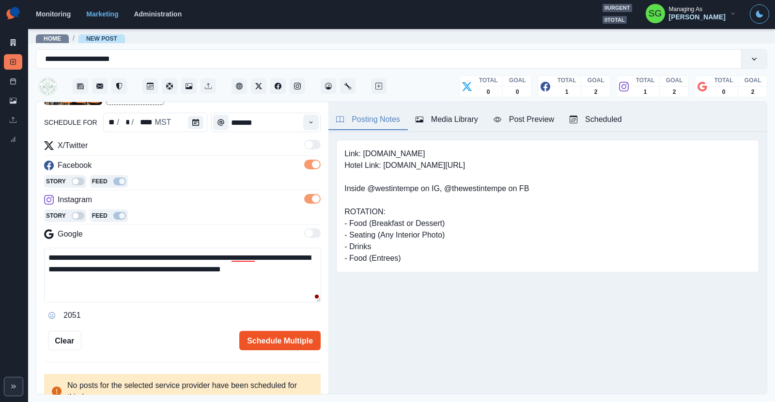
click at [263, 335] on button "Schedule Multiple" at bounding box center [279, 340] width 81 height 19
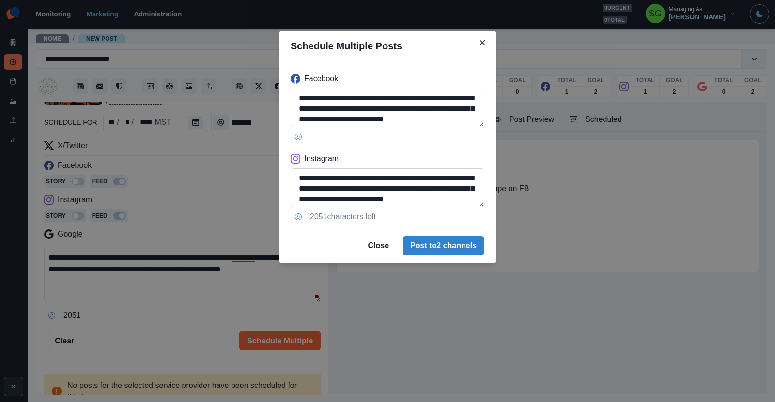
scroll to position [12, 0]
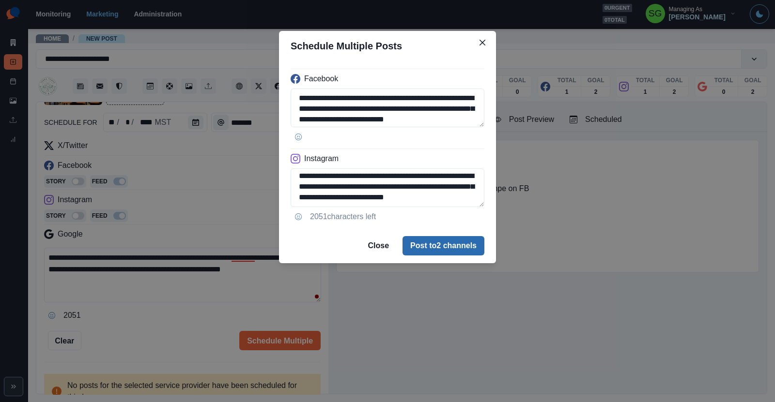
click at [430, 244] on button "Post to 2 channels" at bounding box center [443, 245] width 82 height 19
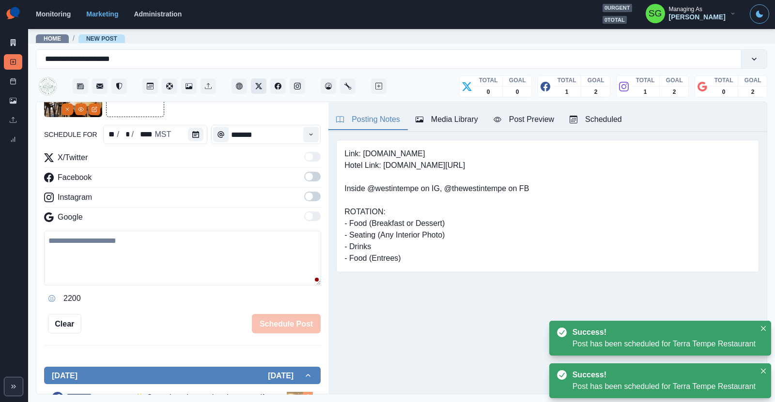
scroll to position [39, 0]
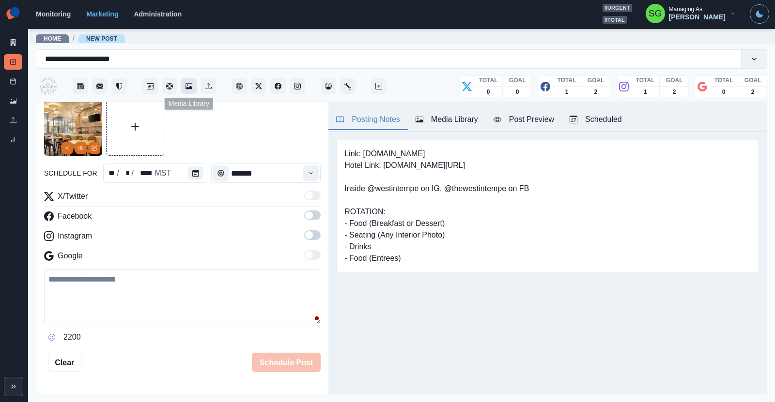
click at [191, 87] on icon "Media Library" at bounding box center [188, 86] width 7 height 6
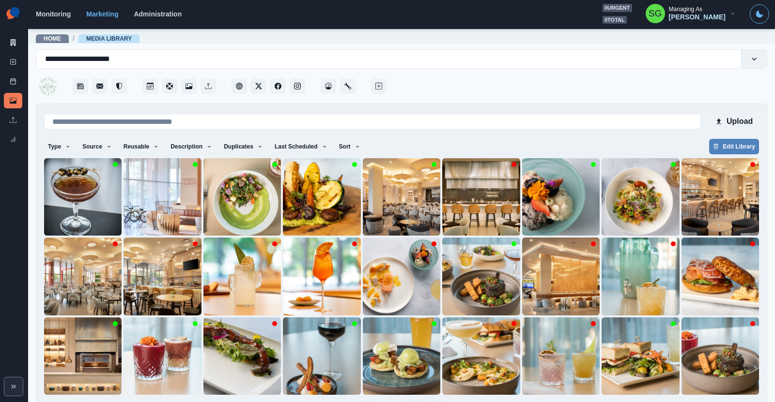
scroll to position [33, 0]
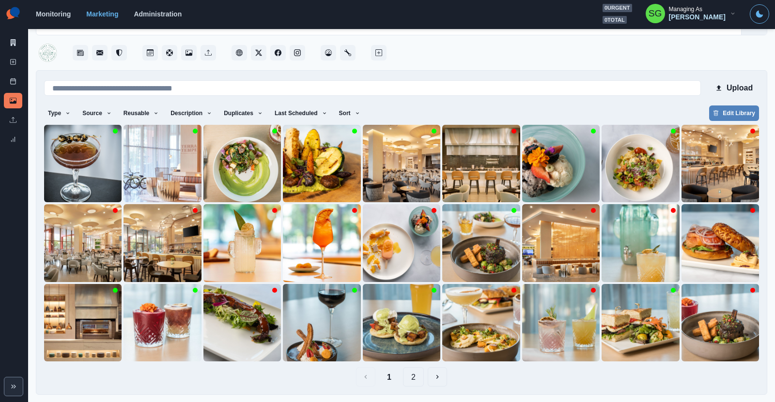
click at [417, 375] on button "2" at bounding box center [413, 376] width 21 height 19
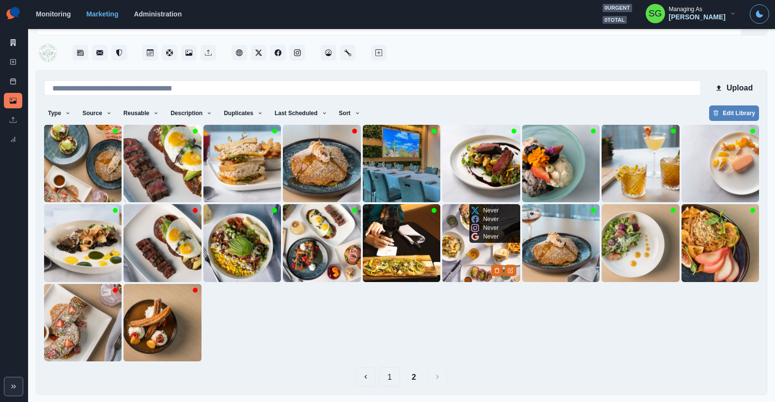
click at [457, 262] on img at bounding box center [480, 242] width 77 height 77
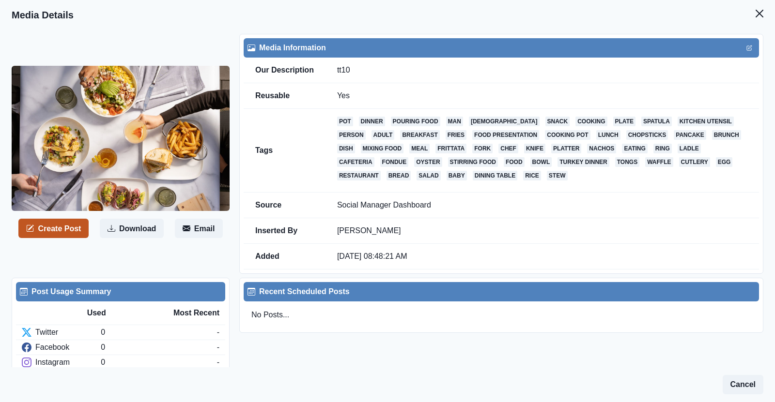
click at [75, 230] on button "Create Post" at bounding box center [53, 228] width 70 height 19
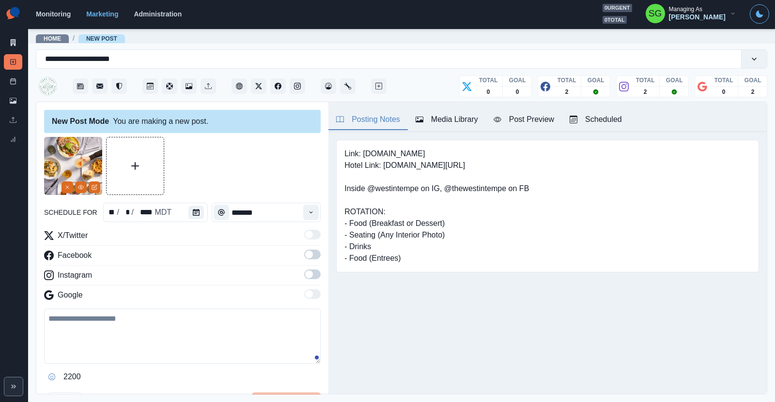
click at [96, 330] on textarea at bounding box center [182, 336] width 276 height 55
paste textarea "**********"
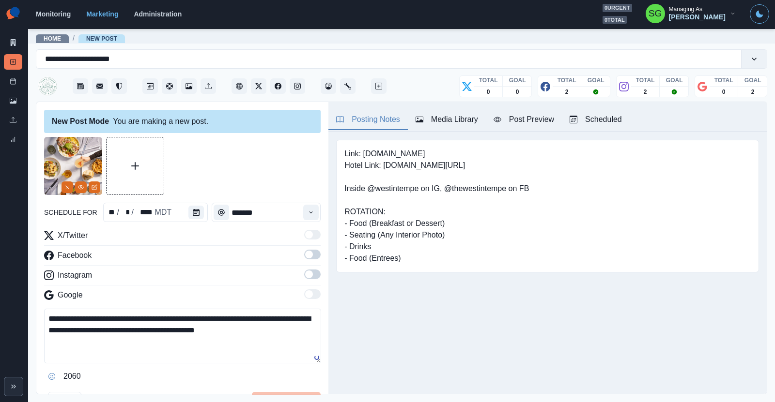
type textarea "**********"
click at [202, 212] on button "Calendar" at bounding box center [195, 213] width 15 height 14
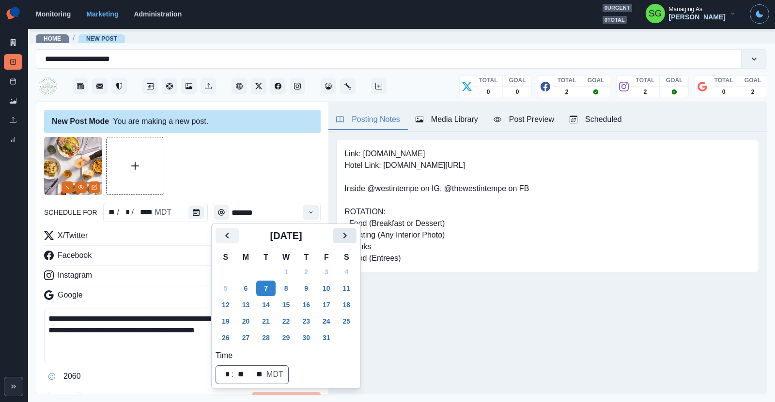
click at [339, 235] on icon "Next" at bounding box center [345, 236] width 12 height 12
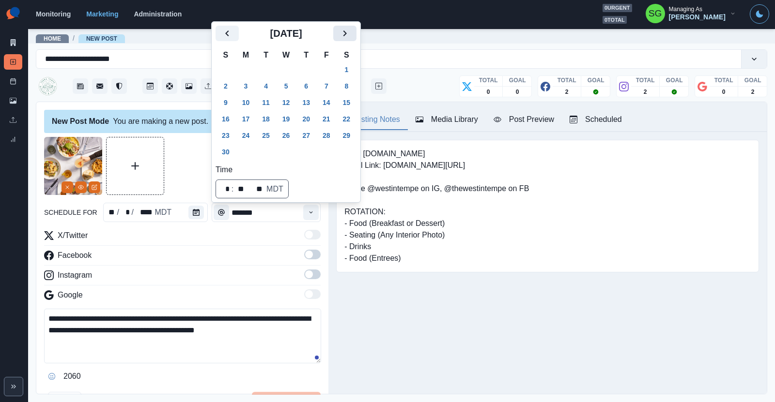
click at [346, 37] on icon "Next" at bounding box center [345, 34] width 12 height 12
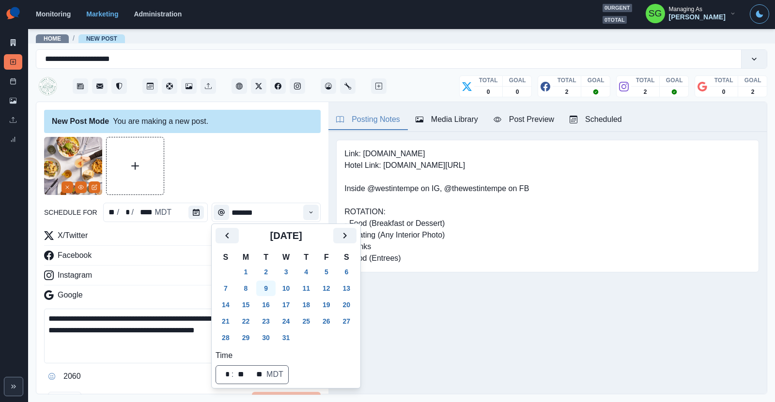
click at [266, 287] on button "9" at bounding box center [265, 288] width 19 height 15
click at [305, 213] on button "Time" at bounding box center [310, 212] width 15 height 15
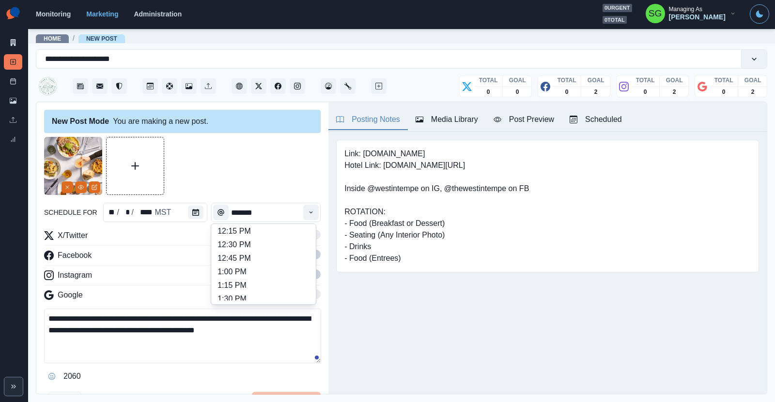
scroll to position [201, 0]
click at [262, 252] on li "12:00 PM" at bounding box center [263, 251] width 97 height 14
type input "********"
click at [310, 254] on span at bounding box center [309, 255] width 8 height 8
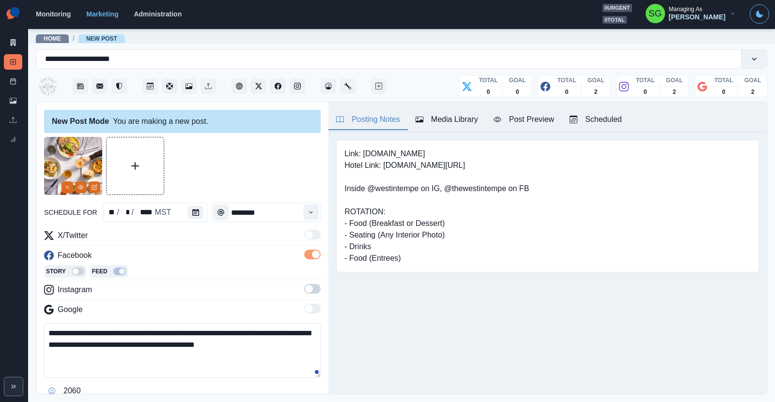
click at [312, 289] on span at bounding box center [309, 289] width 8 height 8
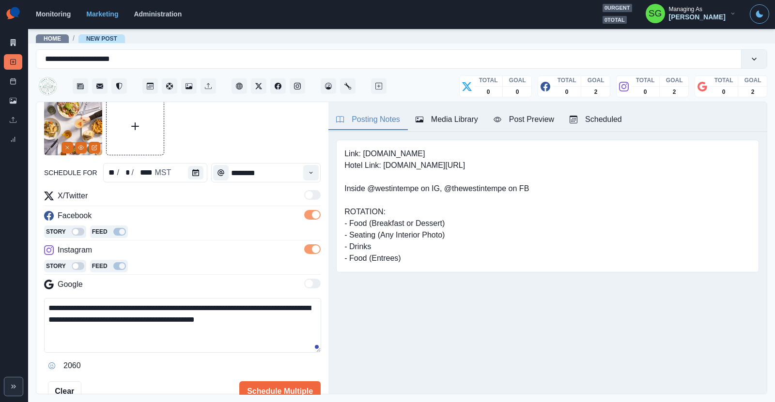
scroll to position [91, 0]
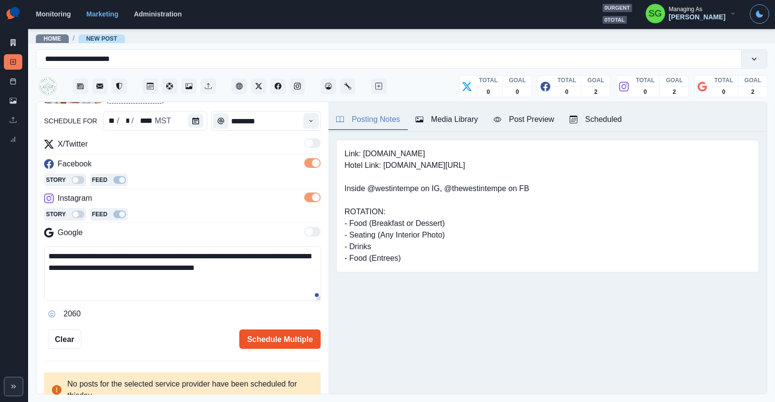
click at [271, 337] on button "Schedule Multiple" at bounding box center [279, 339] width 81 height 19
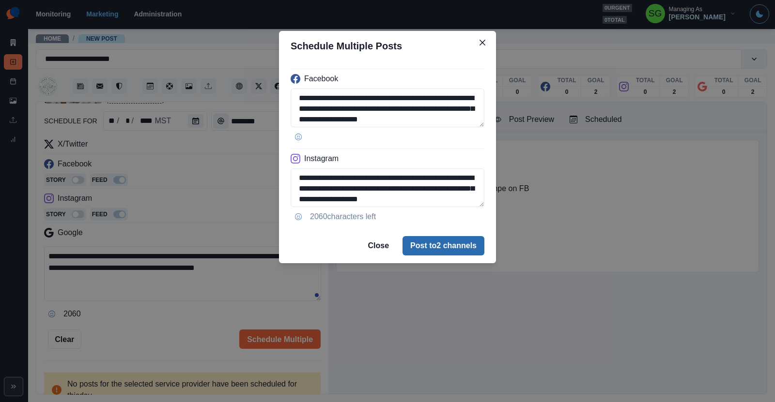
click at [412, 250] on button "Post to 2 channels" at bounding box center [443, 245] width 82 height 19
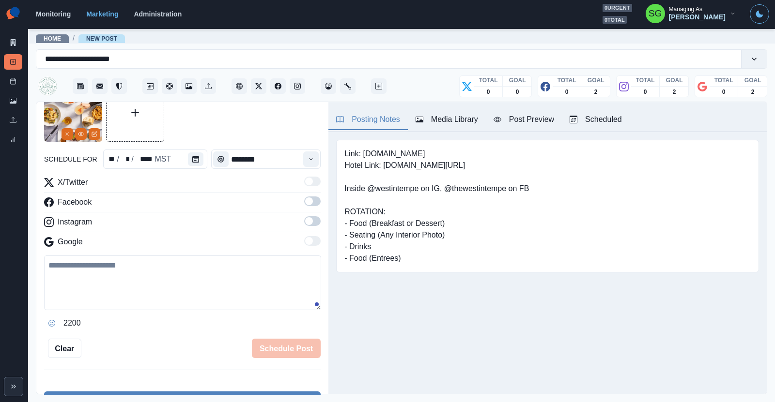
scroll to position [1, 0]
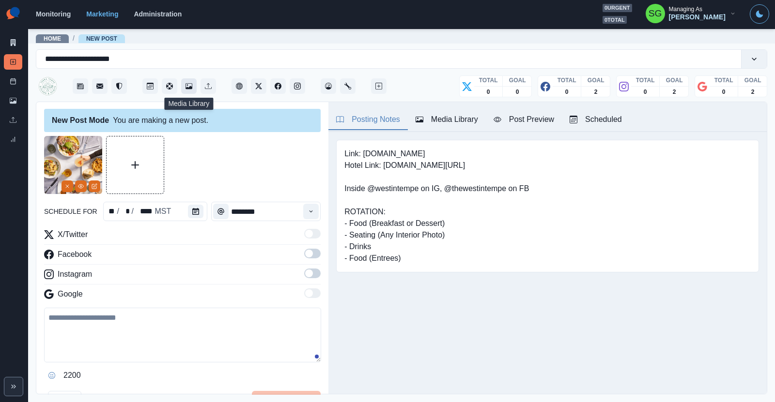
click at [186, 86] on icon "Media Library" at bounding box center [188, 86] width 7 height 7
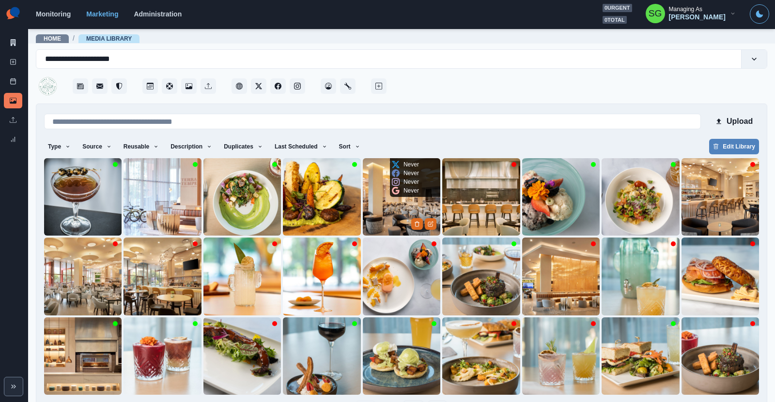
scroll to position [33, 0]
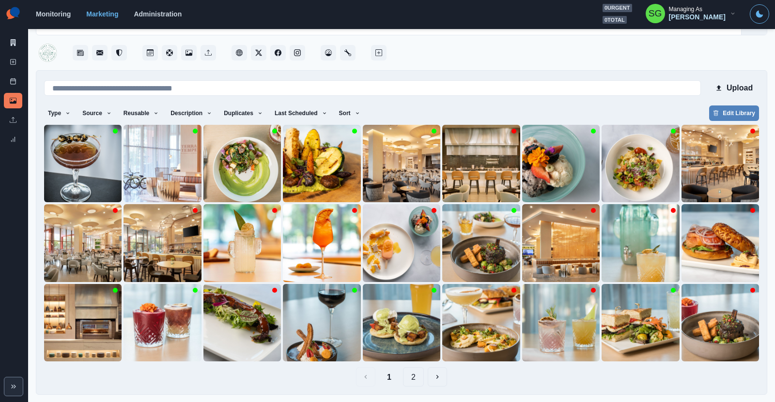
click at [416, 376] on button "2" at bounding box center [413, 376] width 21 height 19
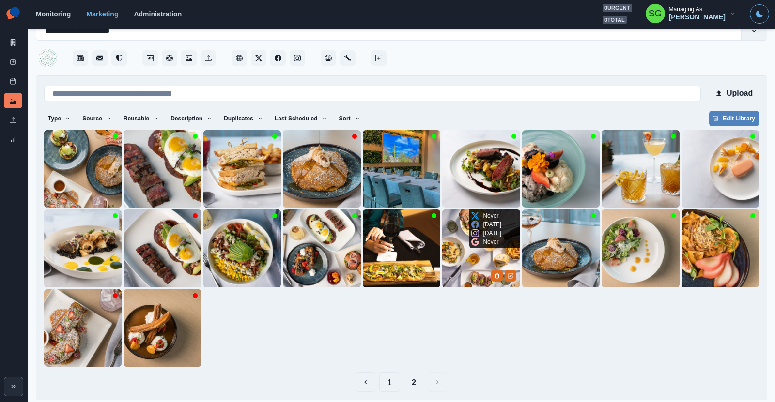
scroll to position [30, 0]
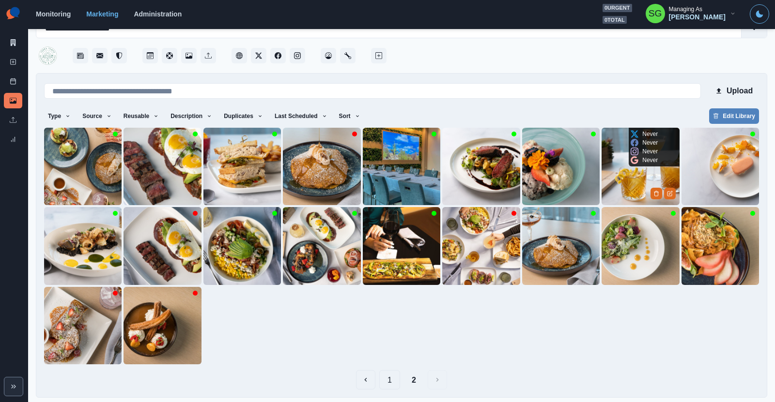
click at [622, 194] on img at bounding box center [639, 166] width 77 height 77
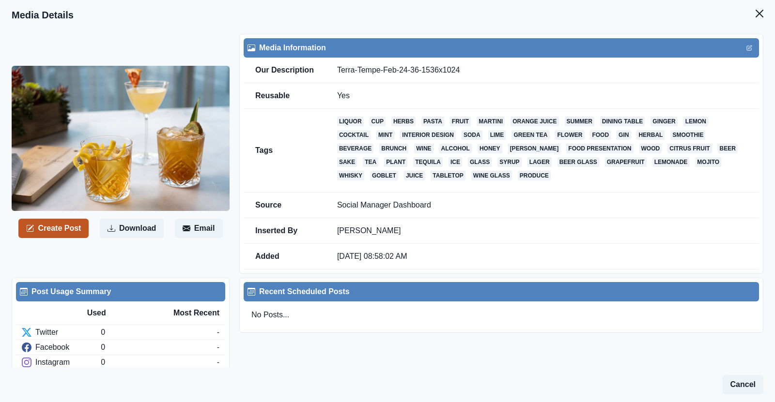
click at [52, 228] on button "Create Post" at bounding box center [53, 228] width 70 height 19
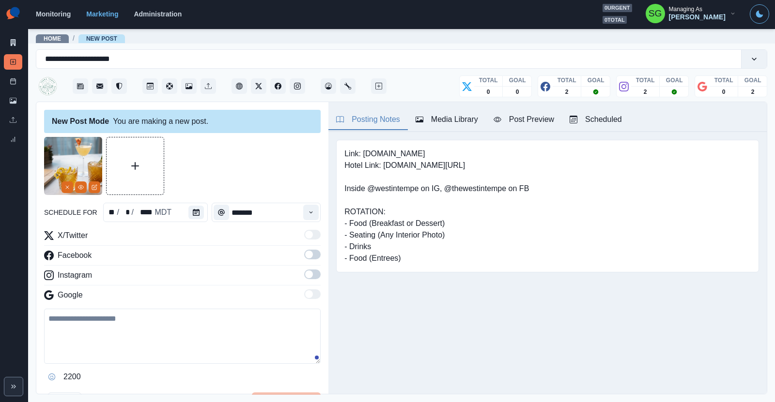
click at [129, 323] on textarea at bounding box center [182, 336] width 276 height 55
paste textarea "**********"
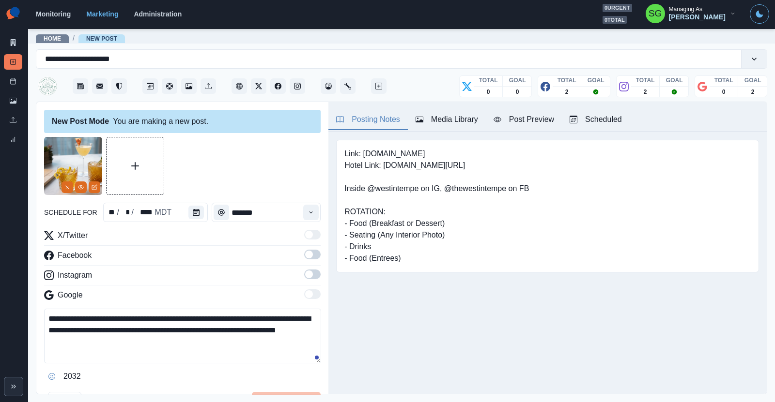
type textarea "**********"
click at [194, 211] on icon "Calendar" at bounding box center [196, 212] width 7 height 7
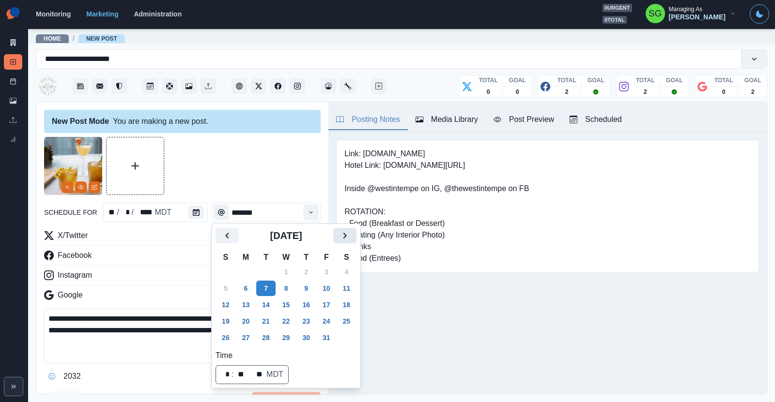
click at [341, 237] on icon "Next" at bounding box center [345, 236] width 12 height 12
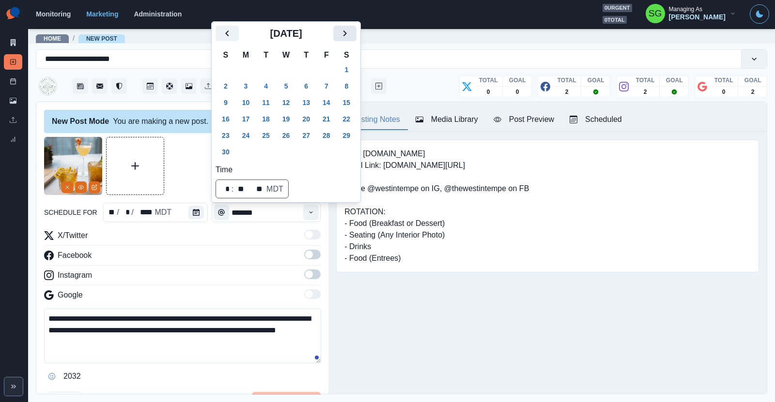
click at [351, 41] on button "Next" at bounding box center [344, 33] width 23 height 15
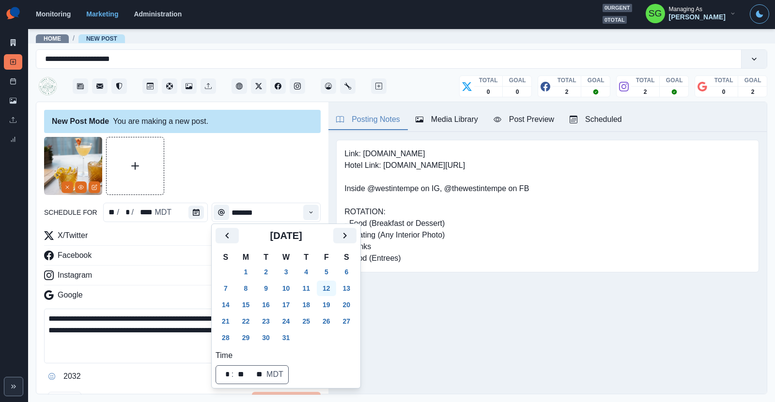
click at [324, 294] on button "12" at bounding box center [326, 288] width 19 height 15
click at [306, 213] on button "Time" at bounding box center [310, 212] width 15 height 15
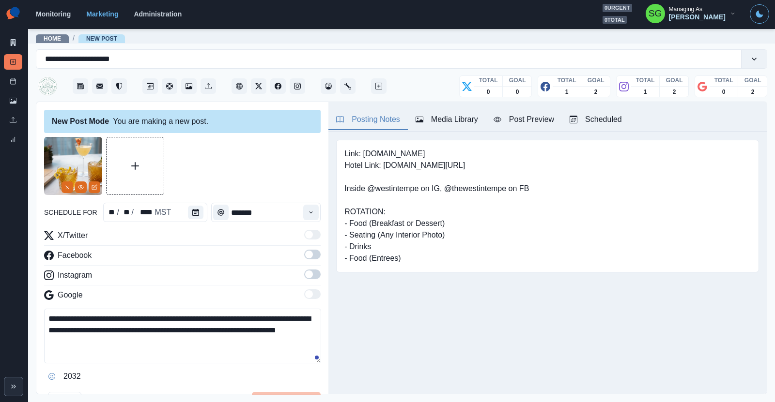
click at [314, 252] on span at bounding box center [312, 255] width 16 height 10
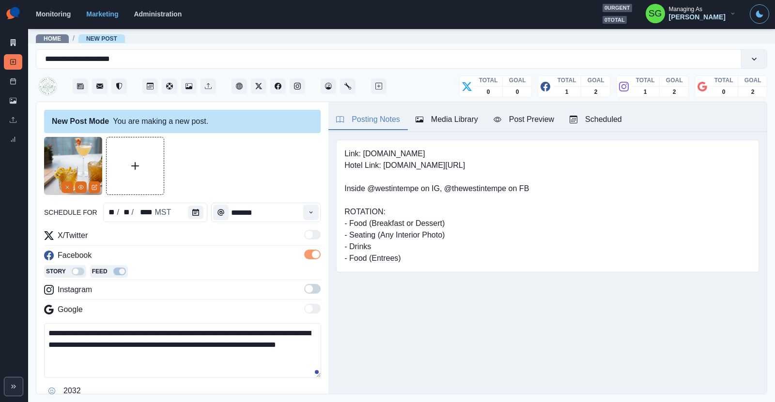
click at [310, 288] on span at bounding box center [309, 289] width 8 height 8
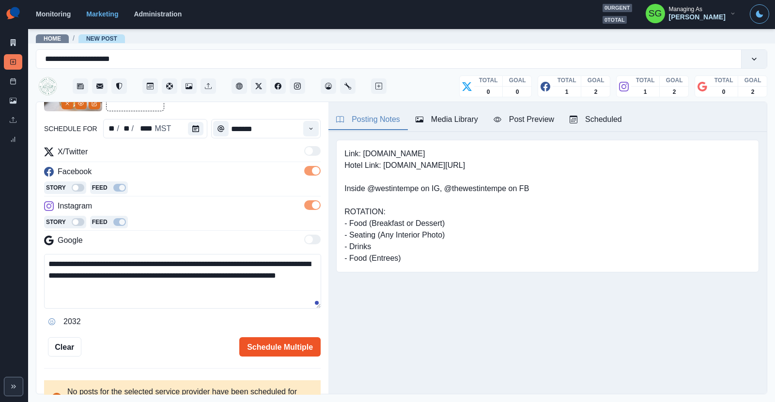
scroll to position [108, 0]
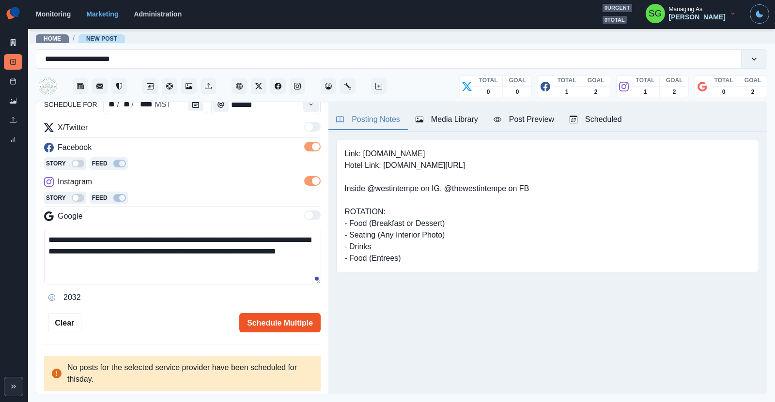
click at [276, 317] on button "Schedule Multiple" at bounding box center [279, 322] width 81 height 19
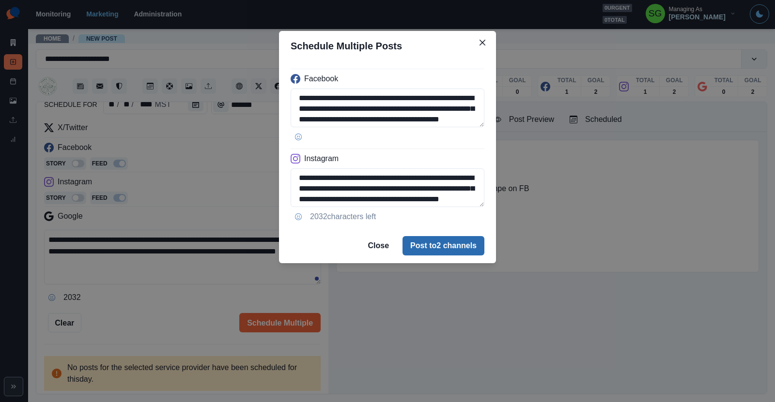
click at [440, 241] on button "Post to 2 channels" at bounding box center [443, 245] width 82 height 19
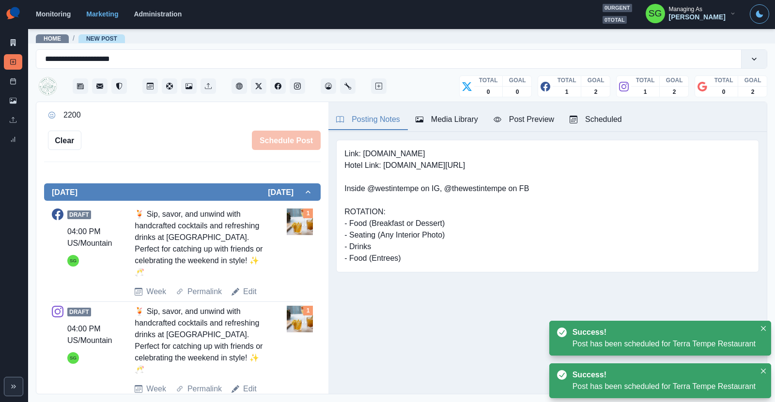
scroll to position [266, 0]
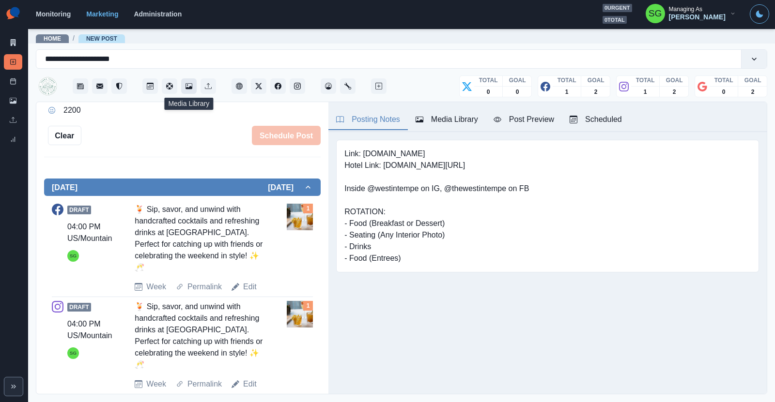
click at [187, 85] on icon "Media Library" at bounding box center [187, 85] width 1 height 1
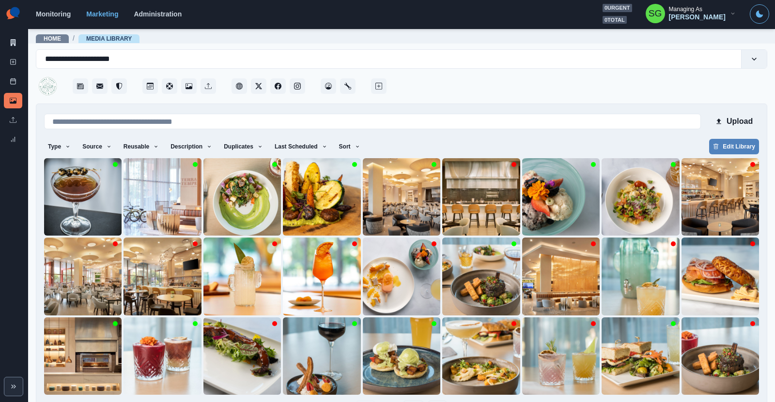
scroll to position [33, 0]
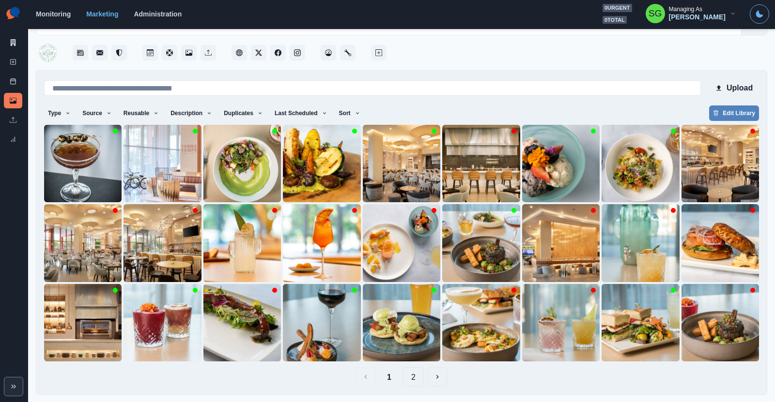
click at [418, 379] on button "2" at bounding box center [413, 376] width 21 height 19
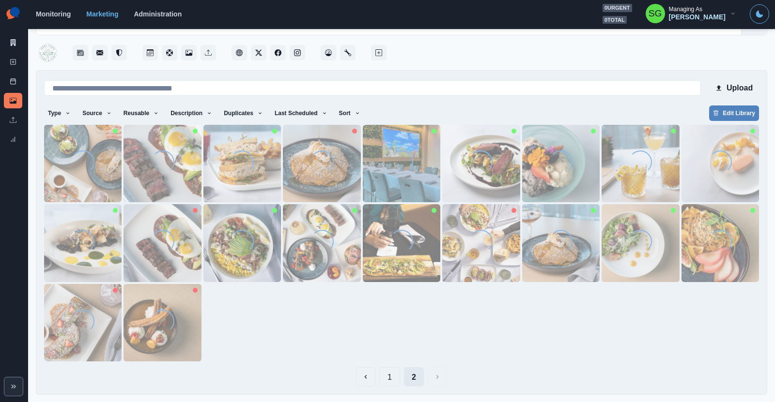
scroll to position [0, 0]
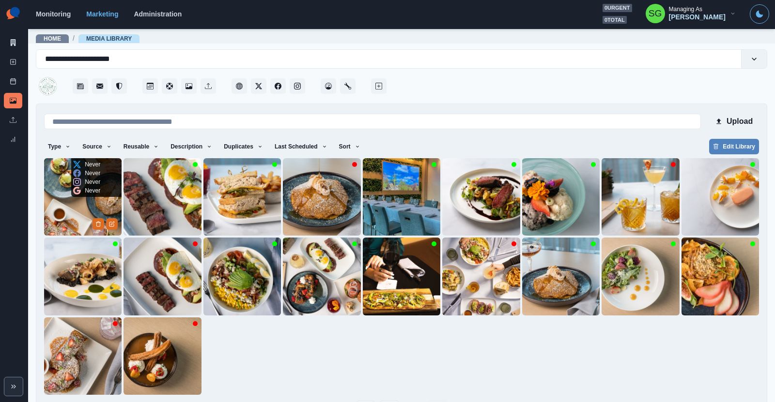
click at [78, 215] on img at bounding box center [82, 196] width 77 height 77
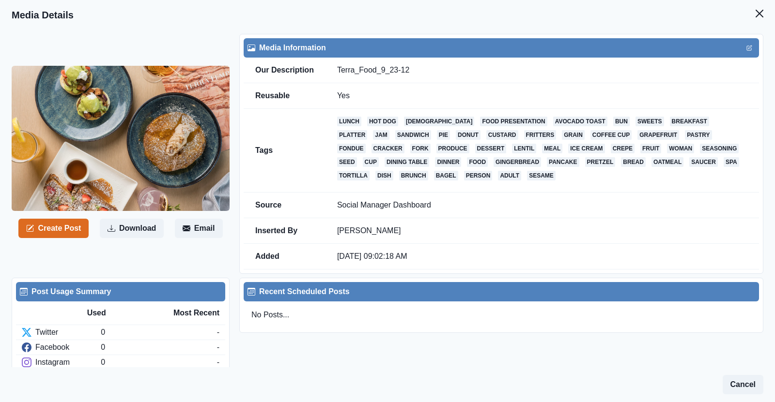
click at [749, 4] on button "Close" at bounding box center [758, 13] width 19 height 19
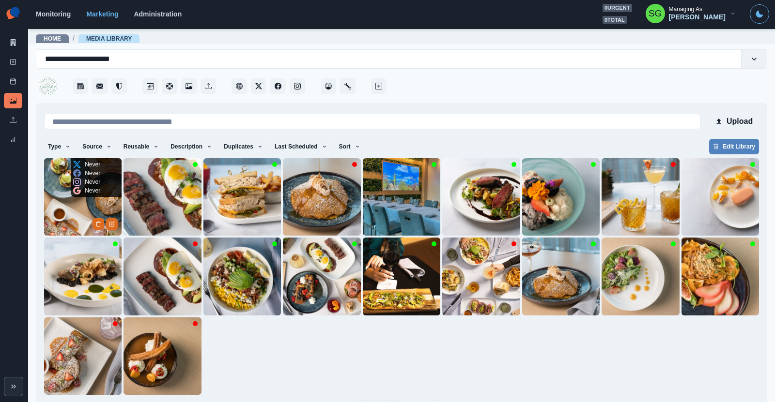
click at [76, 205] on img at bounding box center [82, 196] width 77 height 77
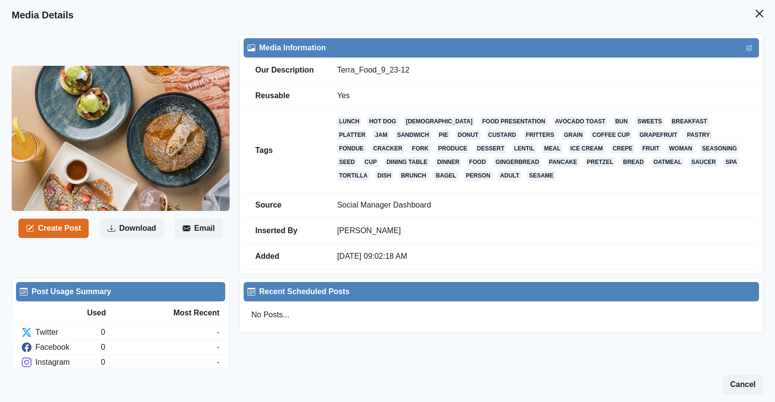
click at [59, 217] on div "Create Post Download Email" at bounding box center [126, 154] width 228 height 240
click at [52, 224] on button "Create Post" at bounding box center [53, 228] width 70 height 19
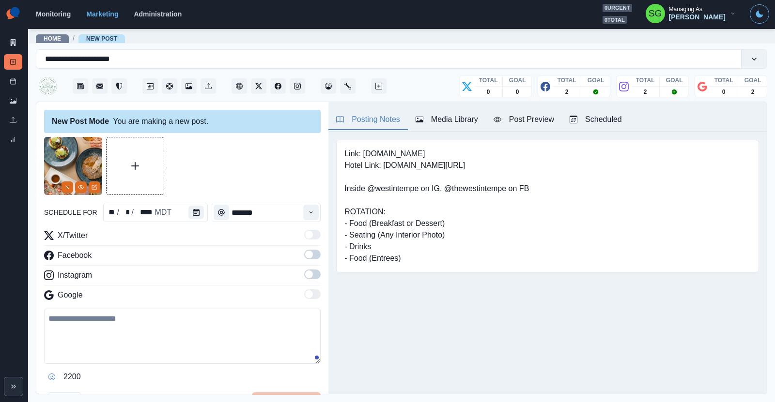
click at [131, 330] on textarea at bounding box center [182, 336] width 276 height 55
paste textarea "**********"
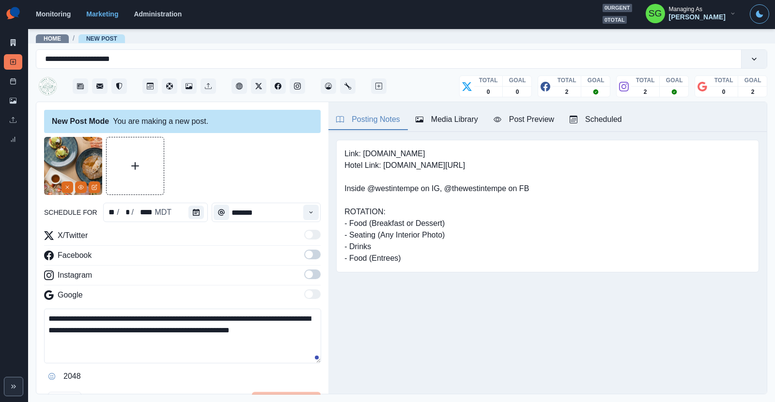
type textarea "**********"
click at [193, 211] on icon "Calendar" at bounding box center [196, 212] width 7 height 7
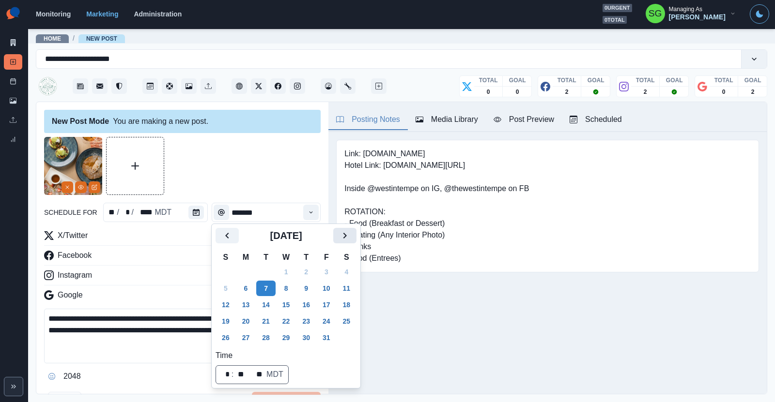
click at [348, 237] on icon "Next" at bounding box center [345, 236] width 12 height 12
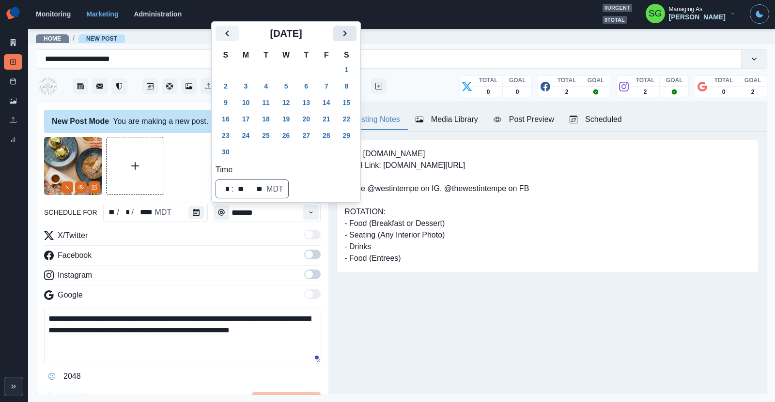
click at [346, 36] on icon "Next" at bounding box center [345, 34] width 12 height 12
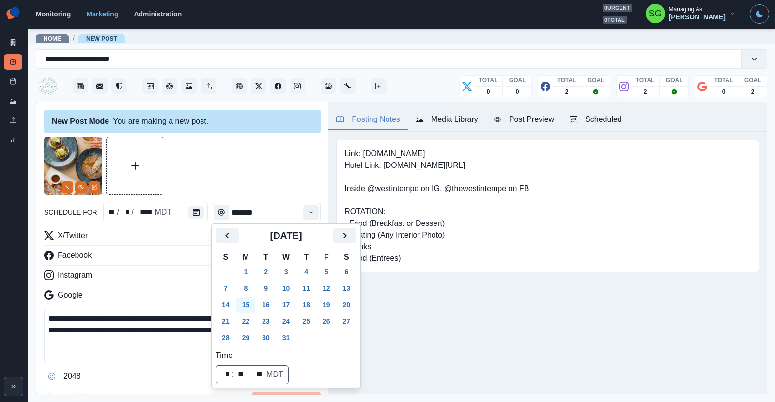
click at [245, 306] on button "15" at bounding box center [245, 304] width 19 height 15
click at [264, 303] on button "16" at bounding box center [265, 304] width 19 height 15
click at [313, 213] on icon "Time" at bounding box center [310, 212] width 7 height 7
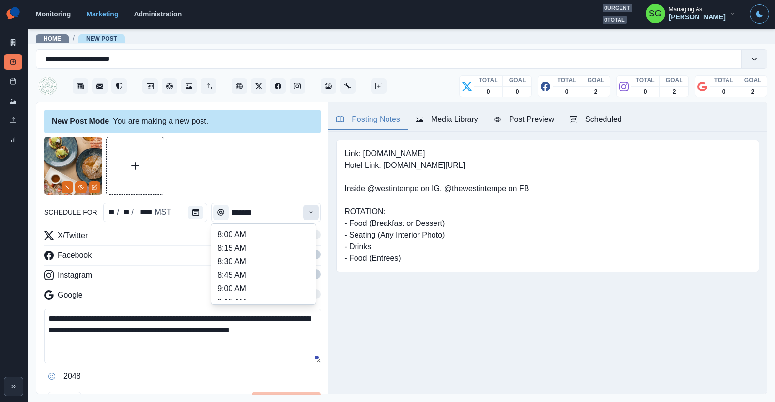
click at [313, 213] on icon "Time" at bounding box center [310, 212] width 7 height 7
click at [271, 244] on li "9:00 AM" at bounding box center [263, 243] width 97 height 14
type input "*******"
click at [304, 250] on label at bounding box center [312, 257] width 16 height 15
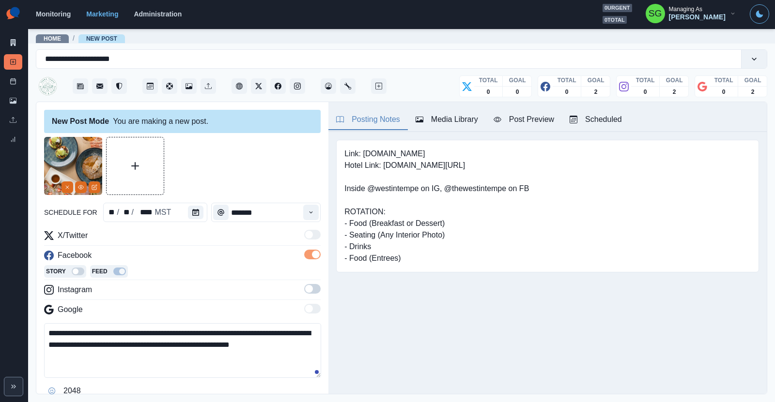
click at [315, 284] on span at bounding box center [312, 289] width 16 height 10
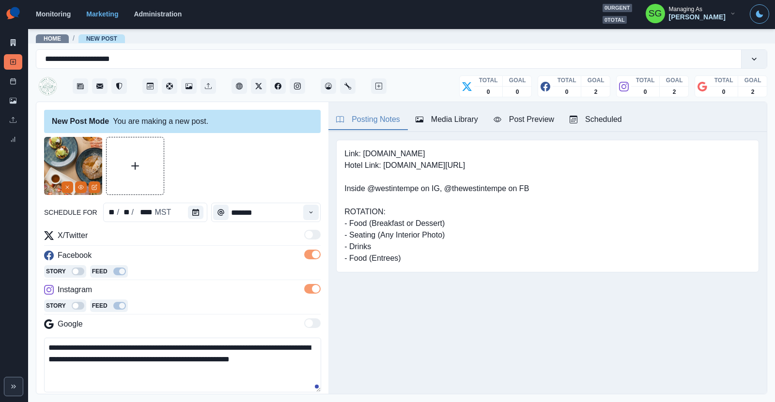
scroll to position [111, 0]
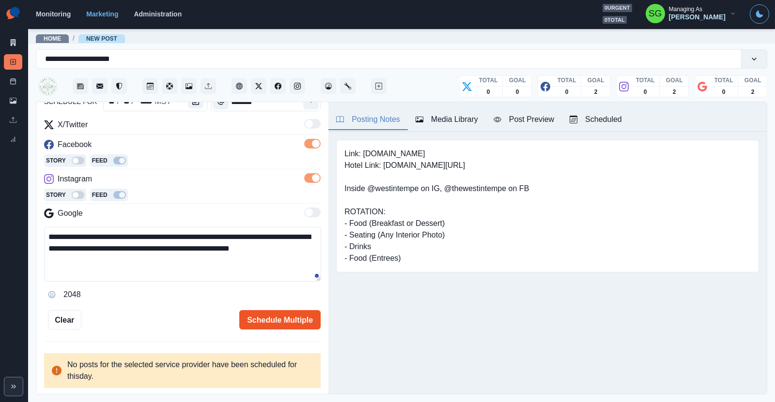
click at [270, 318] on button "Schedule Multiple" at bounding box center [279, 319] width 81 height 19
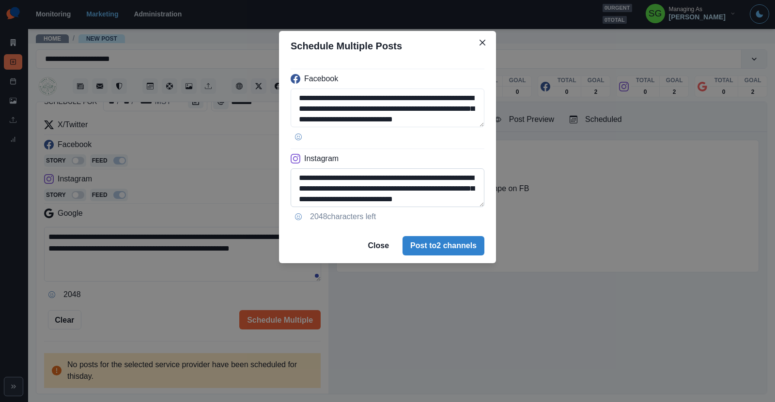
scroll to position [1, 0]
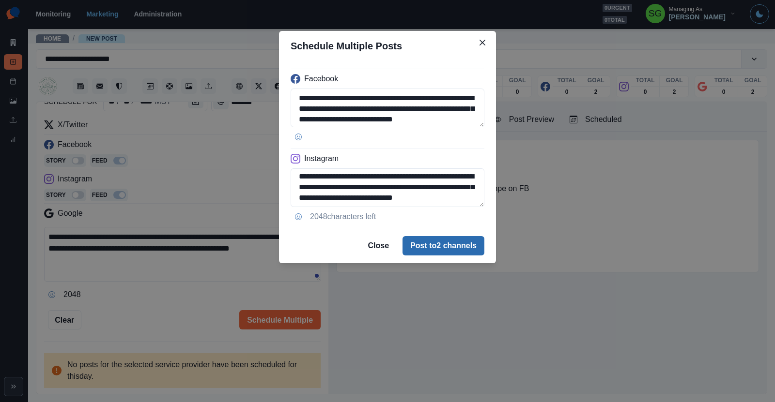
click at [427, 245] on button "Post to 2 channels" at bounding box center [443, 245] width 82 height 19
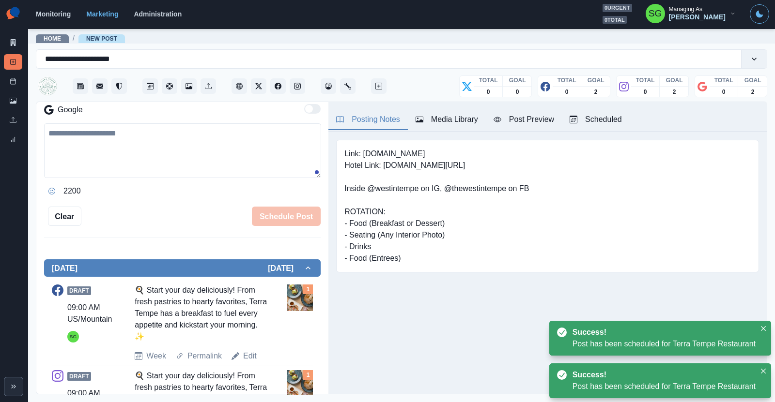
scroll to position [90, 0]
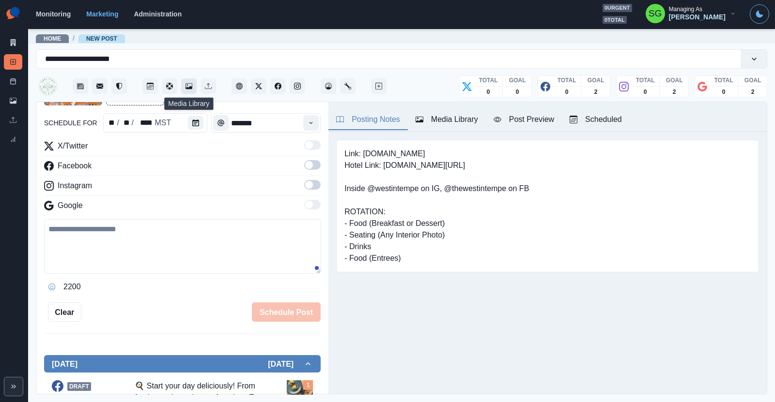
click at [185, 81] on button "Media Library" at bounding box center [188, 85] width 15 height 15
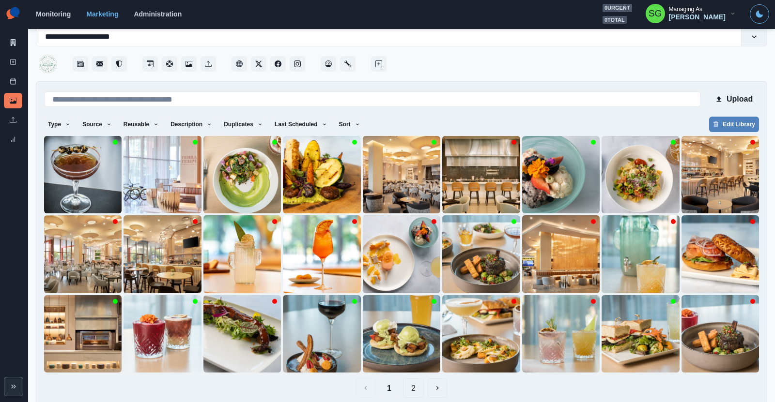
scroll to position [24, 0]
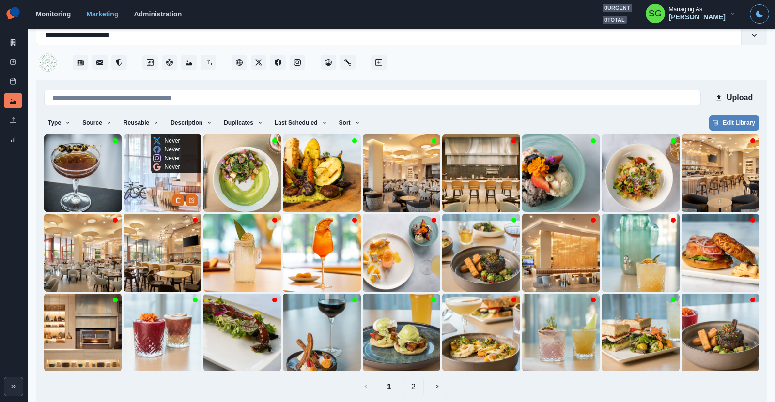
click at [143, 197] on img at bounding box center [161, 173] width 77 height 77
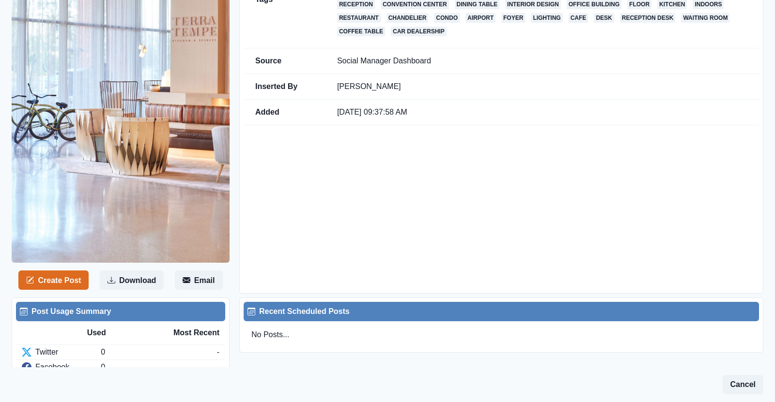
scroll to position [193, 0]
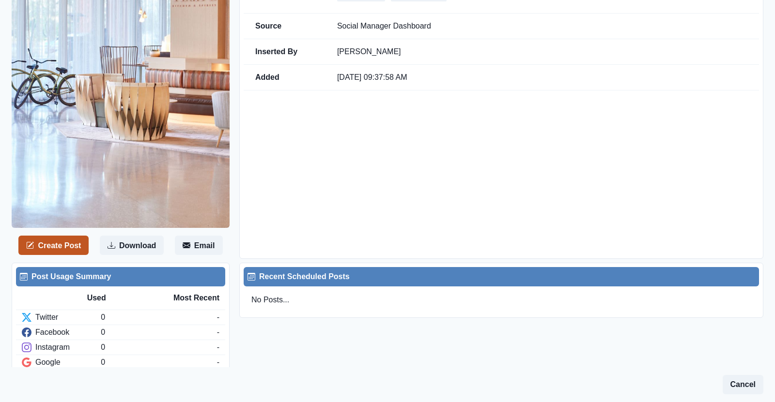
click at [82, 237] on button "Create Post" at bounding box center [53, 245] width 70 height 19
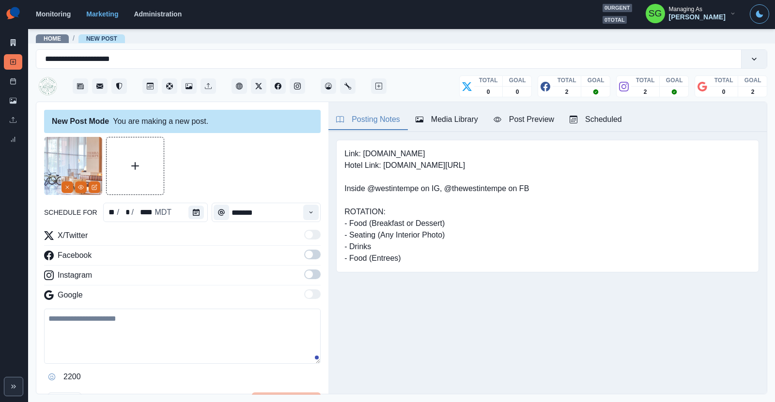
click at [114, 355] on textarea at bounding box center [182, 336] width 276 height 55
paste textarea "**********"
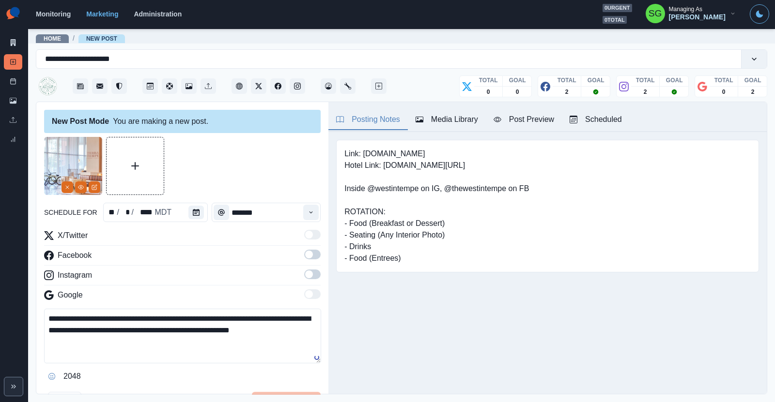
type textarea "**********"
click at [198, 216] on button "Calendar" at bounding box center [195, 213] width 15 height 14
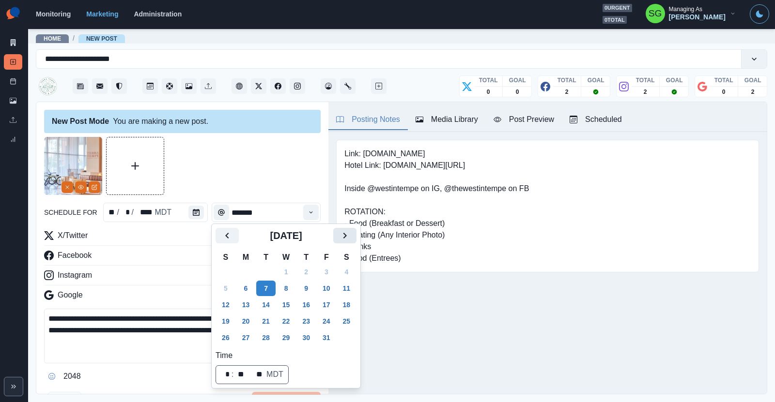
click at [339, 239] on icon "Next" at bounding box center [345, 236] width 12 height 12
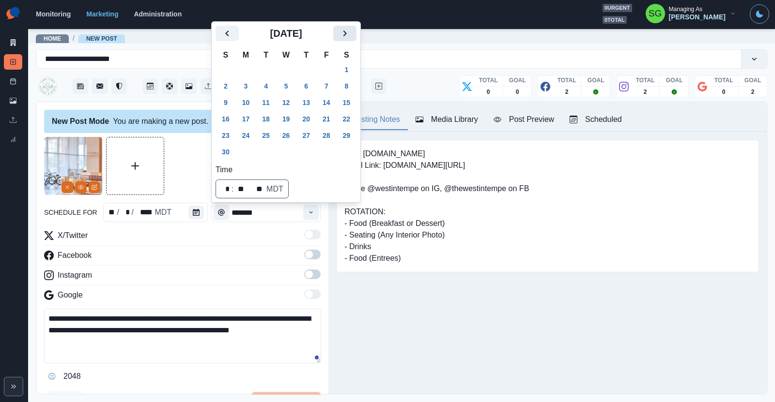
click at [339, 41] on button "Next" at bounding box center [344, 33] width 23 height 15
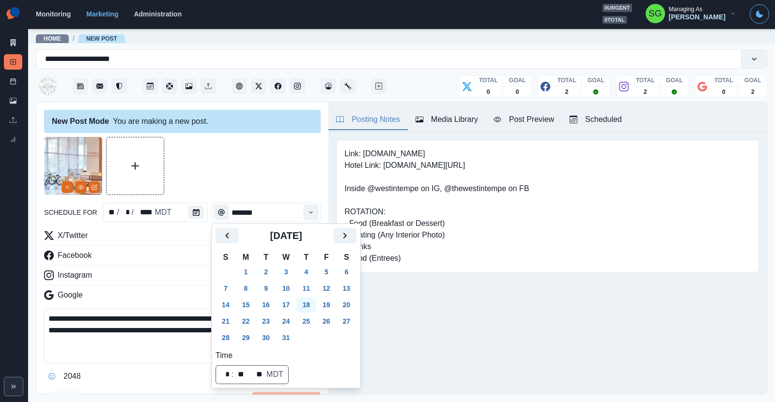
click at [307, 307] on button "18" at bounding box center [305, 304] width 19 height 15
click at [307, 216] on button "Time" at bounding box center [310, 212] width 15 height 15
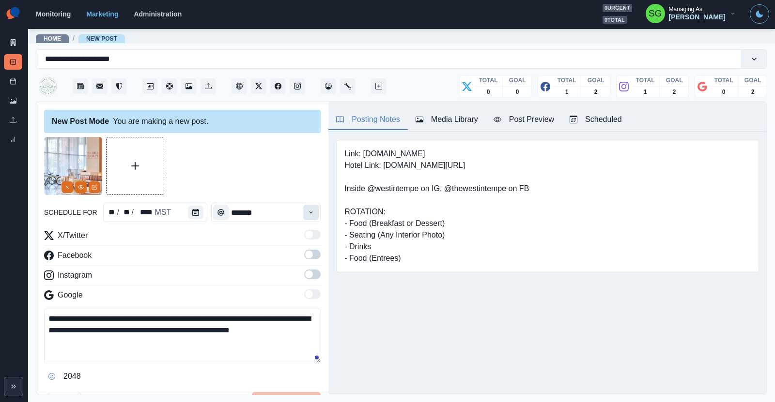
click at [307, 216] on button "Time" at bounding box center [310, 212] width 15 height 15
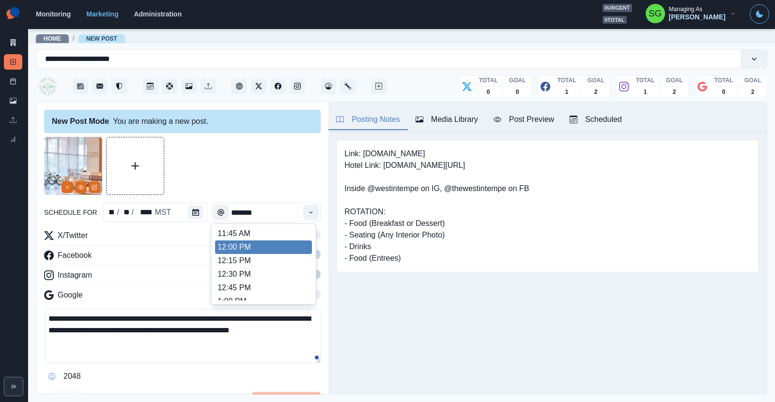
scroll to position [205, 0]
click at [273, 246] on li "12:00 PM" at bounding box center [263, 247] width 97 height 14
type input "********"
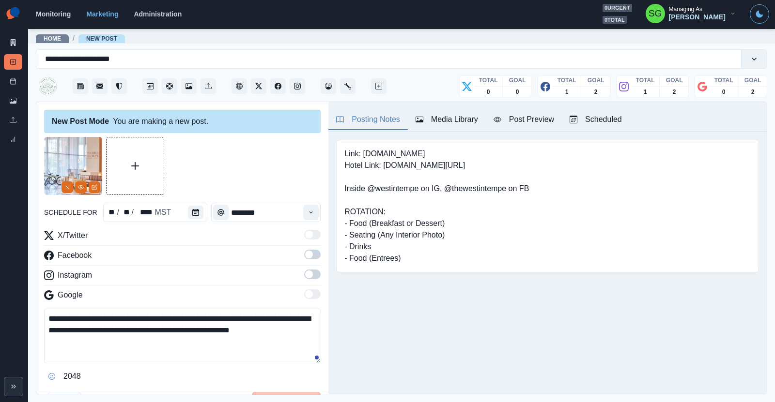
click at [308, 256] on span at bounding box center [309, 255] width 8 height 8
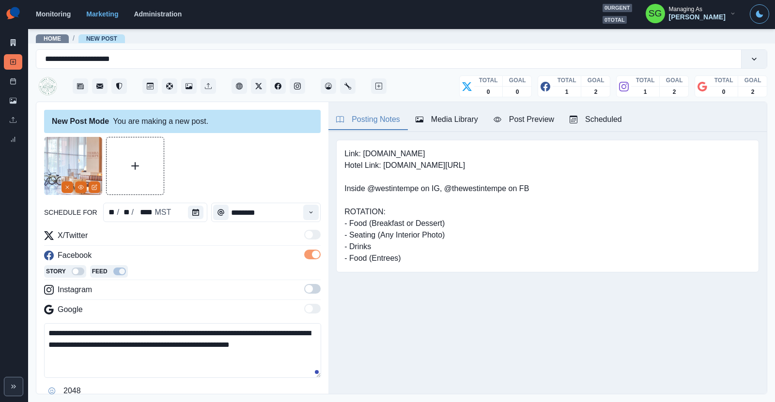
click at [313, 285] on span at bounding box center [312, 289] width 16 height 10
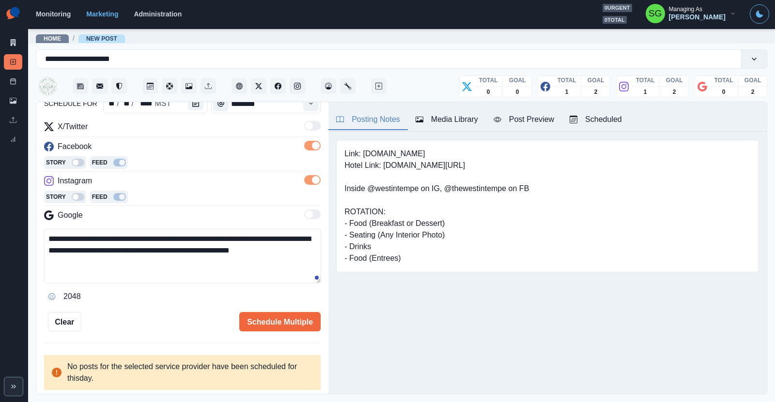
scroll to position [109, 0]
click at [271, 319] on button "Schedule Multiple" at bounding box center [279, 321] width 81 height 19
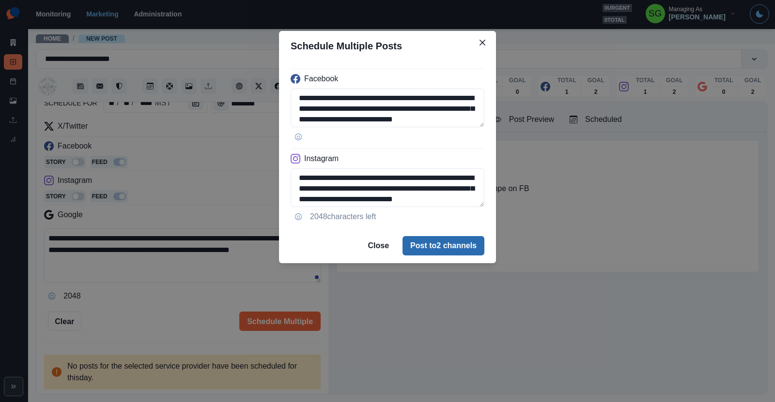
click at [413, 243] on button "Post to 2 channels" at bounding box center [443, 245] width 82 height 19
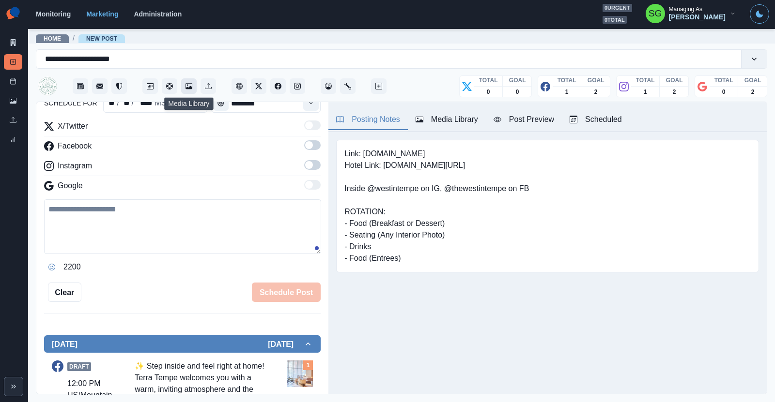
click at [183, 81] on button "Media Library" at bounding box center [188, 85] width 15 height 15
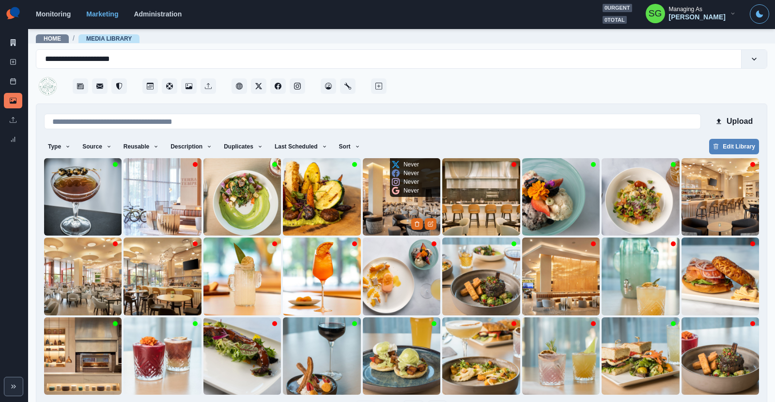
scroll to position [33, 0]
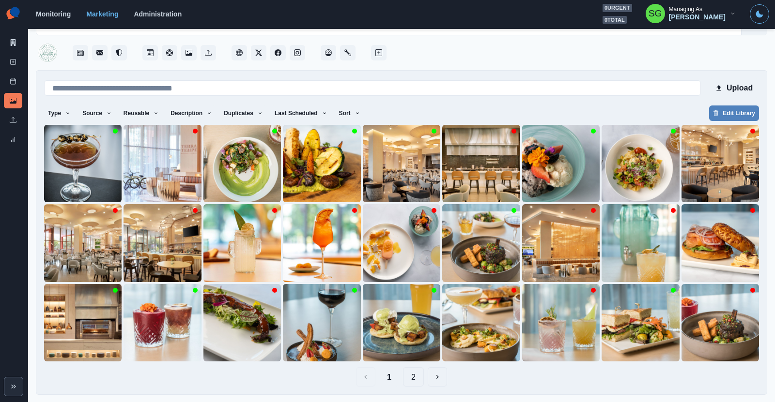
click at [413, 377] on button "2" at bounding box center [413, 376] width 21 height 19
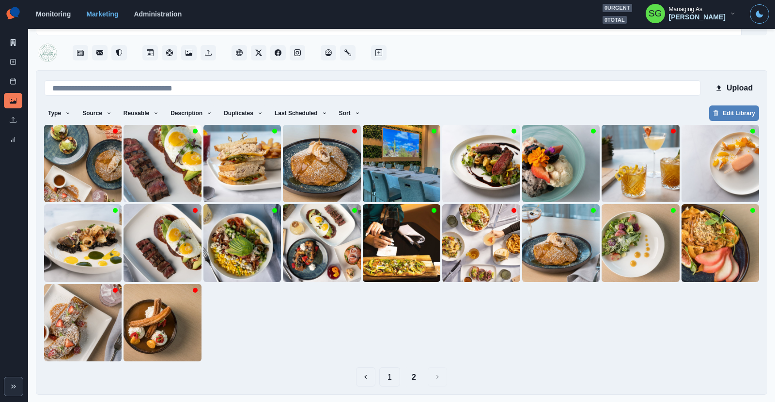
drag, startPoint x: 336, startPoint y: 275, endPoint x: 304, endPoint y: 309, distance: 46.6
click at [239, 270] on img at bounding box center [241, 242] width 77 height 77
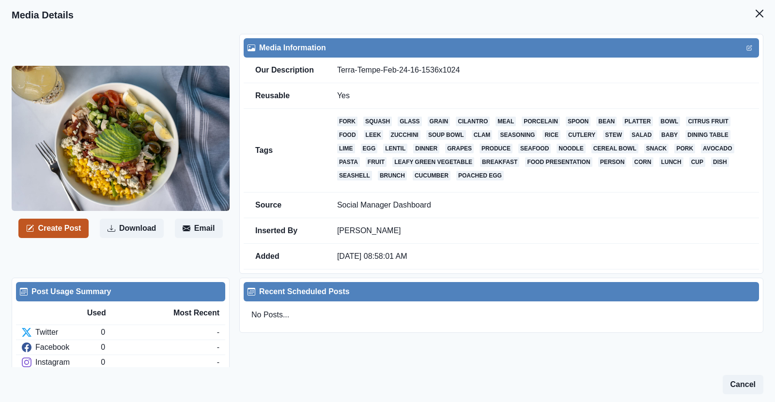
click at [61, 235] on button "Create Post" at bounding box center [53, 228] width 70 height 19
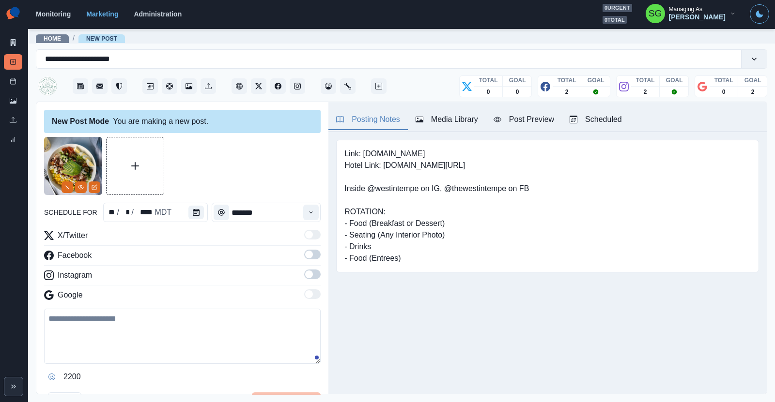
click at [110, 340] on textarea at bounding box center [182, 336] width 276 height 55
paste textarea "**********"
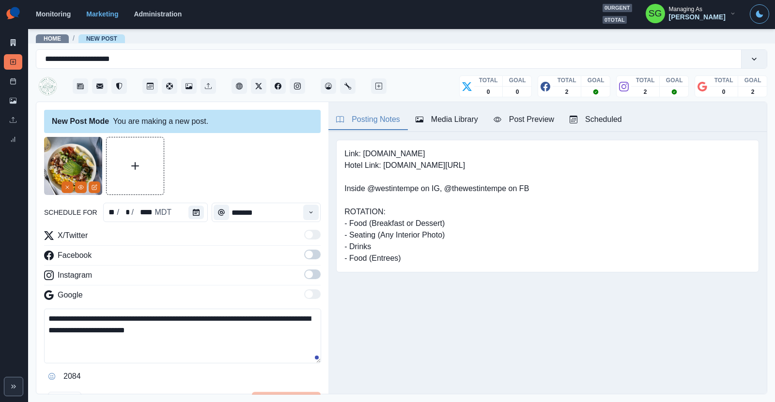
type textarea "**********"
click at [316, 256] on span at bounding box center [312, 255] width 16 height 10
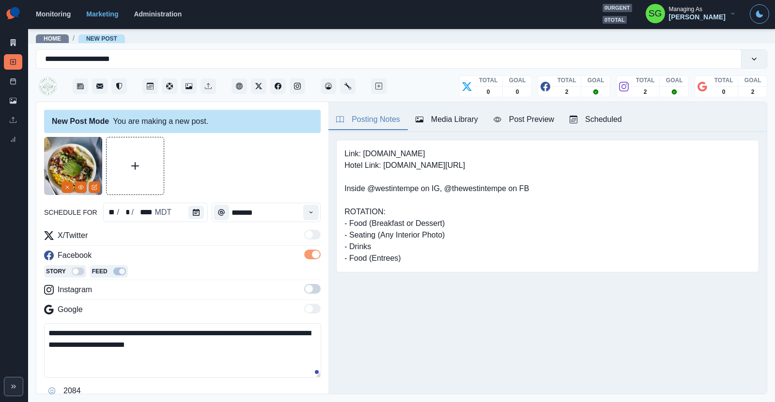
click at [313, 286] on span at bounding box center [312, 289] width 16 height 10
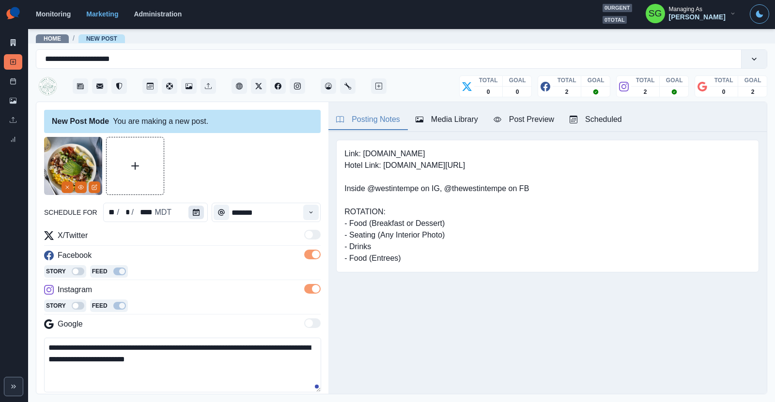
click at [191, 211] on button "Calendar" at bounding box center [195, 213] width 15 height 14
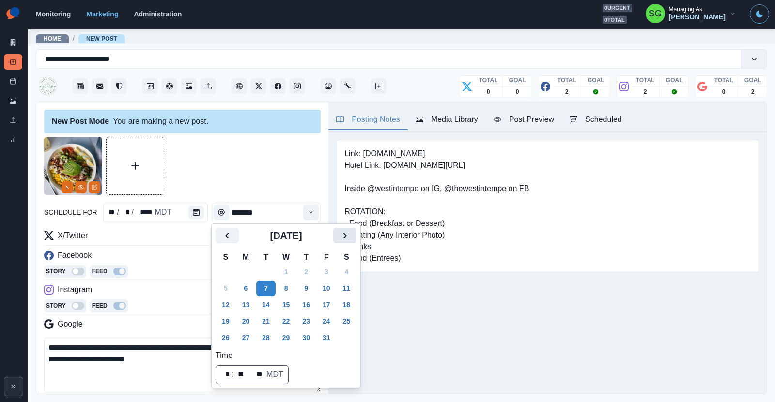
click at [337, 233] on button "Next" at bounding box center [344, 235] width 23 height 15
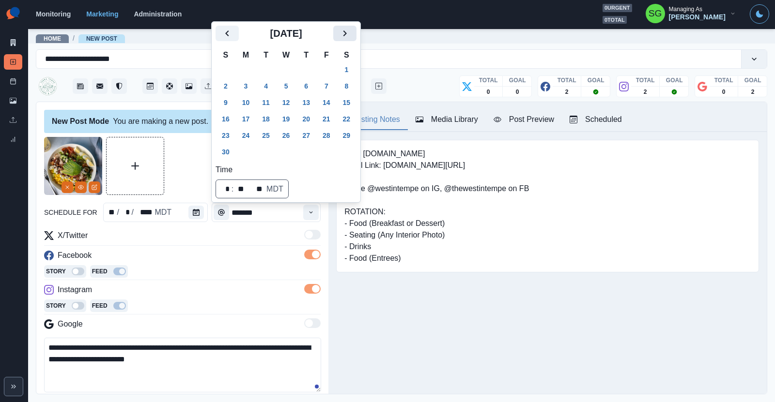
click at [343, 30] on icon "Next" at bounding box center [345, 34] width 12 height 12
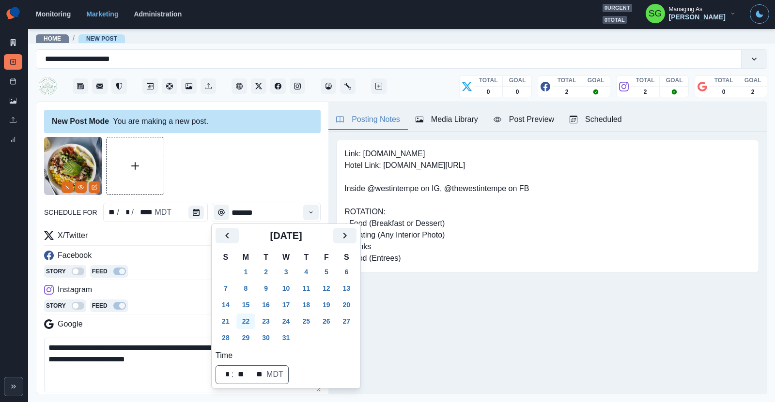
click at [242, 320] on button "22" at bounding box center [245, 321] width 19 height 15
click at [305, 209] on button "Time" at bounding box center [310, 212] width 15 height 15
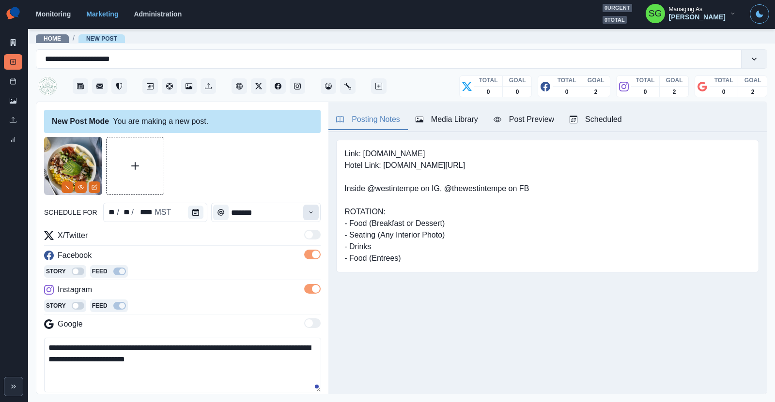
click at [305, 209] on button "Time" at bounding box center [310, 212] width 15 height 15
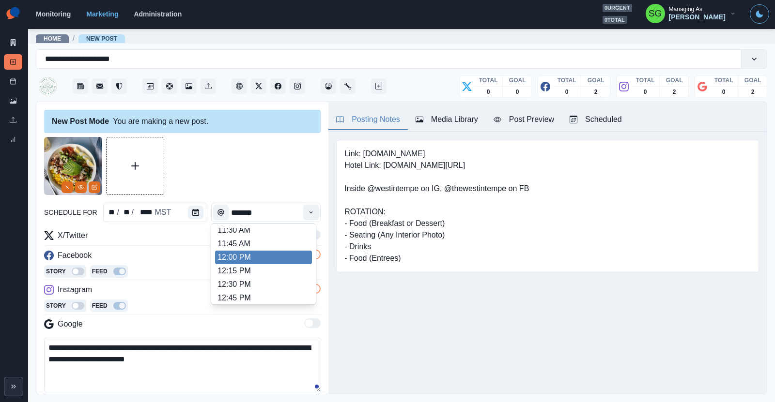
scroll to position [210, 0]
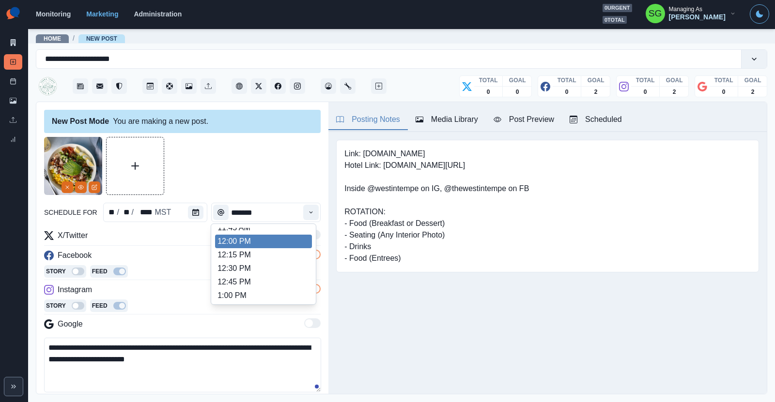
click at [259, 243] on li "12:00 PM" at bounding box center [263, 242] width 97 height 14
type input "********"
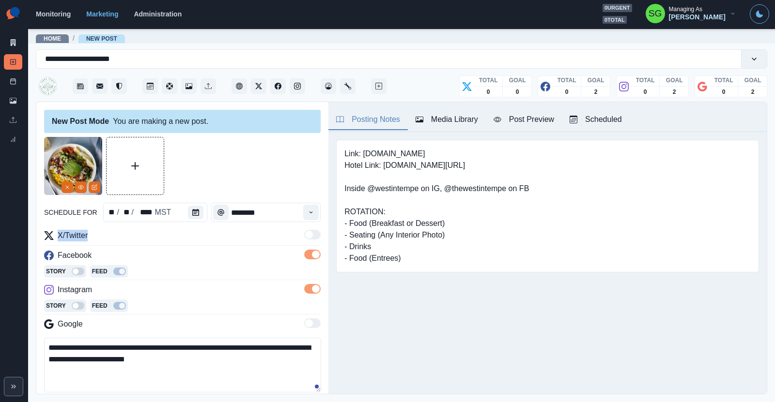
click at [259, 243] on div "X/Twitter" at bounding box center [182, 237] width 276 height 15
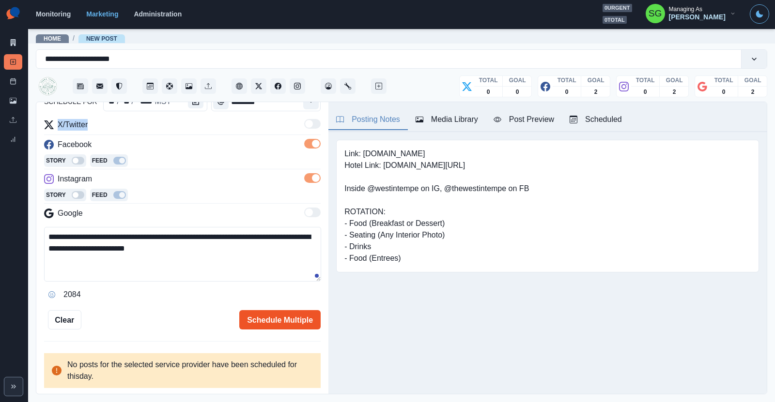
click at [273, 316] on button "Schedule Multiple" at bounding box center [279, 319] width 81 height 19
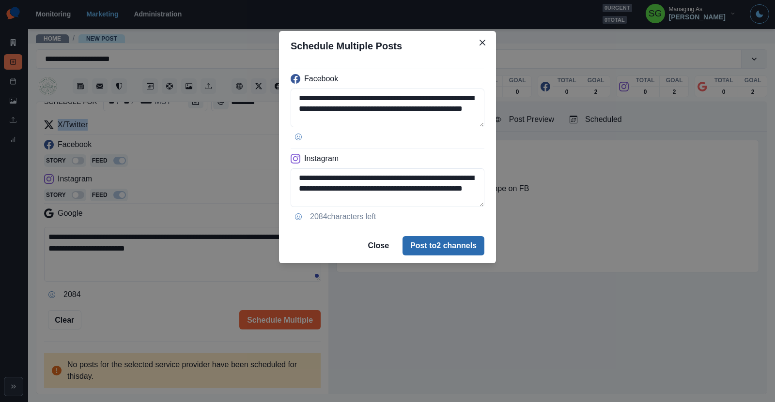
click at [440, 245] on button "Post to 2 channels" at bounding box center [443, 245] width 82 height 19
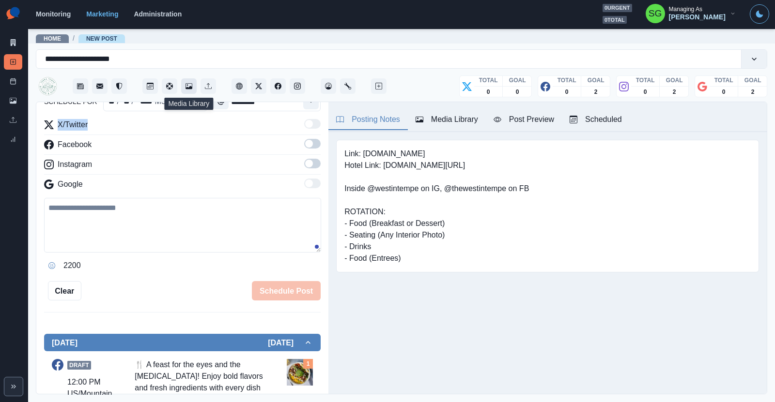
click at [186, 85] on icon "Media Library" at bounding box center [188, 86] width 7 height 7
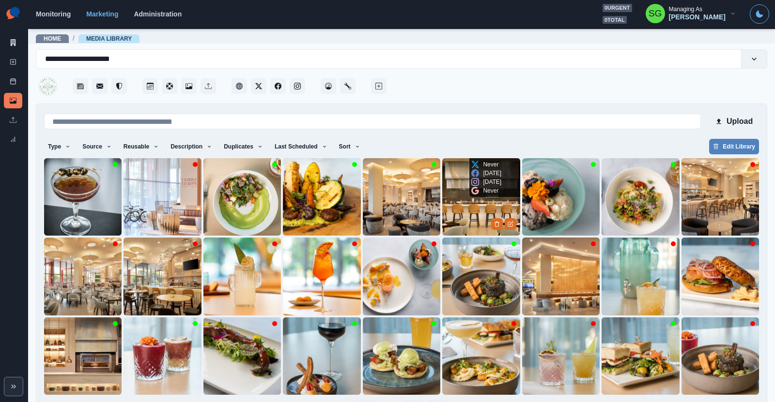
scroll to position [33, 0]
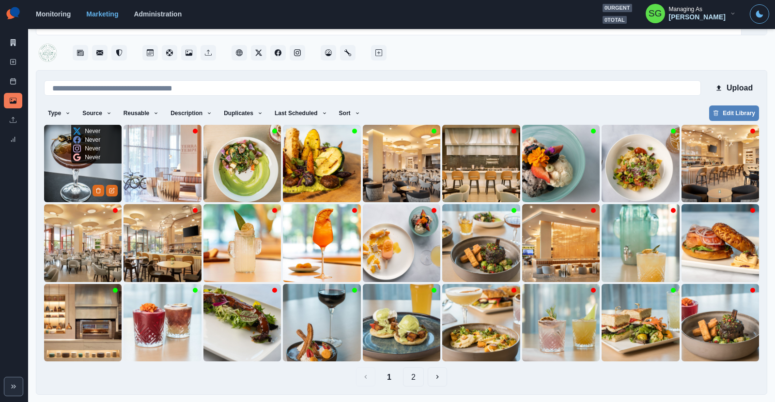
click at [74, 179] on img at bounding box center [82, 163] width 77 height 77
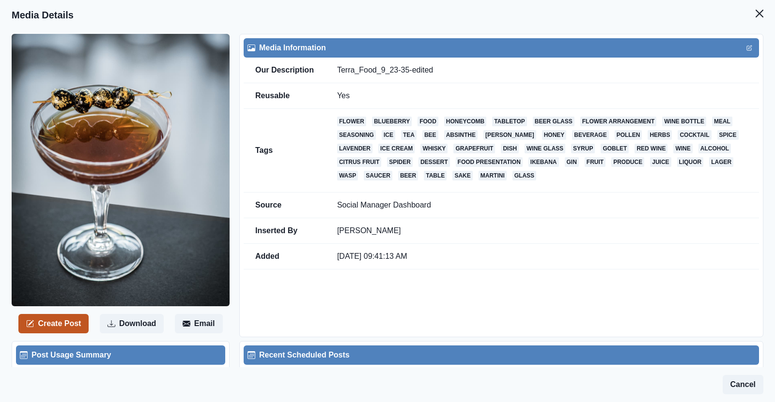
click at [63, 323] on button "Create Post" at bounding box center [53, 323] width 70 height 19
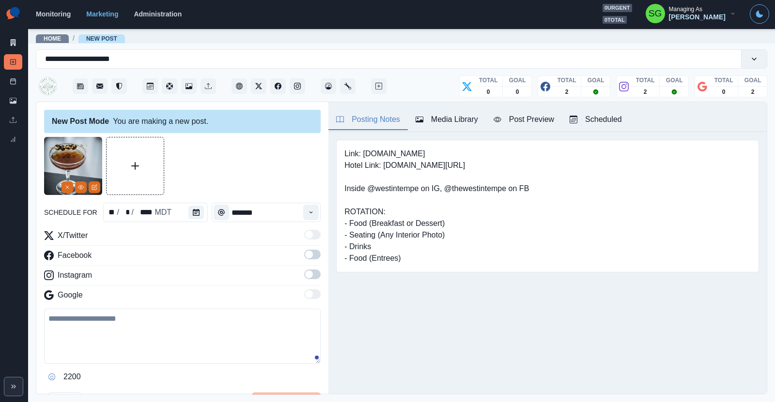
click at [120, 354] on textarea at bounding box center [182, 336] width 276 height 55
paste textarea "**********"
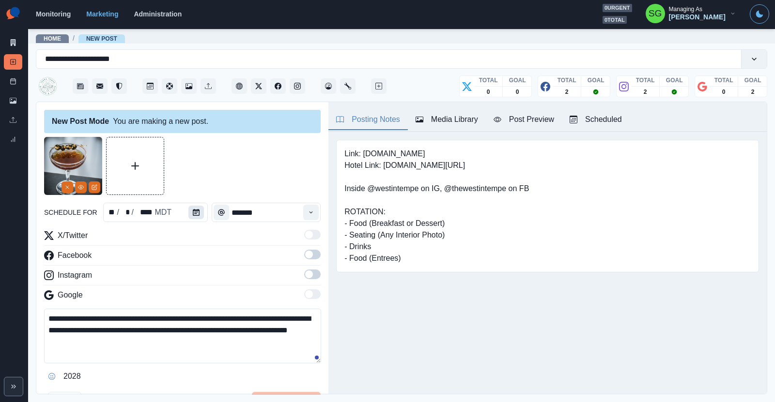
click at [193, 214] on icon "Calendar" at bounding box center [196, 212] width 7 height 7
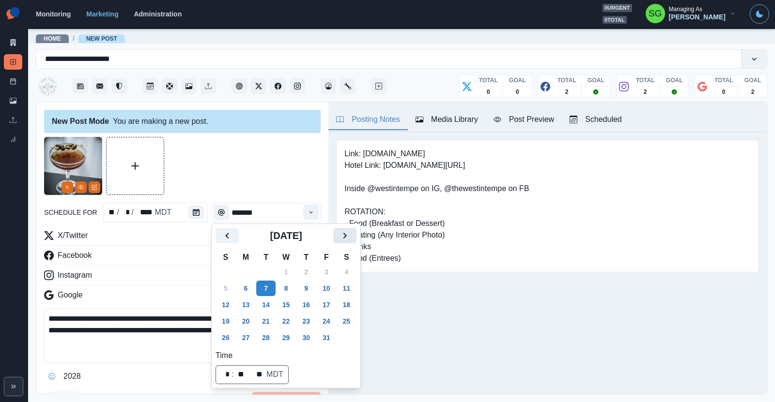
click at [344, 240] on icon "Next" at bounding box center [345, 236] width 12 height 12
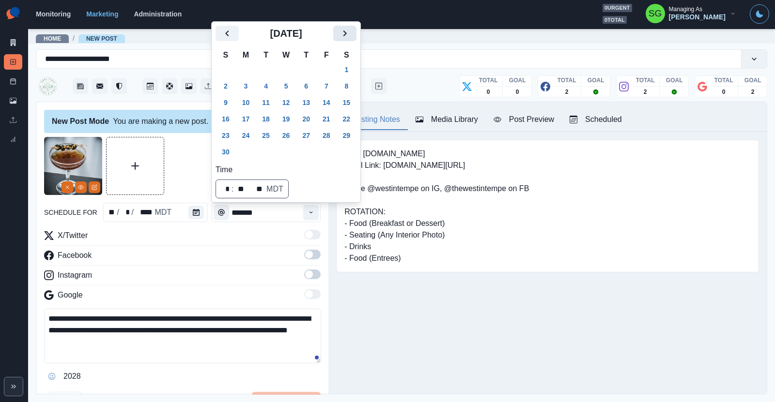
click at [341, 35] on icon "Next" at bounding box center [345, 34] width 12 height 12
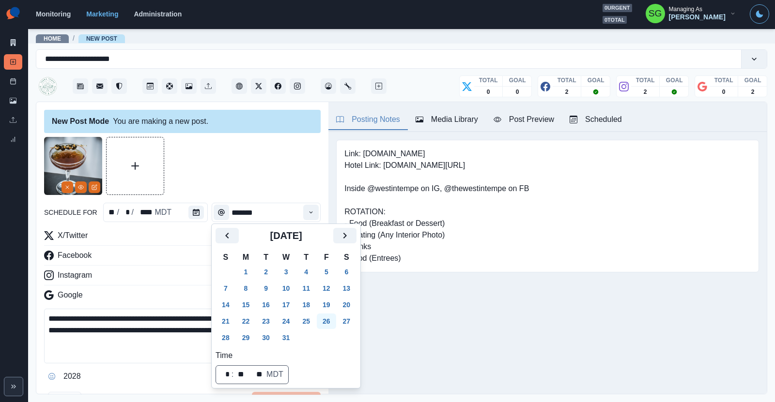
click at [328, 319] on button "26" at bounding box center [326, 321] width 19 height 15
click at [285, 169] on div at bounding box center [182, 166] width 276 height 58
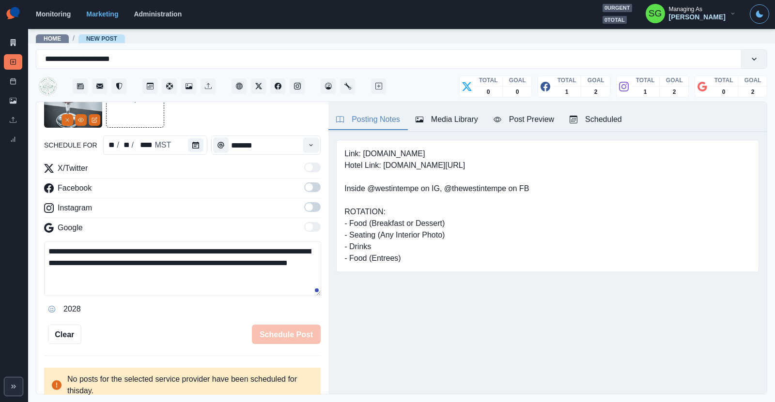
scroll to position [59, 0]
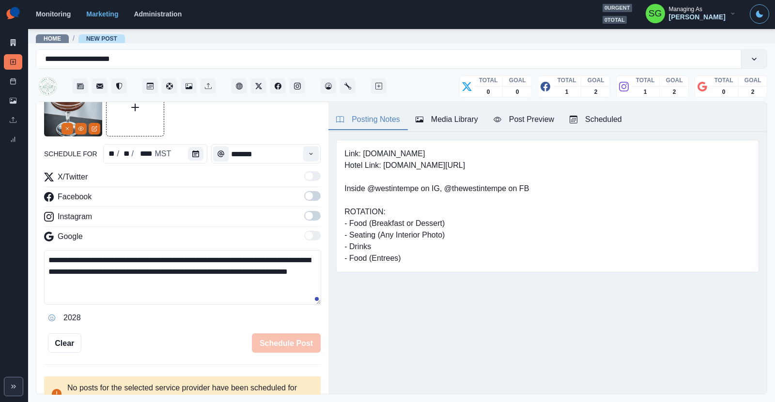
click at [311, 192] on span at bounding box center [309, 196] width 8 height 8
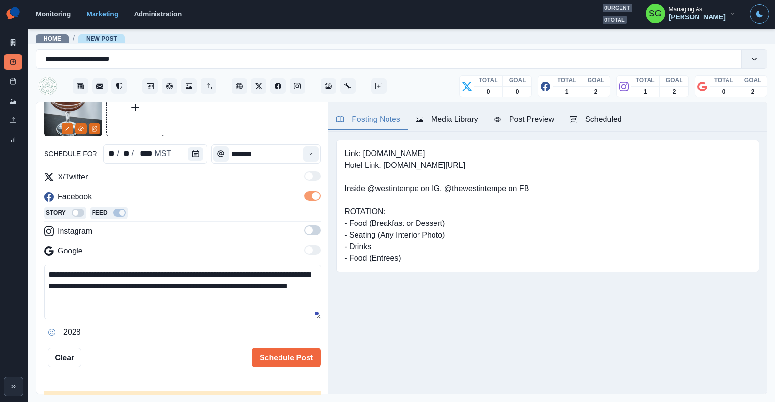
click at [314, 227] on span at bounding box center [312, 231] width 16 height 10
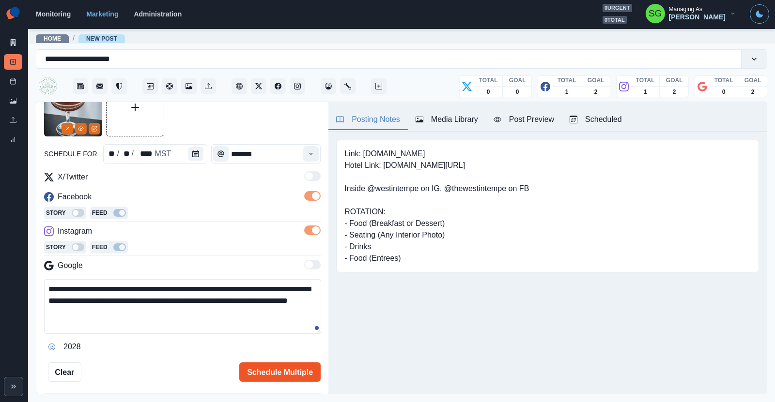
click at [280, 364] on button "Schedule Multiple" at bounding box center [279, 372] width 81 height 19
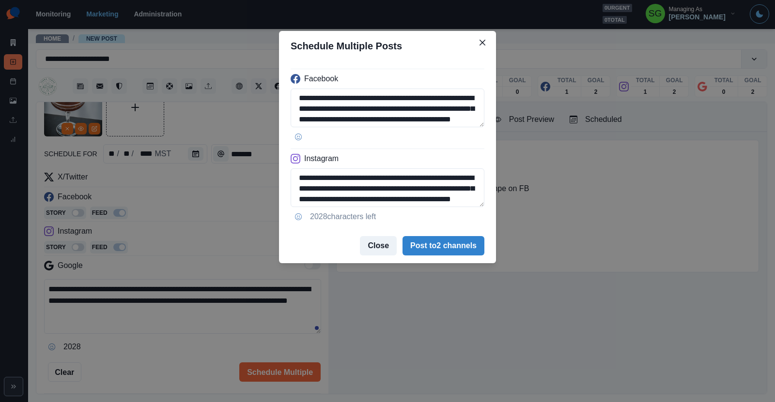
click at [377, 245] on button "Close" at bounding box center [378, 245] width 37 height 19
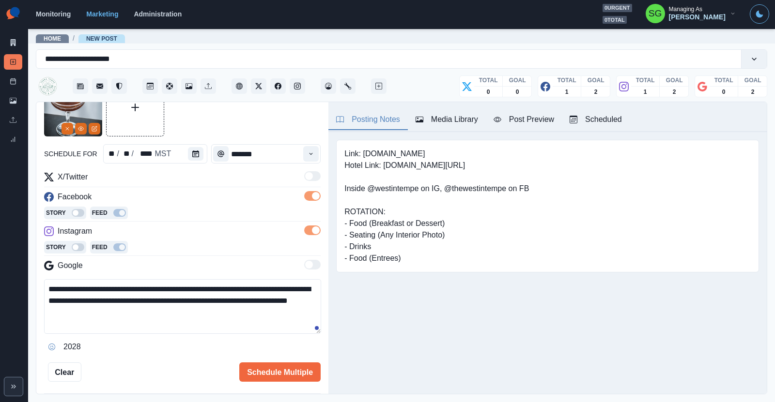
click at [141, 300] on textarea "**********" at bounding box center [182, 306] width 277 height 55
type textarea "**********"
click at [264, 375] on button "Schedule Multiple" at bounding box center [279, 372] width 81 height 19
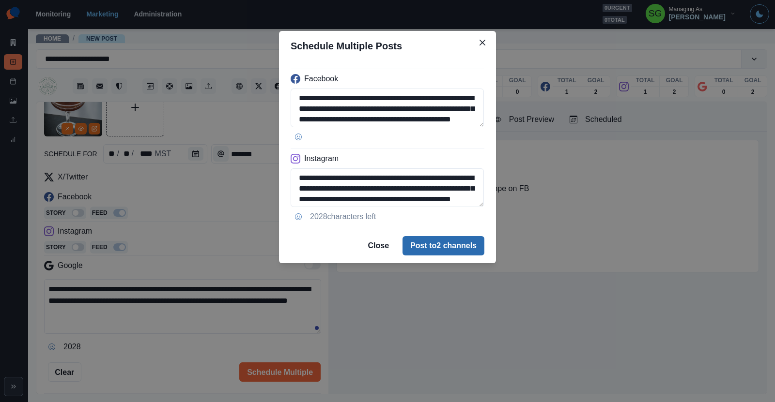
click at [410, 243] on button "Post to 2 channels" at bounding box center [443, 245] width 82 height 19
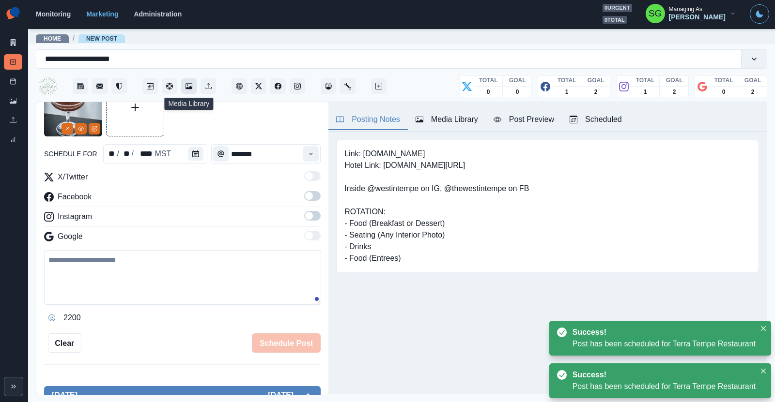
click at [191, 86] on icon "Media Library" at bounding box center [188, 86] width 7 height 7
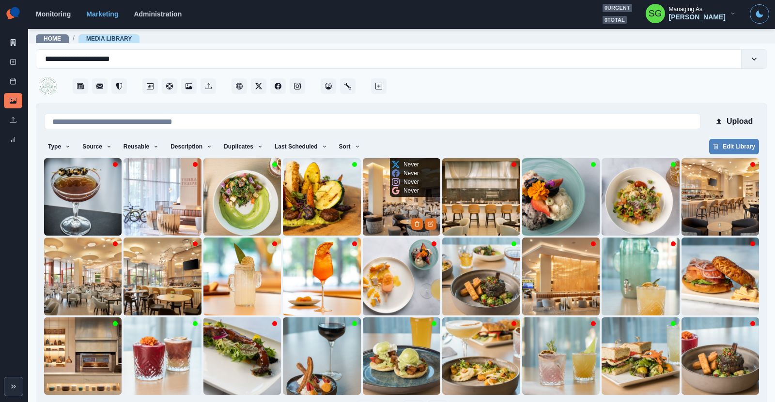
scroll to position [33, 0]
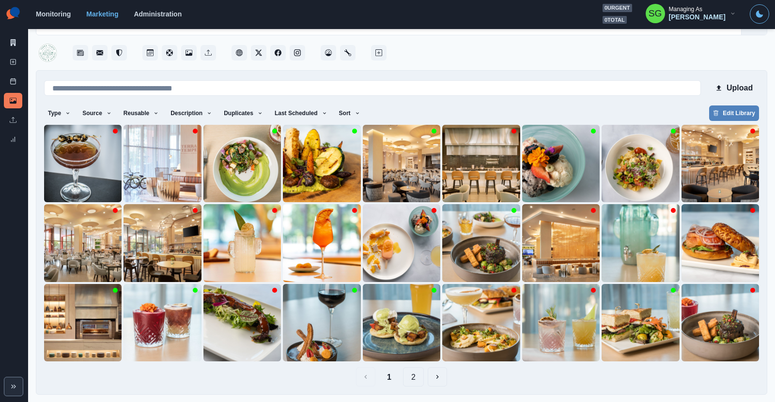
click at [416, 377] on button "2" at bounding box center [413, 376] width 21 height 19
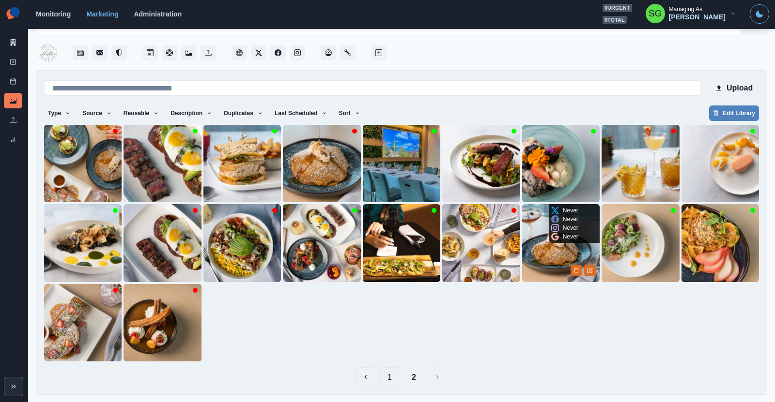
click at [555, 266] on img at bounding box center [560, 242] width 77 height 77
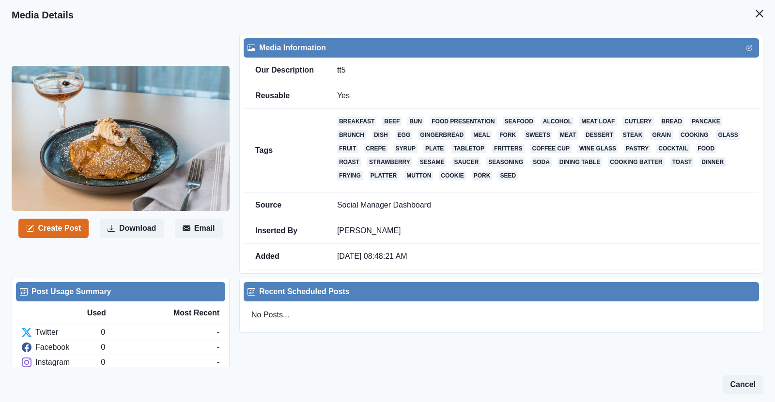
drag, startPoint x: 73, startPoint y: 234, endPoint x: 147, endPoint y: 265, distance: 80.7
click at [147, 265] on div "Create Post Download Email" at bounding box center [126, 154] width 228 height 240
click at [72, 227] on button "Create Post" at bounding box center [53, 228] width 70 height 19
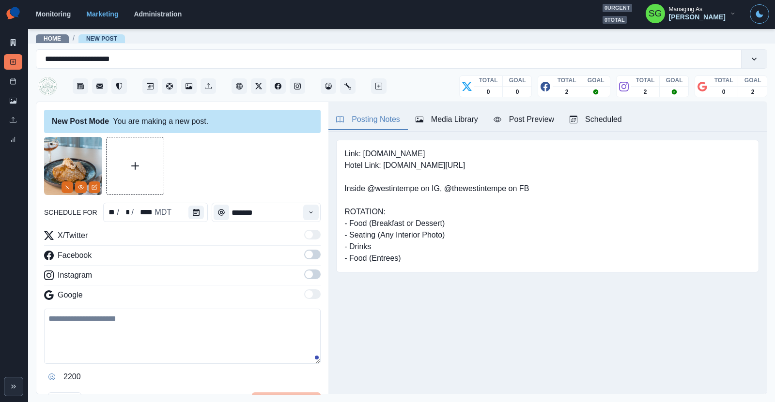
click at [81, 194] on img at bounding box center [73, 166] width 58 height 58
click at [79, 186] on icon "View Media" at bounding box center [81, 187] width 6 height 6
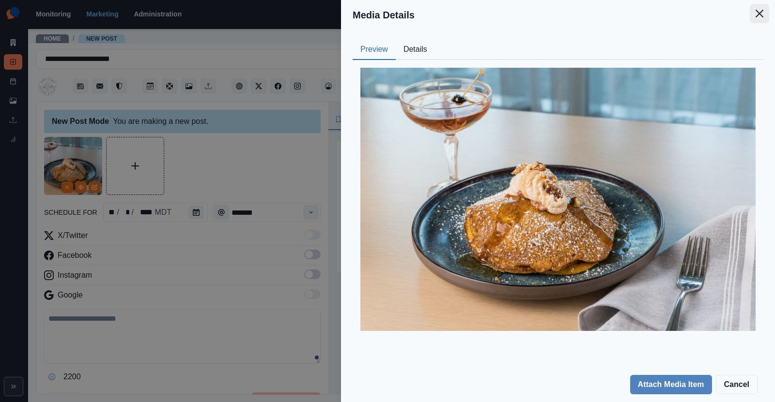
click at [754, 7] on button "Close" at bounding box center [758, 13] width 19 height 19
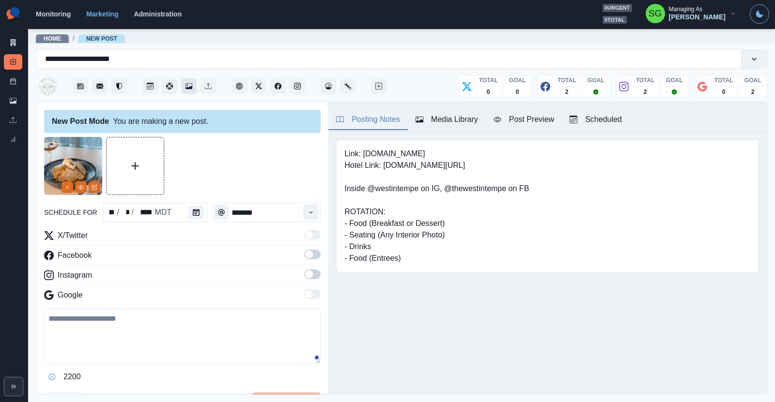
click at [187, 89] on icon "Media Library" at bounding box center [188, 86] width 7 height 7
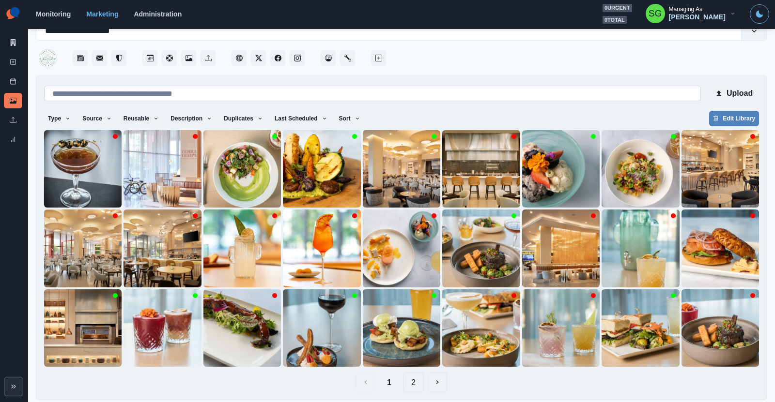
scroll to position [33, 0]
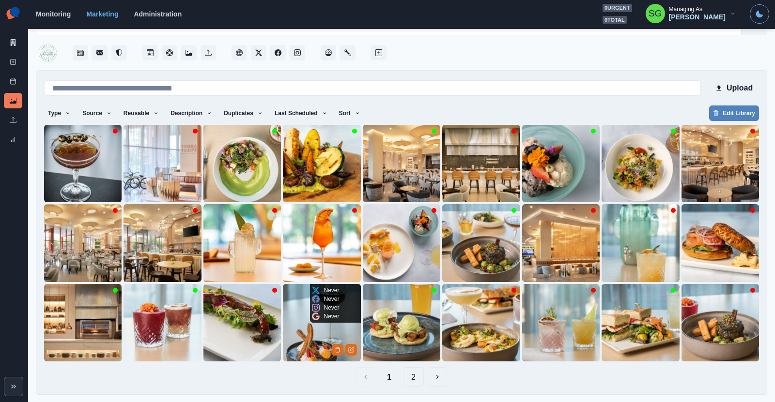
click at [300, 345] on img at bounding box center [321, 322] width 77 height 77
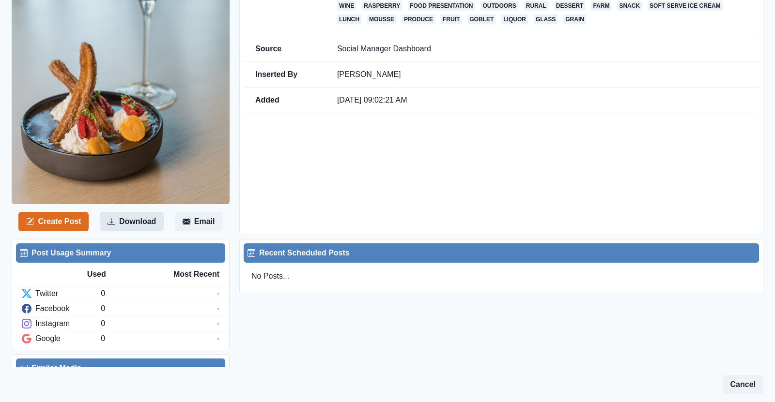
scroll to position [164, 0]
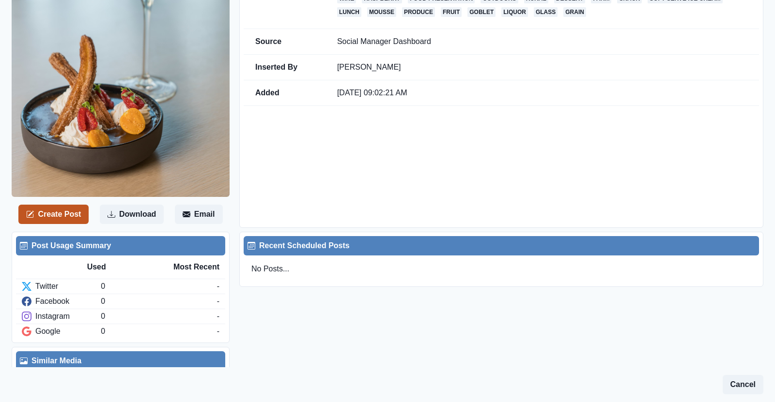
click at [59, 211] on button "Create Post" at bounding box center [53, 214] width 70 height 19
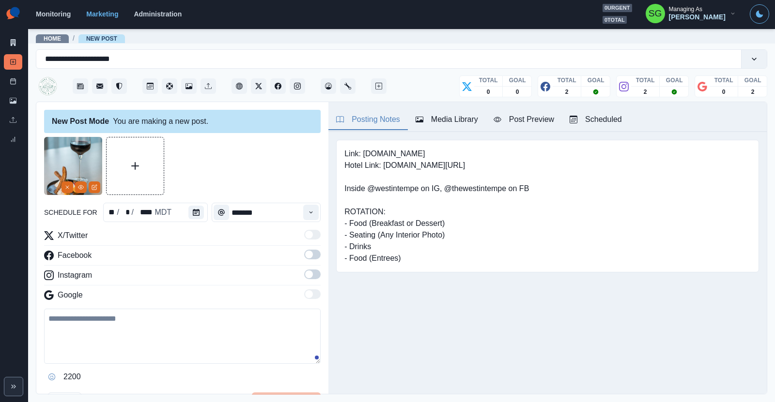
click at [122, 356] on textarea at bounding box center [182, 336] width 276 height 55
paste textarea "**********"
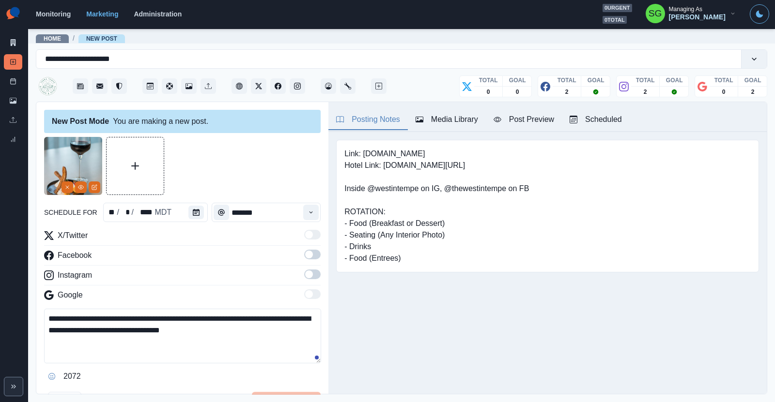
click at [81, 331] on textarea "**********" at bounding box center [182, 336] width 277 height 55
type textarea "**********"
click at [194, 212] on icon "Calendar" at bounding box center [196, 212] width 7 height 7
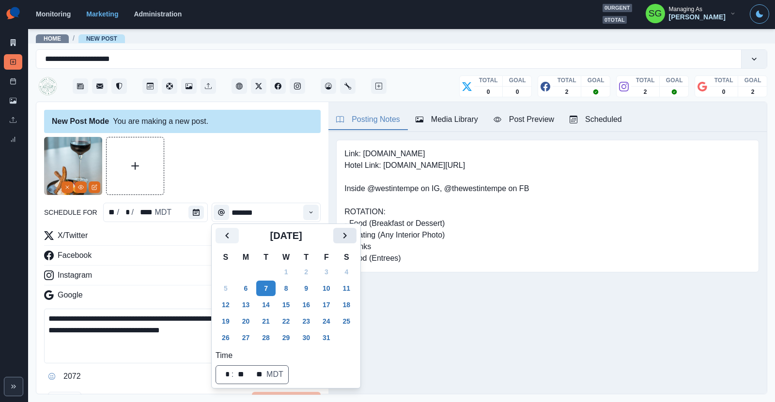
click at [341, 236] on icon "Next" at bounding box center [345, 236] width 12 height 12
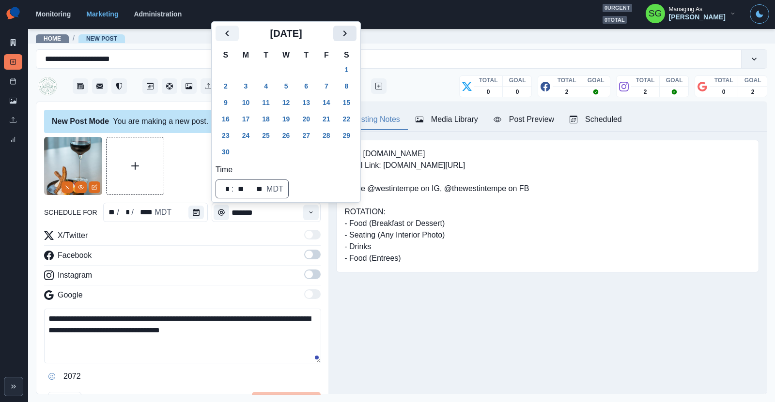
click at [350, 40] on button "Next" at bounding box center [344, 33] width 23 height 15
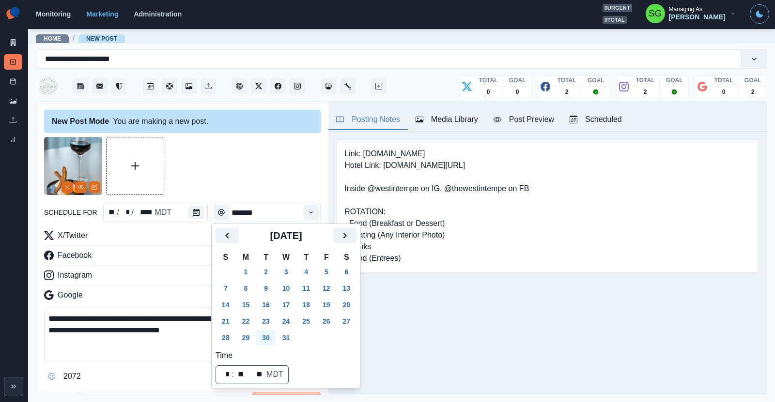
click at [264, 339] on button "30" at bounding box center [265, 337] width 19 height 15
click at [308, 207] on button "Time" at bounding box center [310, 212] width 15 height 15
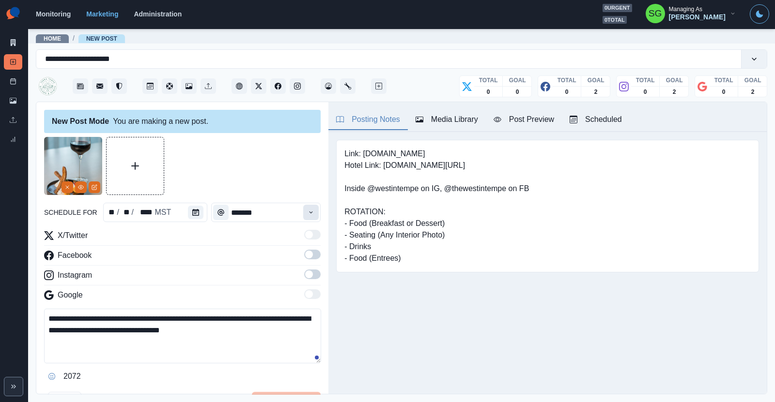
click at [308, 207] on button "Time" at bounding box center [310, 212] width 15 height 15
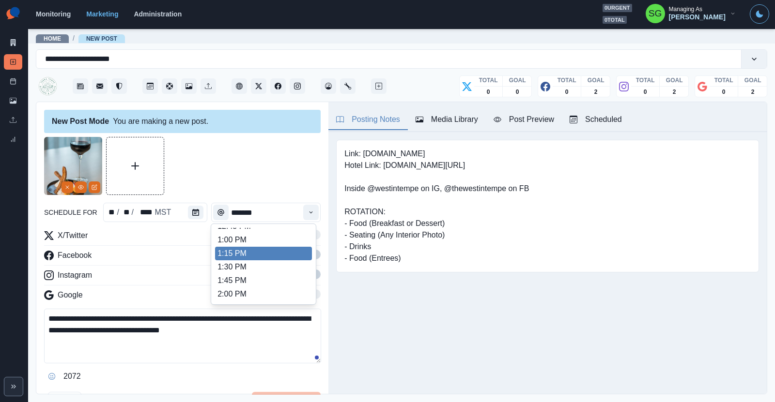
scroll to position [269, 0]
click at [258, 239] on li "1:00 PM" at bounding box center [263, 237] width 97 height 14
type input "*******"
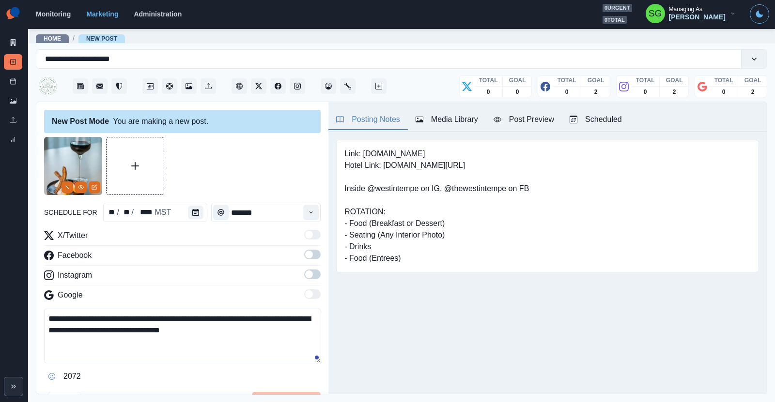
click at [315, 255] on span at bounding box center [312, 255] width 16 height 10
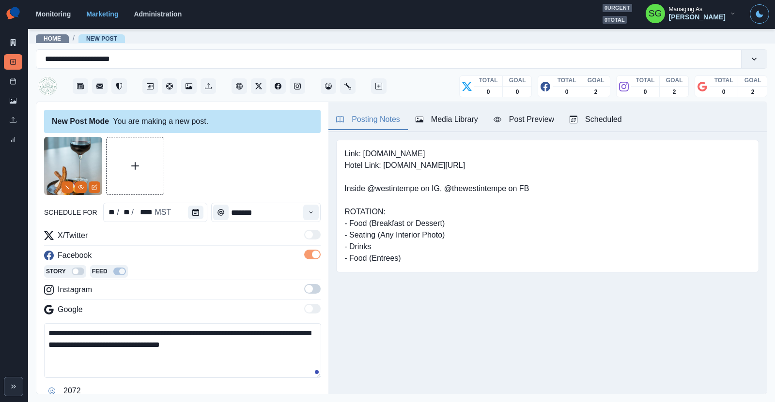
click at [313, 293] on label at bounding box center [312, 291] width 16 height 15
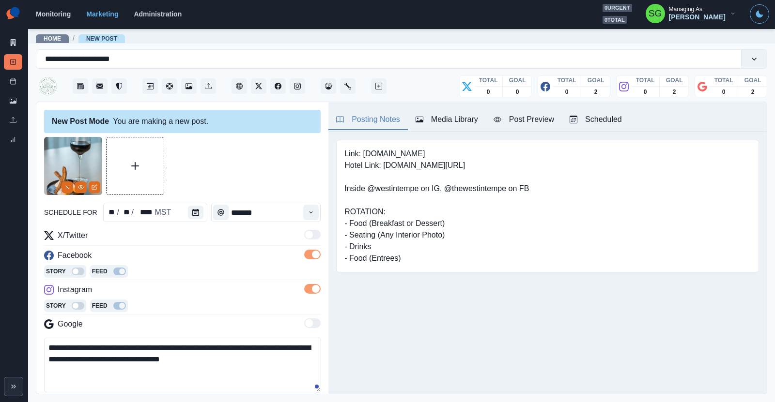
scroll to position [111, 0]
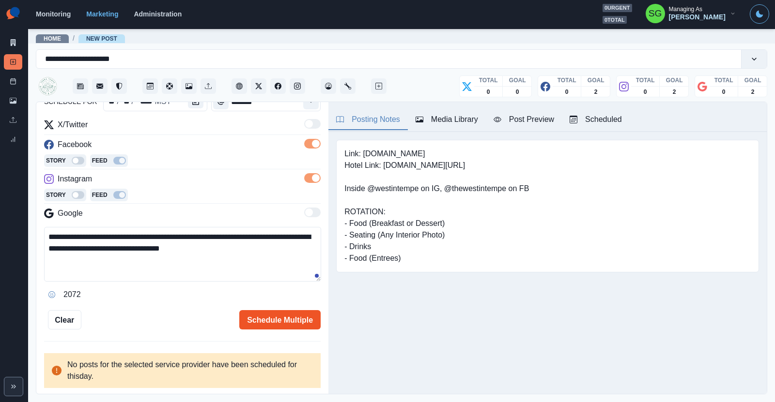
click at [267, 317] on button "Schedule Multiple" at bounding box center [279, 319] width 81 height 19
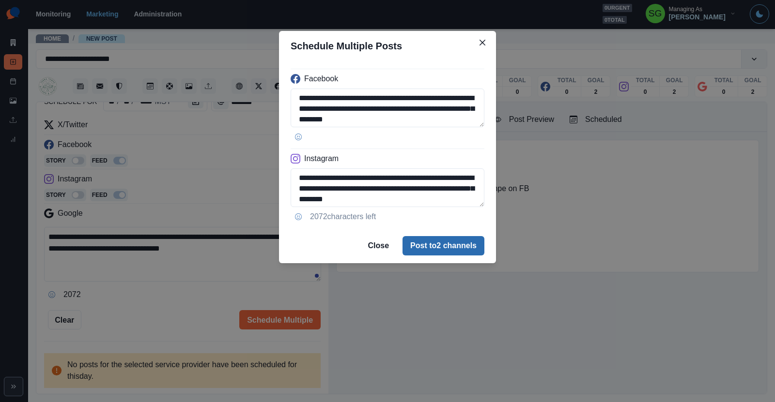
click at [414, 243] on button "Post to 2 channels" at bounding box center [443, 245] width 82 height 19
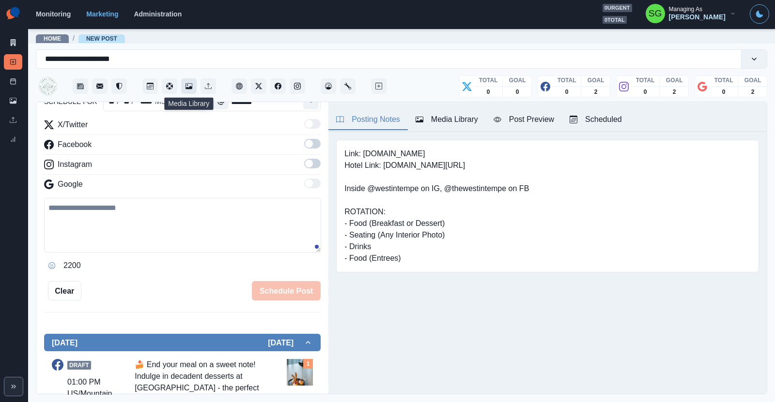
click at [187, 87] on icon "Media Library" at bounding box center [188, 86] width 7 height 6
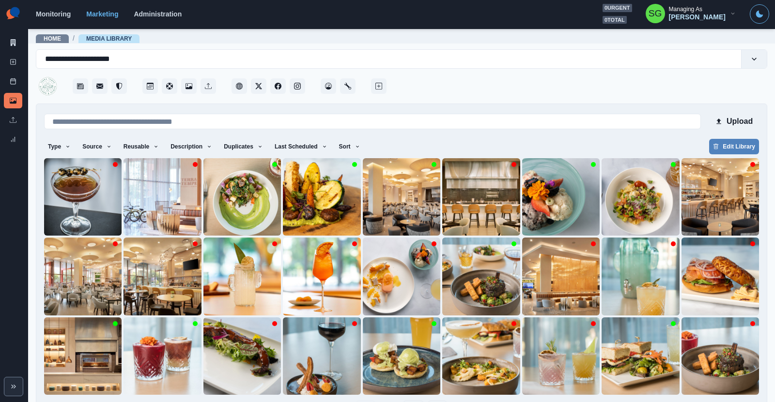
scroll to position [33, 0]
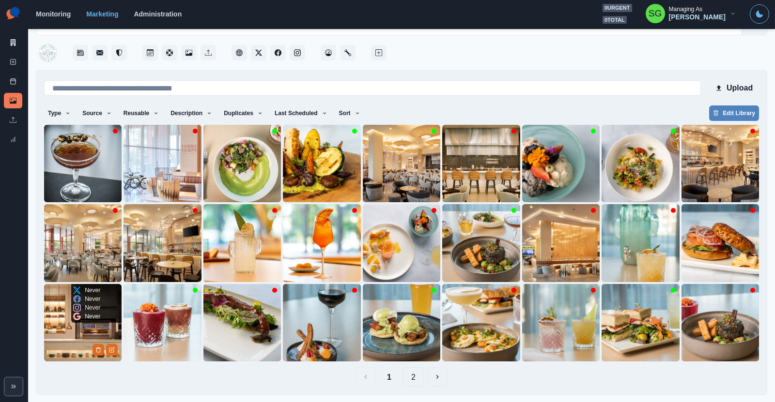
click at [64, 344] on img at bounding box center [82, 322] width 77 height 77
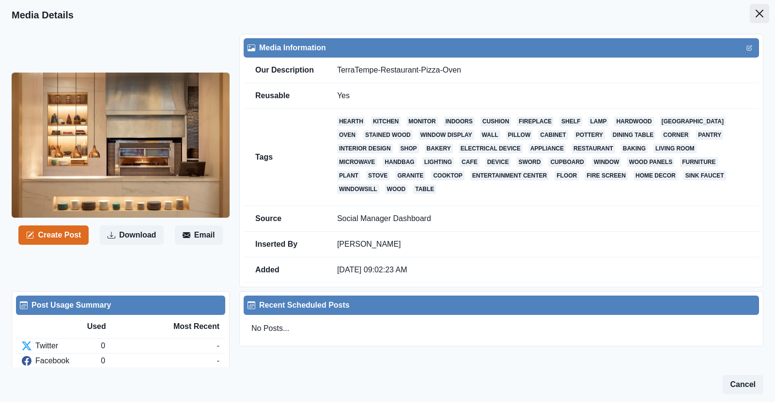
click at [759, 12] on icon "Close" at bounding box center [759, 14] width 8 height 8
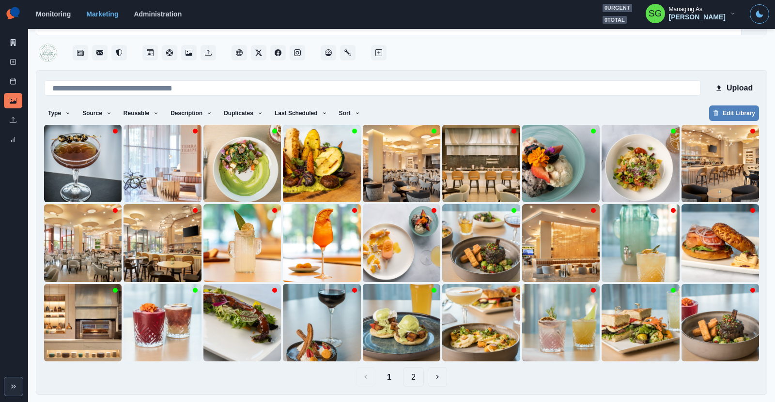
click at [412, 375] on button "2" at bounding box center [413, 376] width 21 height 19
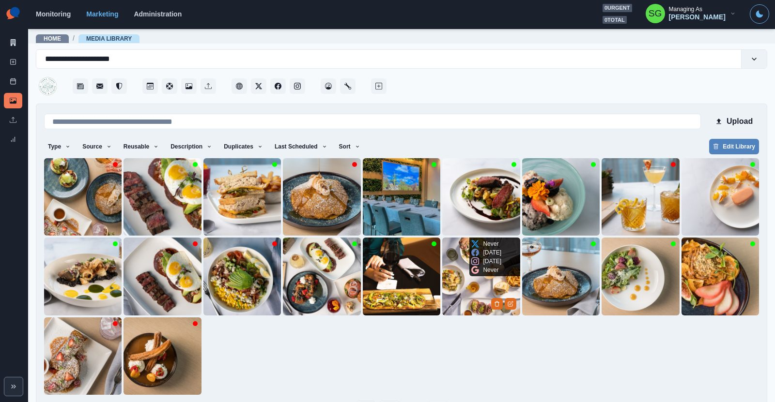
scroll to position [7, 0]
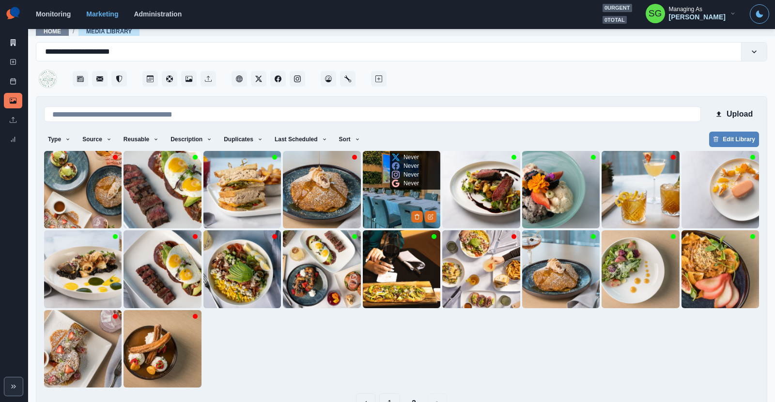
click at [386, 205] on img at bounding box center [401, 189] width 77 height 77
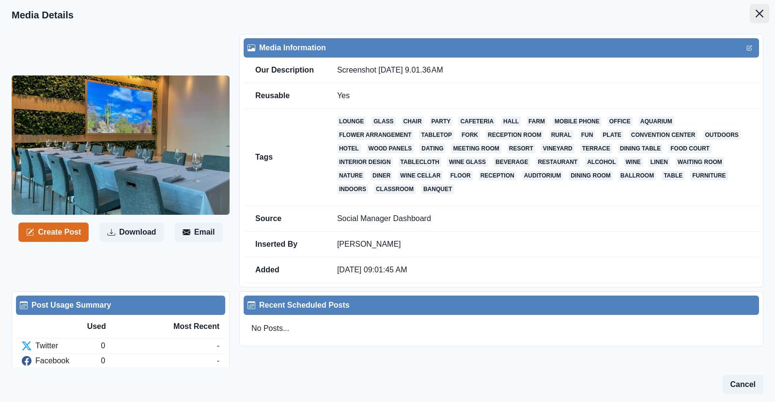
click at [760, 15] on icon "Close" at bounding box center [759, 14] width 8 height 8
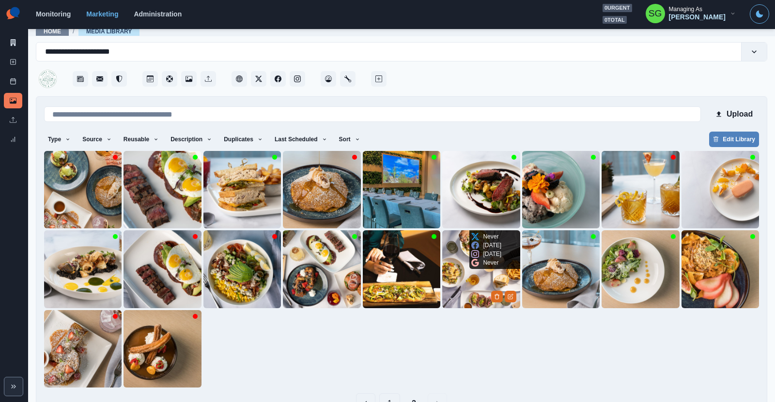
scroll to position [33, 0]
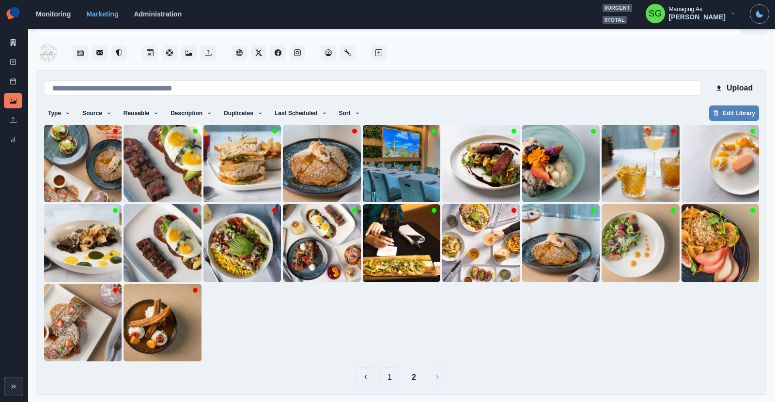
click at [391, 380] on button "1" at bounding box center [389, 376] width 21 height 19
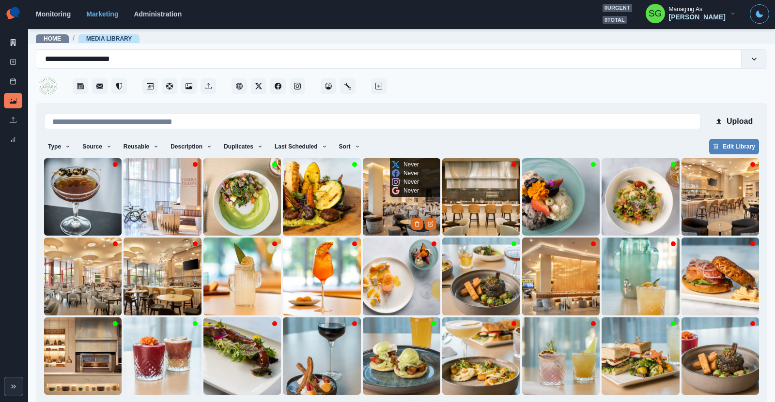
click at [386, 209] on img at bounding box center [401, 196] width 77 height 77
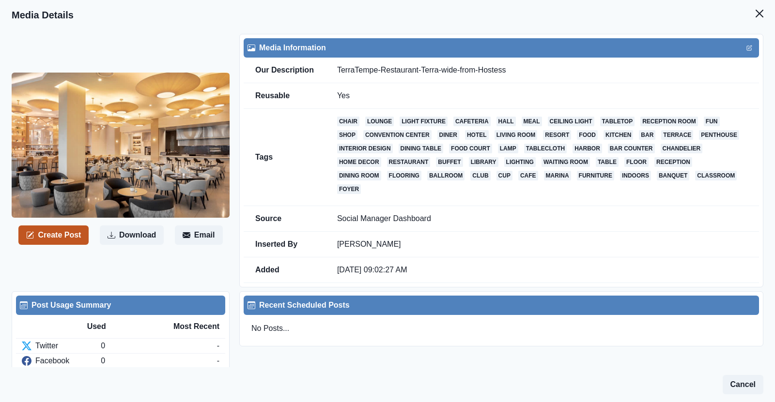
click at [73, 226] on button "Create Post" at bounding box center [53, 235] width 70 height 19
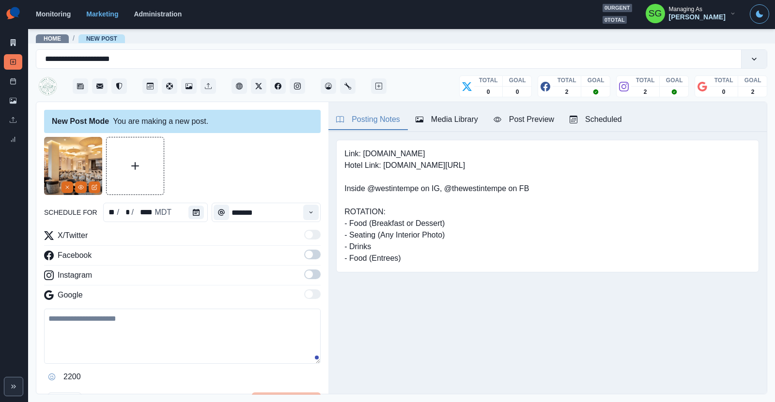
click at [152, 323] on textarea at bounding box center [182, 336] width 276 height 55
paste textarea "**********"
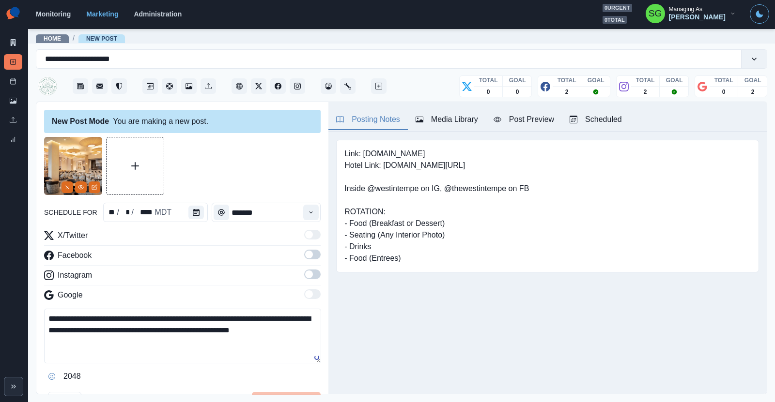
type textarea "**********"
click at [319, 261] on label at bounding box center [312, 257] width 16 height 15
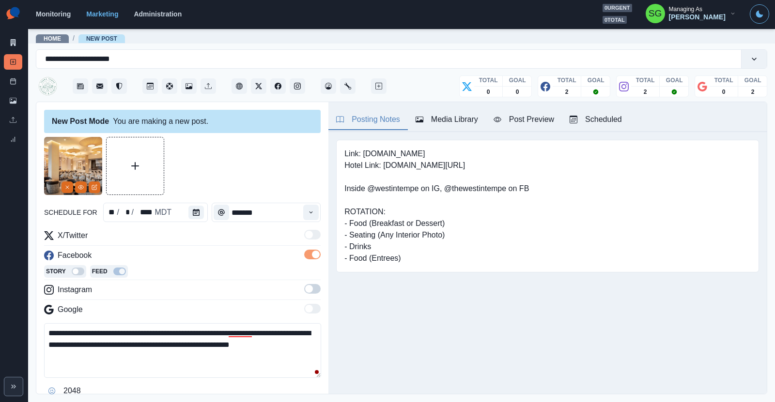
click at [310, 284] on span at bounding box center [312, 289] width 16 height 10
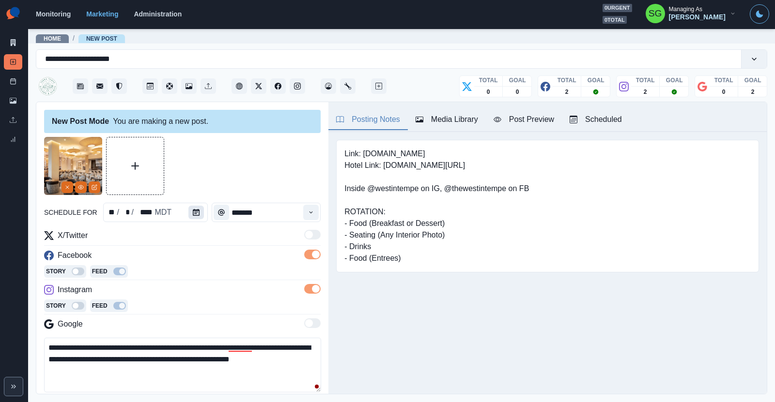
click at [198, 216] on button "Calendar" at bounding box center [195, 213] width 15 height 14
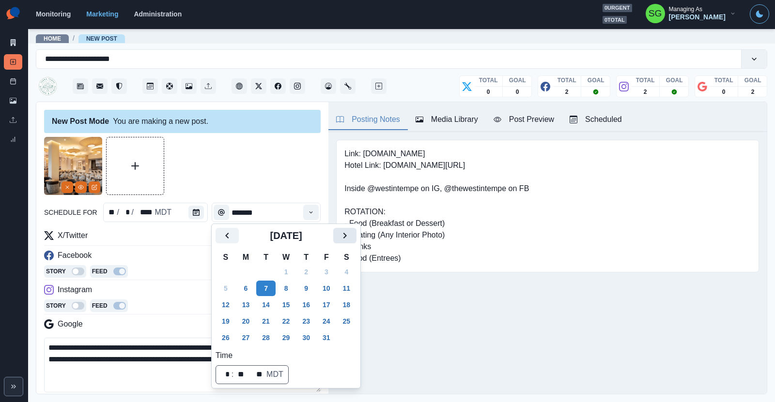
click at [344, 234] on icon "Next" at bounding box center [344, 236] width 3 height 6
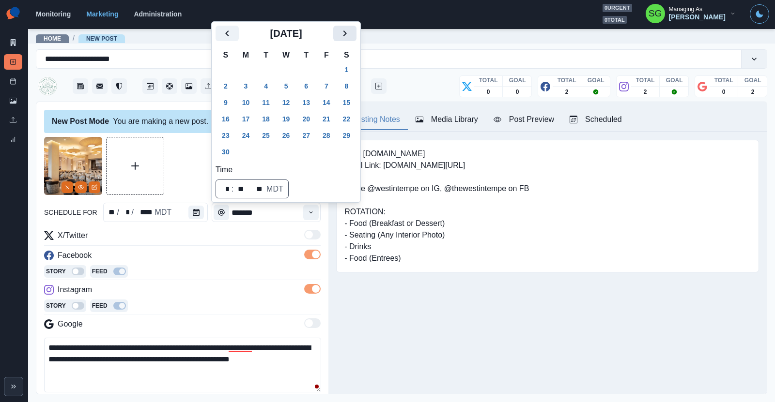
click at [345, 34] on icon "Next" at bounding box center [345, 34] width 12 height 12
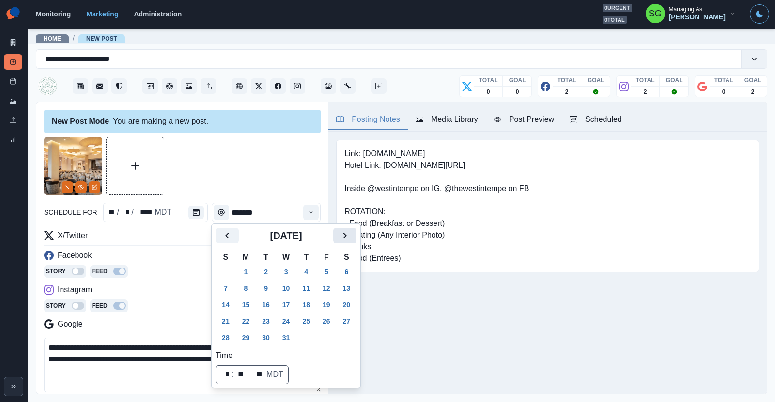
click at [337, 238] on button "Next" at bounding box center [344, 235] width 23 height 15
click at [327, 272] on button "2" at bounding box center [326, 271] width 19 height 15
click at [309, 213] on icon "Time" at bounding box center [310, 212] width 7 height 7
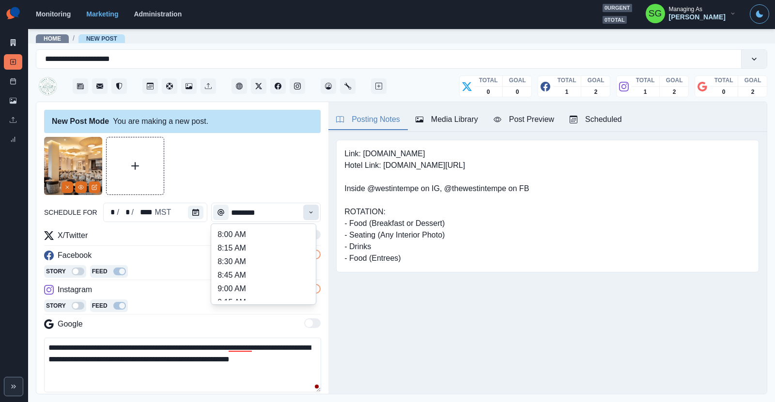
click at [307, 215] on button "Time" at bounding box center [310, 212] width 15 height 15
click at [241, 237] on li "2:00 PM" at bounding box center [263, 240] width 97 height 14
type input "*******"
click at [242, 247] on div "X/Twitter Facebook Story Feed Instagram Story Feed Google" at bounding box center [182, 282] width 276 height 104
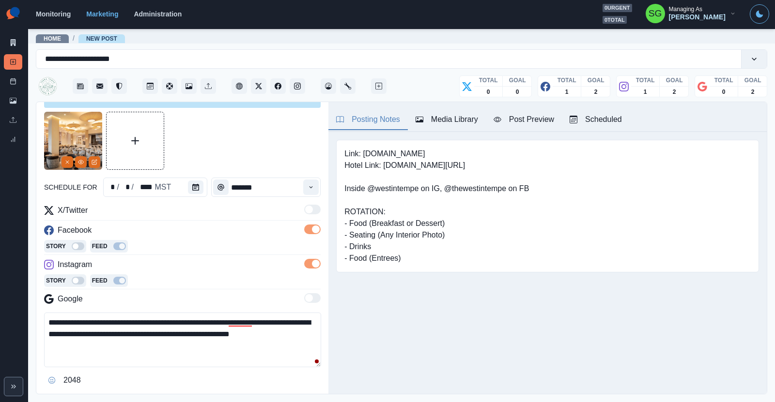
scroll to position [111, 0]
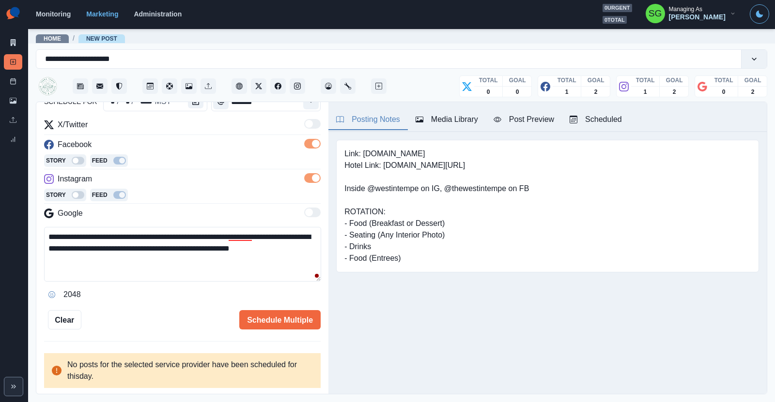
click at [267, 330] on div "**********" at bounding box center [182, 248] width 292 height 293
click at [262, 320] on button "Schedule Multiple" at bounding box center [279, 319] width 81 height 19
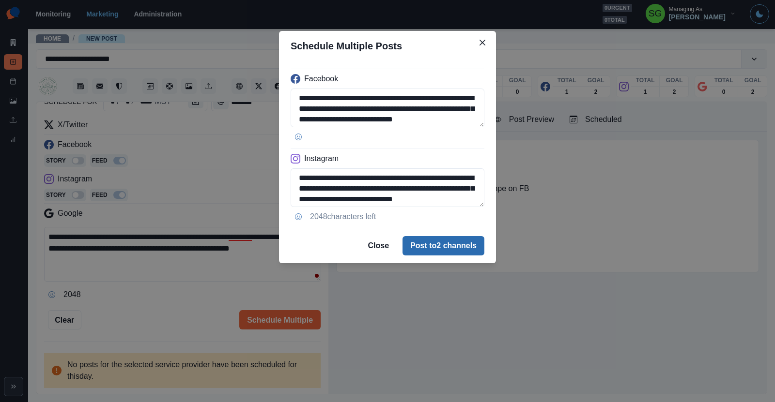
click at [422, 242] on button "Post to 2 channels" at bounding box center [443, 245] width 82 height 19
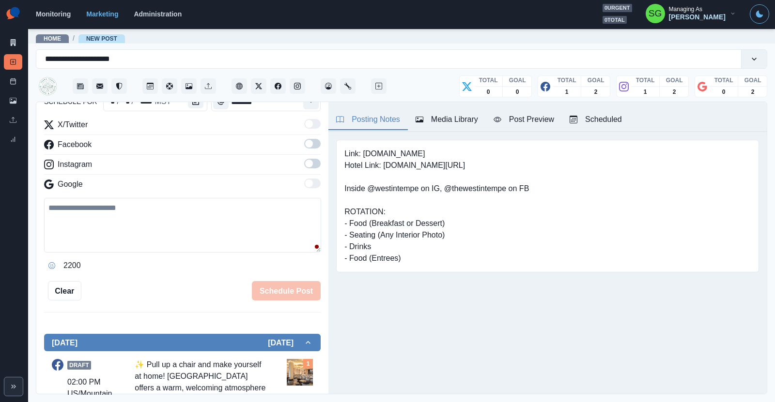
scroll to position [0, 0]
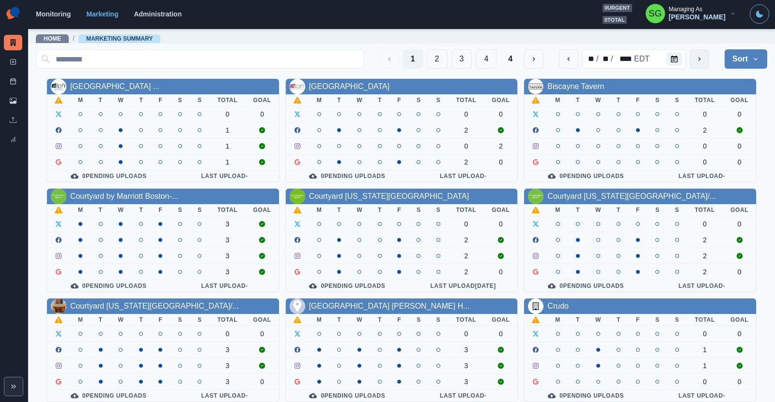
click at [702, 55] on icon "next" at bounding box center [699, 59] width 8 height 8
